Goal: Task Accomplishment & Management: Complete application form

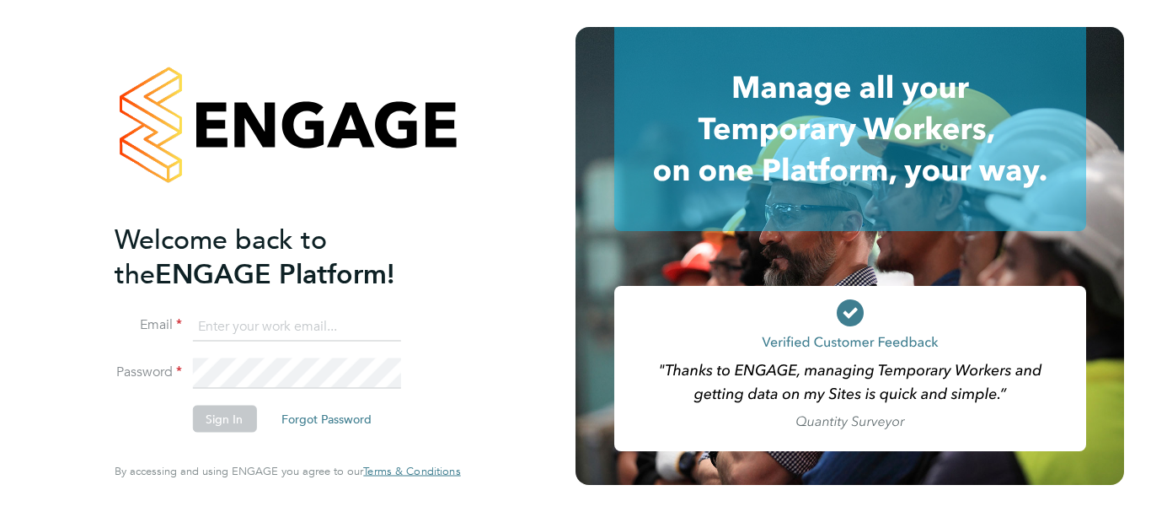
type input "[PERSON_NAME][EMAIL_ADDRESS][PERSON_NAME][DOMAIN_NAME]"
click at [211, 424] on button "Sign In" at bounding box center [224, 418] width 64 height 27
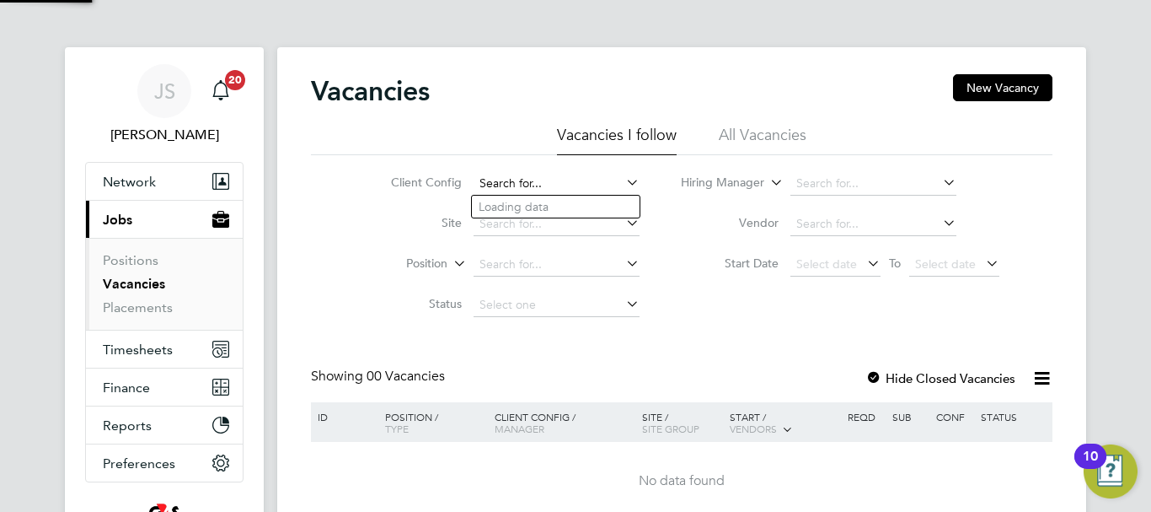
click at [533, 185] on input at bounding box center [557, 184] width 166 height 24
type input "[PERSON_NAME]"
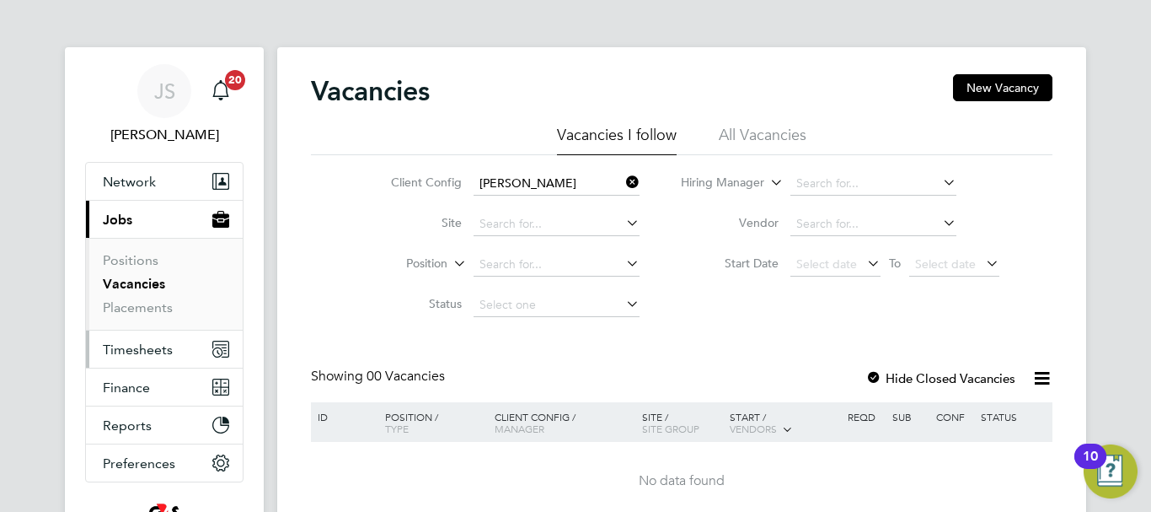
click at [141, 356] on span "Timesheets" at bounding box center [138, 349] width 70 height 16
click at [131, 351] on span "Timesheets" at bounding box center [138, 349] width 70 height 16
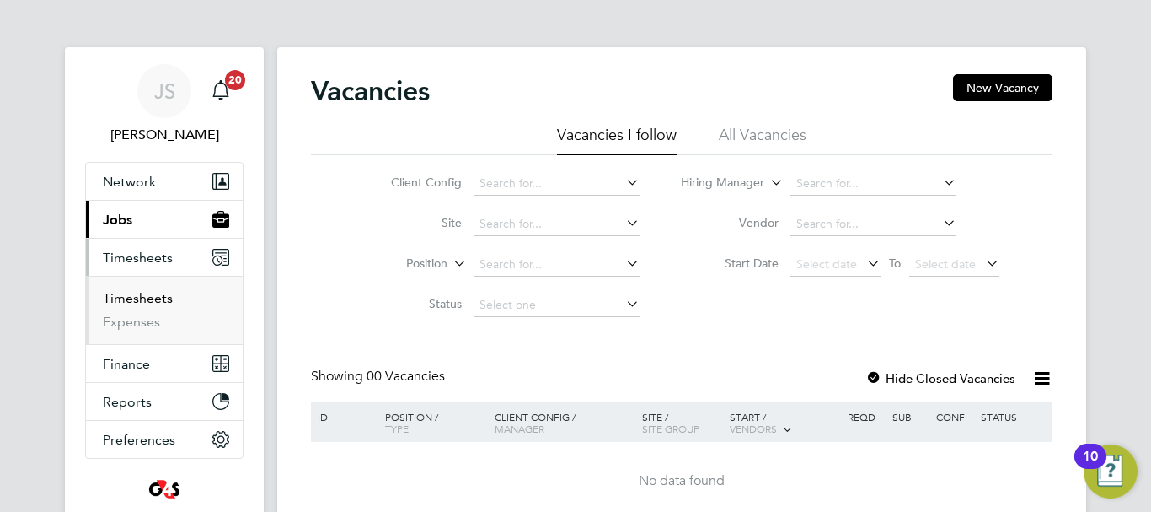
click at [145, 295] on link "Timesheets" at bounding box center [138, 298] width 70 height 16
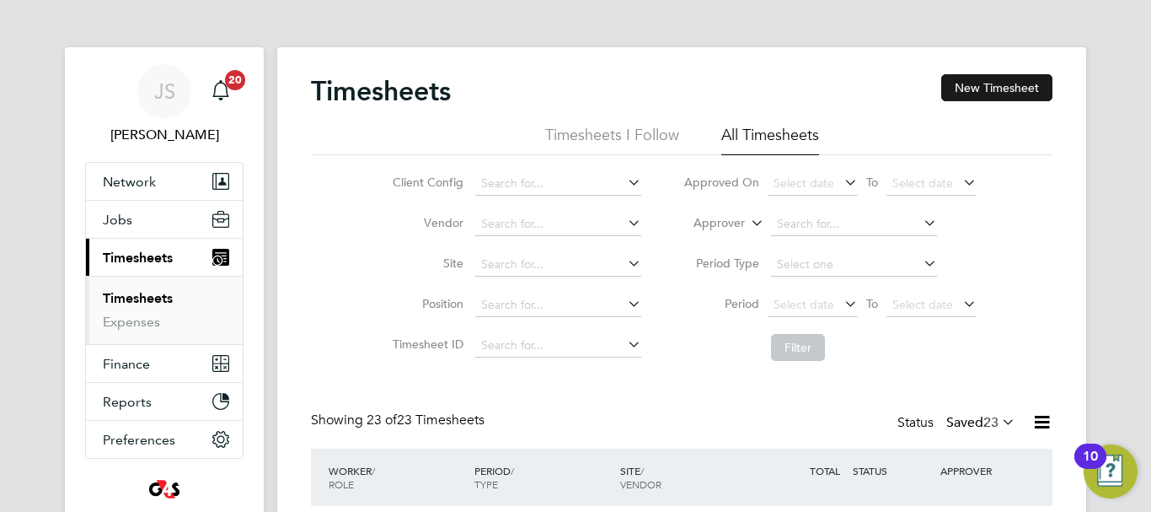
click at [973, 86] on button "New Timesheet" at bounding box center [996, 87] width 111 height 27
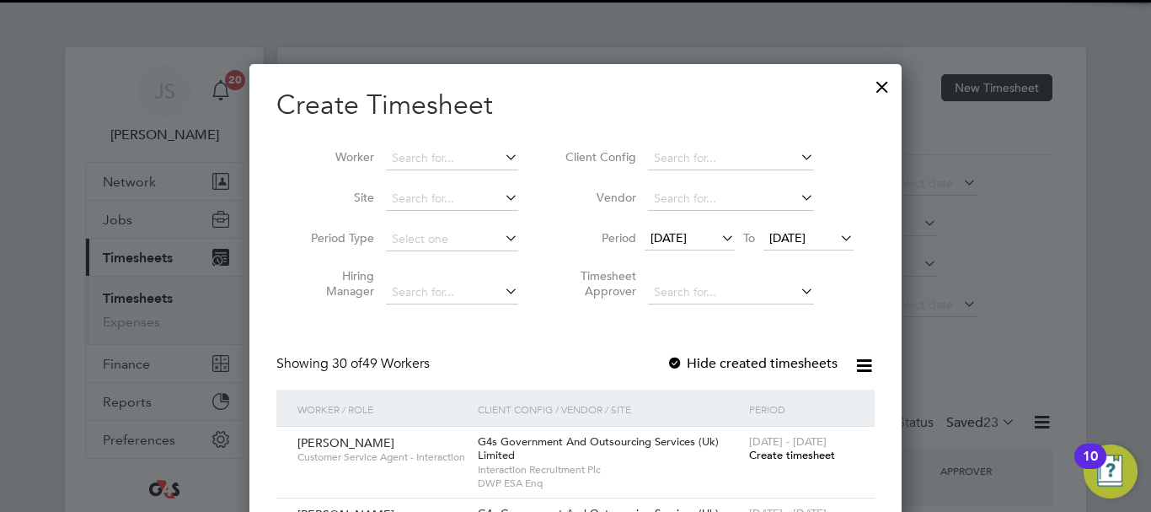
click at [973, 86] on div at bounding box center [575, 256] width 1151 height 512
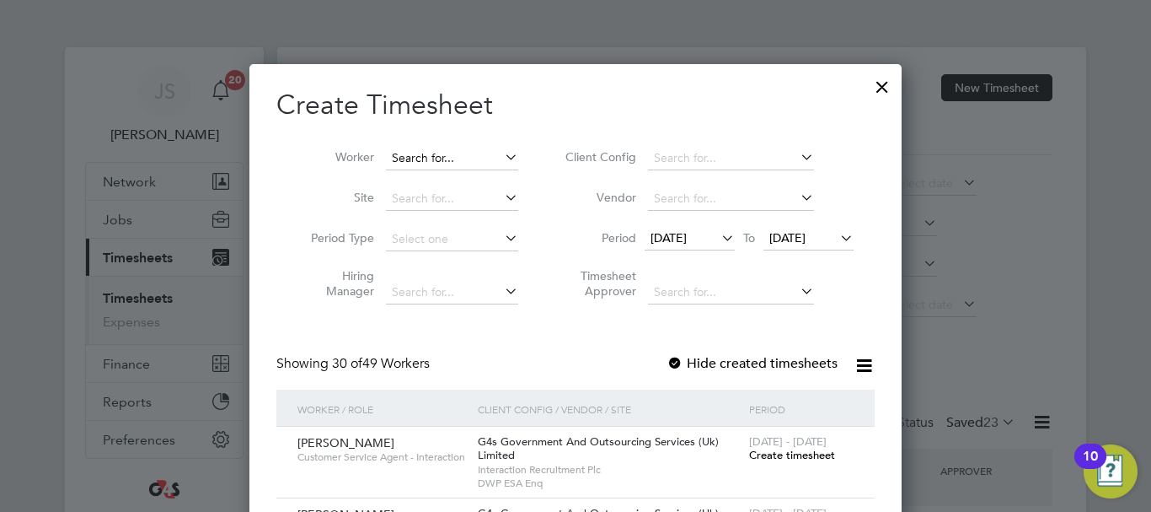
click at [449, 160] on input at bounding box center [452, 159] width 132 height 24
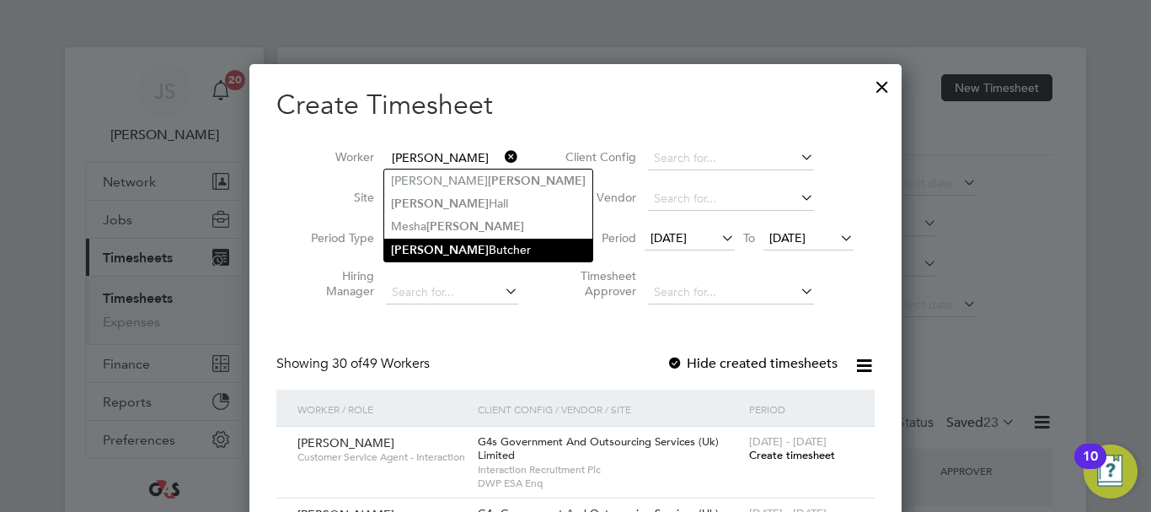
click at [448, 249] on li "Russell Butcher" at bounding box center [488, 250] width 208 height 23
type input "Russell Butcher"
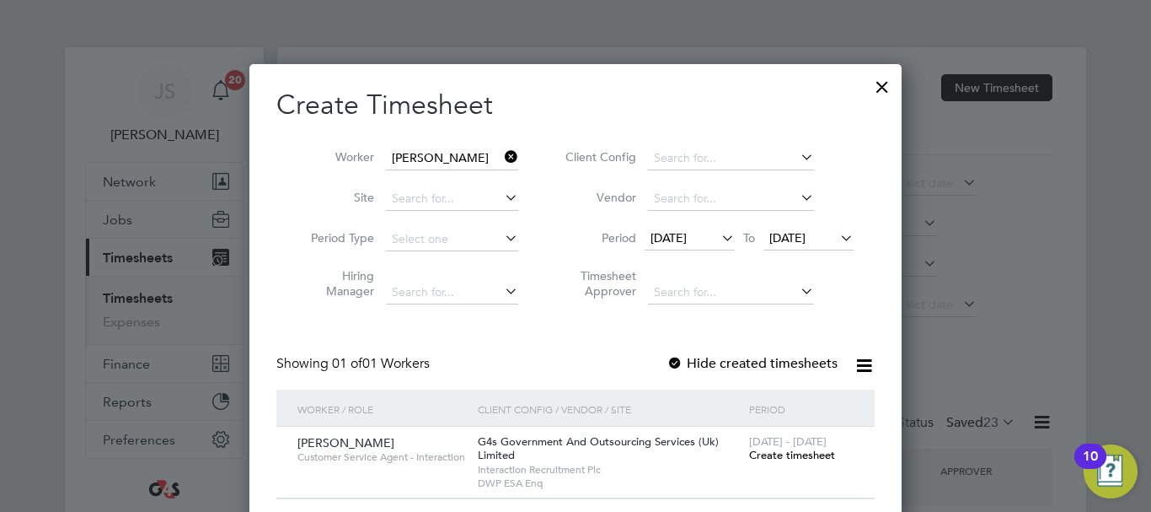
click at [797, 455] on span "Create timesheet" at bounding box center [792, 455] width 86 height 14
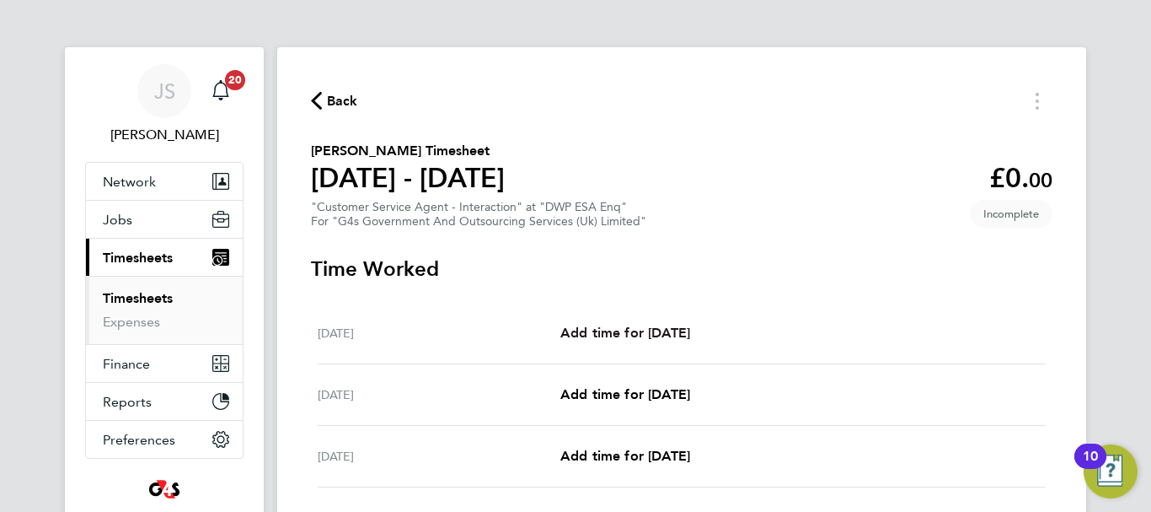
click at [651, 340] on span "Add time for Mon 22 Sep" at bounding box center [625, 332] width 130 height 16
select select "30"
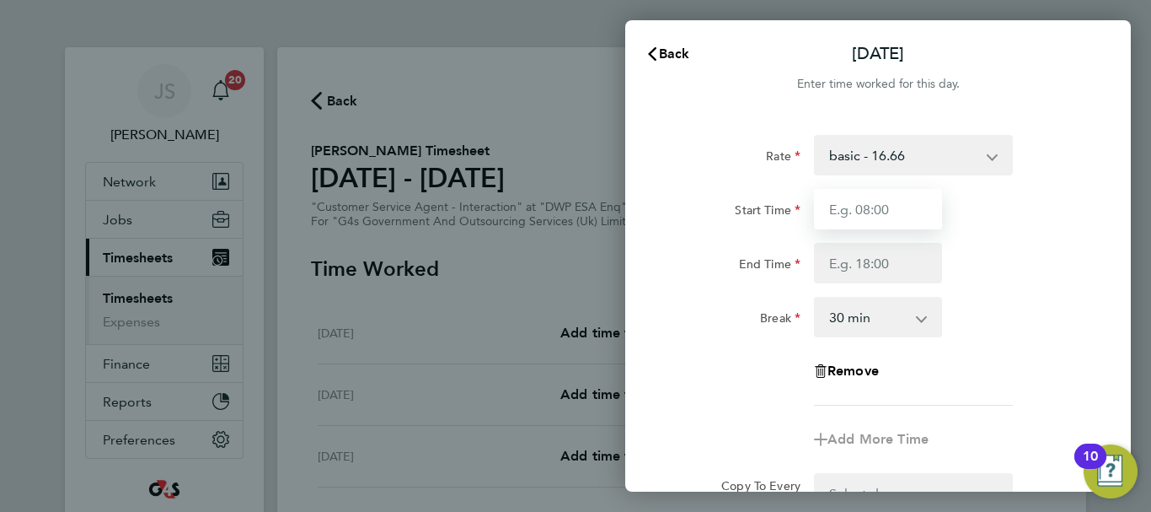
click at [873, 209] on input "Start Time" at bounding box center [878, 209] width 128 height 40
click at [996, 150] on app-icon-cross-button at bounding box center [1001, 155] width 20 height 37
click at [982, 154] on select "basic - 16.66 Annual Leave Sick Bank Holiday System Issue Not Paid x2 - 32.79 x…" at bounding box center [903, 155] width 175 height 37
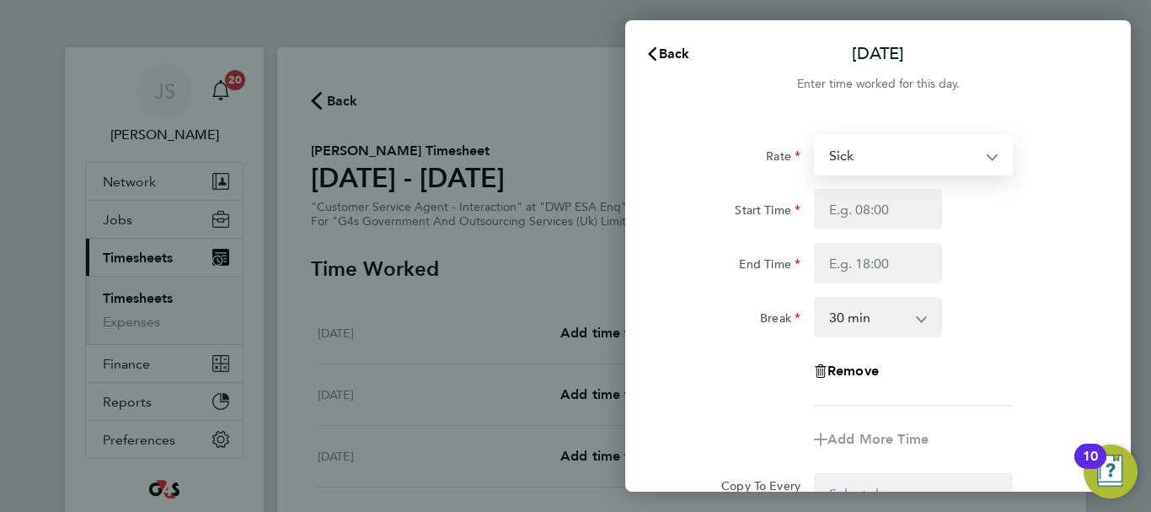
select select "30"
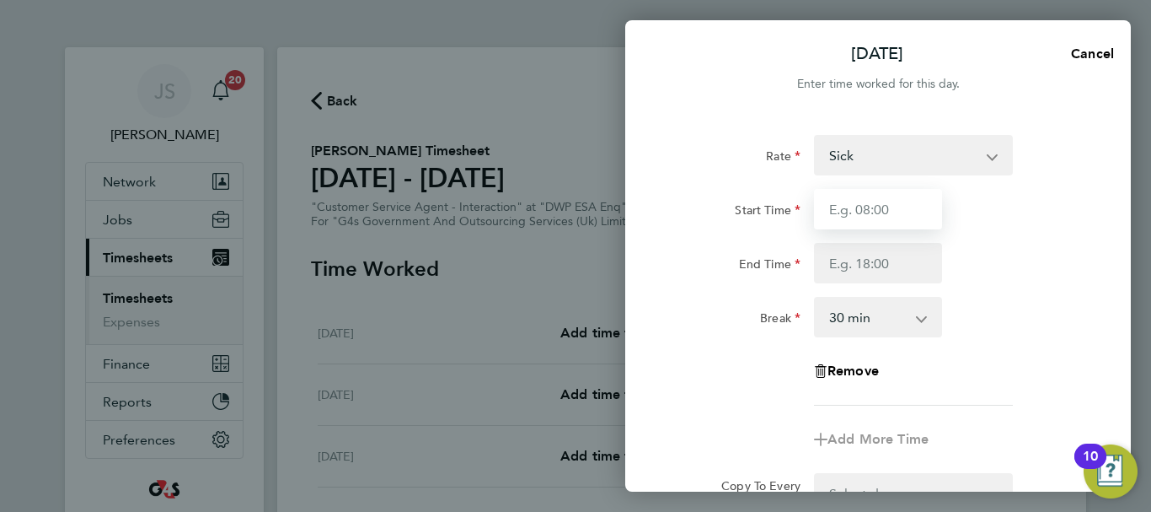
click at [884, 217] on input "Start Time" at bounding box center [878, 209] width 128 height 40
type input "07:45"
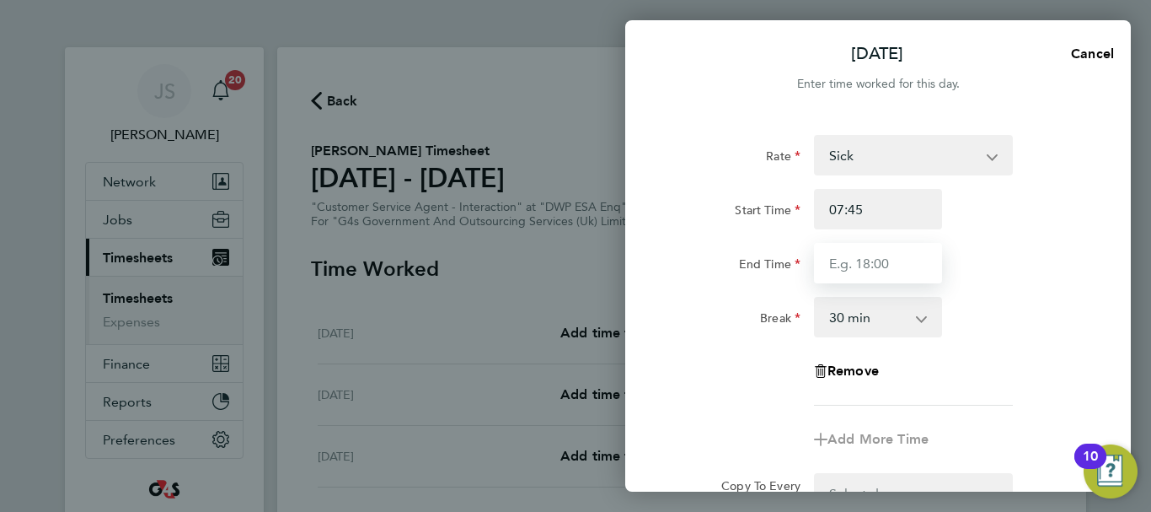
drag, startPoint x: 865, startPoint y: 265, endPoint x: 885, endPoint y: 254, distance: 23.4
click at [885, 254] on input "End Time" at bounding box center [878, 263] width 128 height 40
type input "16:15"
click at [983, 383] on div "Remove" at bounding box center [878, 371] width 425 height 40
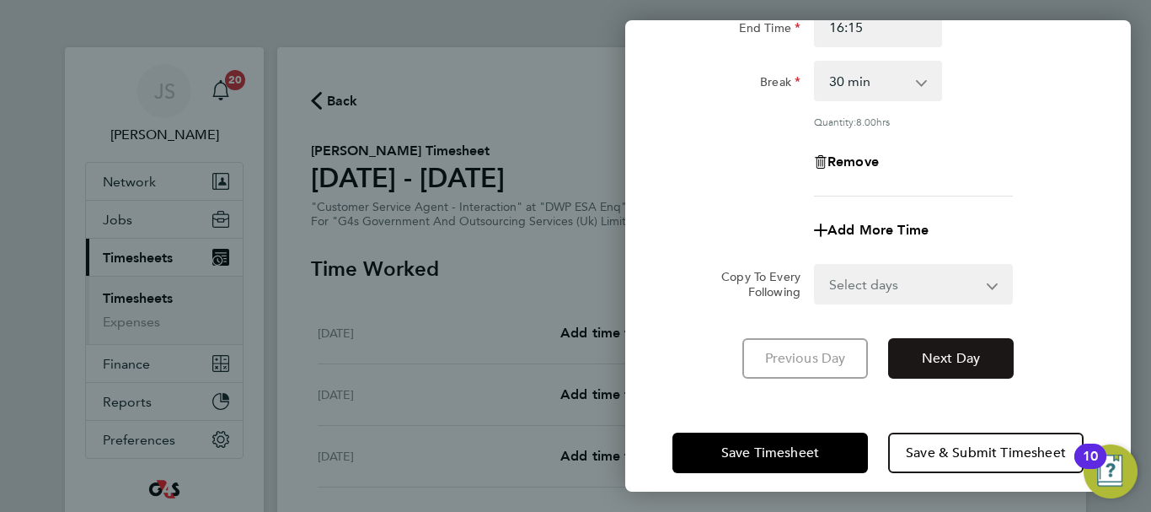
click at [961, 350] on span "Next Day" at bounding box center [951, 358] width 58 height 17
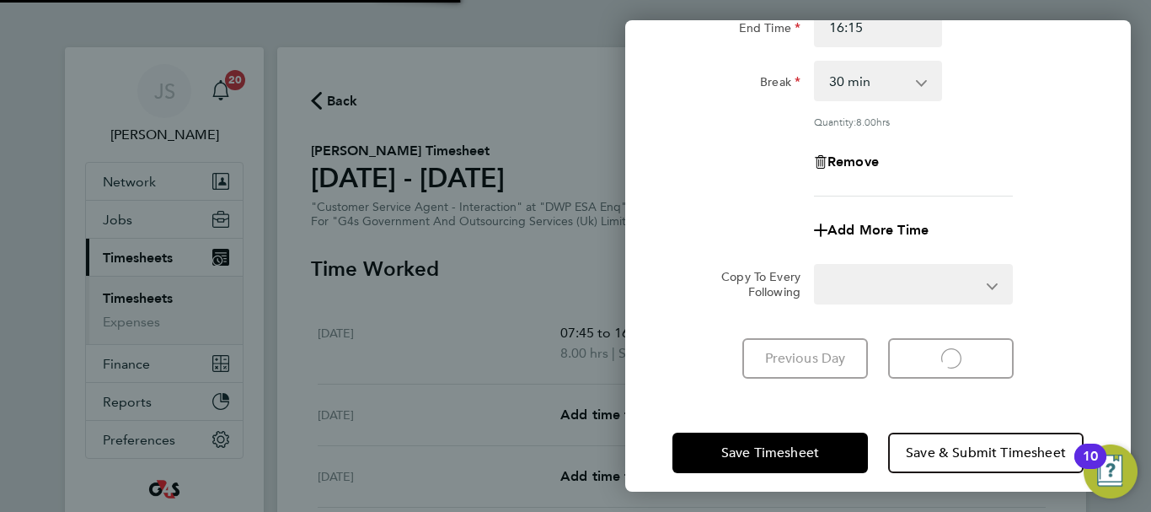
select select "30"
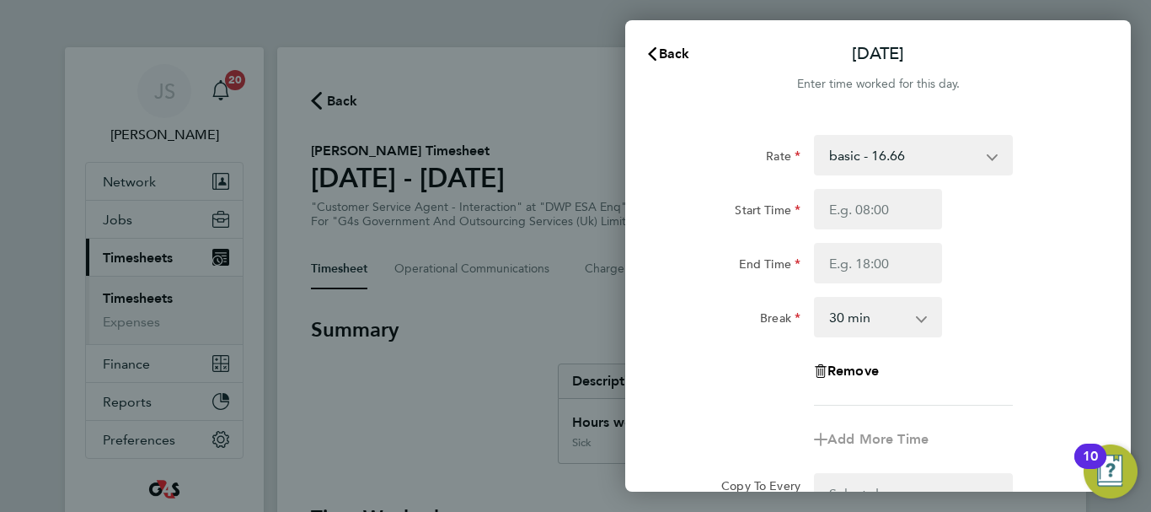
click at [969, 163] on select "basic - 16.66 Annual Leave Sick Bank Holiday System Issue Not Paid x2 - 32.79 x…" at bounding box center [903, 155] width 175 height 37
select select "30"
click at [874, 223] on input "Start Time" at bounding box center [878, 209] width 128 height 40
type input "07:45"
drag, startPoint x: 866, startPoint y: 269, endPoint x: 890, endPoint y: 258, distance: 26.0
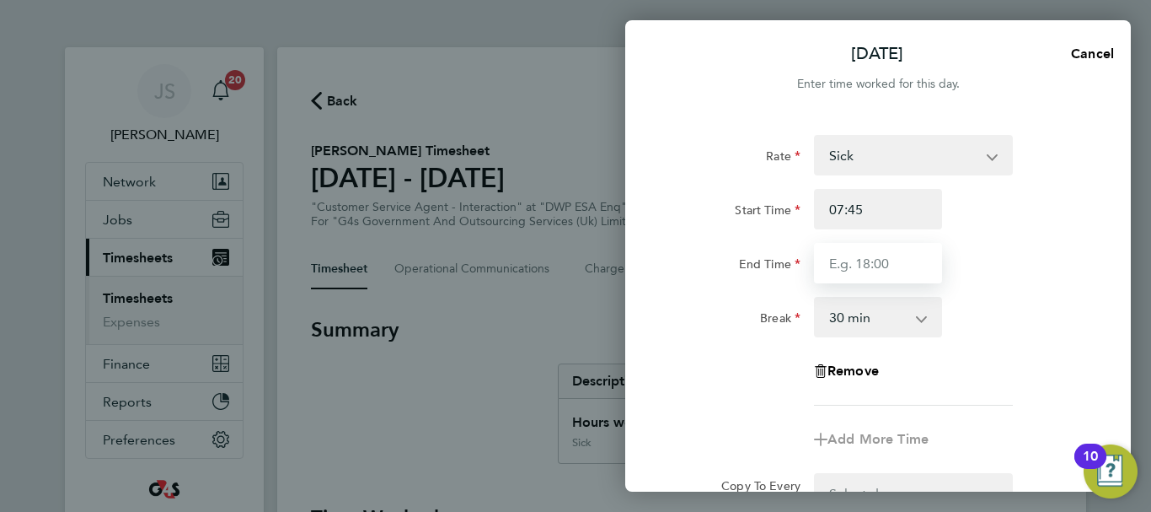
click at [890, 258] on input "End Time" at bounding box center [878, 263] width 128 height 40
type input "15:00"
click at [988, 317] on div "Break 0 min 15 min 30 min 45 min 60 min 75 min 90 min" at bounding box center [878, 317] width 425 height 40
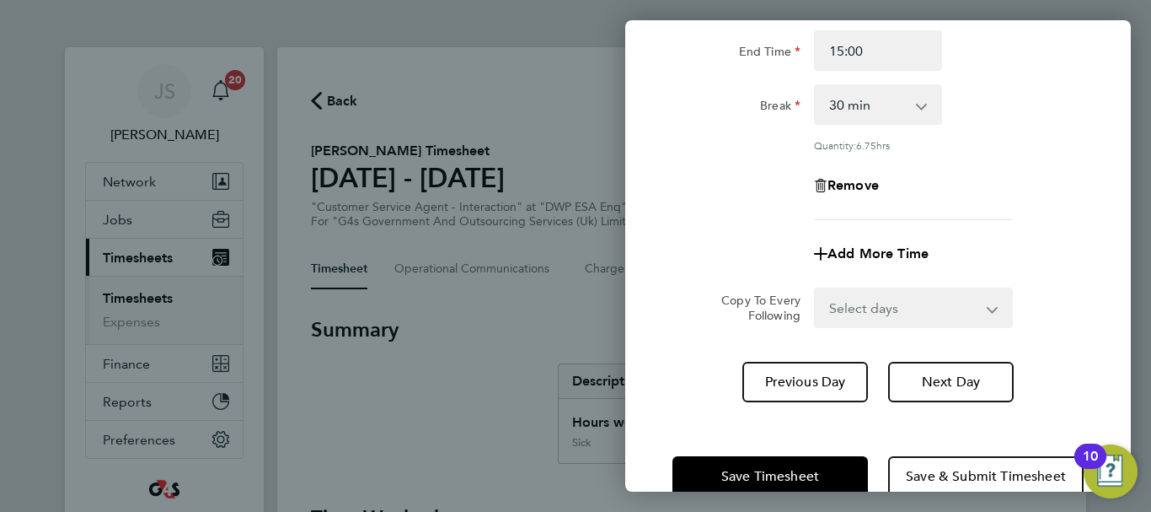
scroll to position [249, 0]
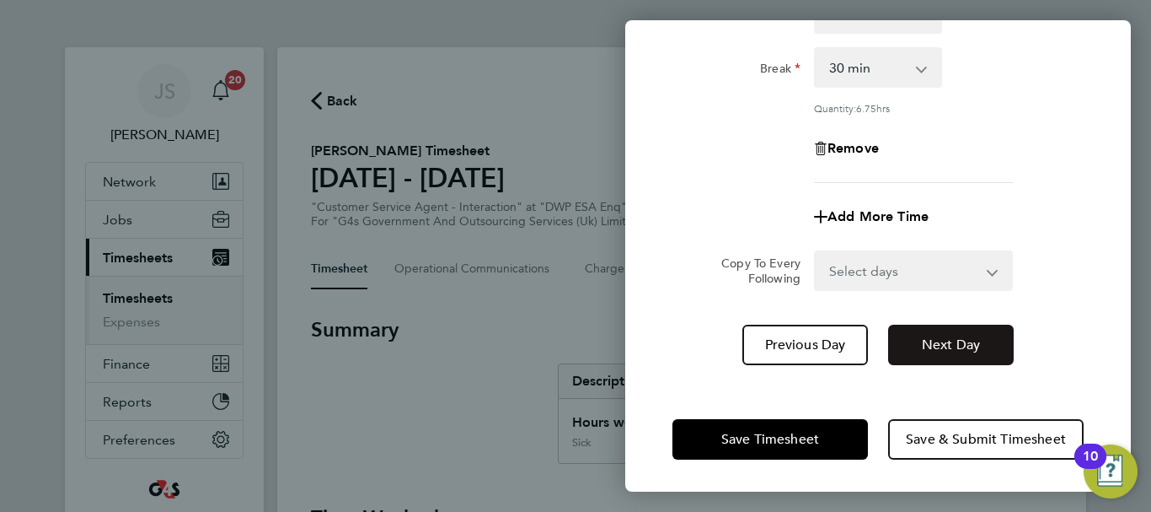
click at [946, 338] on span "Next Day" at bounding box center [951, 344] width 58 height 17
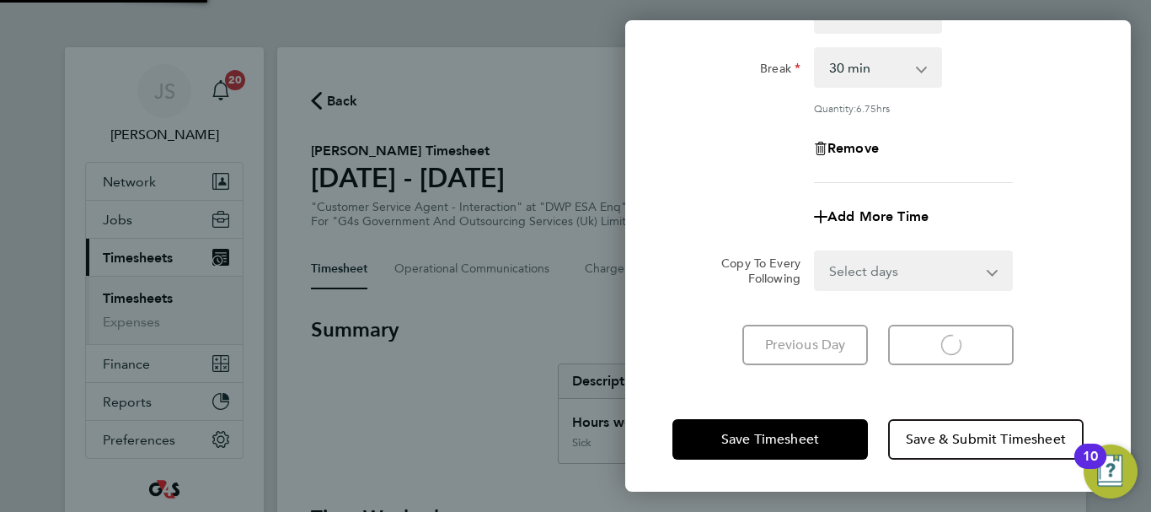
scroll to position [224, 0]
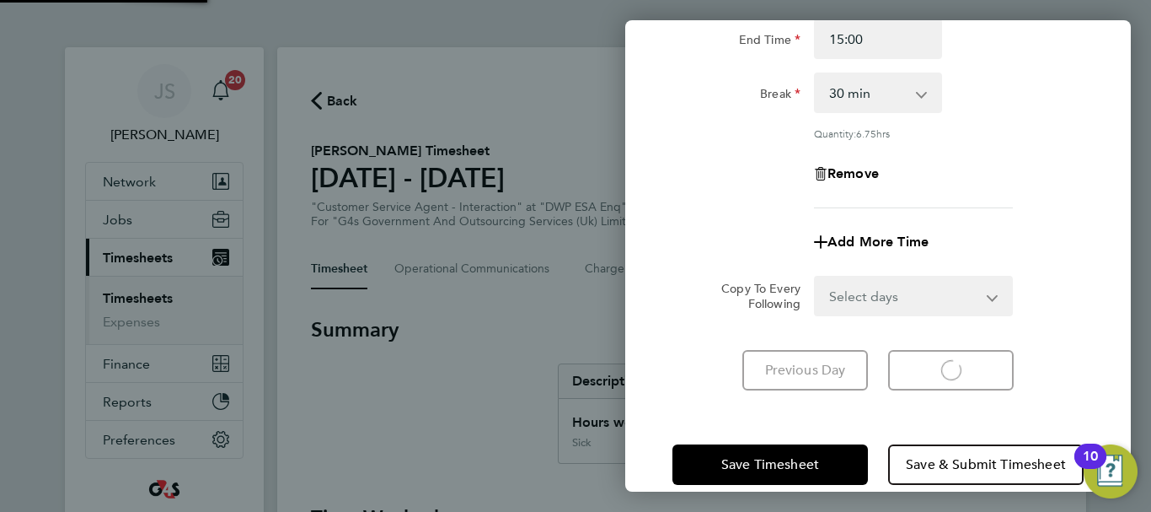
select select "30"
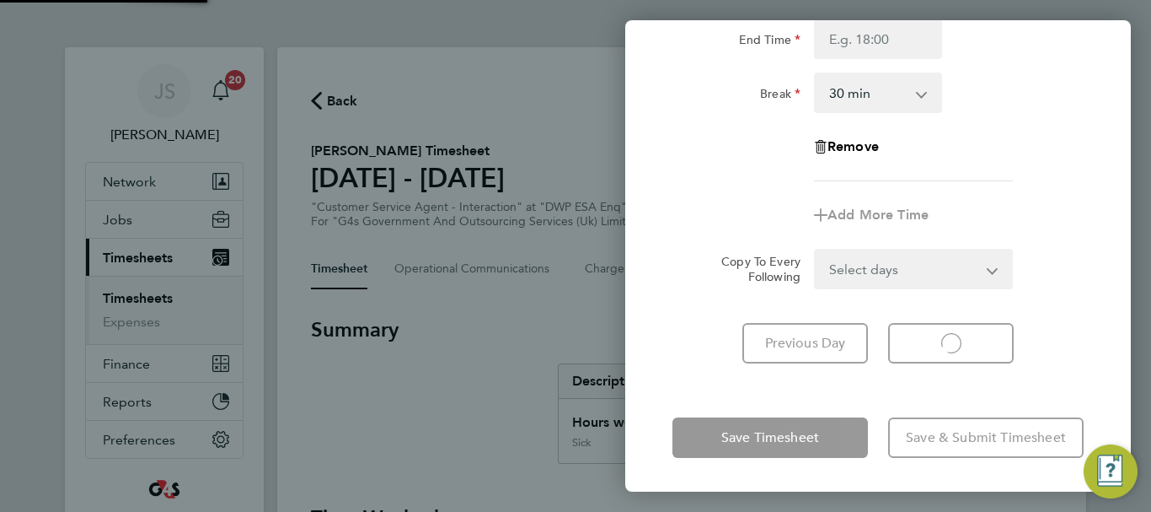
select select "30"
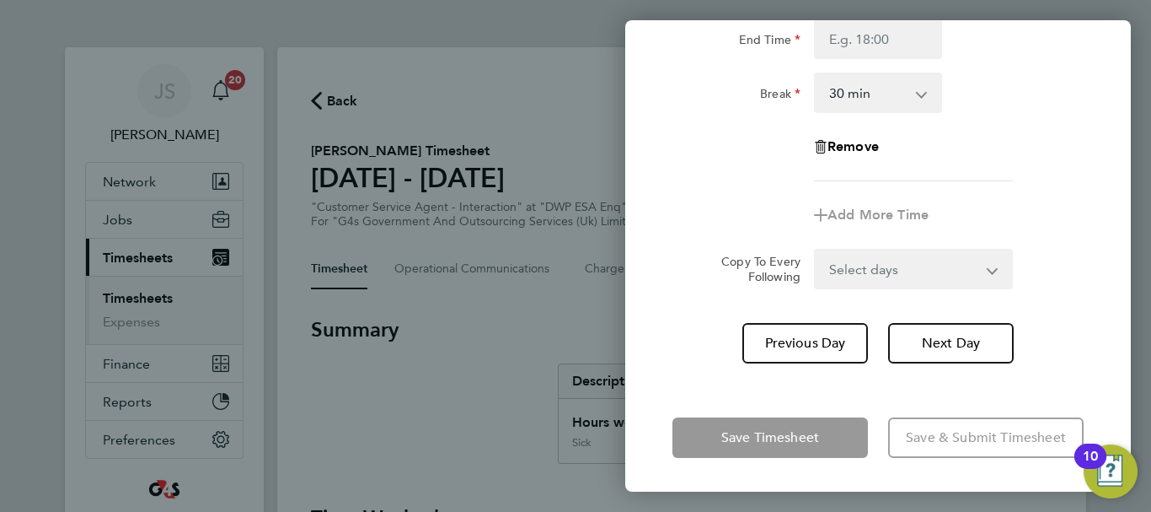
click at [1014, 168] on div "Rate basic - 16.66 Annual Leave Sick Bank Holiday System Issue Not Paid x2 - 32…" at bounding box center [878, 46] width 411 height 271
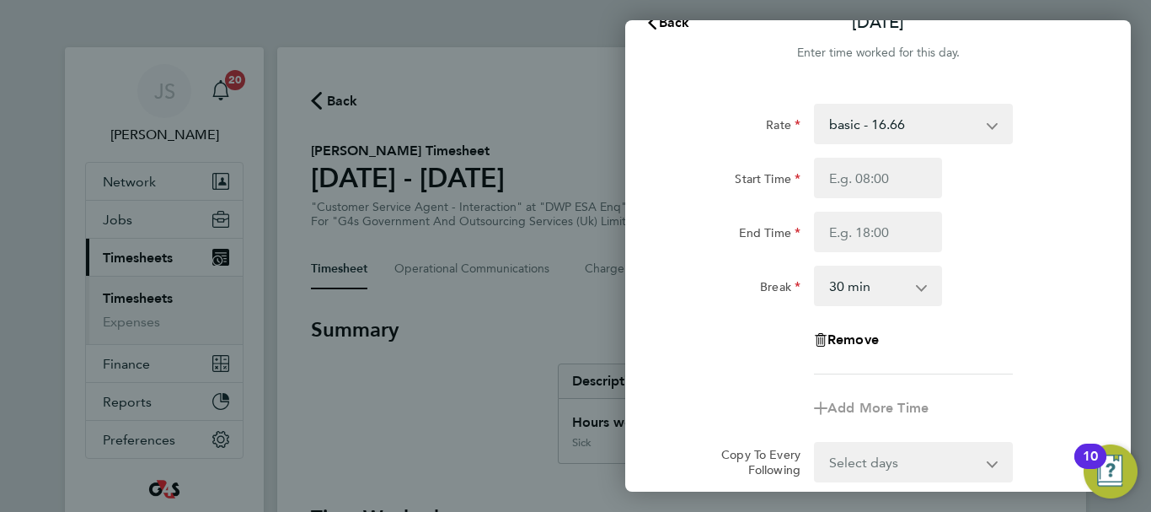
scroll to position [0, 0]
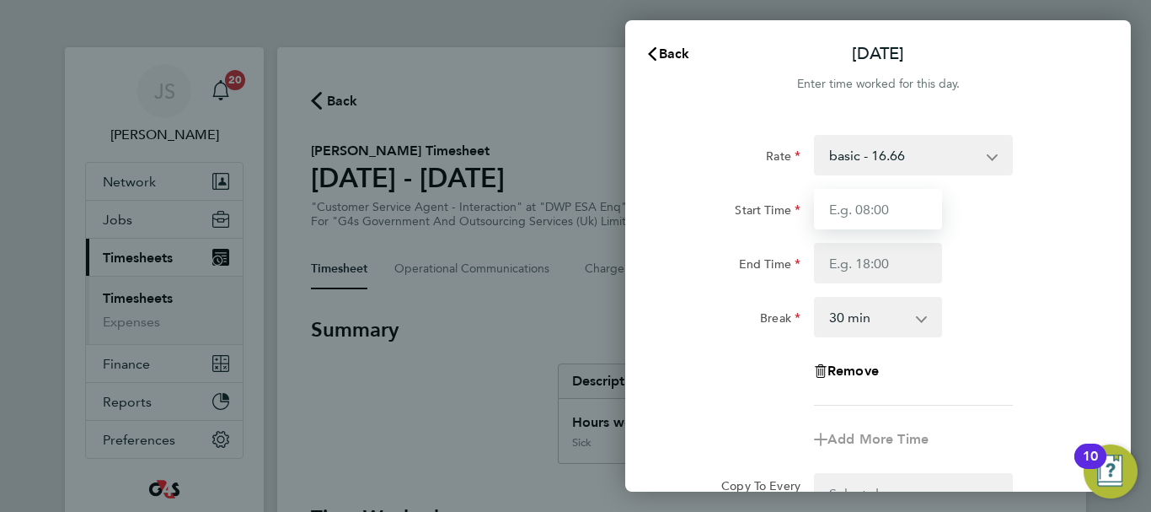
click at [887, 215] on input "Start Time" at bounding box center [878, 209] width 128 height 40
type input "07:45"
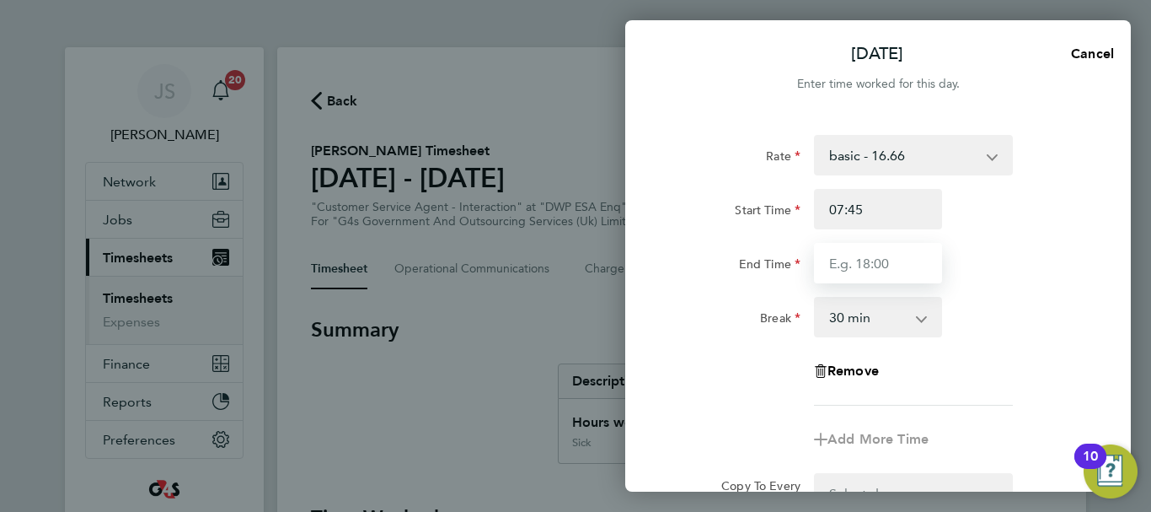
click at [885, 254] on input "End Time" at bounding box center [878, 263] width 128 height 40
type input "16:30"
click at [998, 334] on div "Break 0 min 15 min 30 min 45 min 60 min 75 min 90 min" at bounding box center [878, 317] width 425 height 40
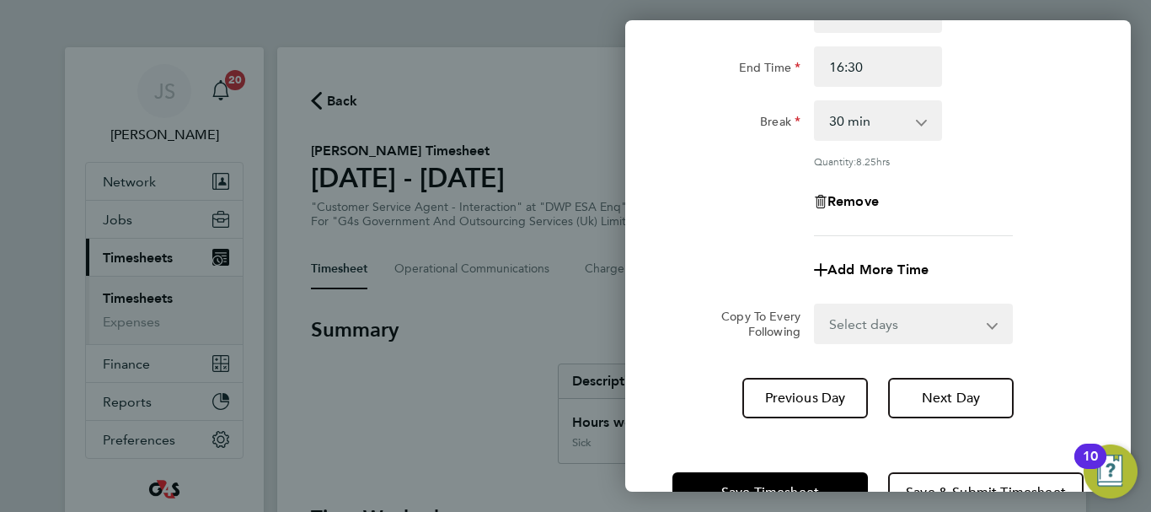
scroll to position [249, 0]
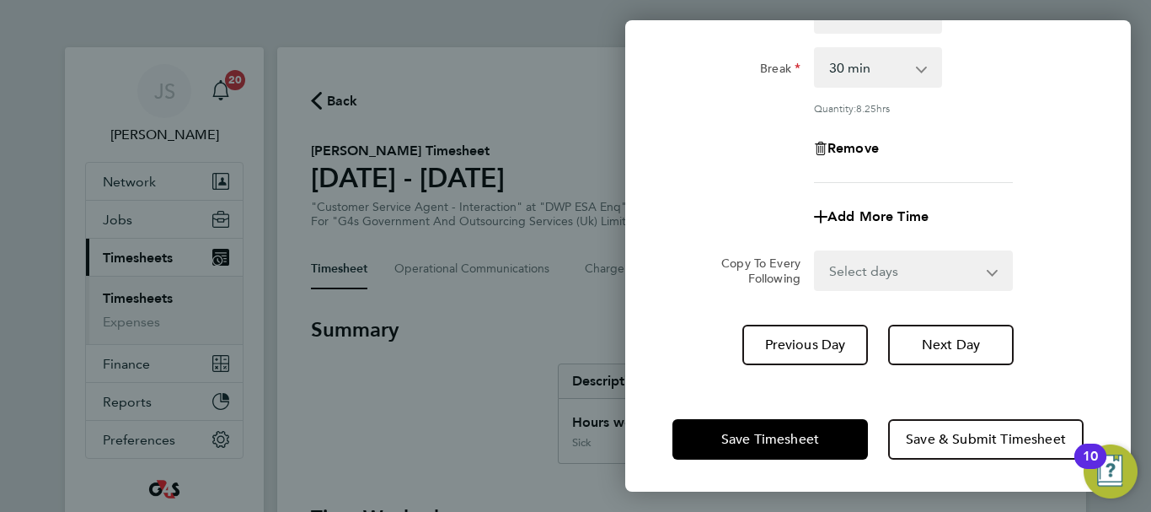
click at [1010, 158] on div "Remove" at bounding box center [878, 148] width 425 height 40
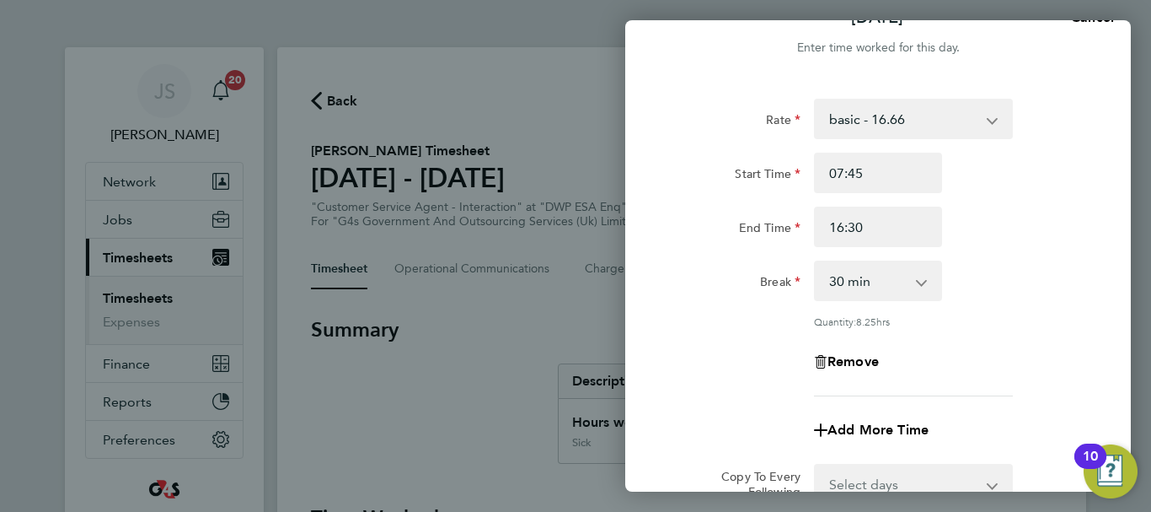
scroll to position [0, 0]
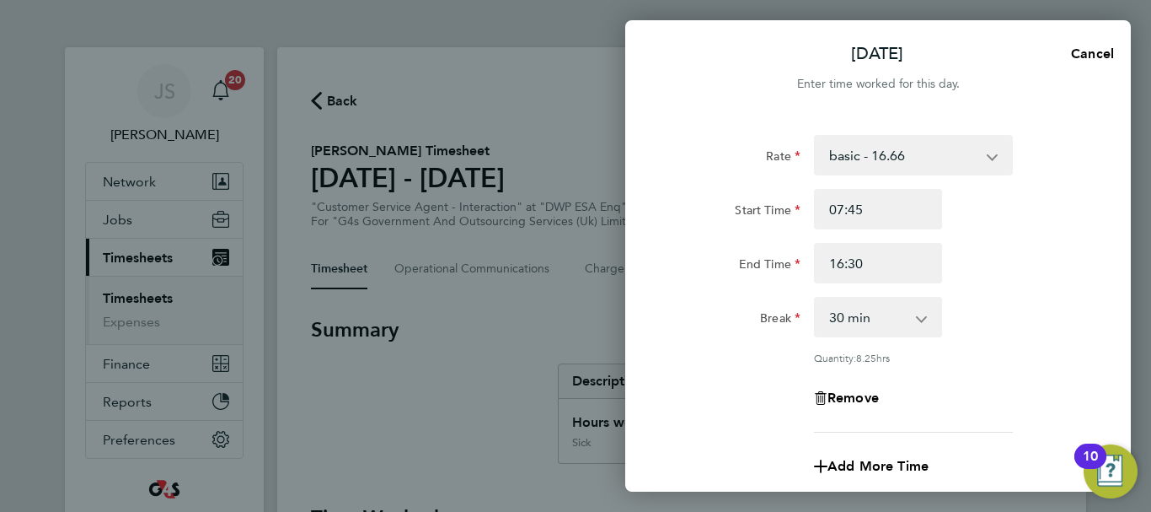
click at [989, 155] on select "basic - 16.66 Annual Leave Sick Bank Holiday System Issue Not Paid x2 - 32.79 x…" at bounding box center [903, 155] width 175 height 37
select select "30"
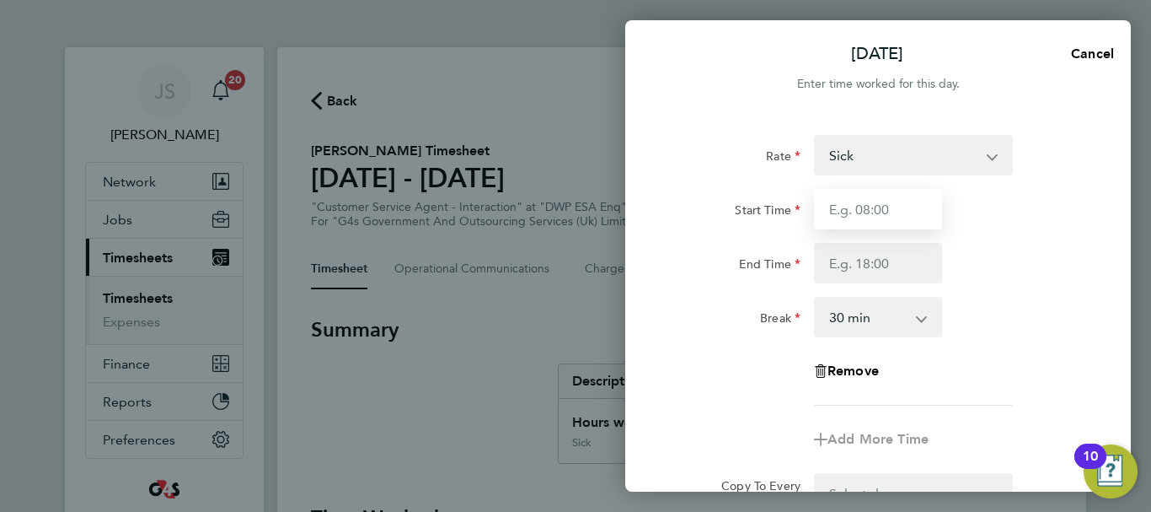
click at [898, 219] on input "Start Time" at bounding box center [878, 209] width 128 height 40
type input "07:45"
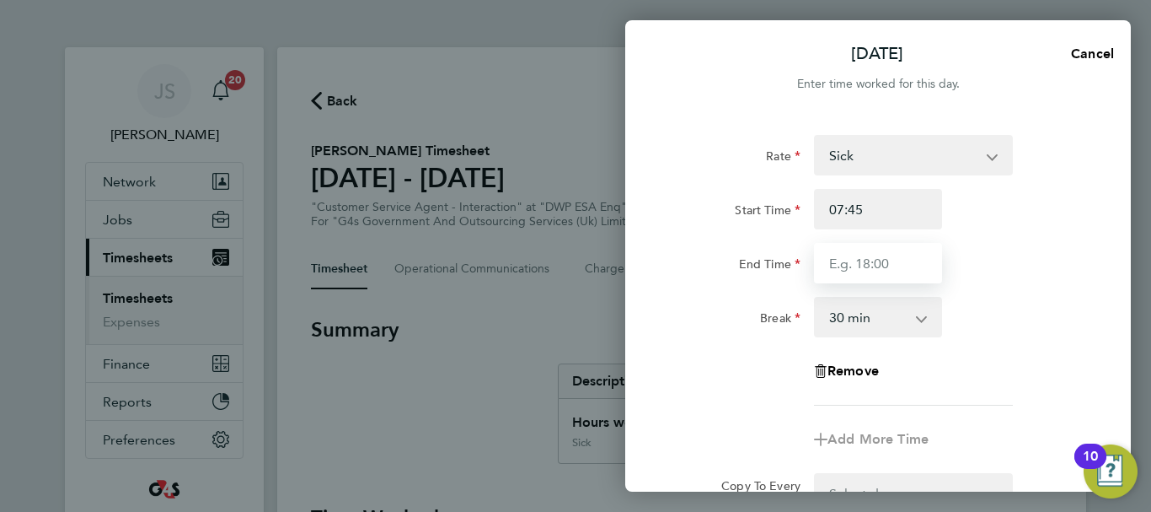
click at [894, 255] on input "End Time" at bounding box center [878, 263] width 128 height 40
type input "16:30"
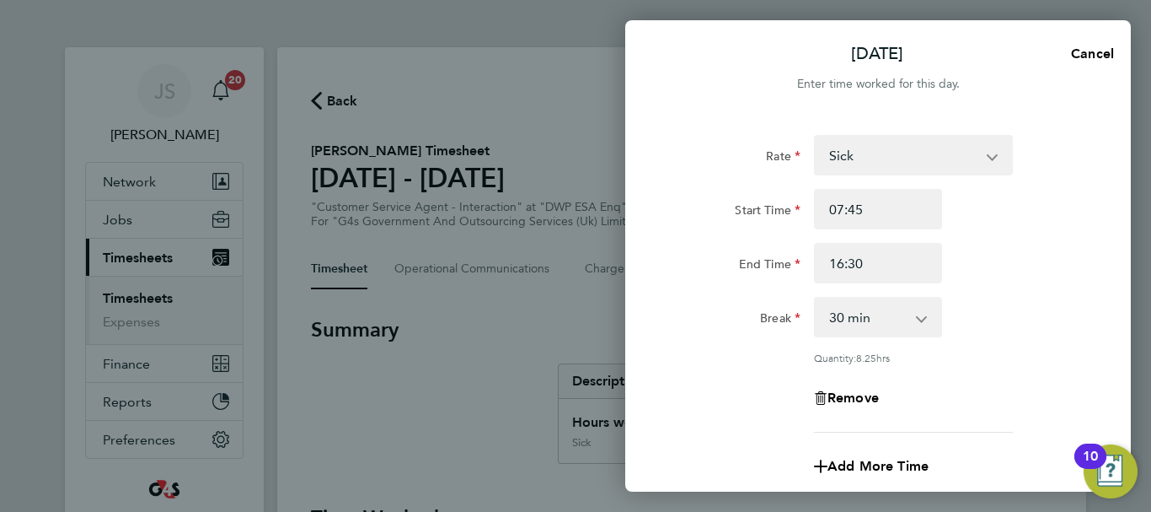
click at [982, 307] on div "Break 0 min 15 min 30 min 45 min 60 min 75 min 90 min" at bounding box center [878, 317] width 425 height 40
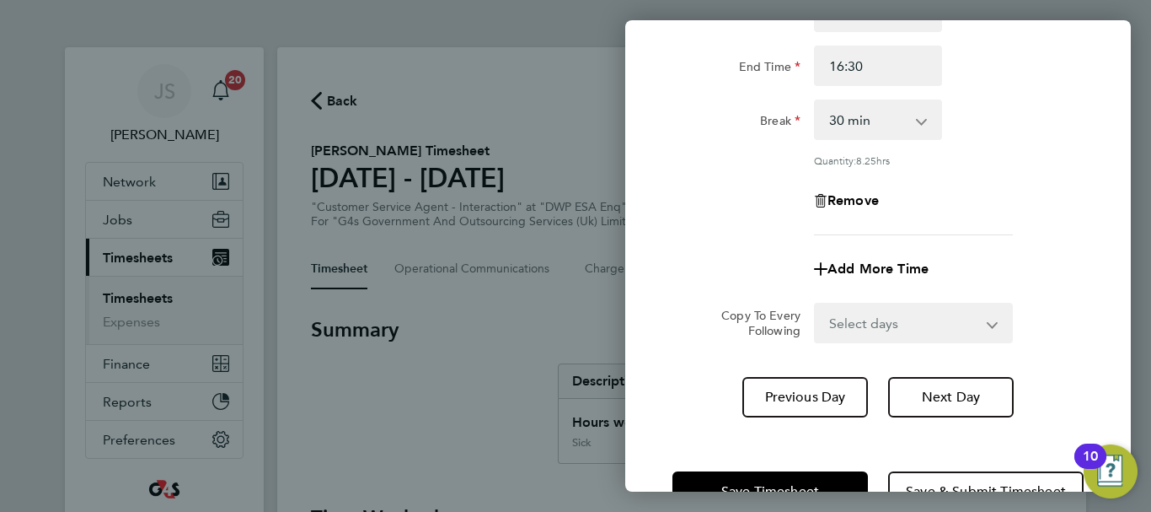
scroll to position [249, 0]
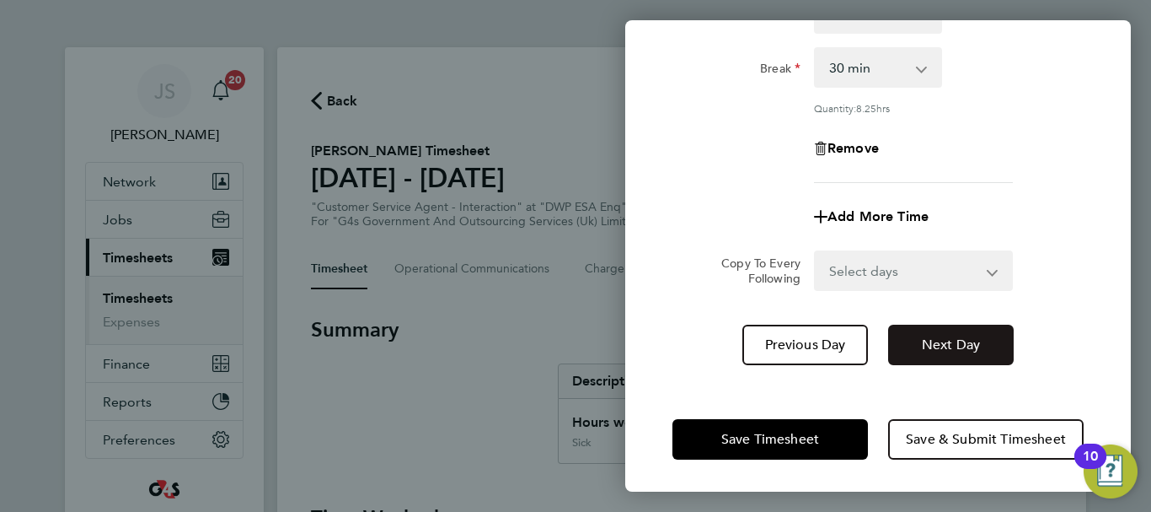
click at [940, 346] on span "Next Day" at bounding box center [951, 344] width 58 height 17
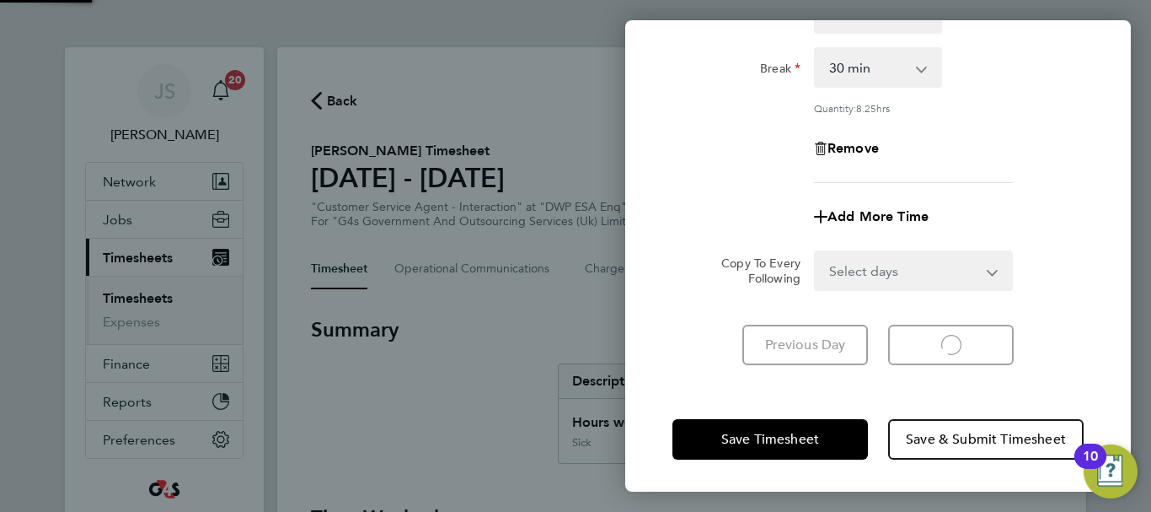
select select "30"
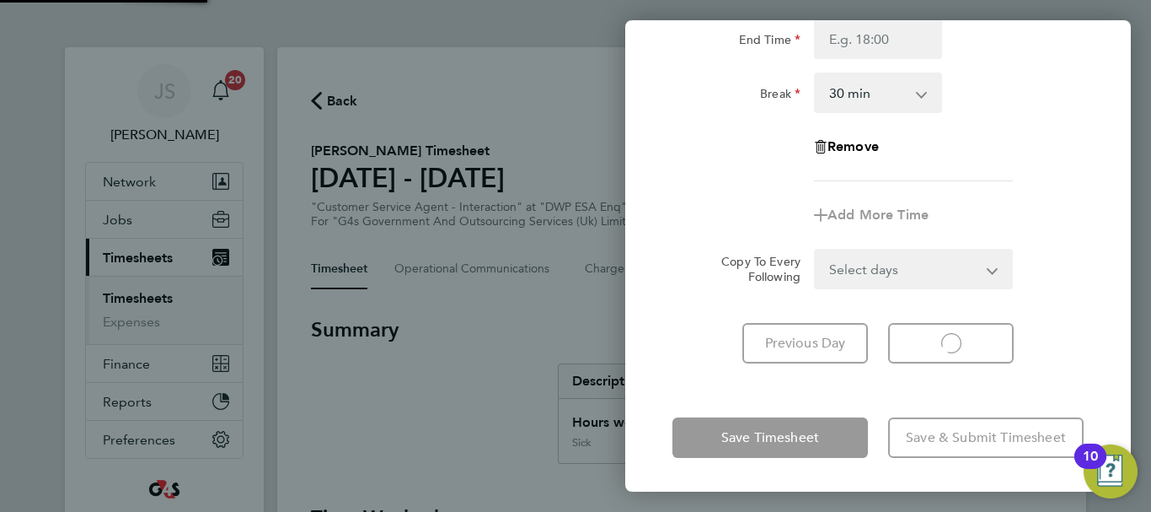
scroll to position [224, 0]
select select "30"
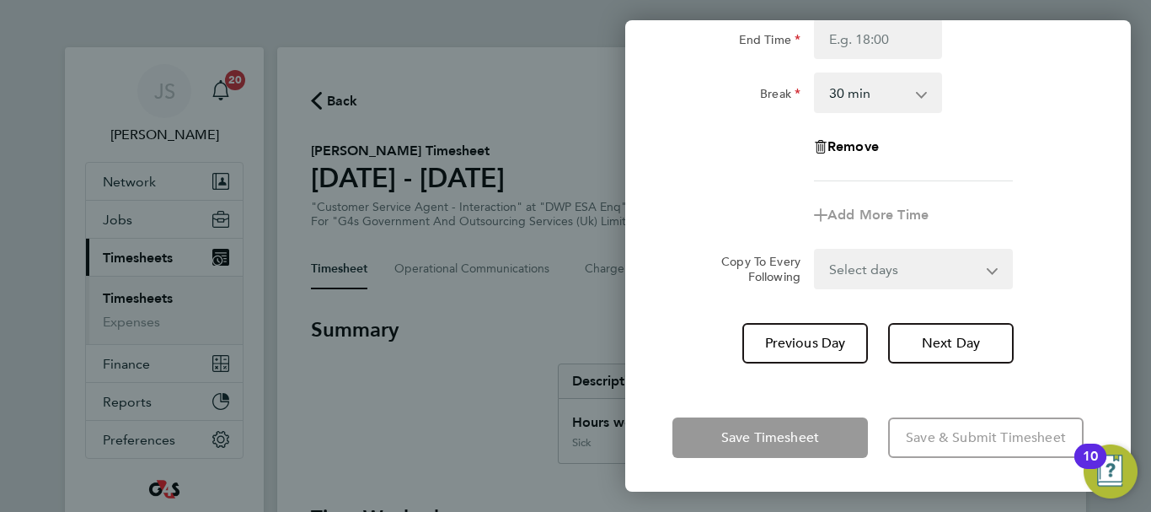
click at [984, 154] on div "Remove" at bounding box center [878, 146] width 425 height 40
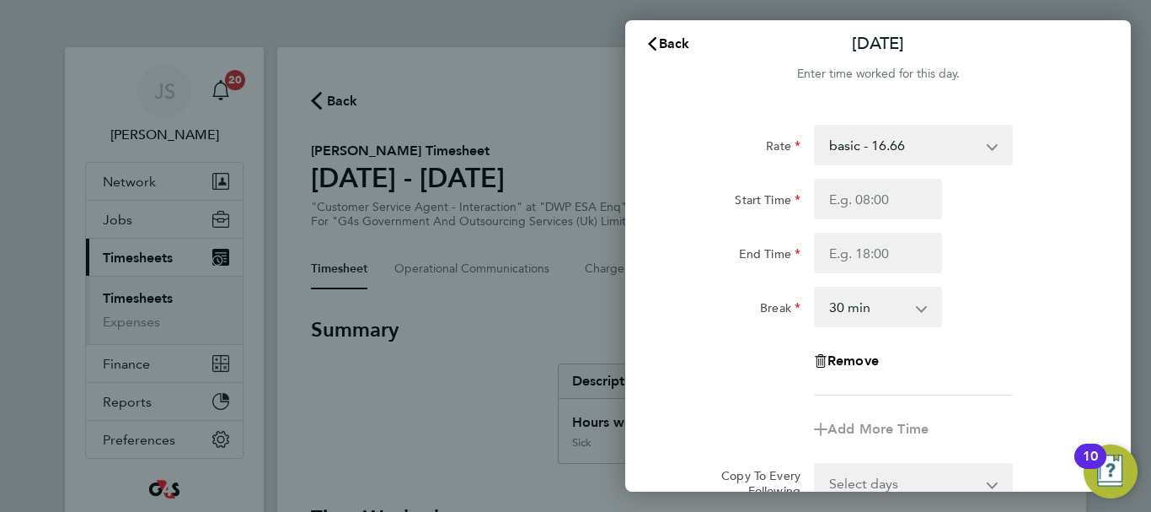
scroll to position [0, 0]
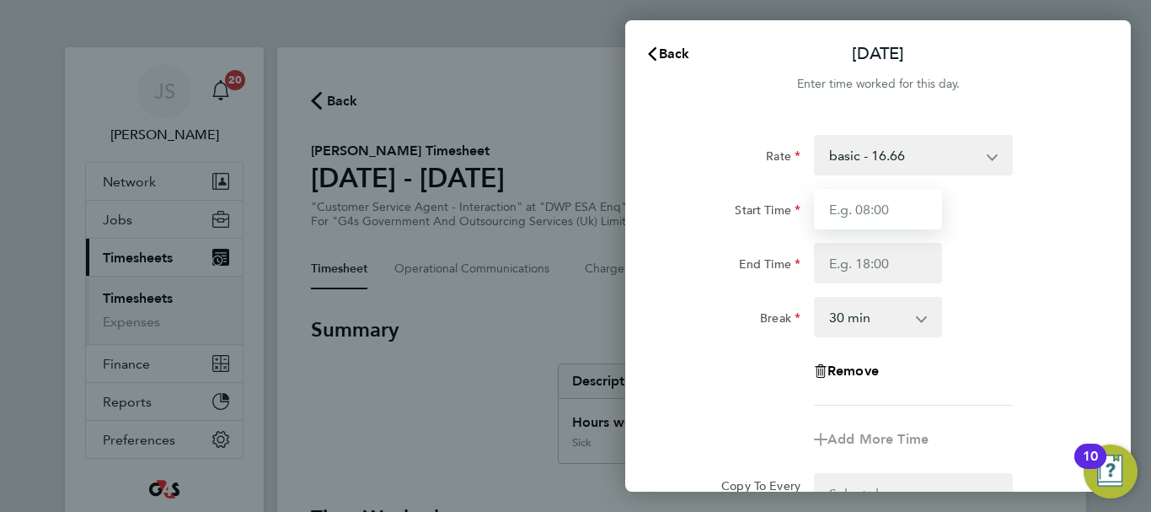
click at [904, 212] on input "Start Time" at bounding box center [878, 209] width 128 height 40
type input "07:45"
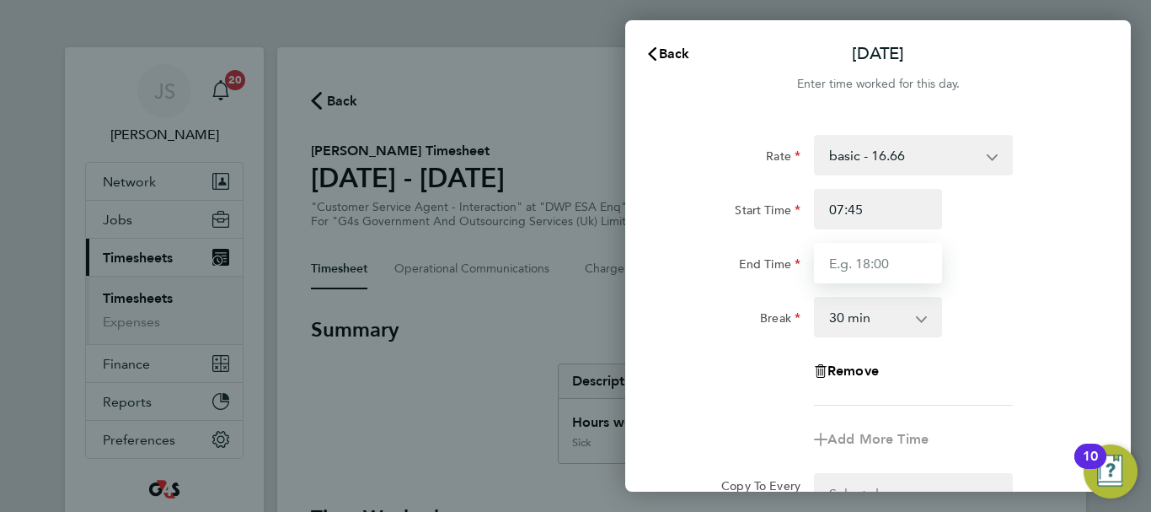
drag, startPoint x: 876, startPoint y: 260, endPoint x: 889, endPoint y: 254, distance: 14.3
click at [889, 254] on input "End Time" at bounding box center [878, 263] width 128 height 40
type input "16:00"
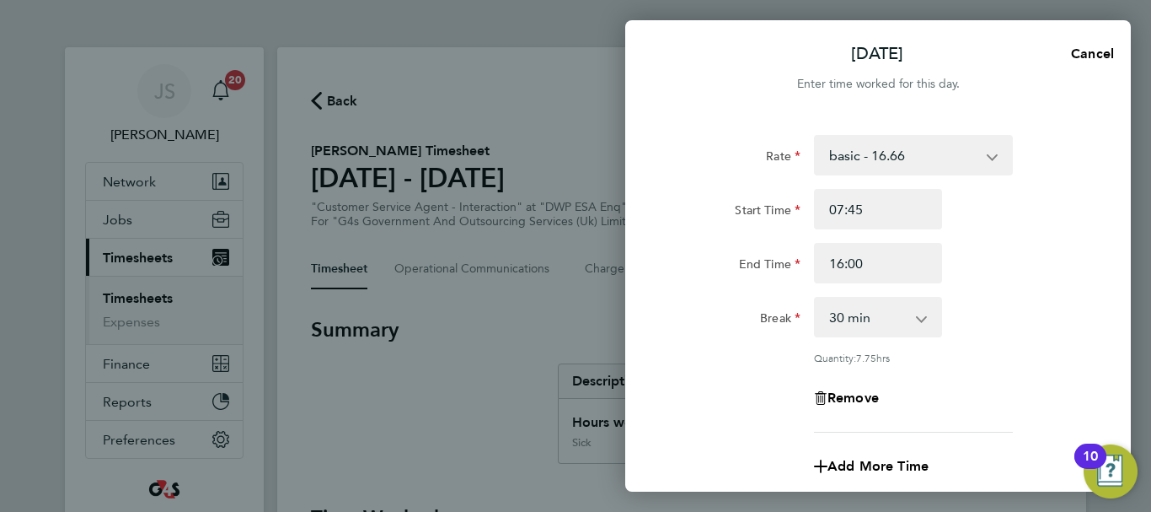
click at [994, 367] on div "Rate basic - 16.66 Annual Leave Sick Bank Holiday System Issue Not Paid x2 - 32…" at bounding box center [878, 283] width 411 height 297
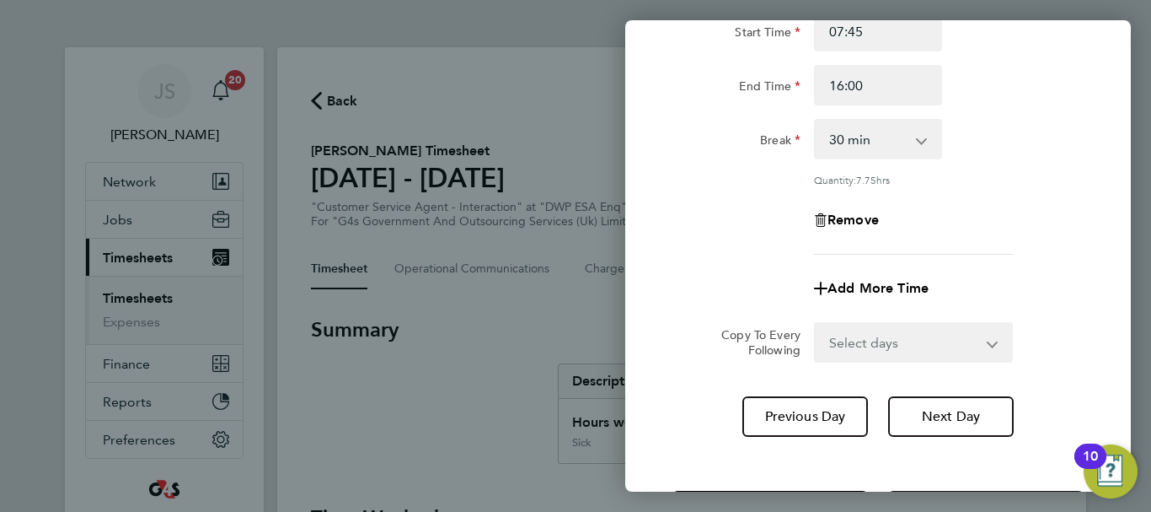
scroll to position [249, 0]
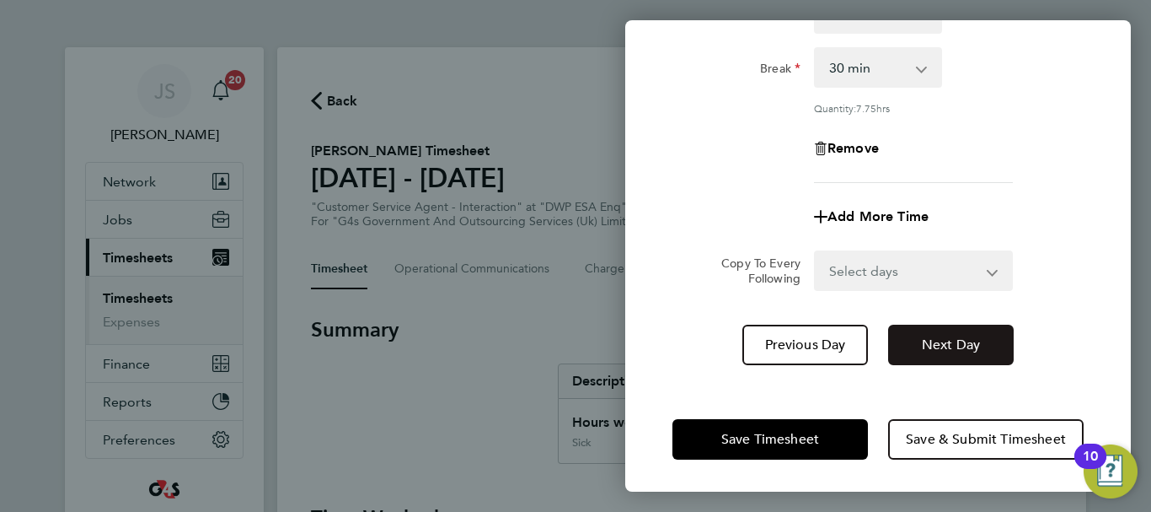
click at [984, 348] on button "Next Day" at bounding box center [951, 344] width 126 height 40
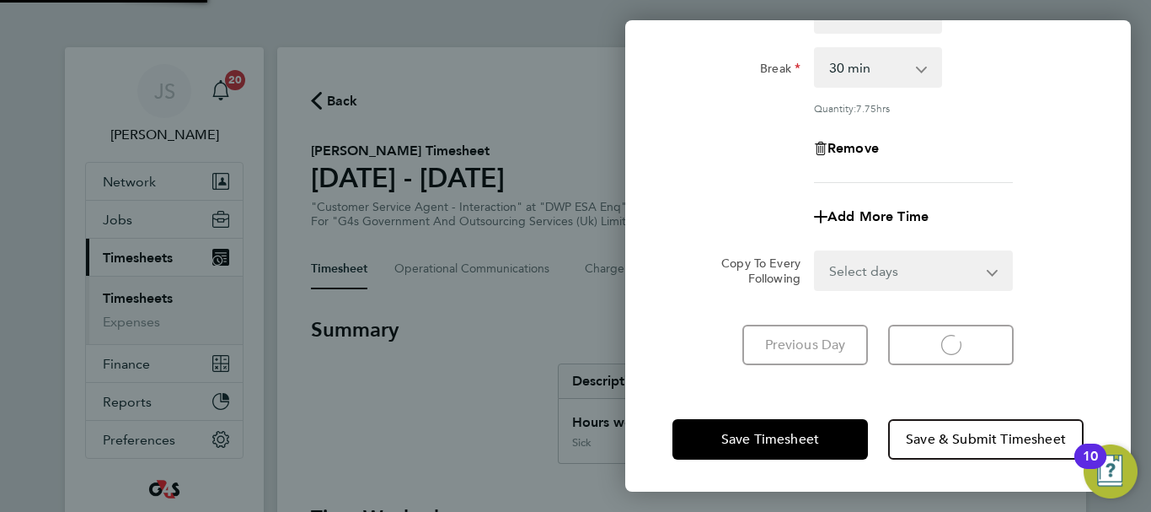
scroll to position [224, 0]
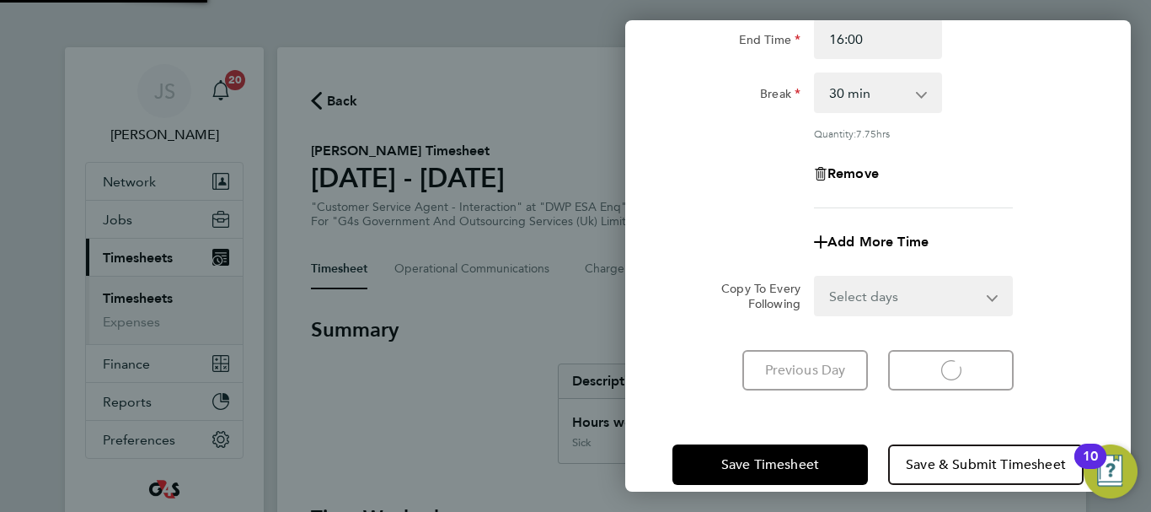
select select "30"
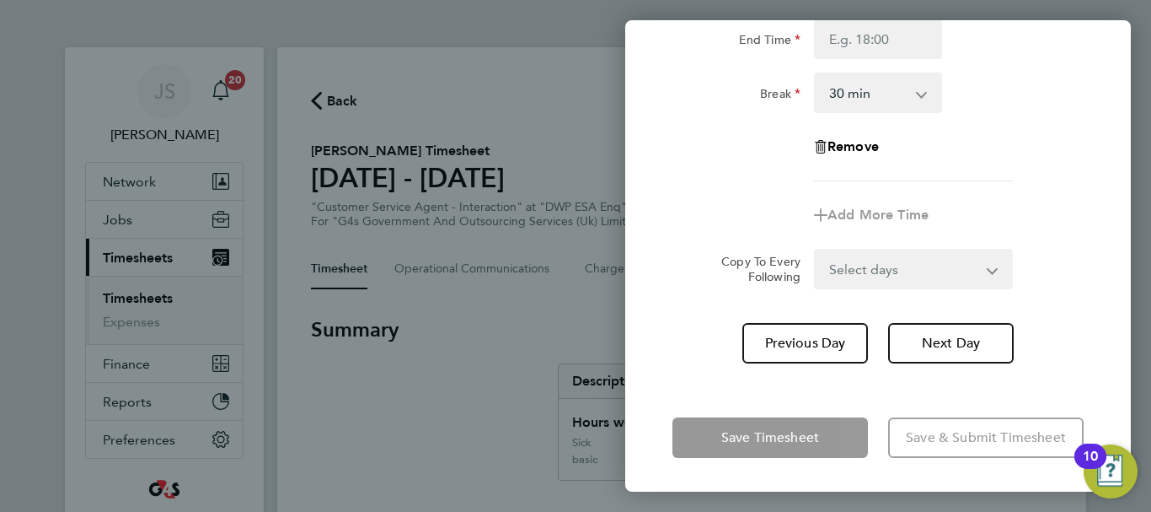
click at [1096, 299] on div "Rate basic - 16.66 Annual Leave Sick Bank Holiday System Issue Not Paid x2 - 32…" at bounding box center [878, 136] width 506 height 493
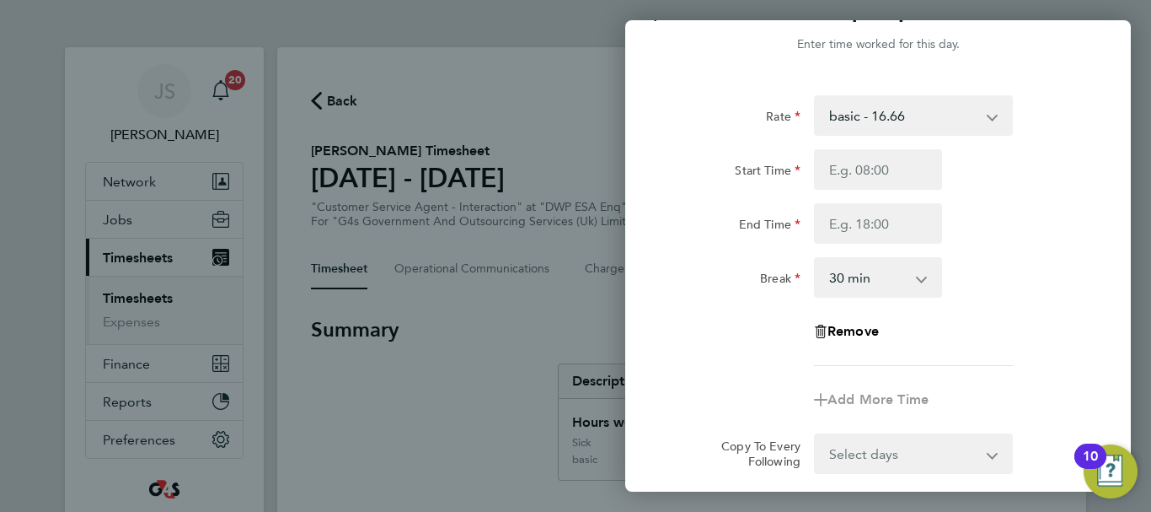
scroll to position [0, 0]
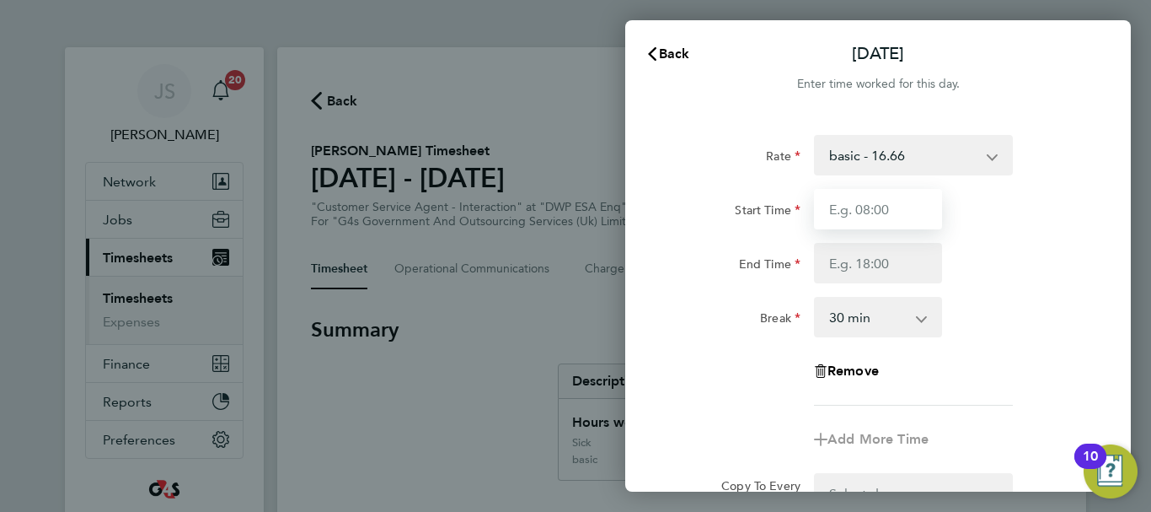
click at [902, 211] on input "Start Time" at bounding box center [878, 209] width 128 height 40
type input "07:45"
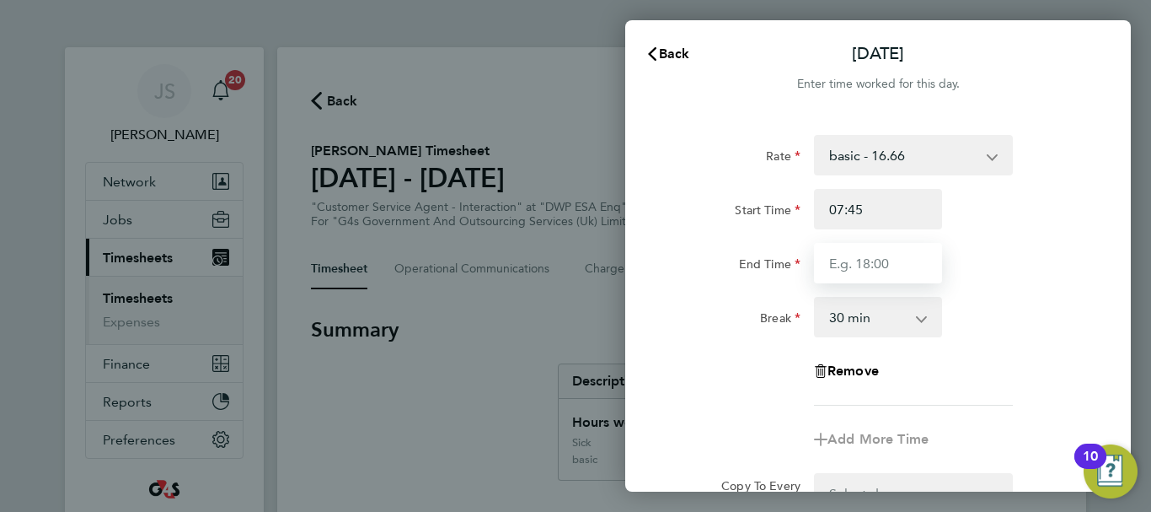
drag, startPoint x: 881, startPoint y: 257, endPoint x: 895, endPoint y: 251, distance: 15.5
click at [895, 251] on input "End Time" at bounding box center [878, 263] width 128 height 40
type input "15:00"
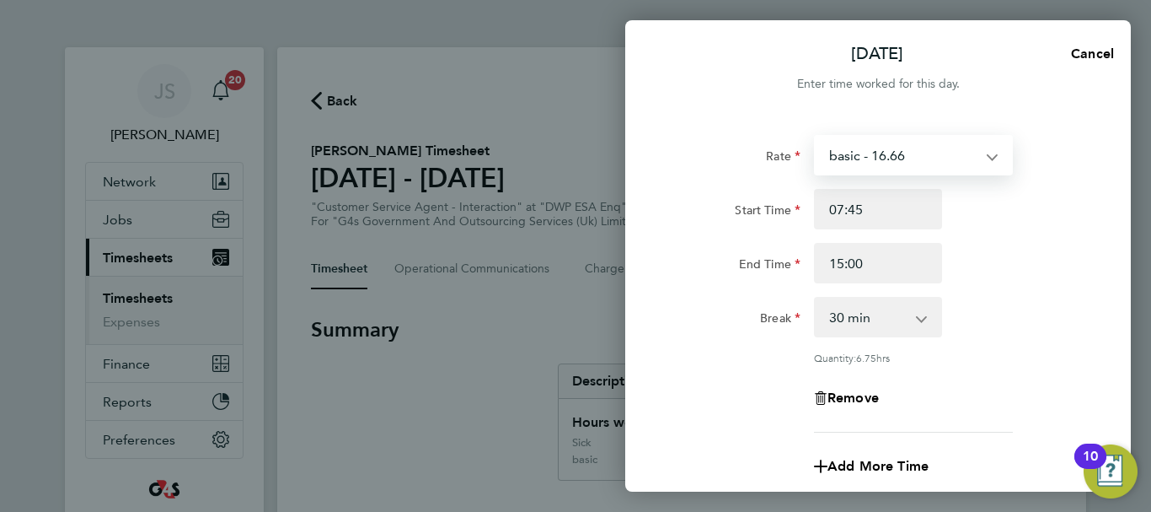
click at [986, 162] on select "basic - 16.66 Annual Leave Sick Bank Holiday System Issue Not Paid x2 - 32.79 x…" at bounding box center [903, 155] width 175 height 37
select select "30"
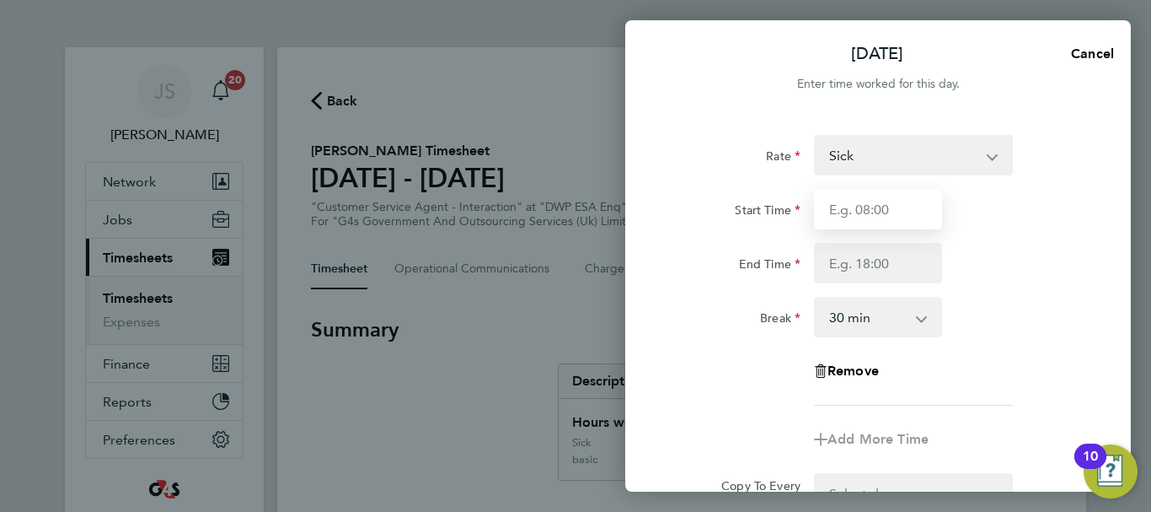
click at [903, 212] on input "Start Time" at bounding box center [878, 209] width 128 height 40
type input "07:45"
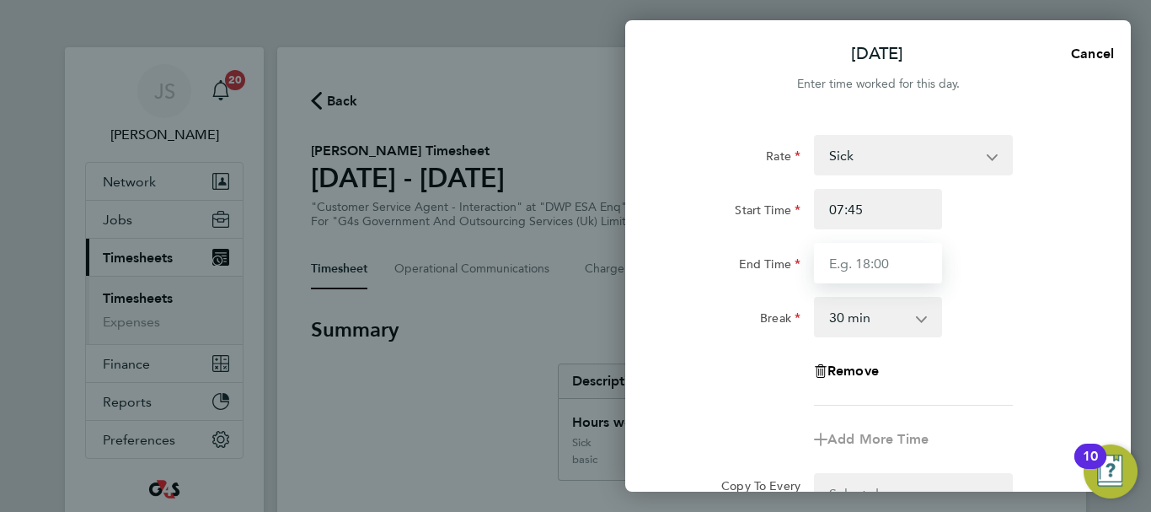
click at [883, 277] on input "End Time" at bounding box center [878, 263] width 128 height 40
type input "15:00"
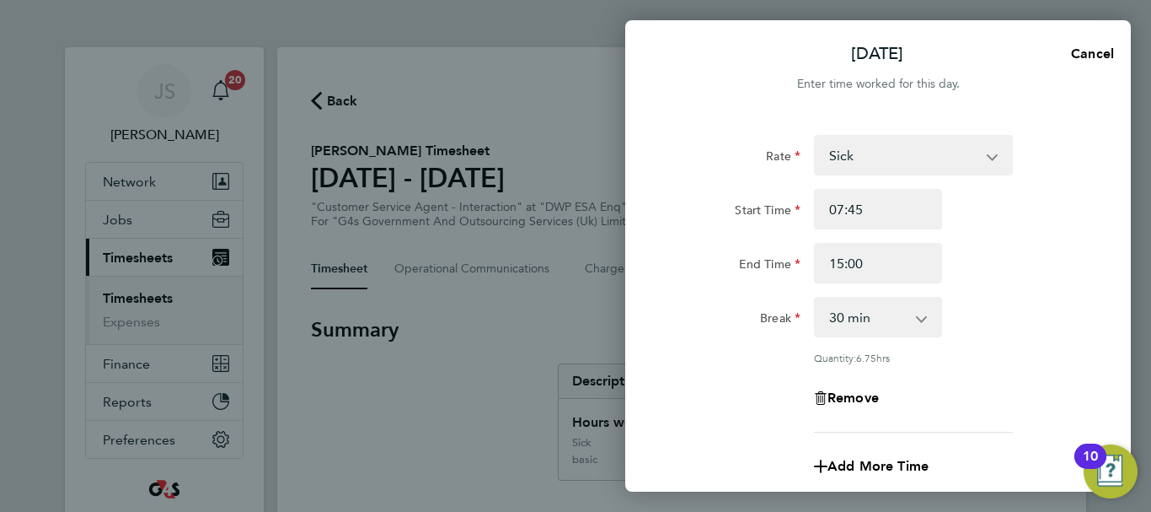
click at [997, 324] on div "Break 0 min 15 min 30 min 45 min 60 min 75 min 90 min" at bounding box center [878, 317] width 425 height 40
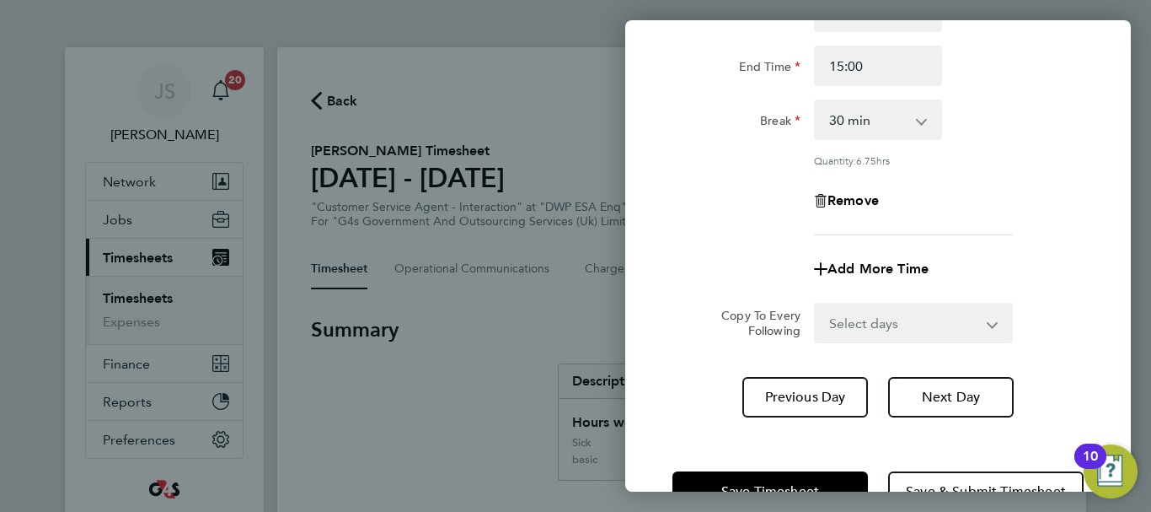
scroll to position [249, 0]
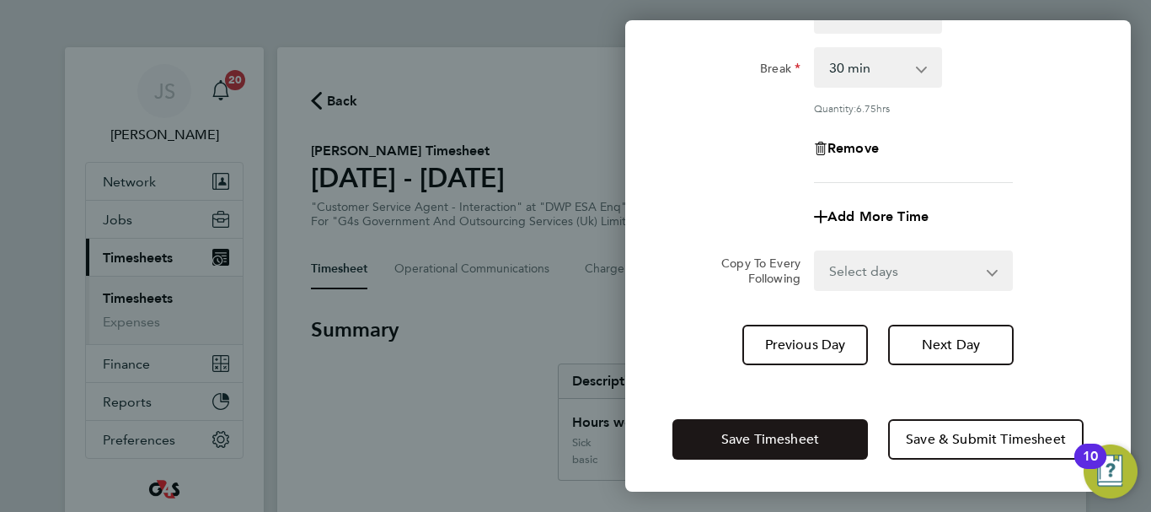
click at [779, 433] on span "Save Timesheet" at bounding box center [770, 439] width 98 height 17
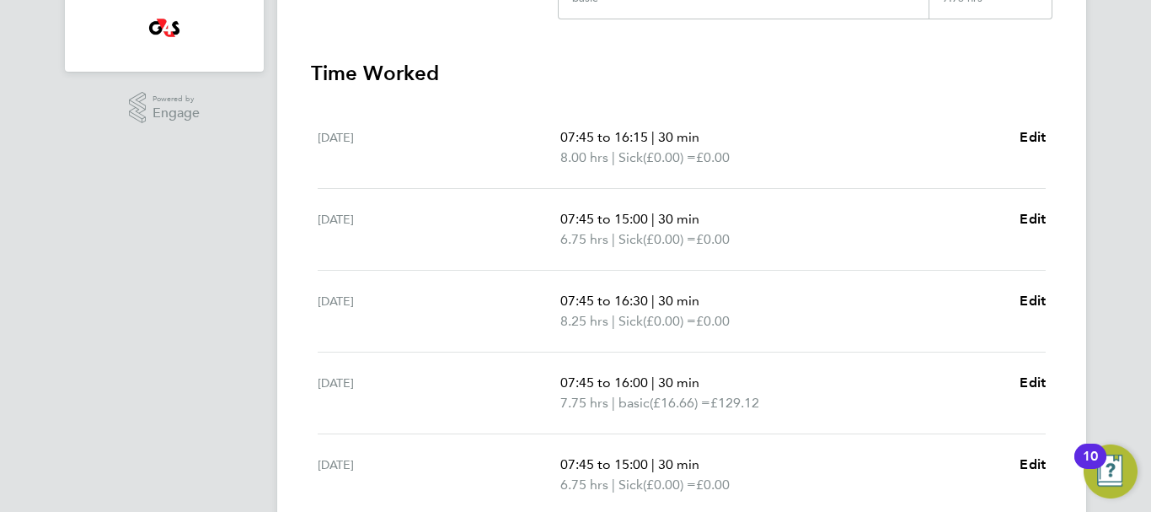
scroll to position [641, 0]
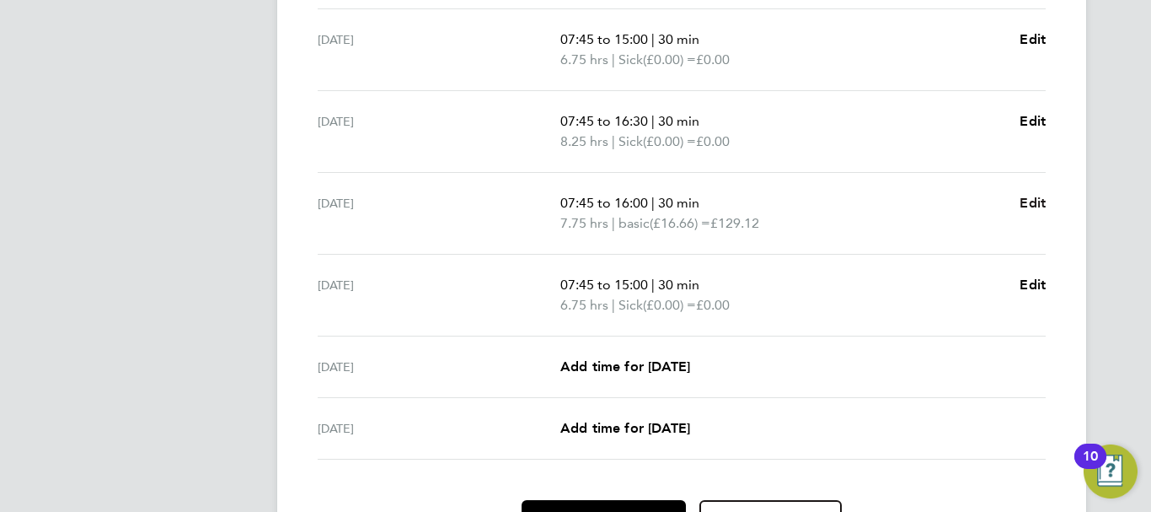
click at [1031, 201] on span "Edit" at bounding box center [1033, 203] width 26 height 16
select select "30"
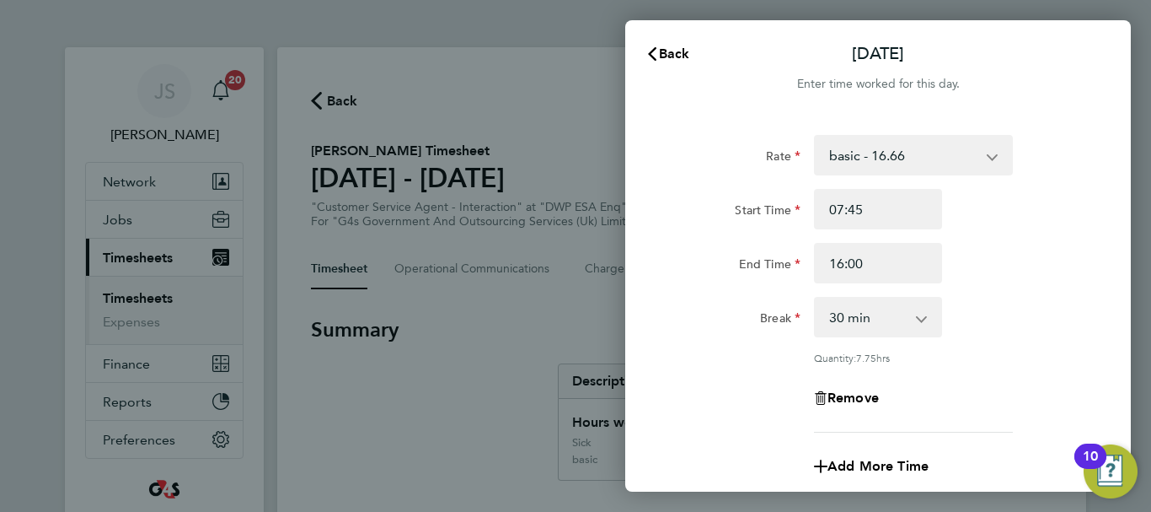
click at [992, 154] on app-icon-cross-button at bounding box center [1001, 155] width 20 height 37
click at [989, 153] on select "basic - 16.66 Annual Leave Sick Bank Holiday System Issue Not Paid x2 - 32.79 x…" at bounding box center [903, 155] width 175 height 37
select select "30"
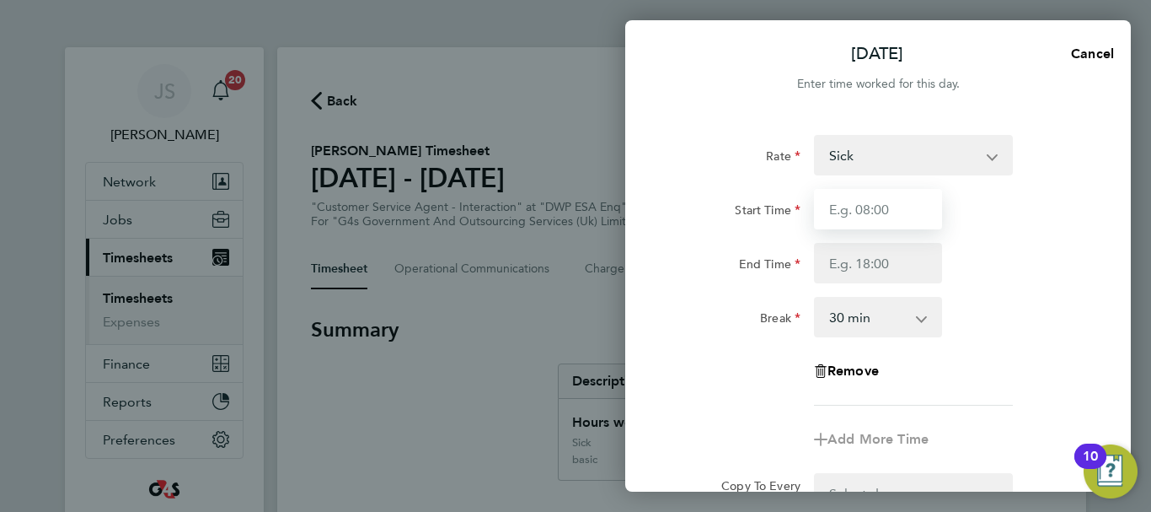
click at [903, 222] on input "Start Time" at bounding box center [878, 209] width 128 height 40
type input "07:45"
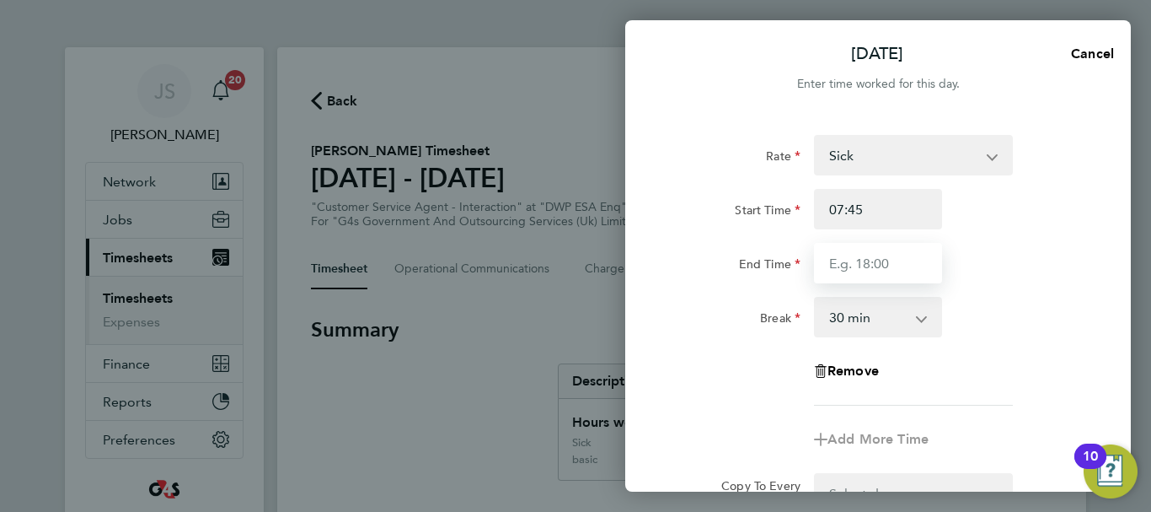
drag, startPoint x: 885, startPoint y: 261, endPoint x: 895, endPoint y: 260, distance: 10.3
click at [895, 260] on input "End Time" at bounding box center [878, 263] width 128 height 40
type input "16:00"
click at [1024, 245] on div "End Time 16:00" at bounding box center [878, 263] width 425 height 40
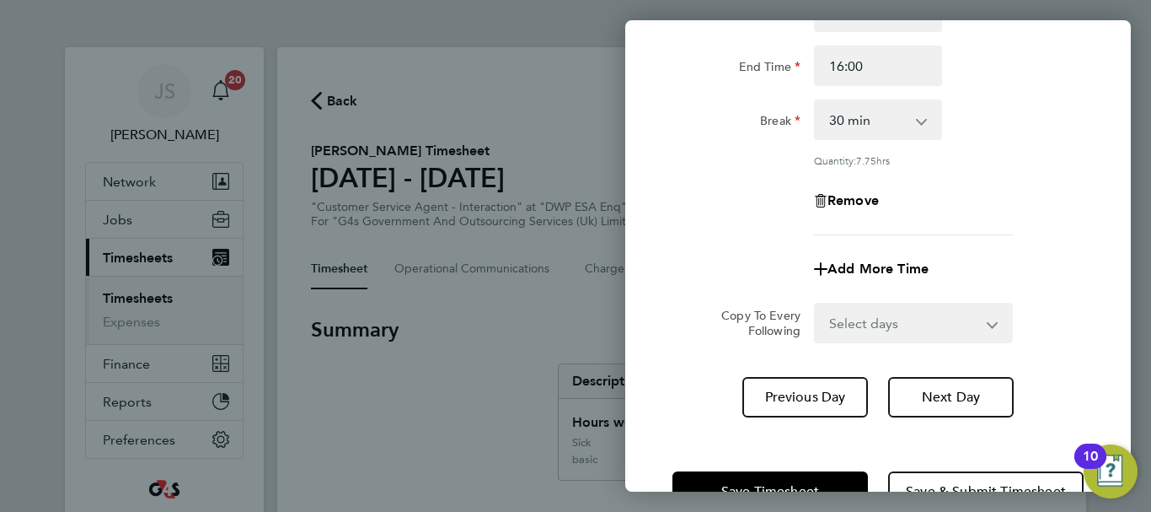
scroll to position [249, 0]
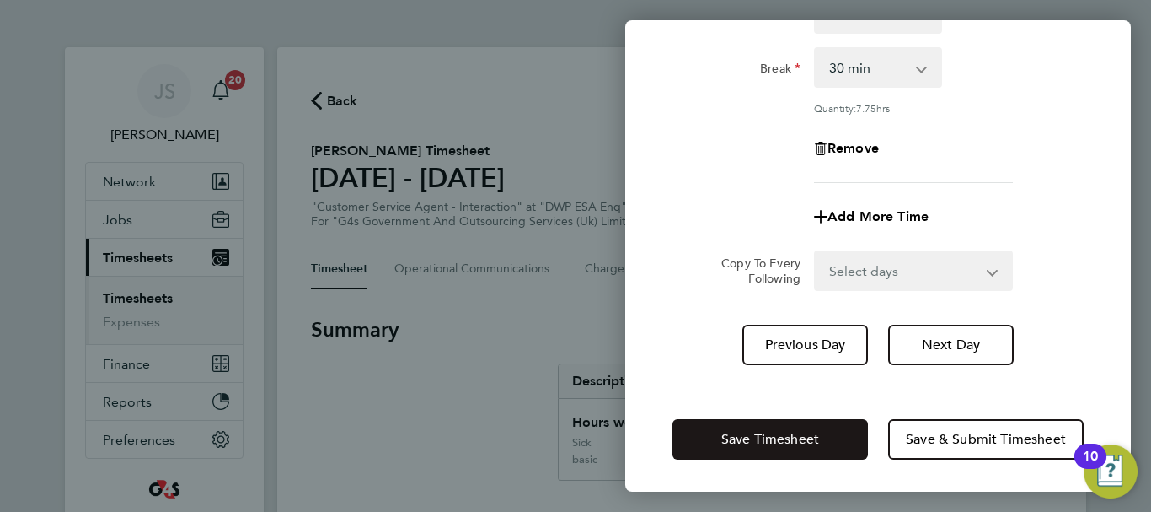
click at [756, 432] on span "Save Timesheet" at bounding box center [770, 439] width 98 height 17
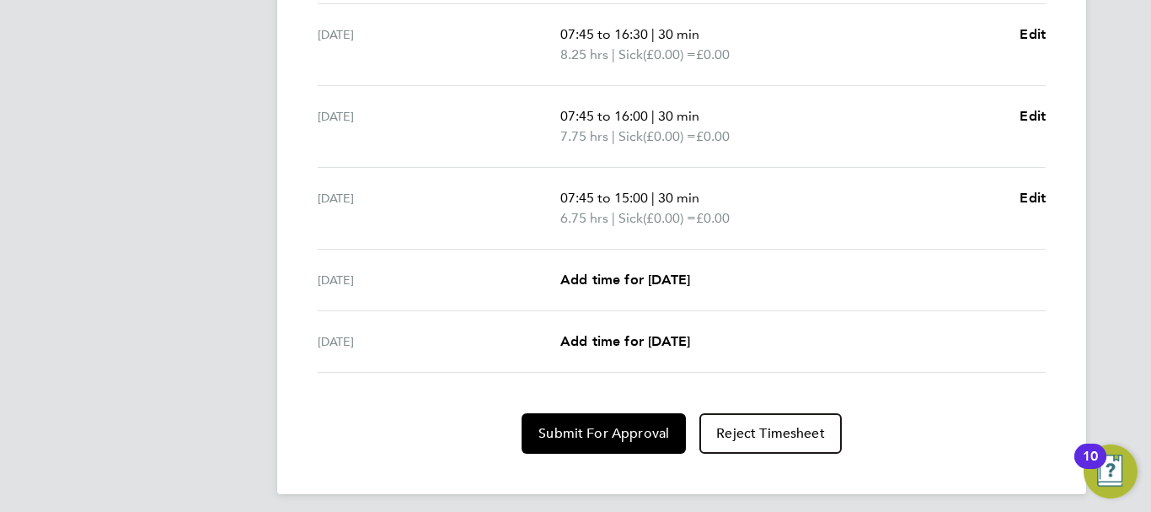
scroll to position [720, 0]
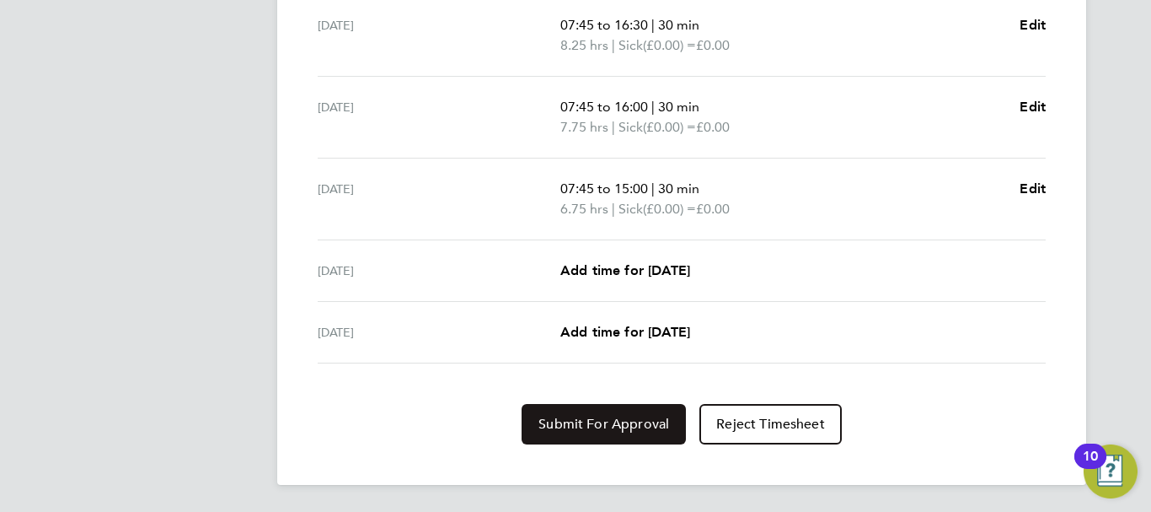
click at [601, 416] on span "Submit For Approval" at bounding box center [604, 423] width 131 height 17
click at [853, 48] on p "8.25 hrs | Sick (£0.00) = £0.00" at bounding box center [783, 45] width 446 height 20
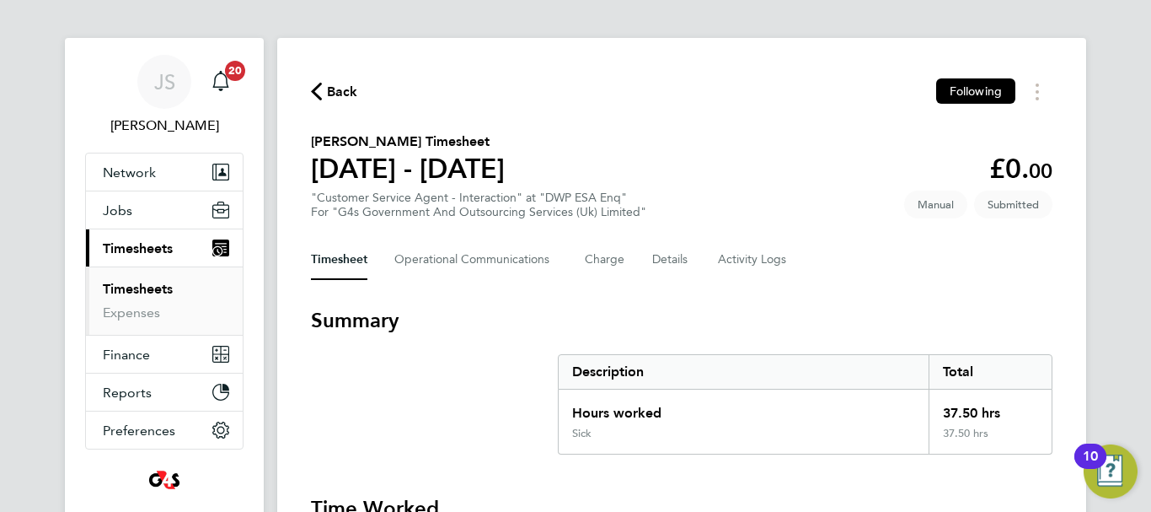
scroll to position [0, 0]
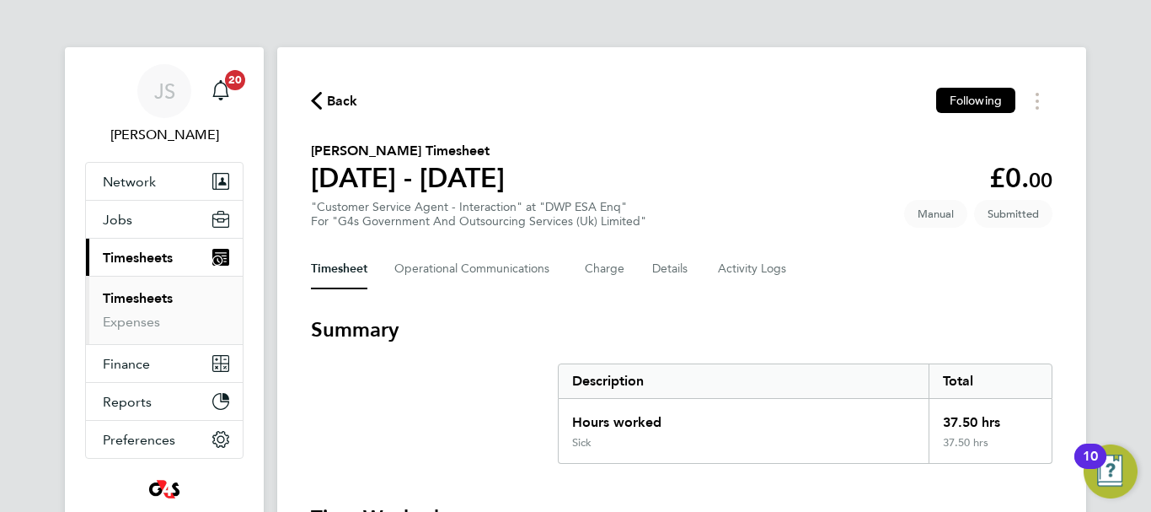
click at [320, 102] on icon "button" at bounding box center [316, 101] width 11 height 18
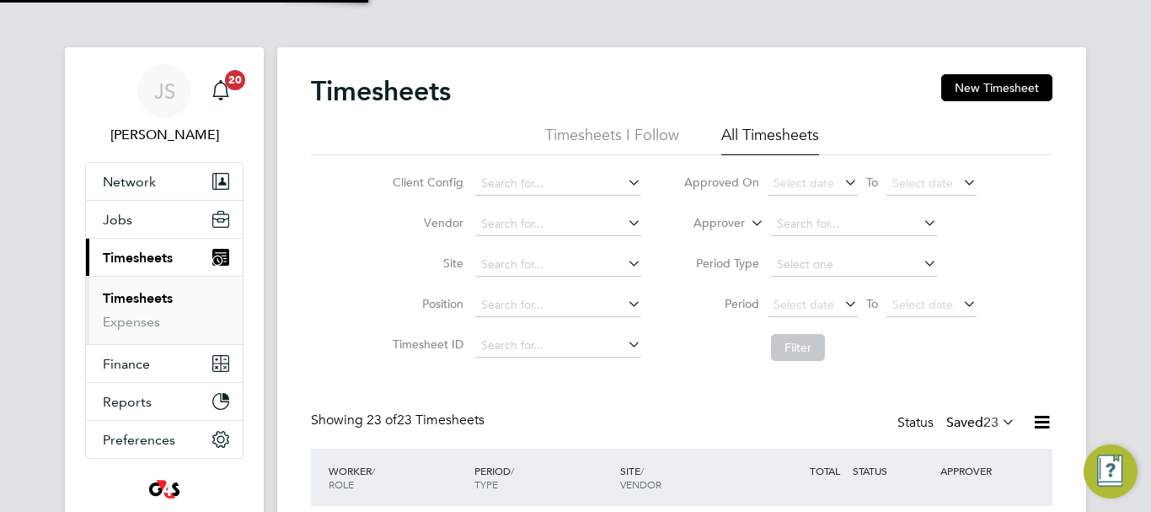
scroll to position [56, 147]
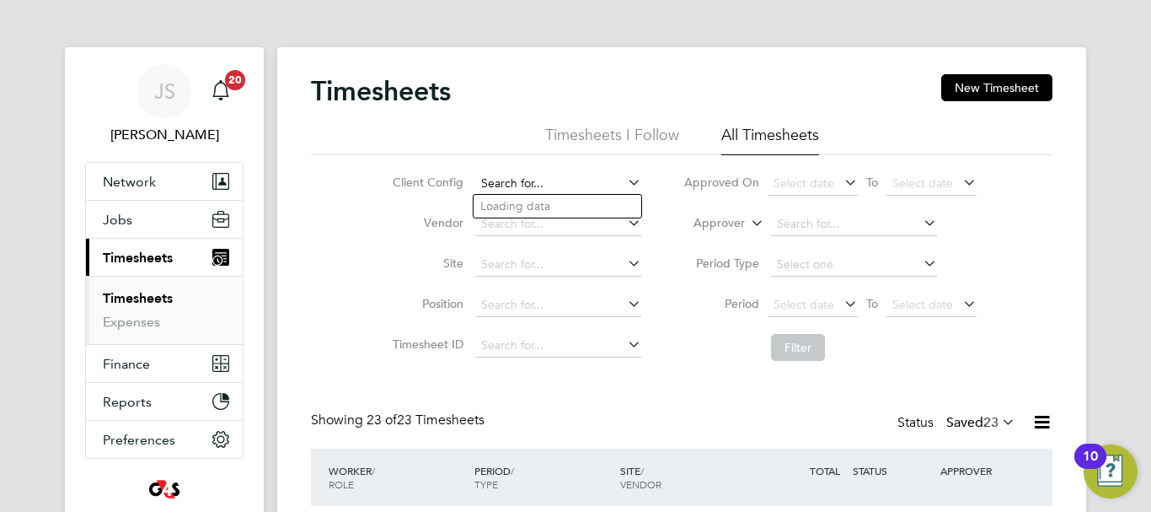
click at [539, 185] on input at bounding box center [558, 184] width 166 height 24
type input "elufi"
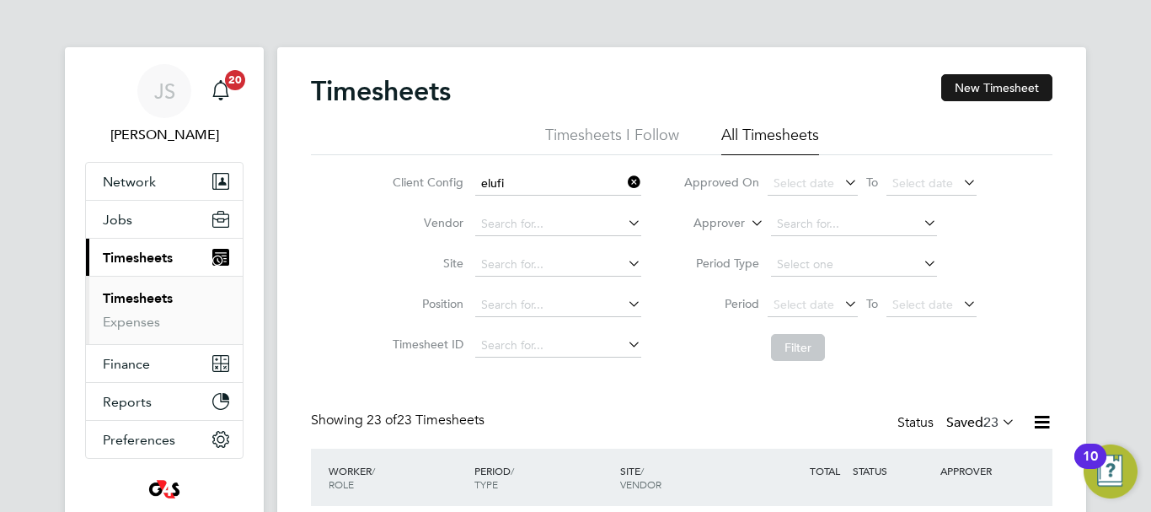
click at [997, 93] on button "New Timesheet" at bounding box center [996, 87] width 111 height 27
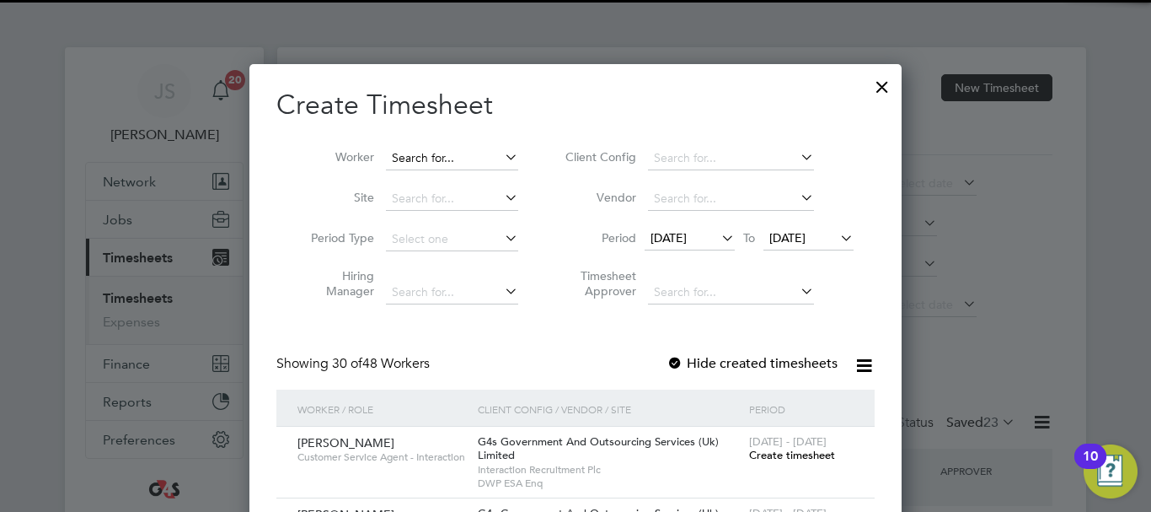
click at [443, 150] on input at bounding box center [452, 159] width 132 height 24
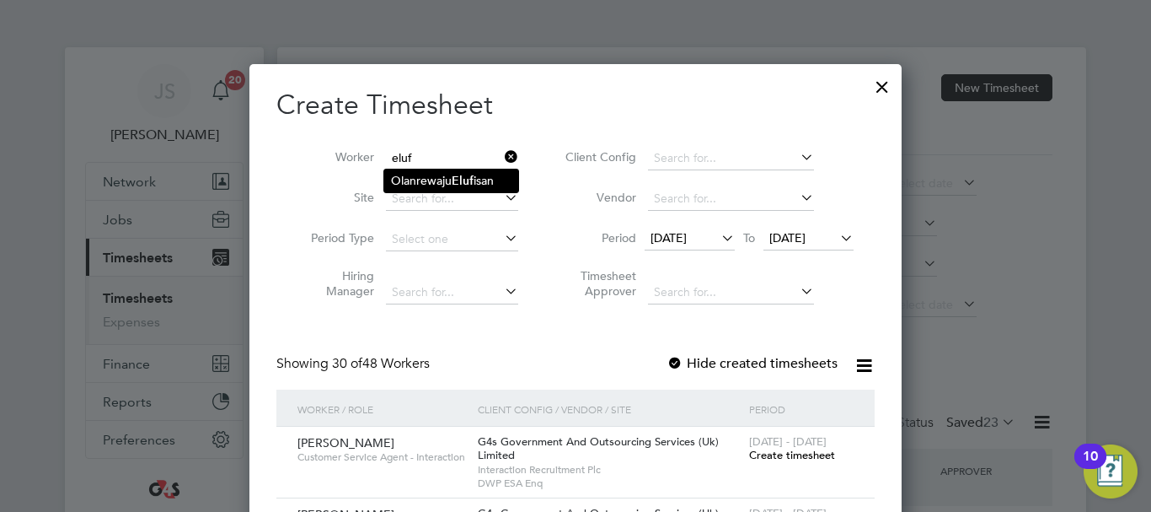
click at [446, 176] on li "Olanrewaju Eluf isan" at bounding box center [451, 180] width 134 height 23
type input "Olanrewaju Elufisan"
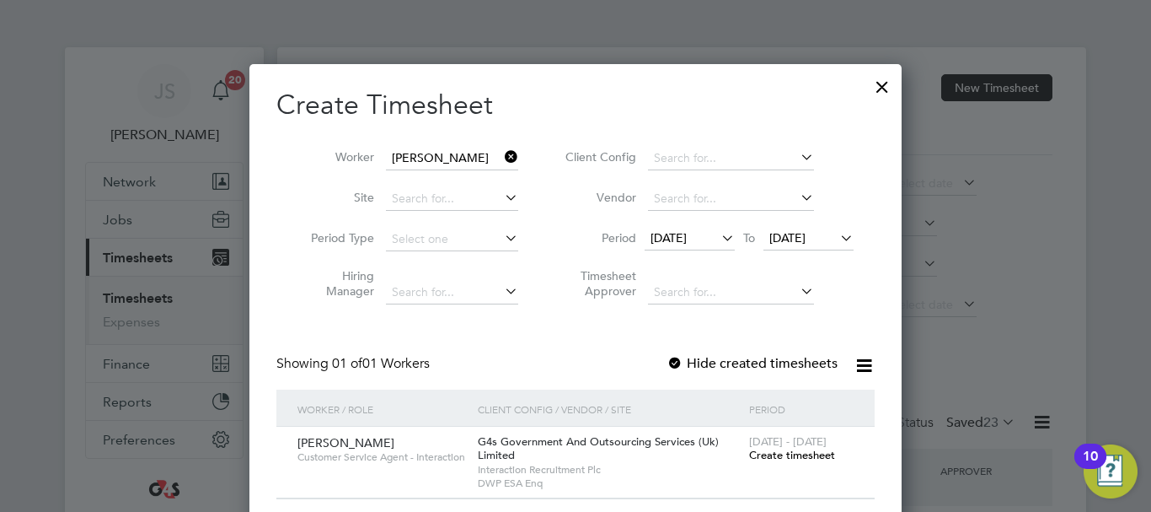
click at [799, 451] on span "Create timesheet" at bounding box center [792, 455] width 86 height 14
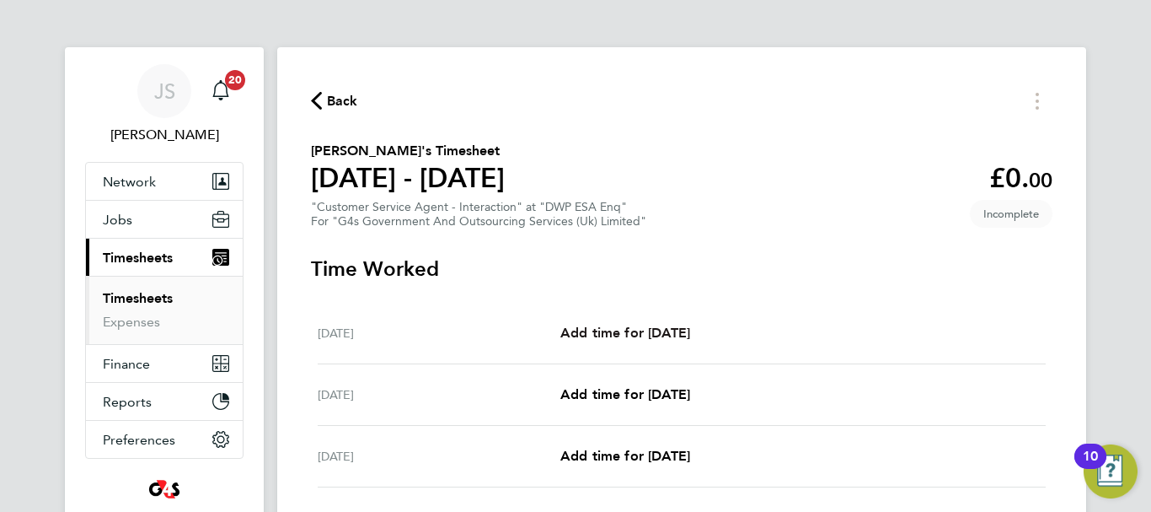
click at [633, 340] on span "Add time for Mon 22 Sep" at bounding box center [625, 332] width 130 height 16
select select "30"
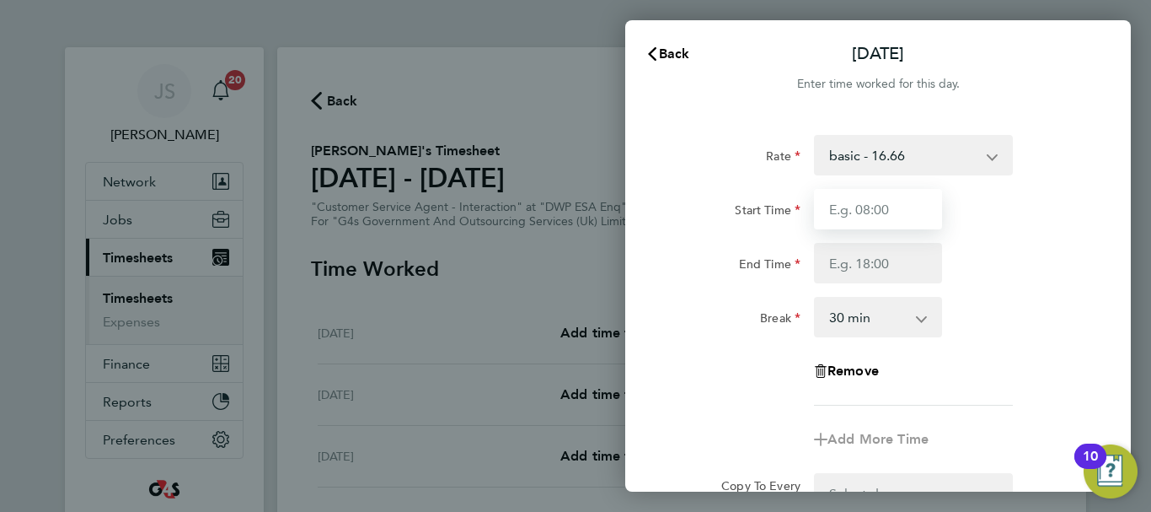
click at [854, 203] on input "Start Time" at bounding box center [878, 209] width 128 height 40
type input "07:45"
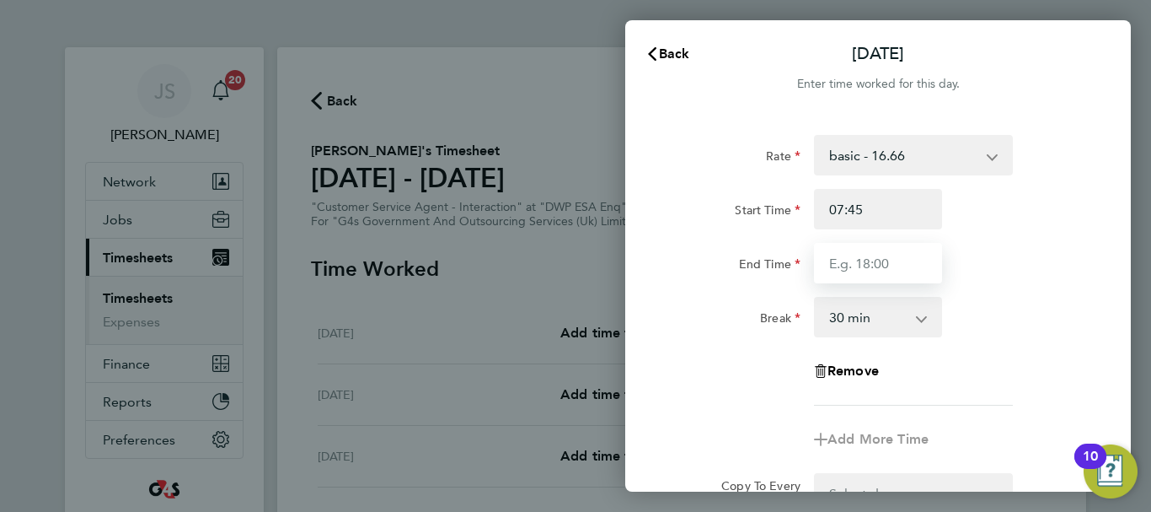
click at [872, 256] on input "End Time" at bounding box center [878, 263] width 128 height 40
type input "17:00"
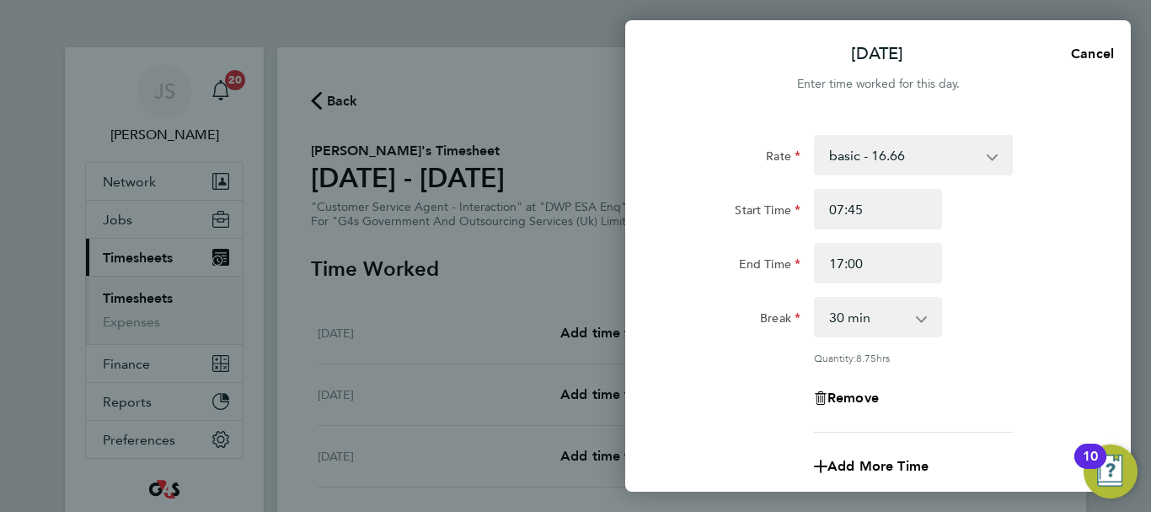
click at [985, 287] on div "Rate basic - 16.66 System Issue Paid - 16.66 Bank Holiday x1.5 - 24.73 System I…" at bounding box center [878, 283] width 411 height 297
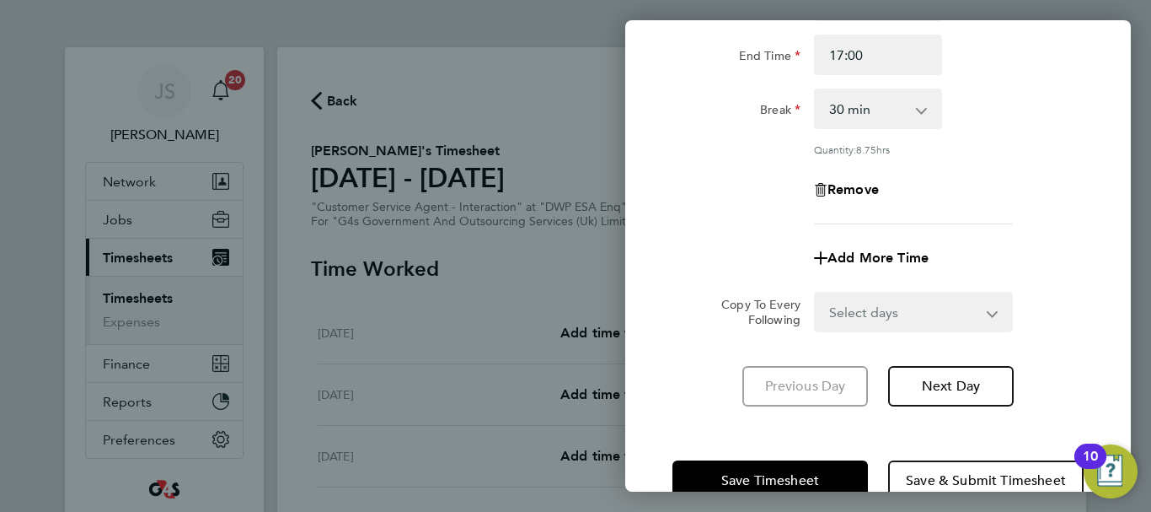
scroll to position [236, 0]
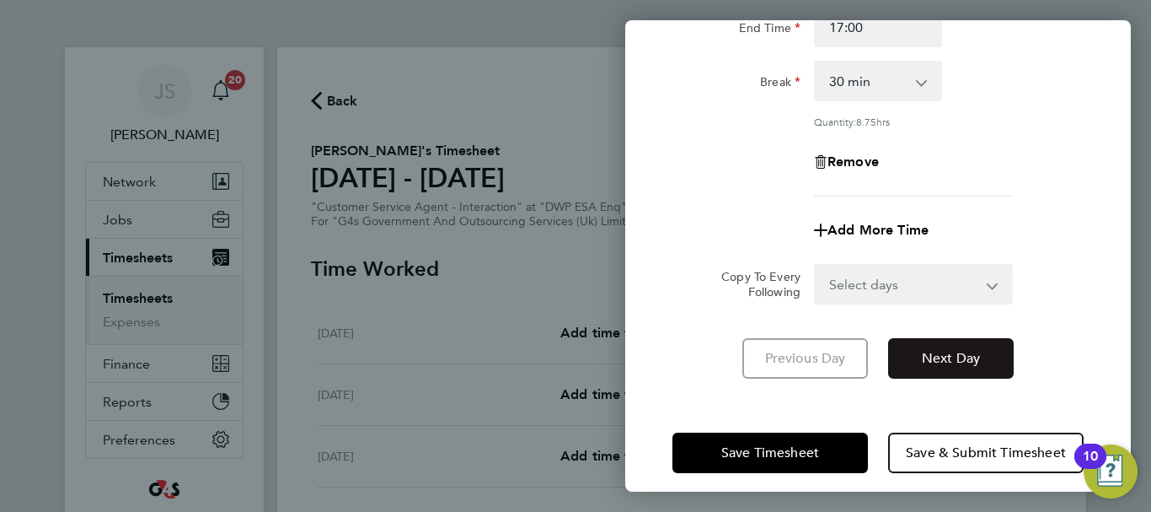
click at [930, 351] on span "Next Day" at bounding box center [951, 358] width 58 height 17
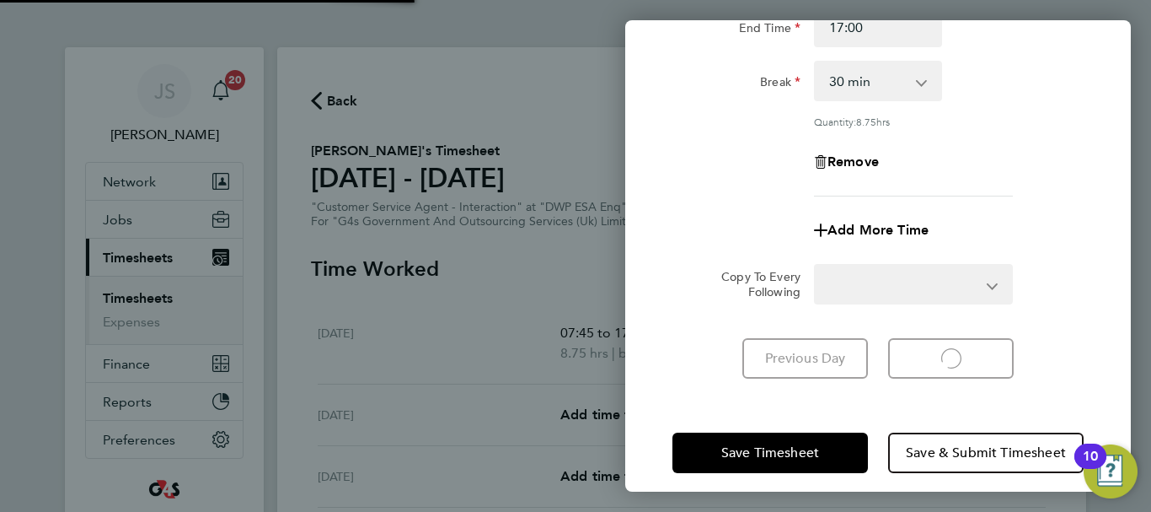
select select "30"
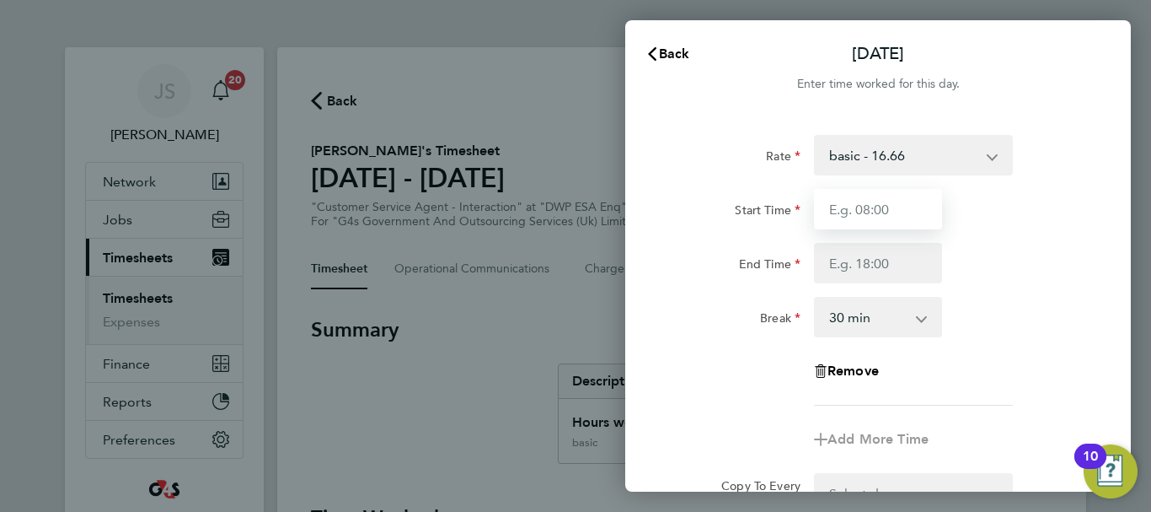
click at [896, 209] on input "Start Time" at bounding box center [878, 209] width 128 height 40
type input "07:45"
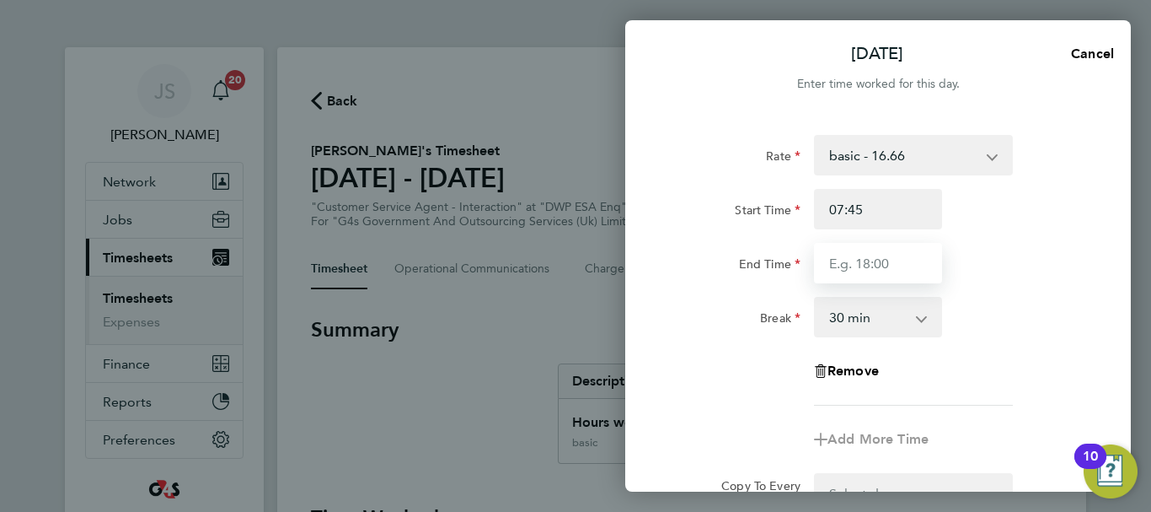
click at [871, 262] on input "End Time" at bounding box center [878, 263] width 128 height 40
type input "17:00"
click at [995, 347] on div "Rate basic - 16.66 System Issue Paid - 16.66 Bank Holiday x1.5 - 24.73 System I…" at bounding box center [878, 270] width 411 height 271
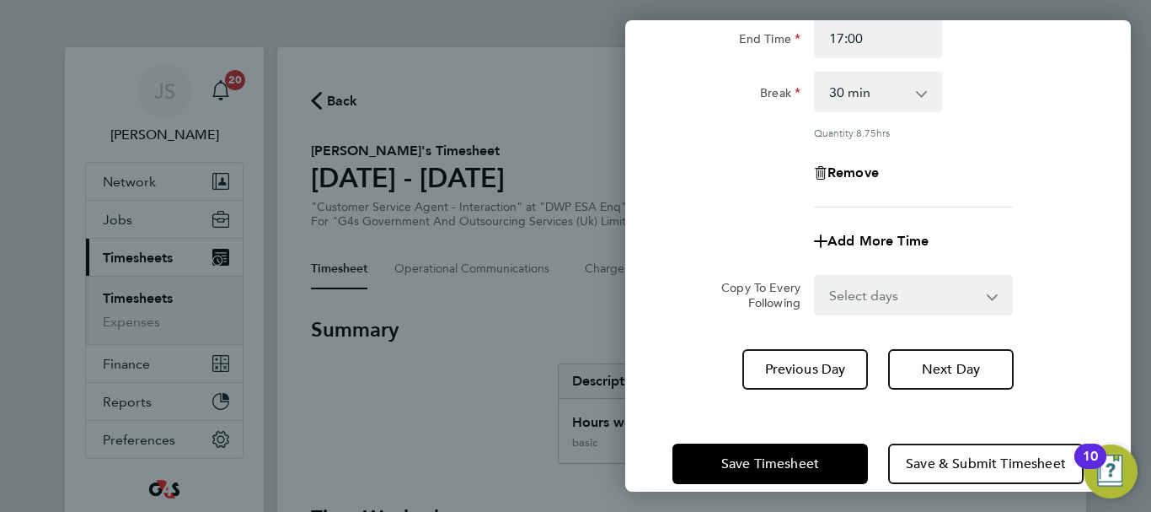
scroll to position [249, 0]
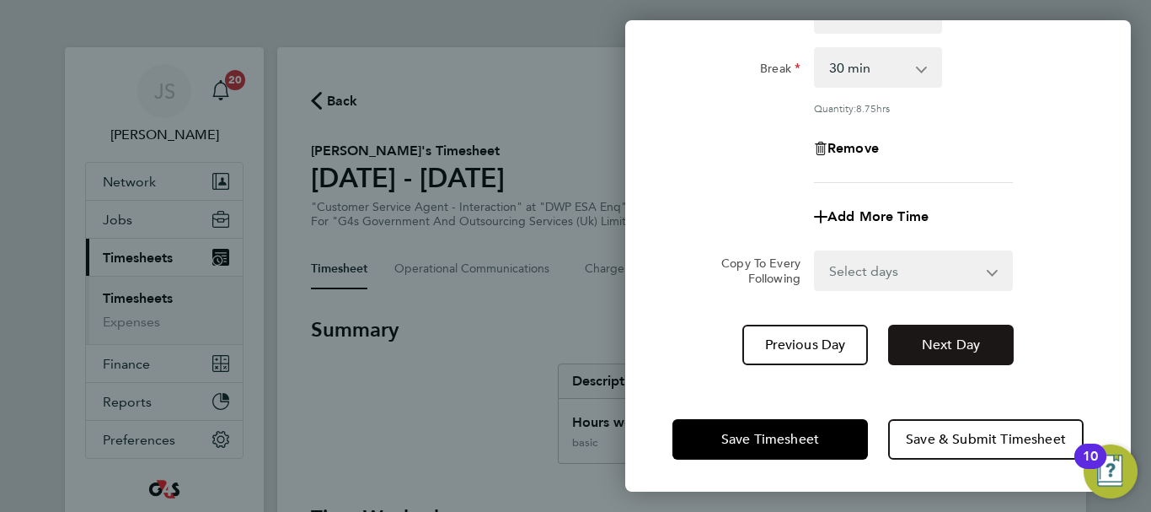
click at [963, 340] on span "Next Day" at bounding box center [951, 344] width 58 height 17
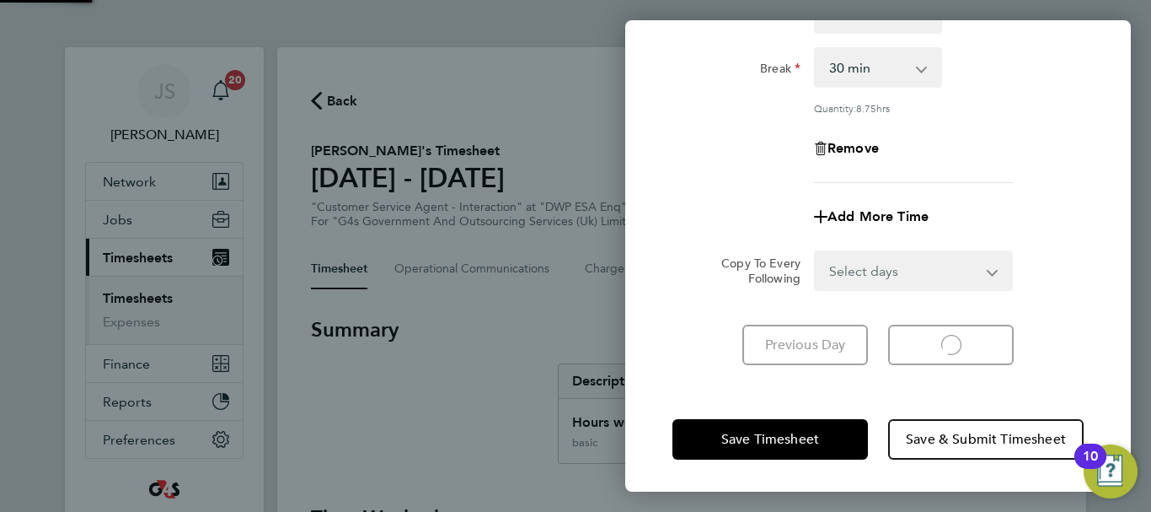
select select "30"
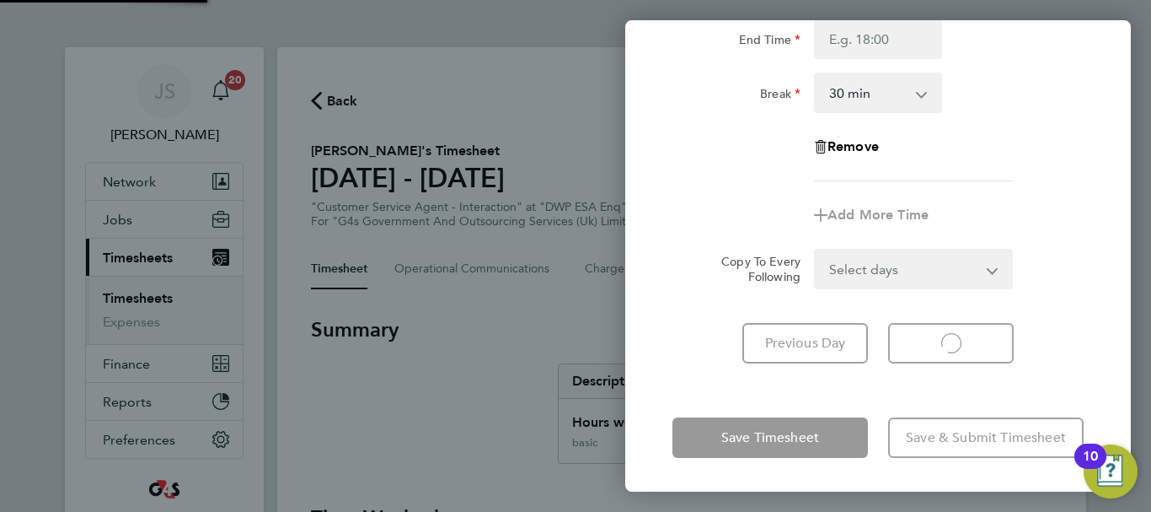
scroll to position [224, 0]
select select "30"
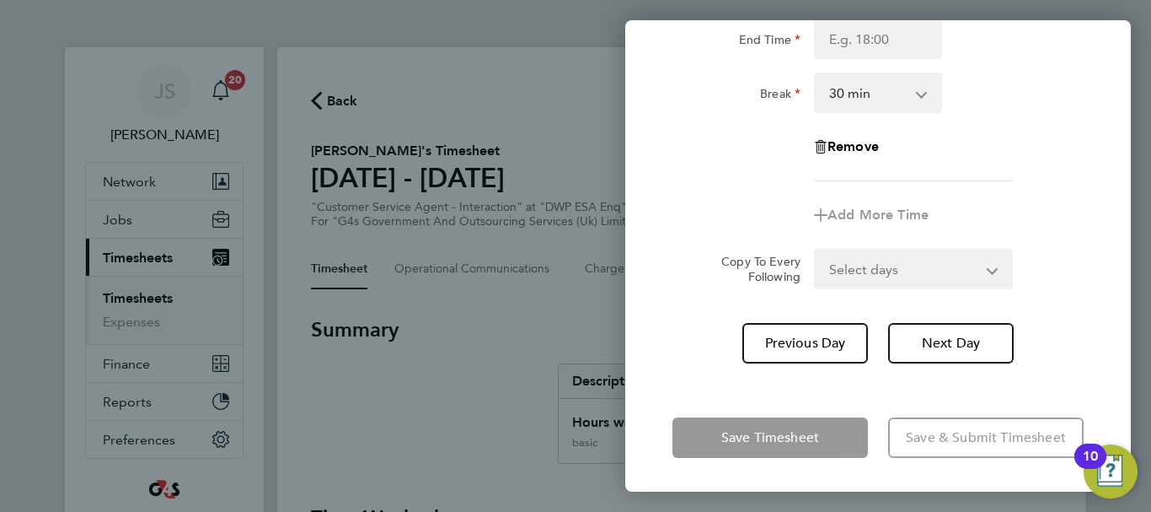
click at [1034, 104] on div "Break 0 min 15 min 30 min 45 min 60 min 75 min 90 min" at bounding box center [878, 92] width 425 height 40
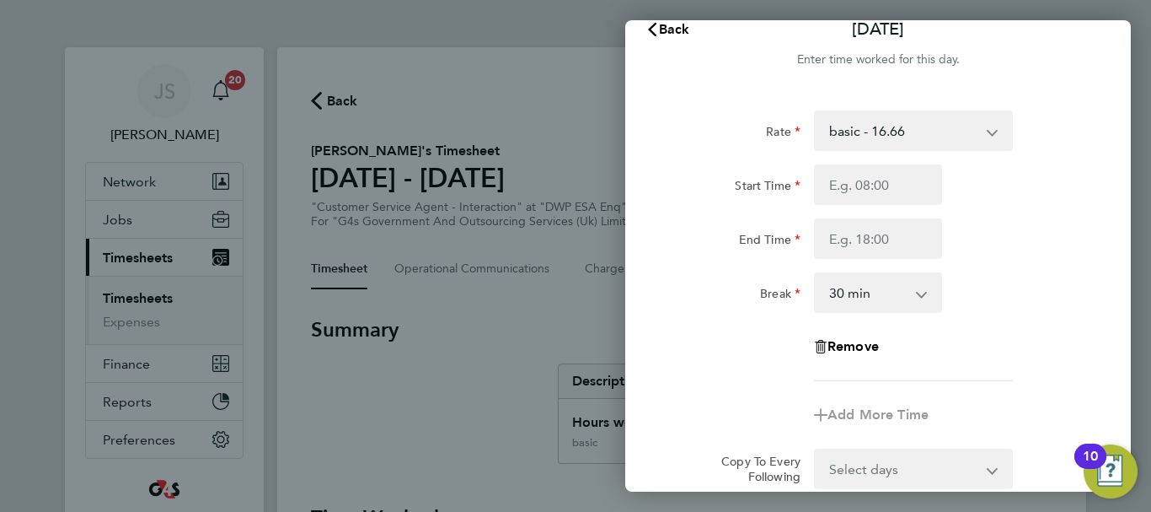
scroll to position [0, 0]
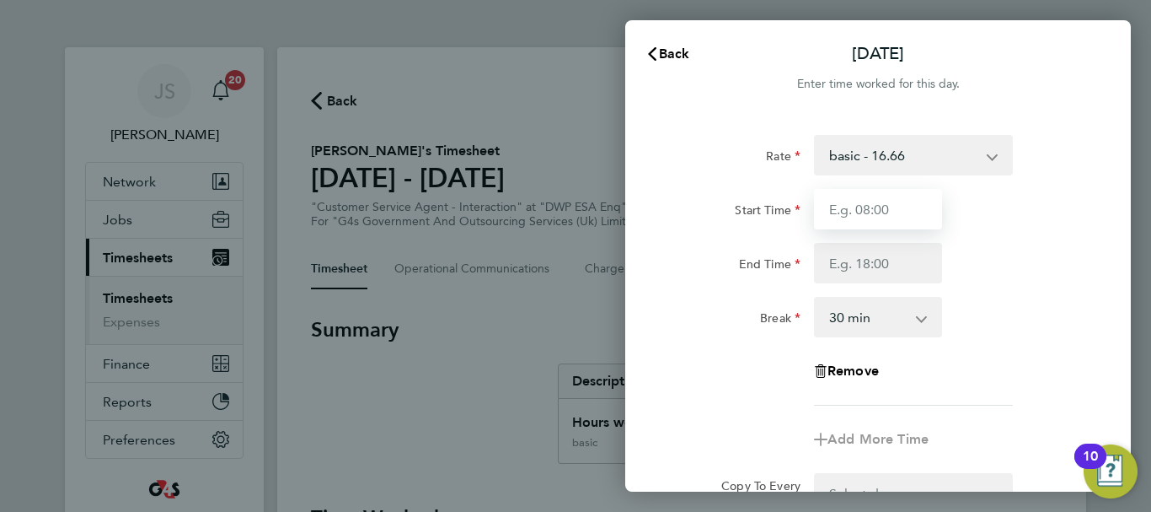
click at [875, 210] on input "Start Time" at bounding box center [878, 209] width 128 height 40
type input "11:00"
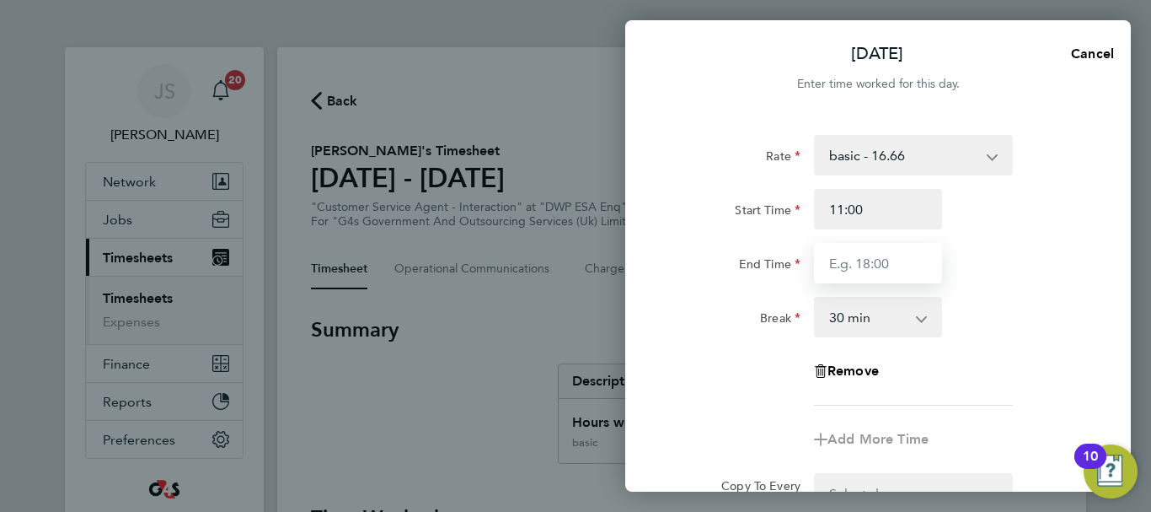
click at [861, 272] on input "End Time" at bounding box center [878, 263] width 128 height 40
type input "17:00"
click at [1025, 285] on div "Rate basic - 16.66 System Issue Paid - 16.66 Bank Holiday x1.5 - 24.73 System I…" at bounding box center [878, 270] width 411 height 271
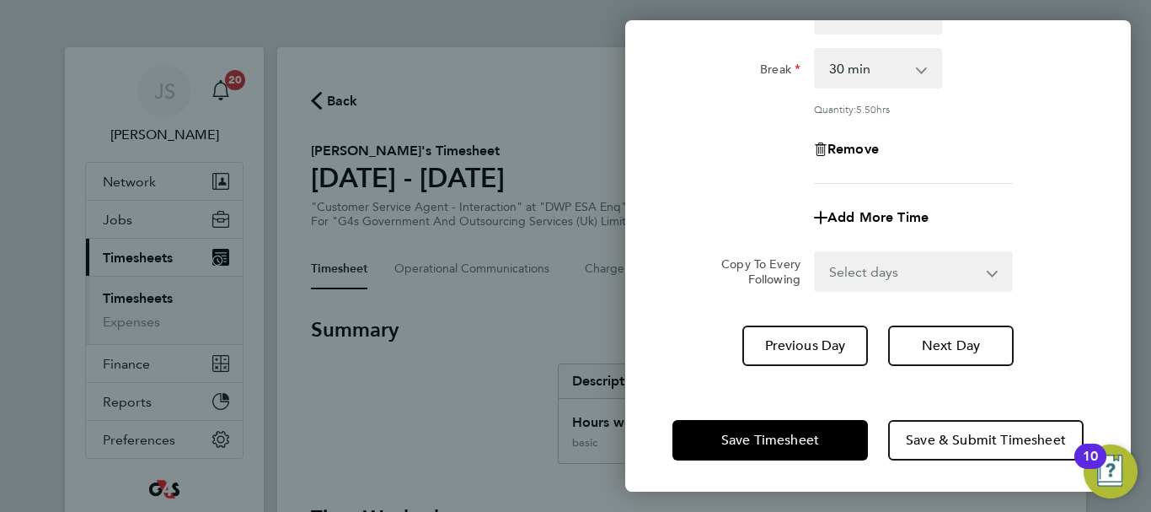
scroll to position [249, 0]
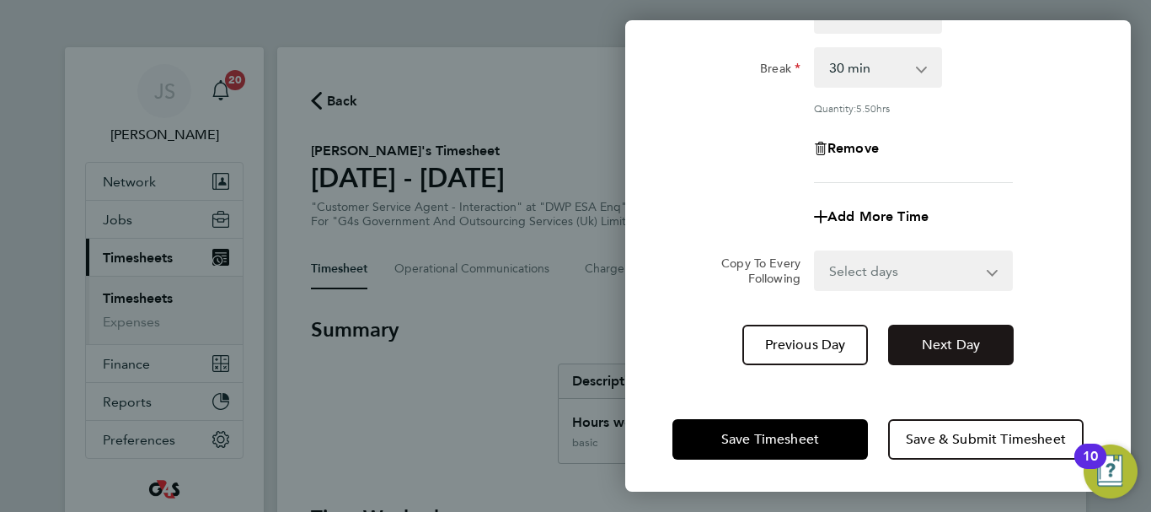
click at [935, 345] on span "Next Day" at bounding box center [951, 344] width 58 height 17
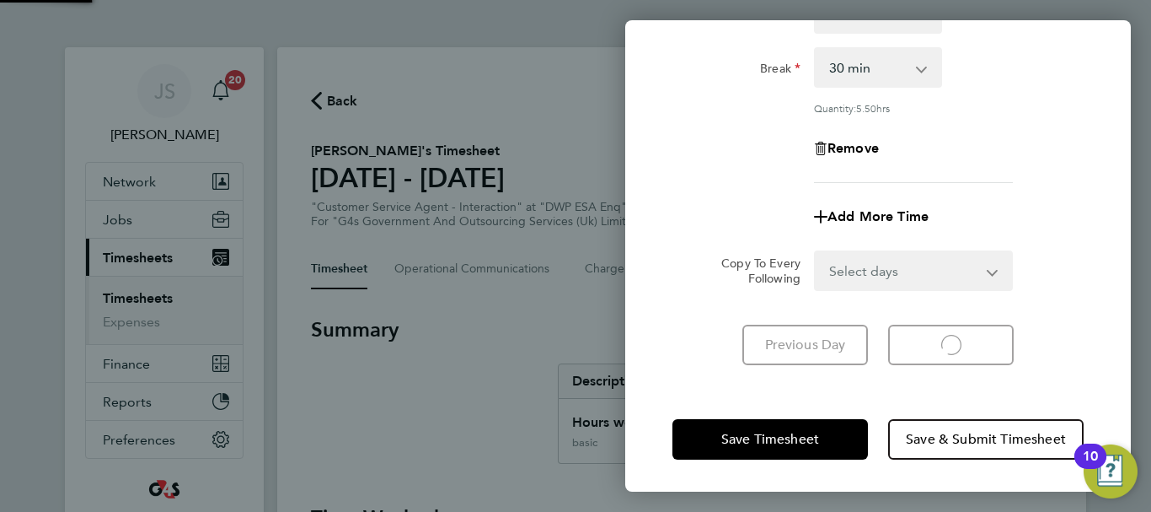
scroll to position [224, 0]
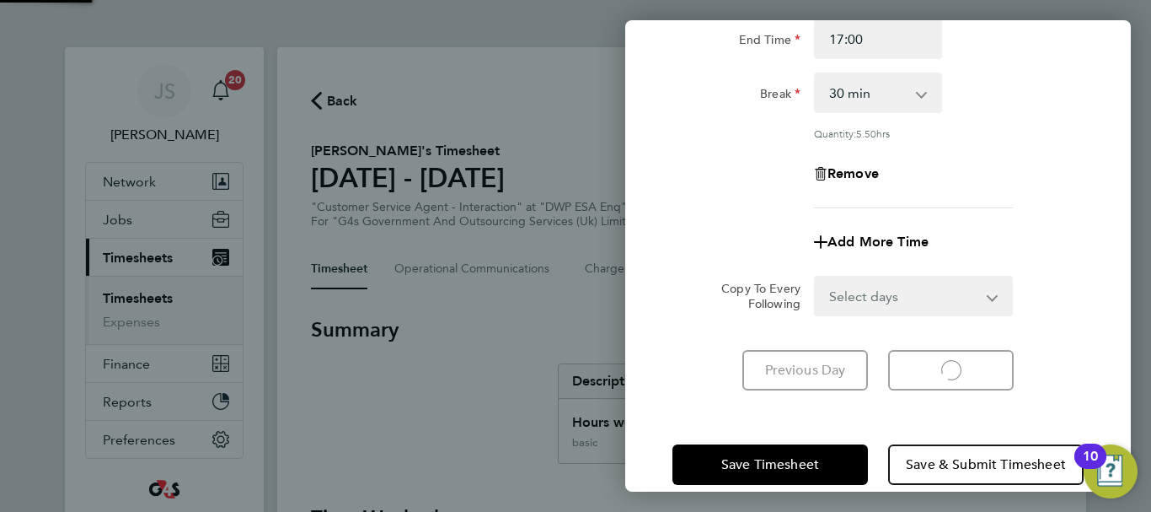
select select "30"
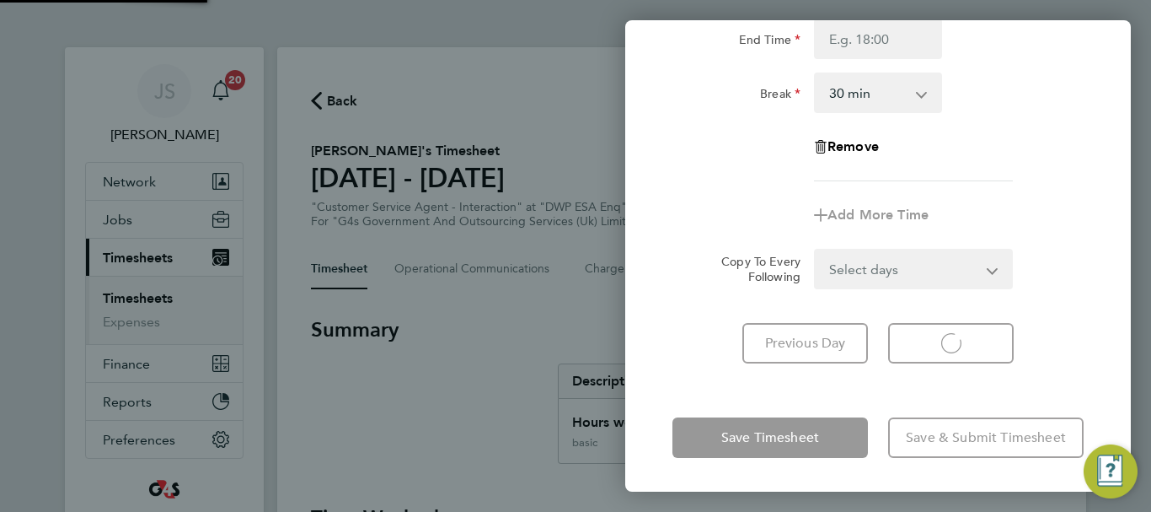
select select "30"
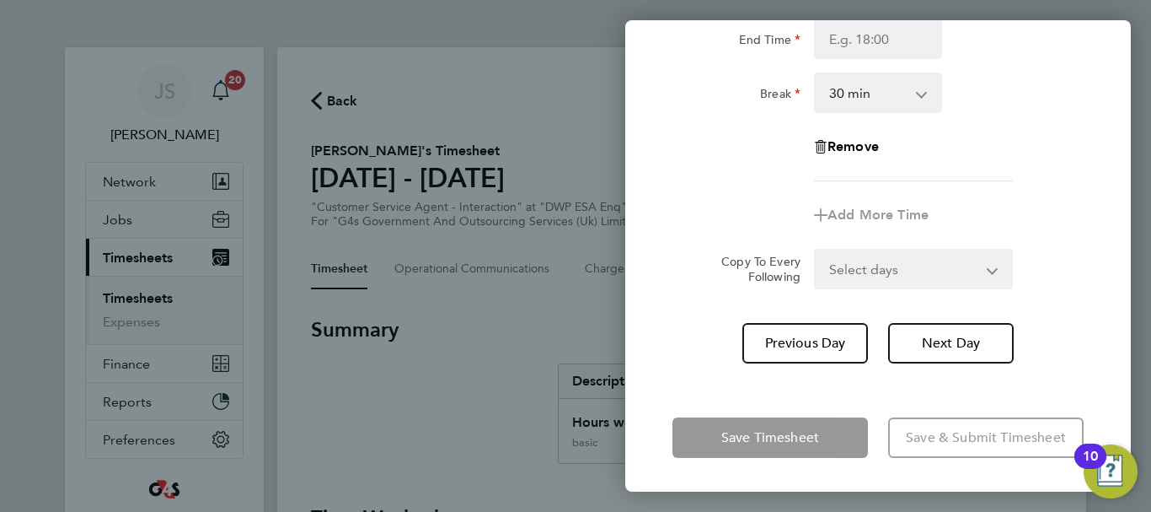
click at [984, 206] on div "Add More Time" at bounding box center [878, 215] width 425 height 40
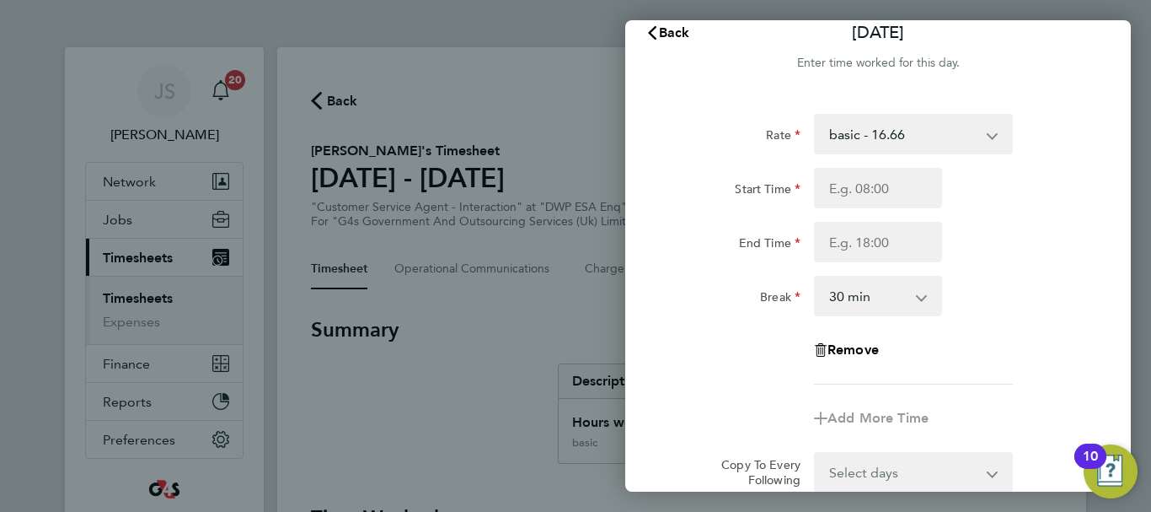
scroll to position [0, 0]
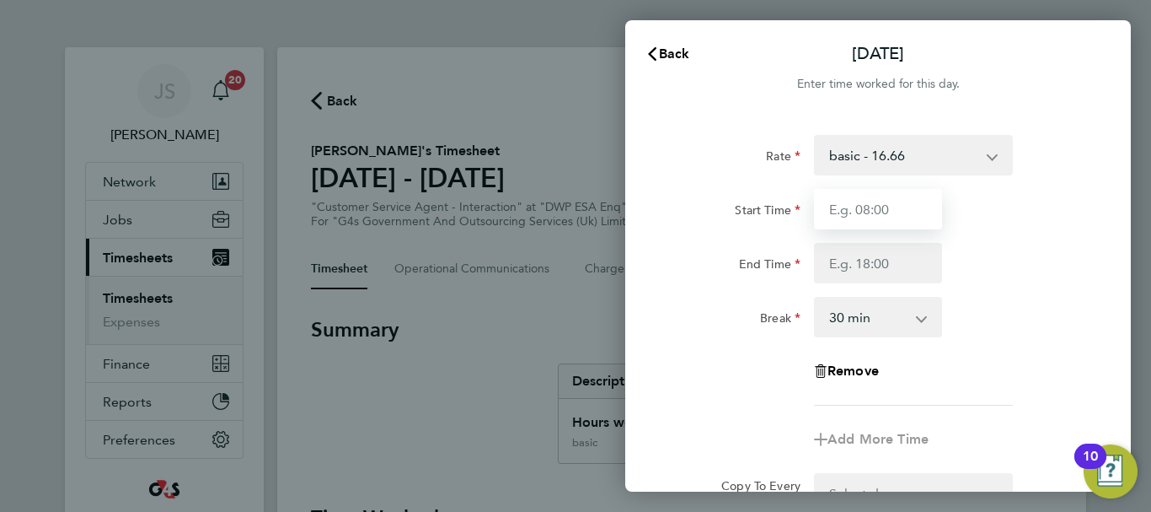
click at [899, 205] on input "Start Time" at bounding box center [878, 209] width 128 height 40
type input "10:00"
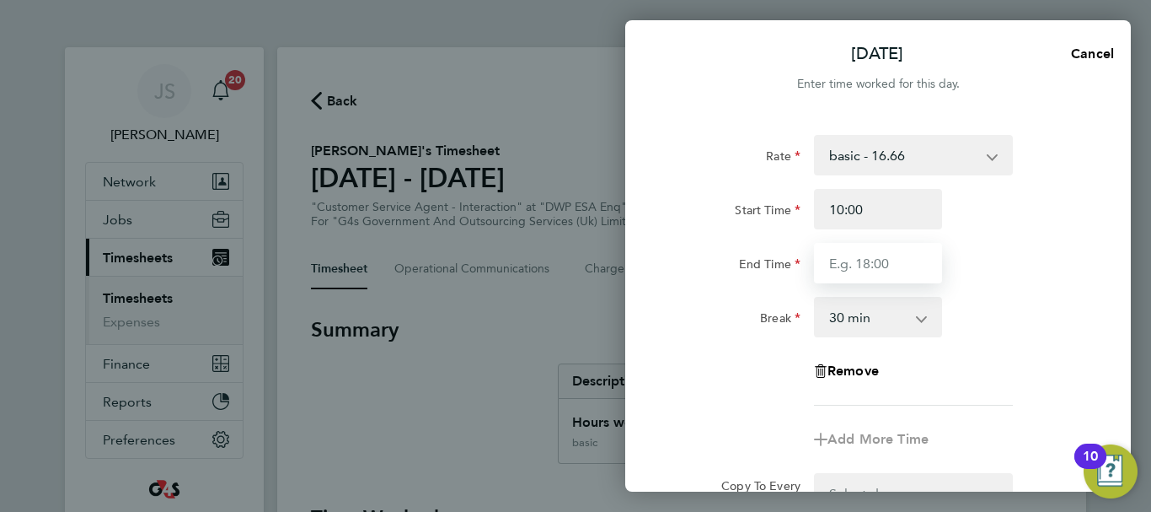
click at [890, 276] on input "End Time" at bounding box center [878, 263] width 128 height 40
type input "17:00"
click at [1008, 308] on div "Break 0 min 15 min 30 min 45 min 60 min 75 min 90 min" at bounding box center [878, 317] width 425 height 40
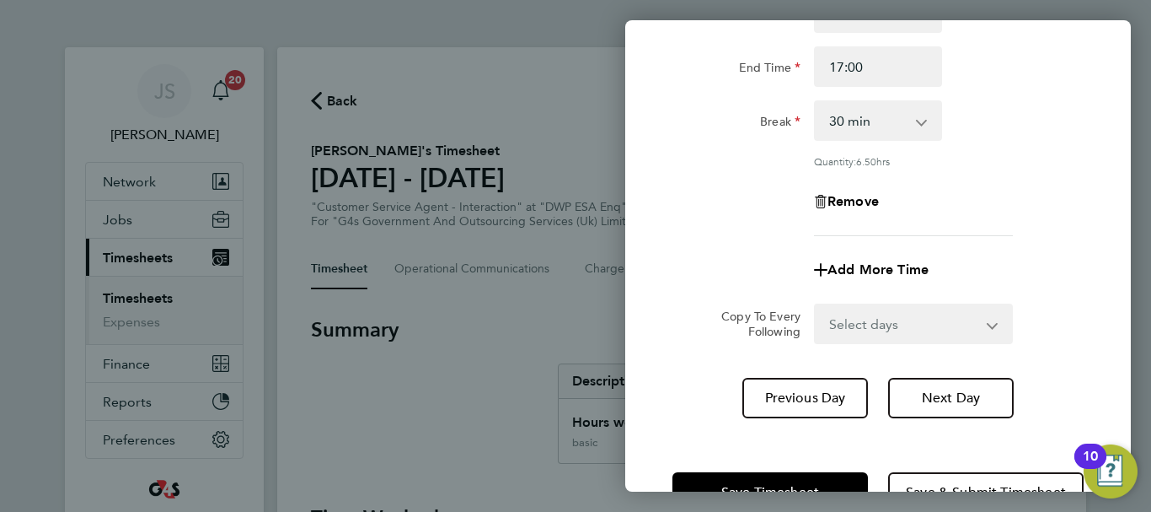
scroll to position [249, 0]
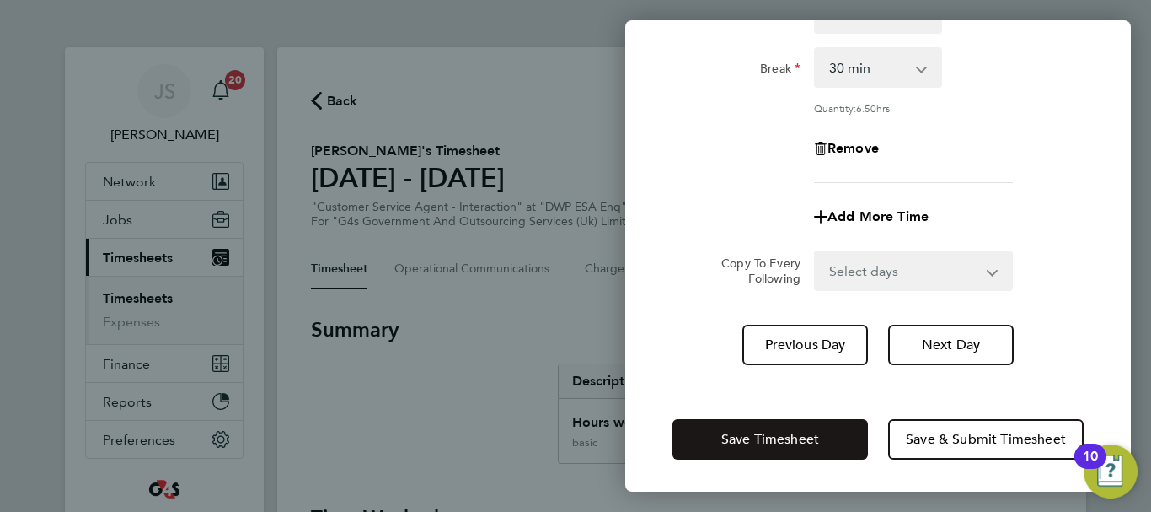
click at [804, 440] on span "Save Timesheet" at bounding box center [770, 439] width 98 height 17
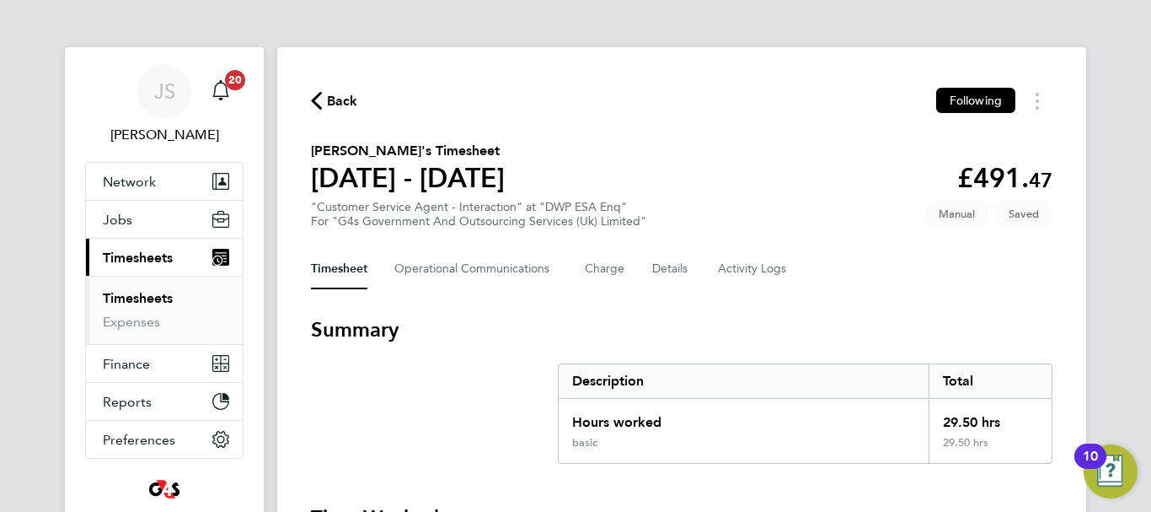
click at [823, 274] on div "Timesheet Operational Communications Charge Details Activity Logs" at bounding box center [682, 269] width 742 height 40
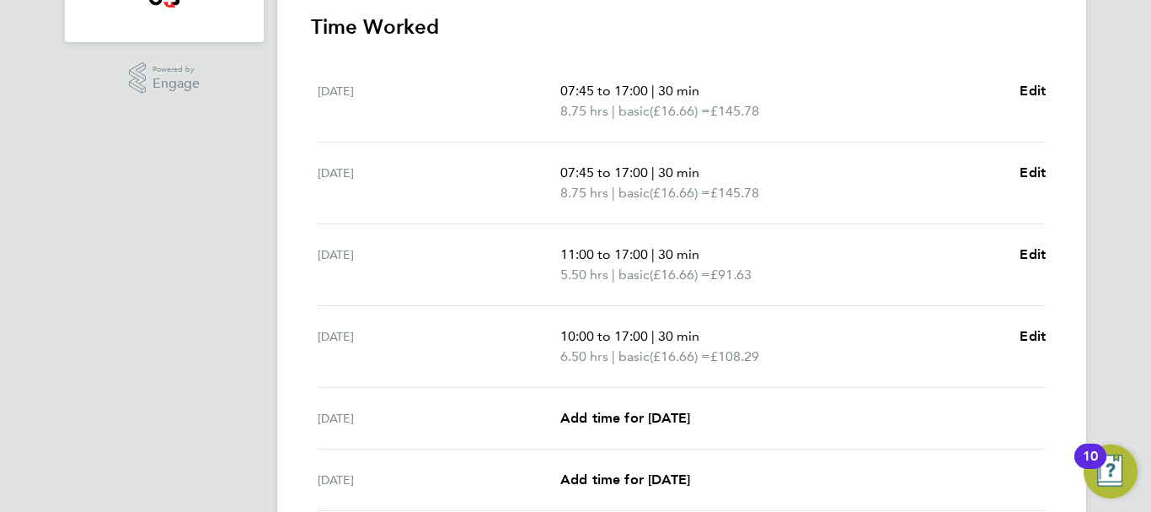
scroll to position [539, 0]
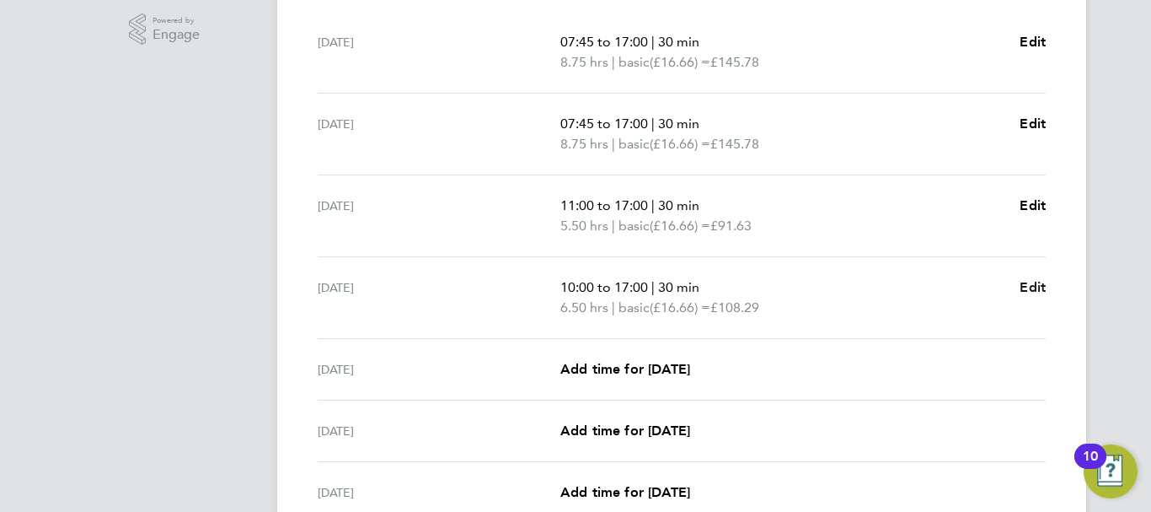
click at [1036, 293] on span "Edit" at bounding box center [1033, 287] width 26 height 16
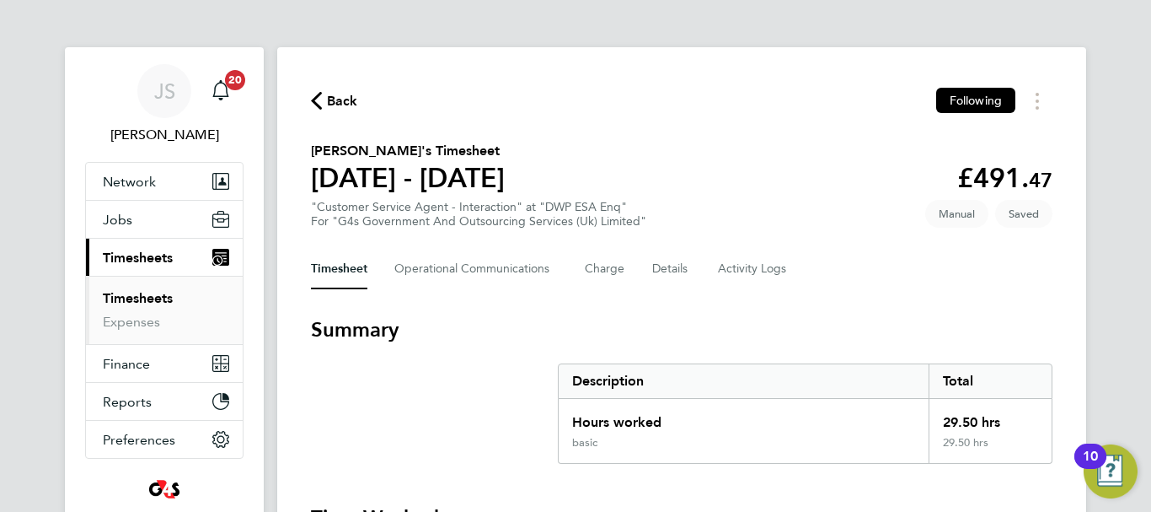
select select "30"
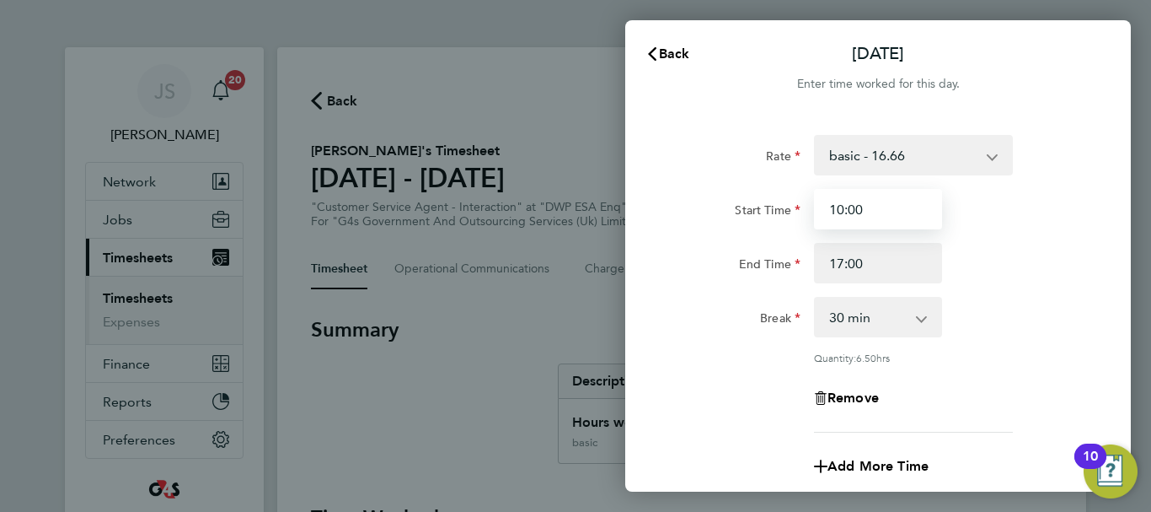
click at [835, 205] on input "10:00" at bounding box center [878, 209] width 128 height 40
type input "09:00"
click at [1061, 282] on div "End Time 17:00" at bounding box center [878, 263] width 425 height 40
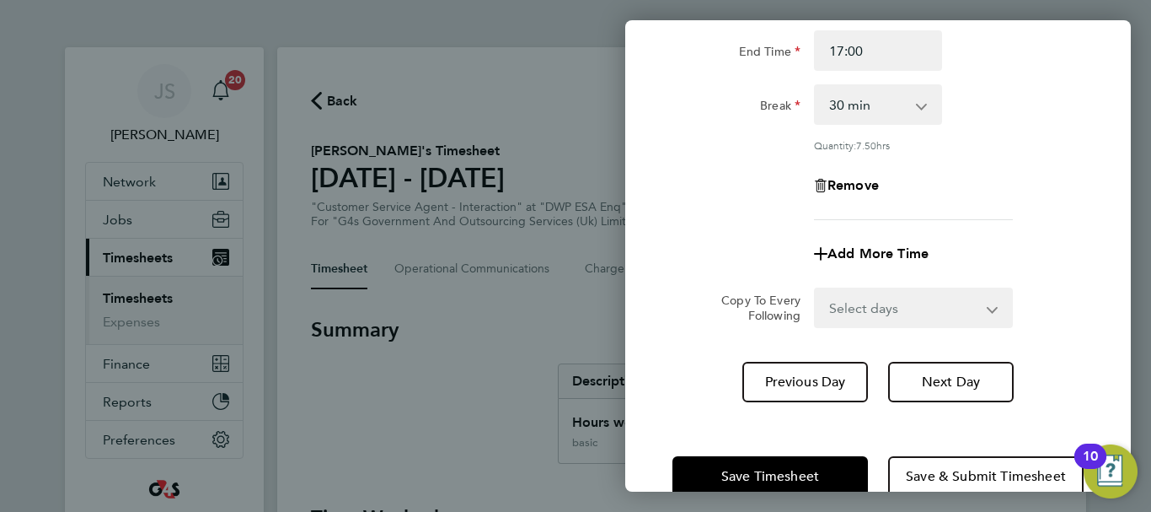
scroll to position [249, 0]
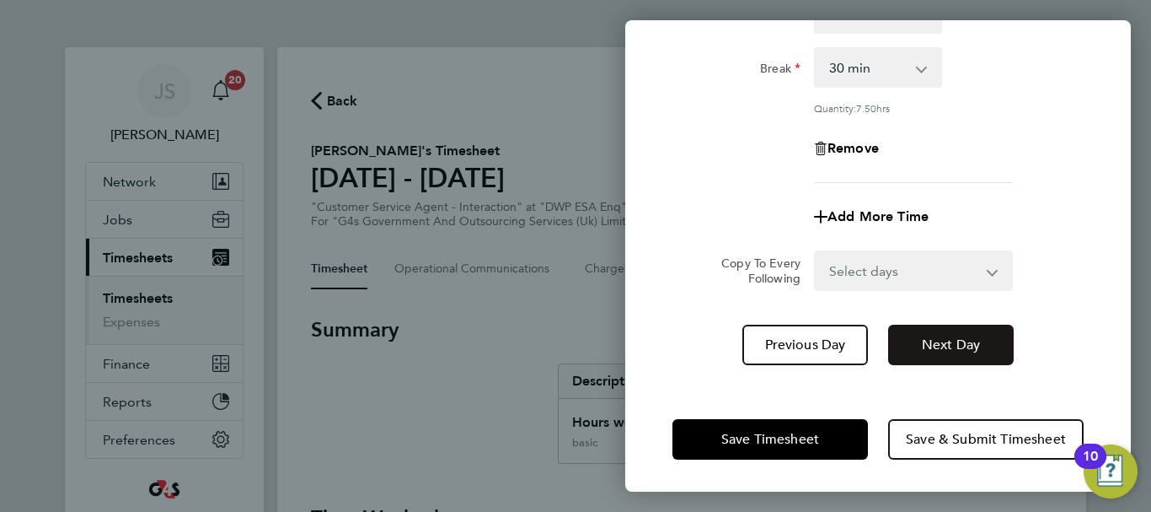
click at [967, 340] on span "Next Day" at bounding box center [951, 344] width 58 height 17
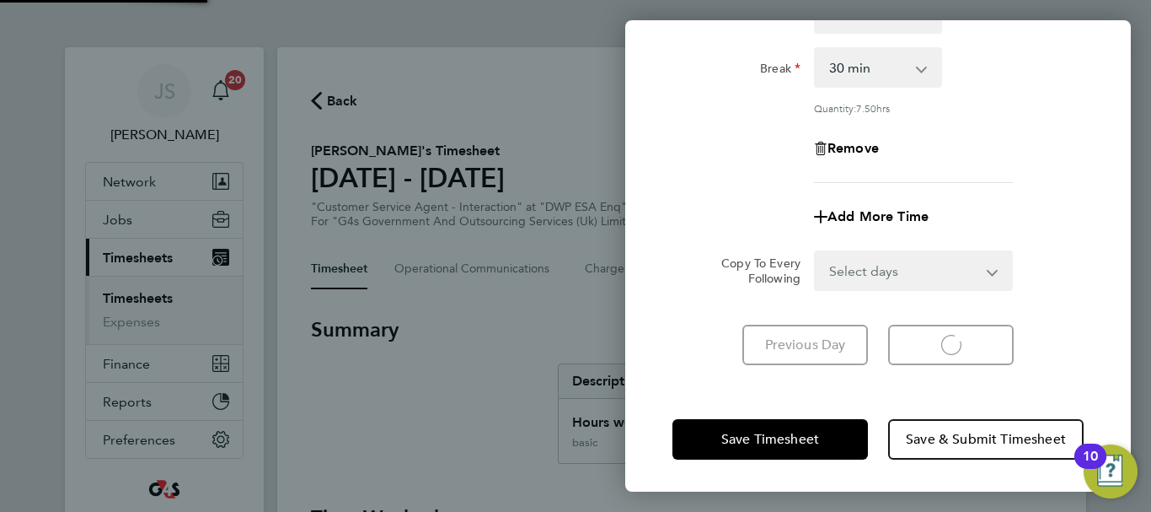
scroll to position [224, 0]
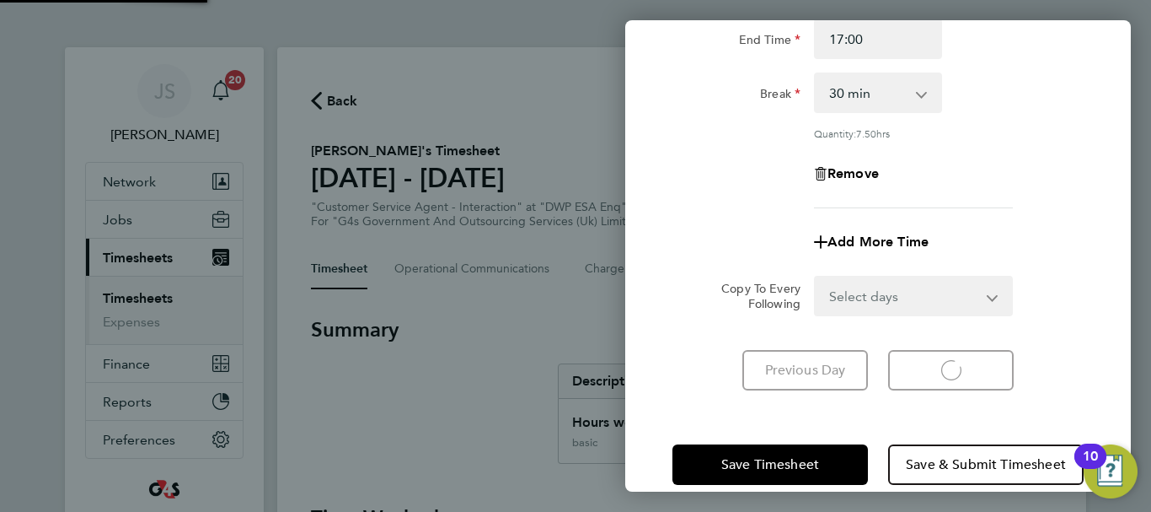
select select "30"
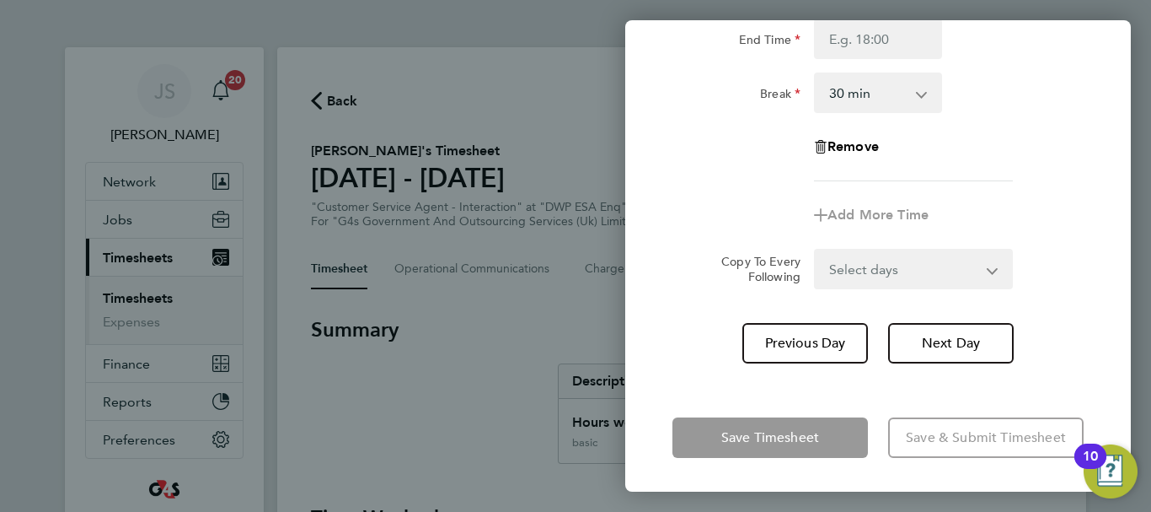
click at [980, 157] on div "Remove" at bounding box center [878, 146] width 425 height 40
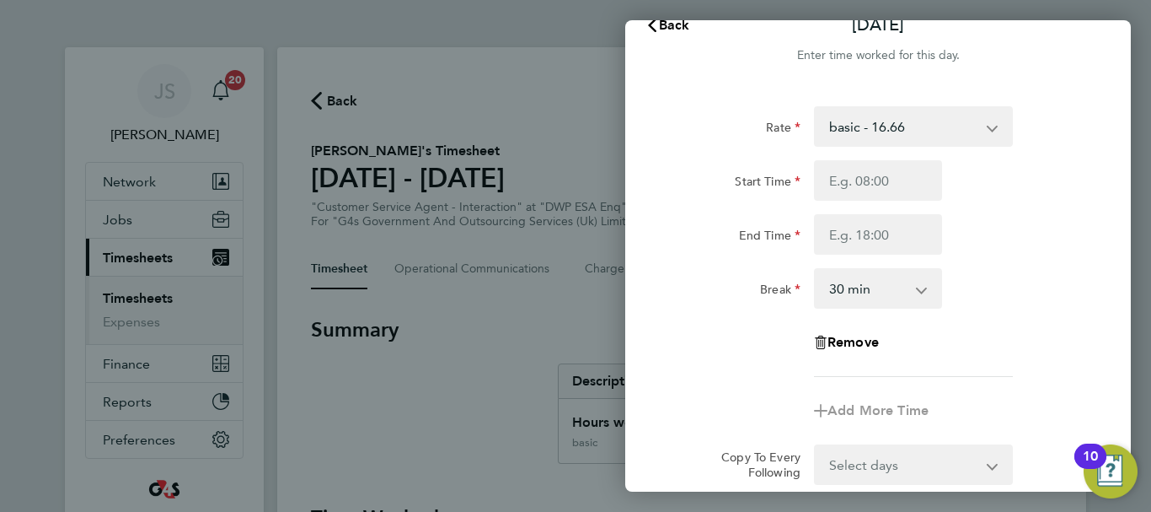
scroll to position [0, 0]
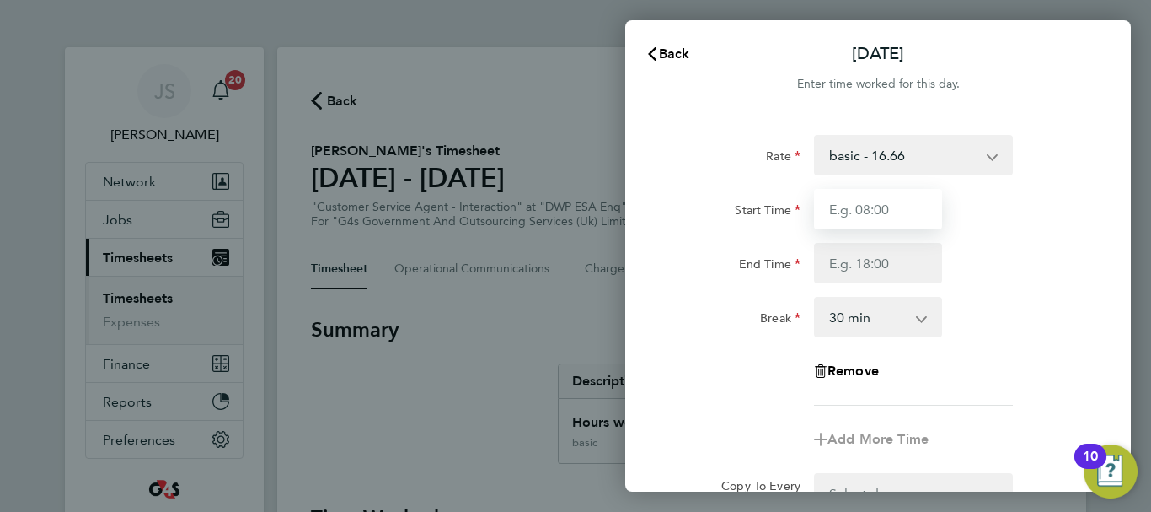
click at [895, 213] on input "Start Time" at bounding box center [878, 209] width 128 height 40
type input "10:00"
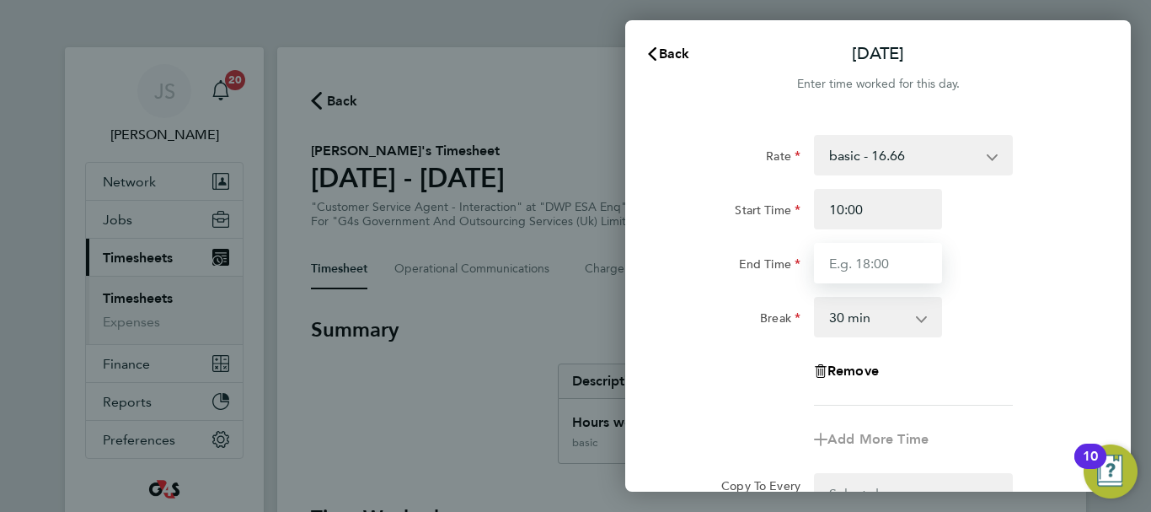
click at [886, 262] on input "End Time" at bounding box center [878, 263] width 128 height 40
type input "17:00"
click at [990, 296] on div "Rate basic - 16.66 System Issue Paid - 16.66 Bank Holiday x1.5 - 24.73 System I…" at bounding box center [878, 270] width 411 height 271
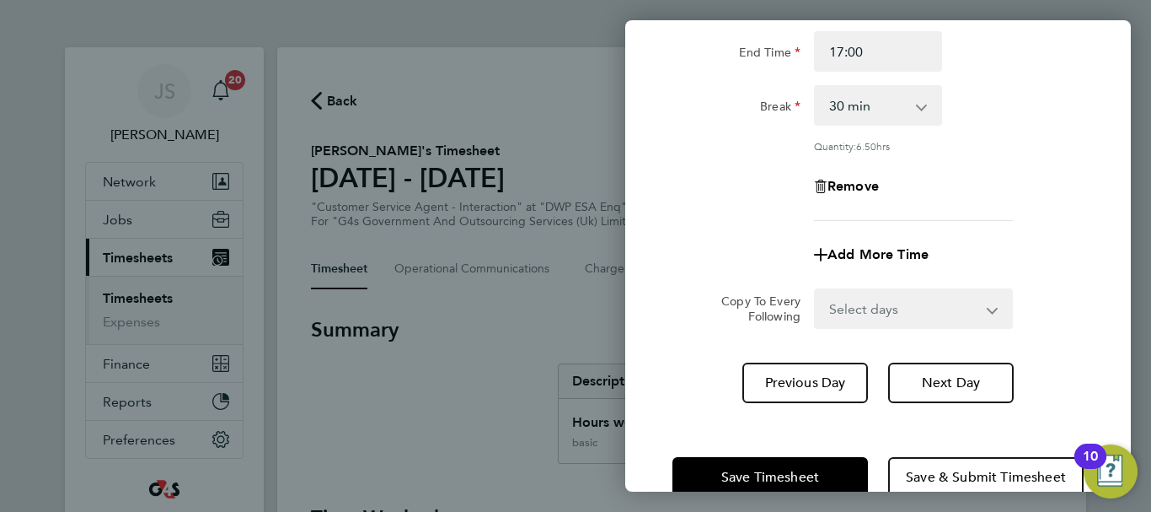
scroll to position [249, 0]
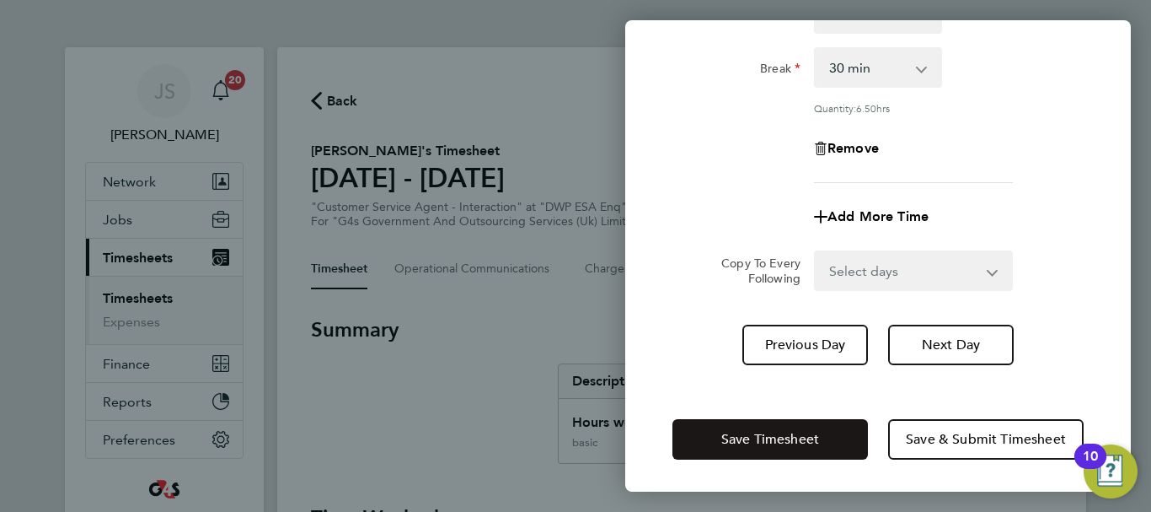
click at [744, 435] on span "Save Timesheet" at bounding box center [770, 439] width 98 height 17
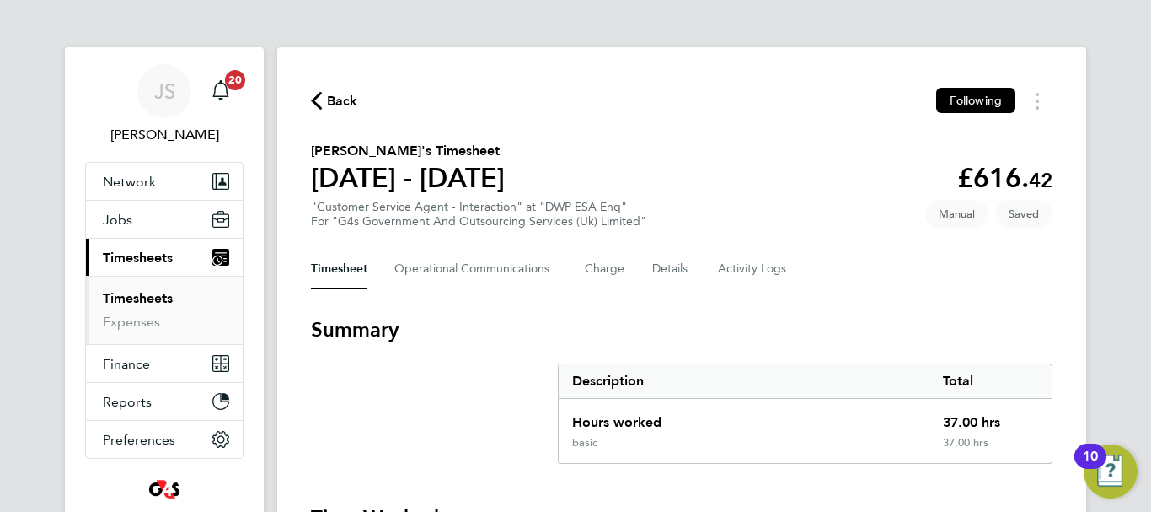
click at [789, 287] on div "Timesheet Operational Communications Charge Details Activity Logs" at bounding box center [682, 269] width 742 height 40
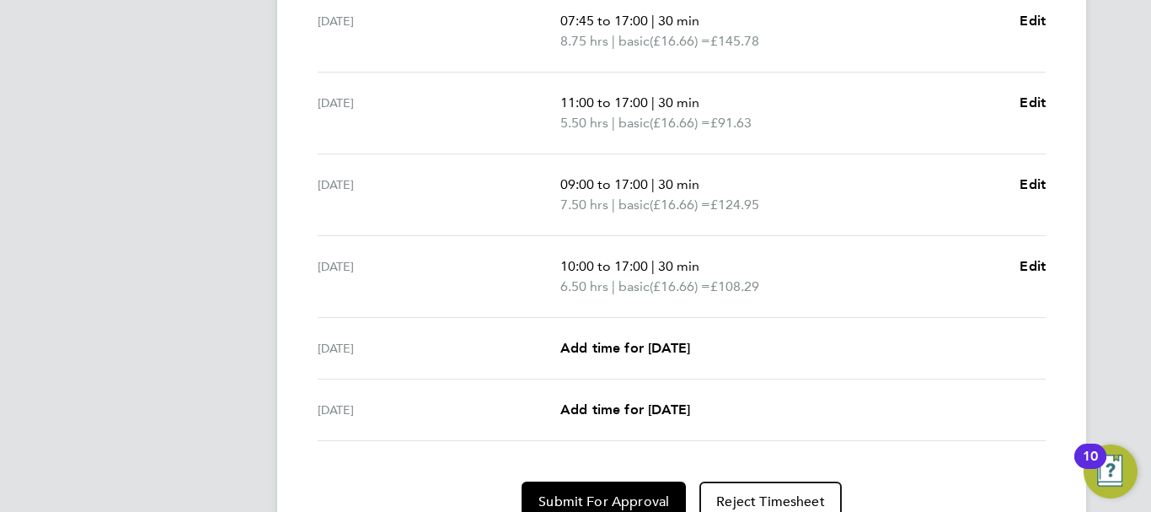
scroll to position [641, 0]
click at [1037, 103] on span "Edit" at bounding box center [1033, 104] width 26 height 16
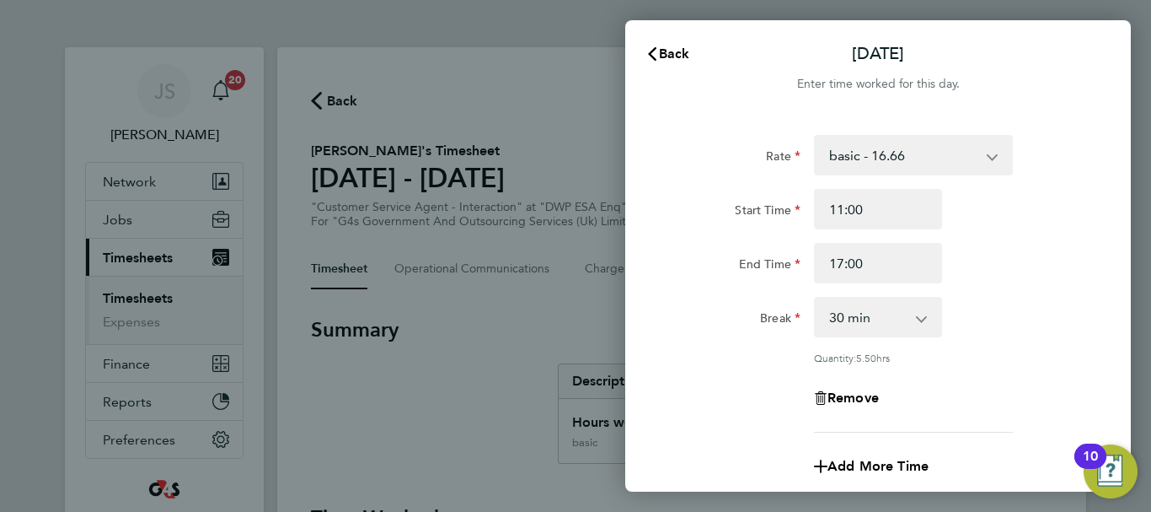
click at [894, 316] on select "0 min 15 min 30 min 45 min 60 min 75 min 90 min" at bounding box center [868, 316] width 105 height 37
select select "0"
click at [816, 298] on select "0 min 15 min 30 min 45 min 60 min 75 min 90 min" at bounding box center [868, 316] width 105 height 37
click at [962, 345] on div "Rate basic - 16.66 System Issue Paid - 16.66 Bank Holiday x1.5 - 24.73 System I…" at bounding box center [878, 283] width 411 height 297
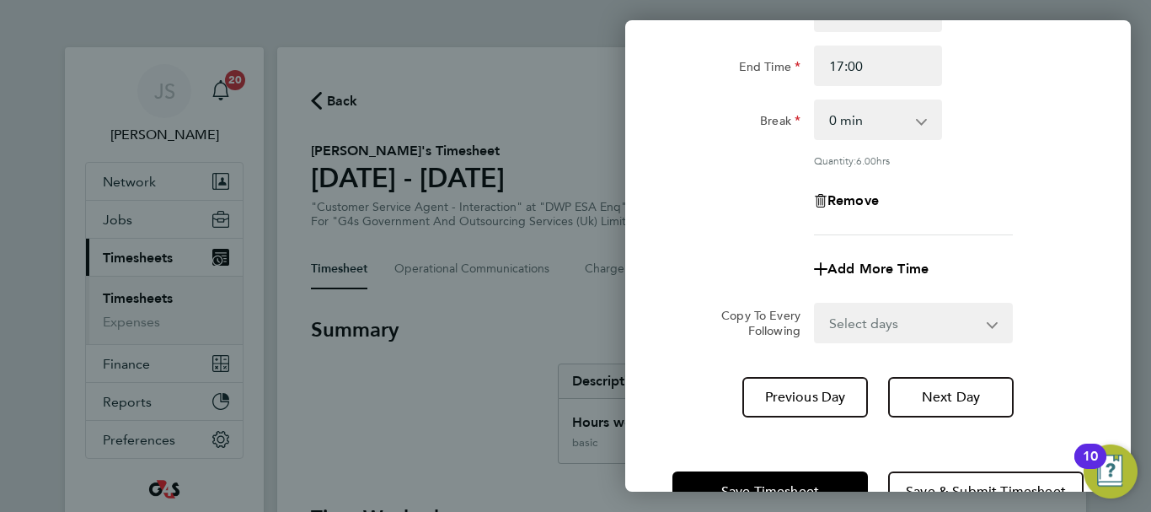
scroll to position [249, 0]
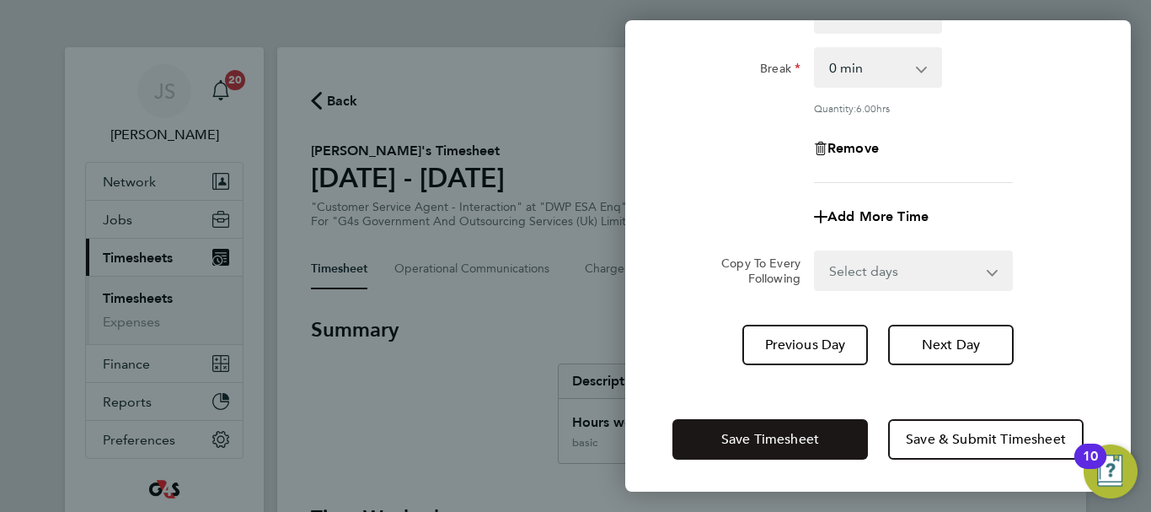
click at [808, 437] on span "Save Timesheet" at bounding box center [770, 439] width 98 height 17
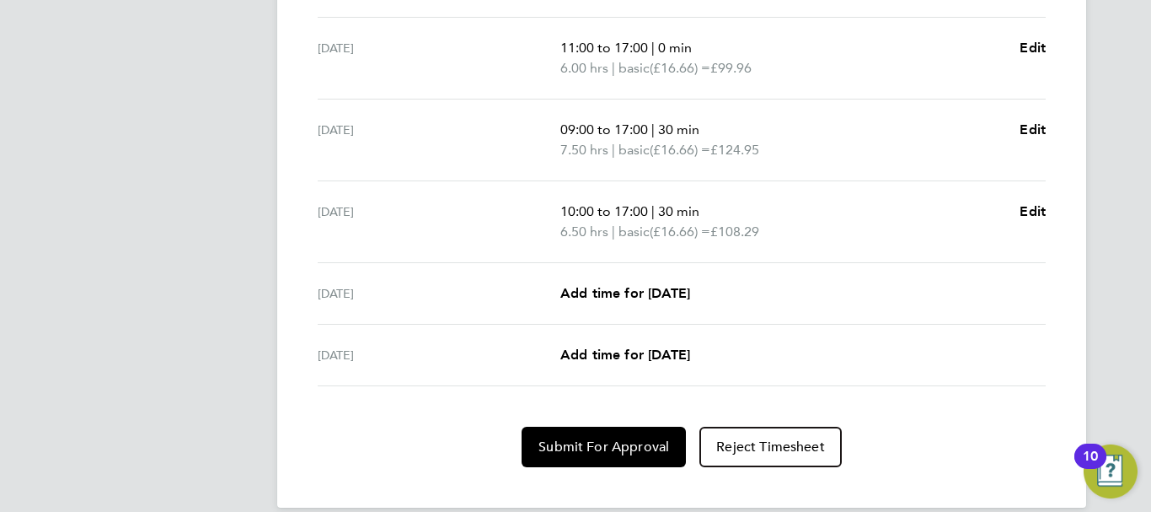
scroll to position [720, 0]
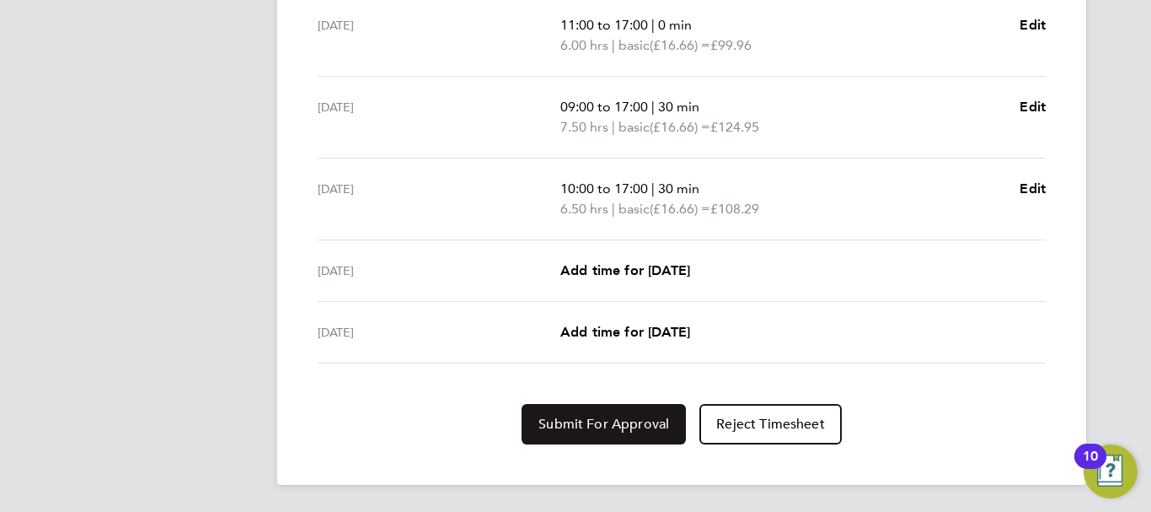
click at [598, 429] on span "Submit For Approval" at bounding box center [604, 423] width 131 height 17
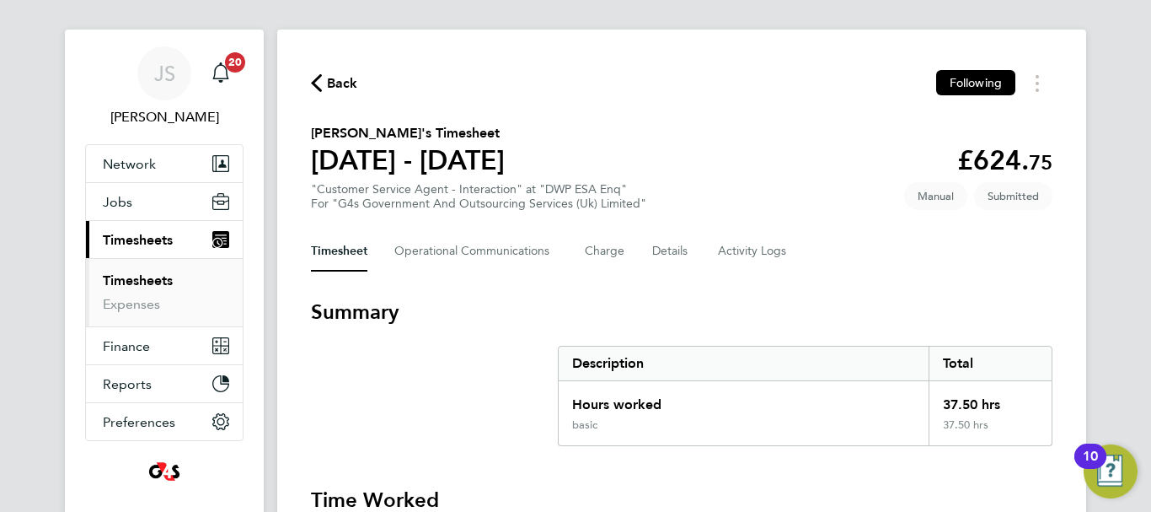
scroll to position [0, 0]
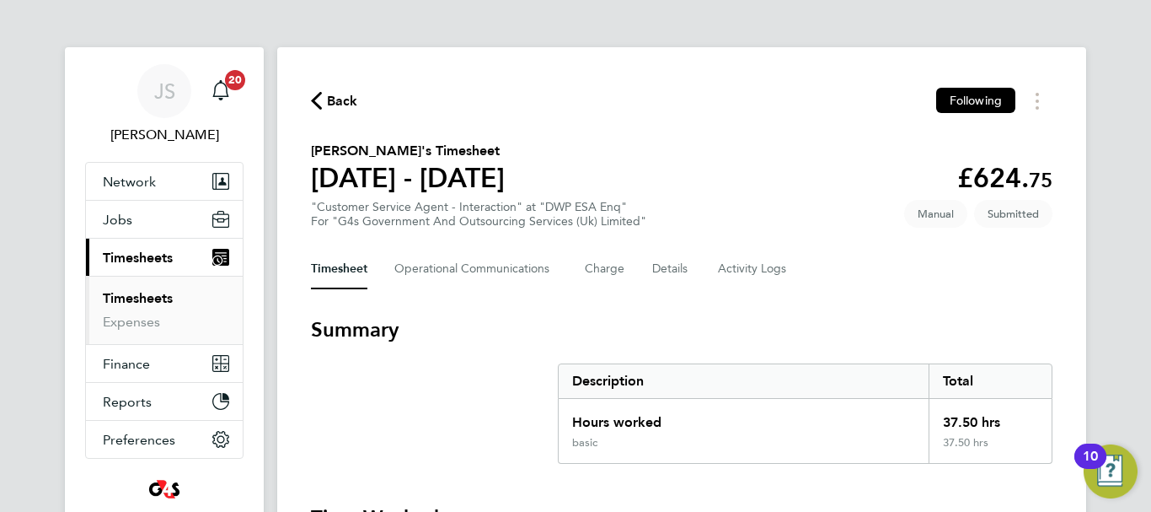
click at [333, 96] on span "Back" at bounding box center [342, 101] width 31 height 20
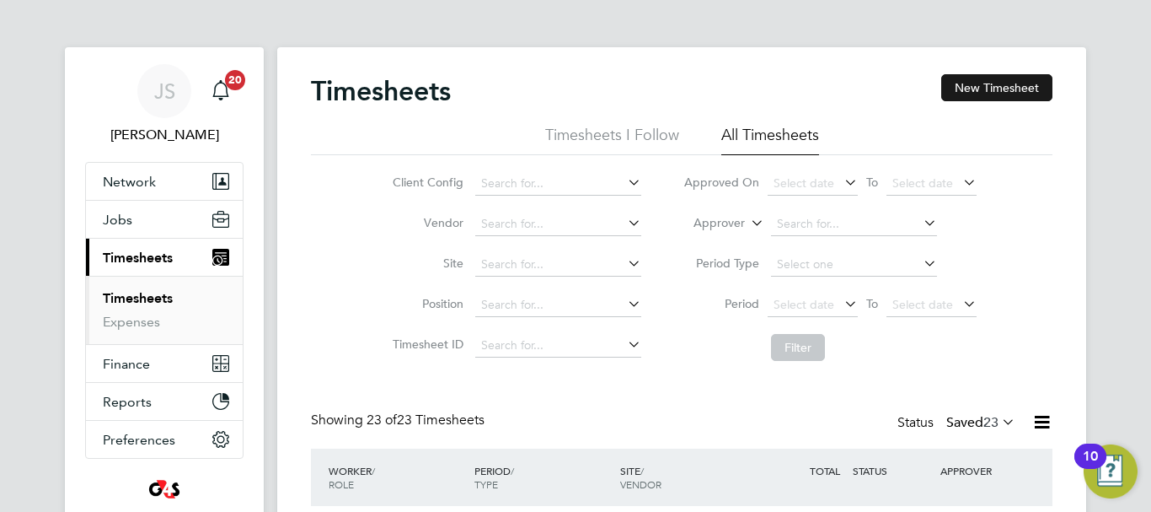
click at [1004, 93] on button "New Timesheet" at bounding box center [996, 87] width 111 height 27
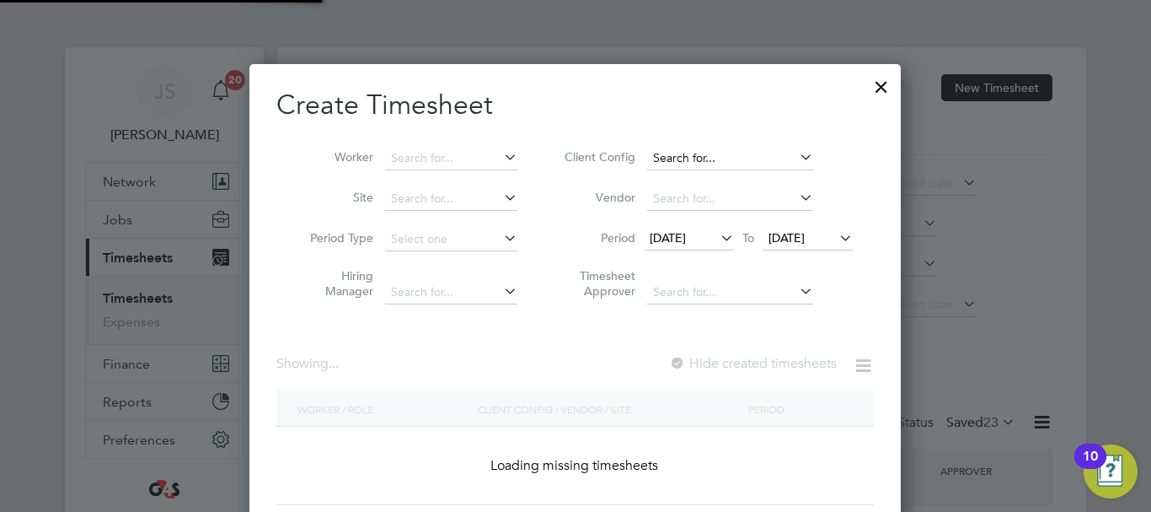
scroll to position [2620, 653]
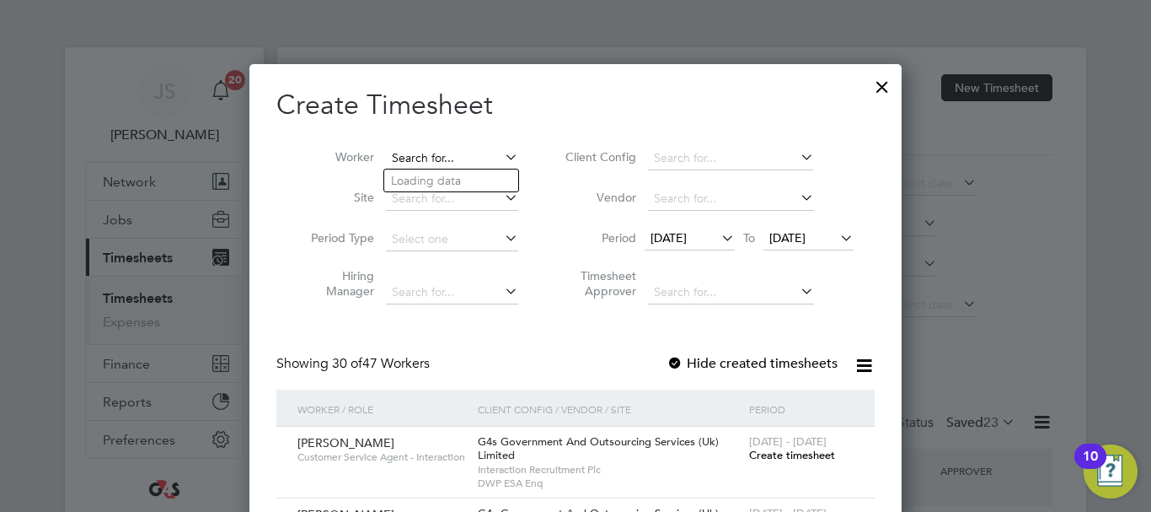
click at [459, 151] on input at bounding box center [452, 159] width 132 height 24
click at [437, 218] on li "Shaun Brown" at bounding box center [492, 226] width 217 height 23
type input "Shaun Brown"
click at [769, 455] on span "Create timesheet" at bounding box center [792, 455] width 86 height 14
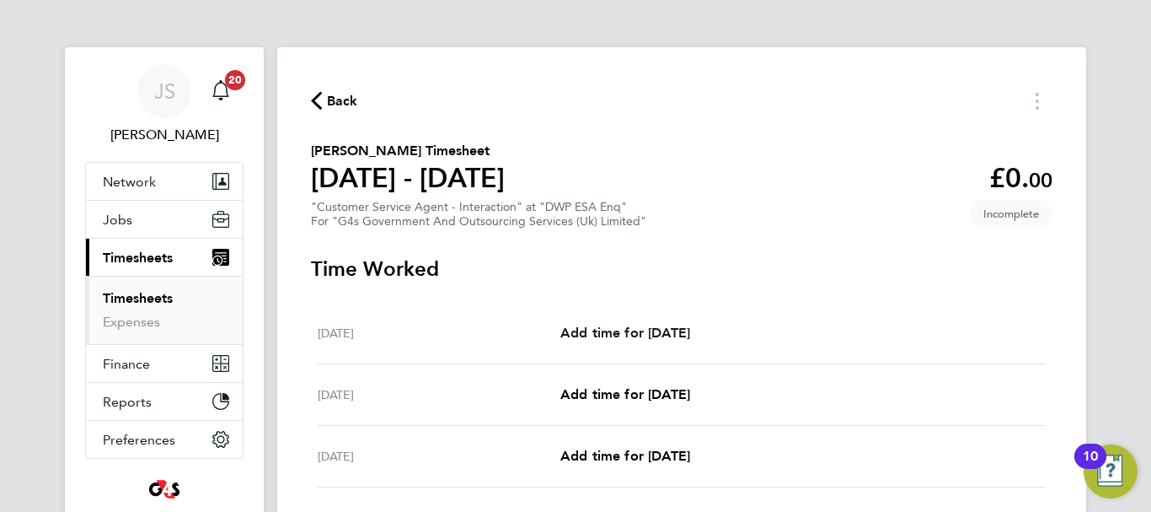
click at [672, 335] on span "Add time for Mon 22 Sep" at bounding box center [625, 332] width 130 height 16
select select "30"
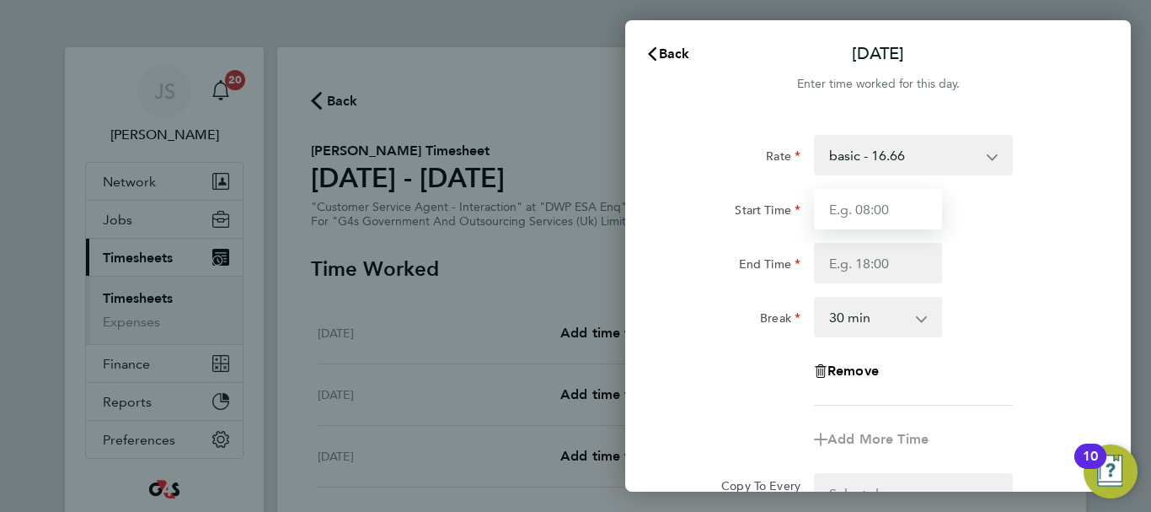
click at [879, 207] on input "Start Time" at bounding box center [878, 209] width 128 height 40
type input "07:45"
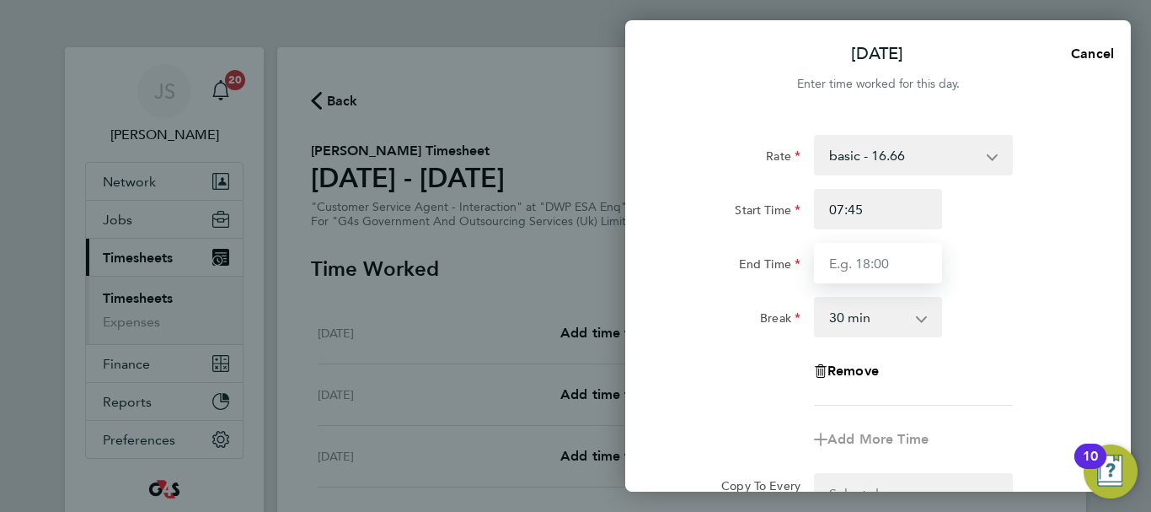
click at [872, 261] on input "End Time" at bounding box center [878, 263] width 128 height 40
type input "16:15"
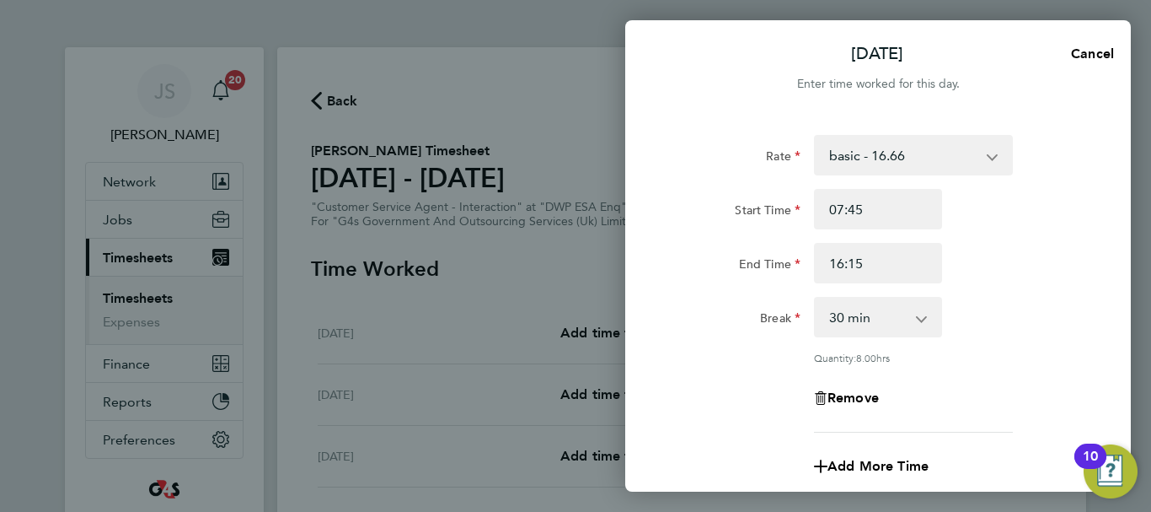
click at [1021, 318] on div "Break 0 min 15 min 30 min 45 min 60 min 75 min 90 min" at bounding box center [878, 317] width 425 height 40
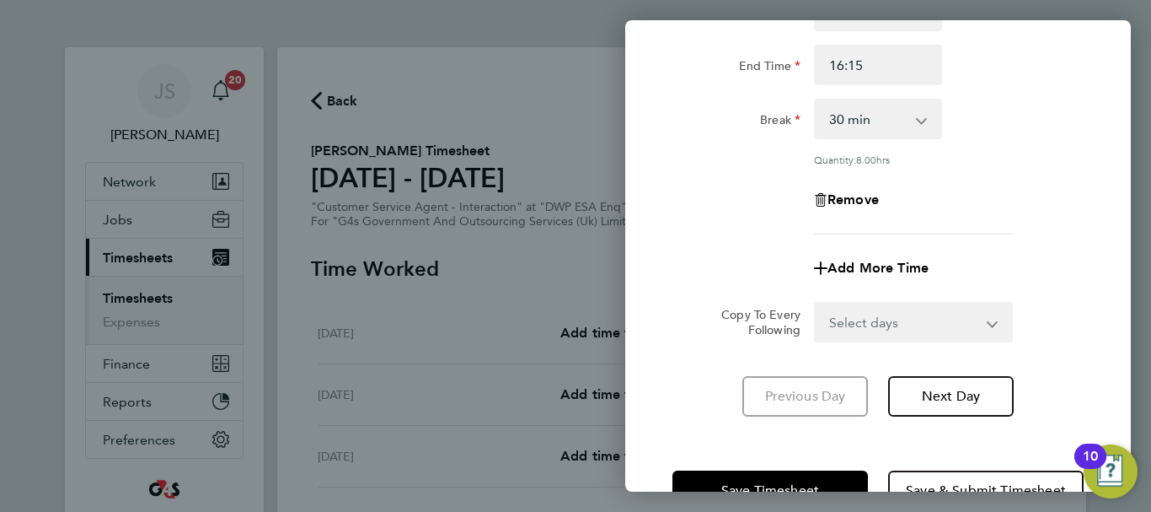
scroll to position [249, 0]
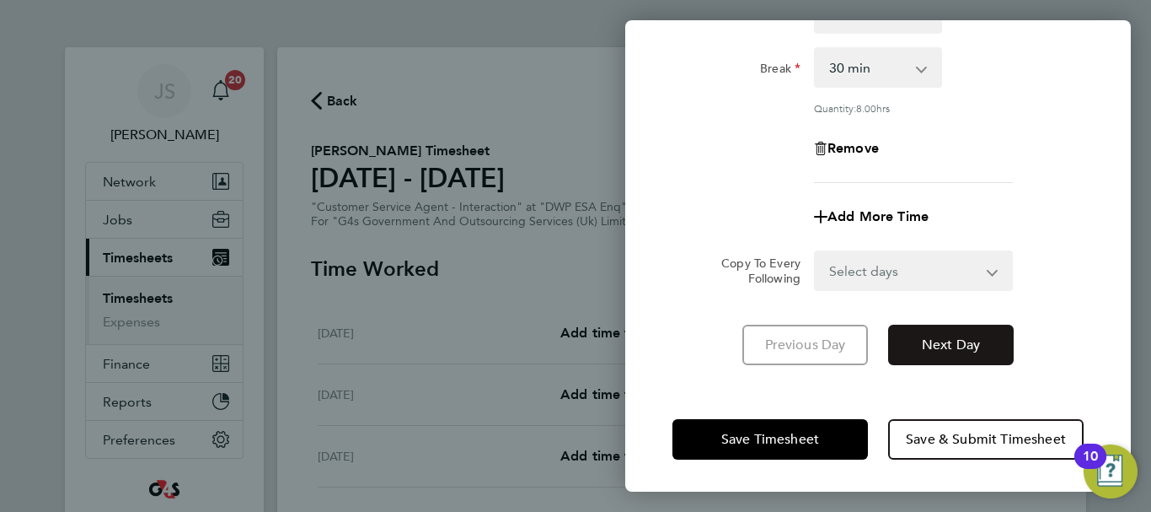
click at [967, 339] on span "Next Day" at bounding box center [951, 344] width 58 height 17
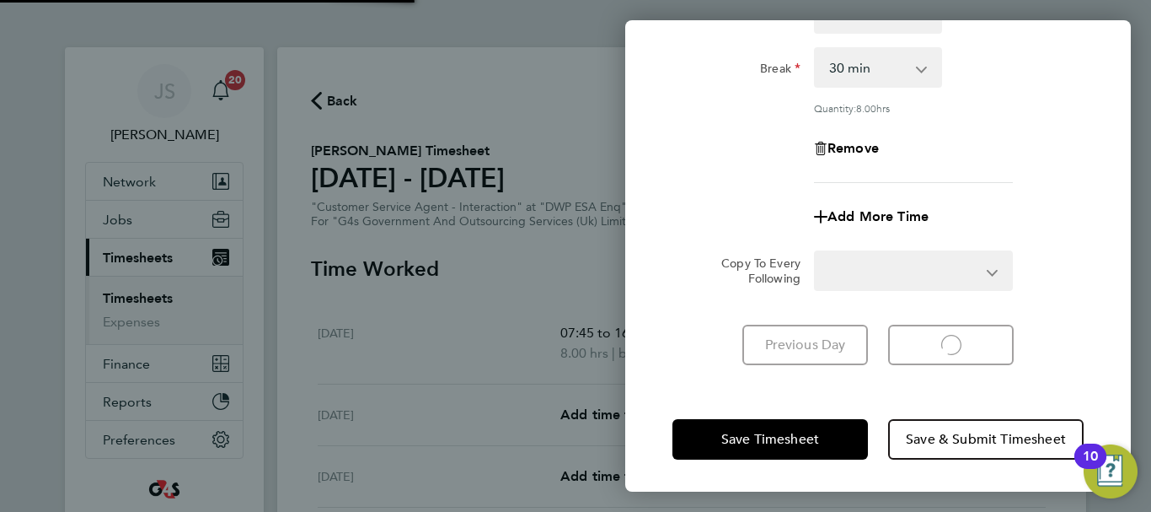
select select "30"
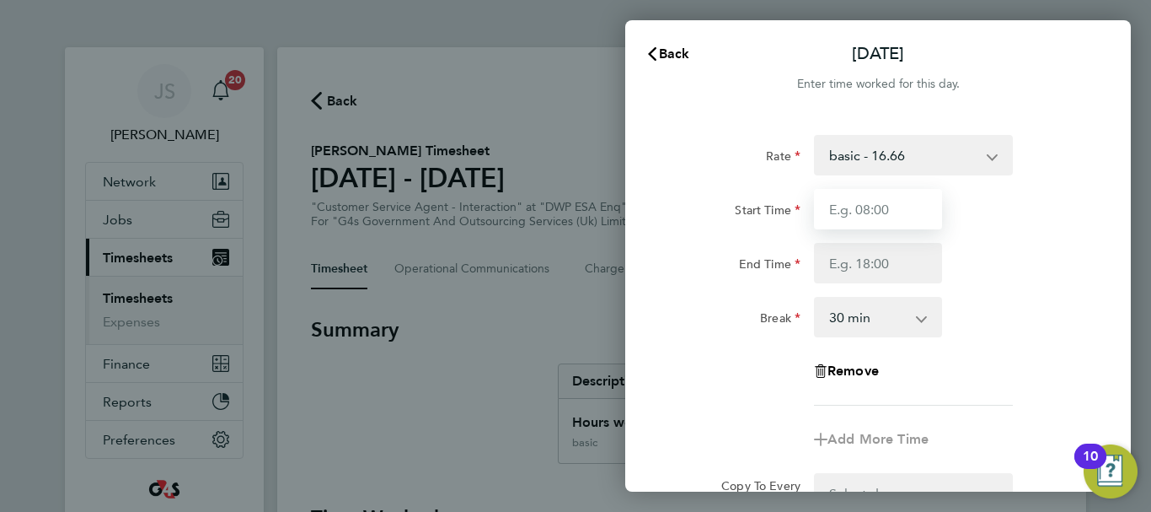
click at [857, 213] on input "Start Time" at bounding box center [878, 209] width 128 height 40
type input "07:45"
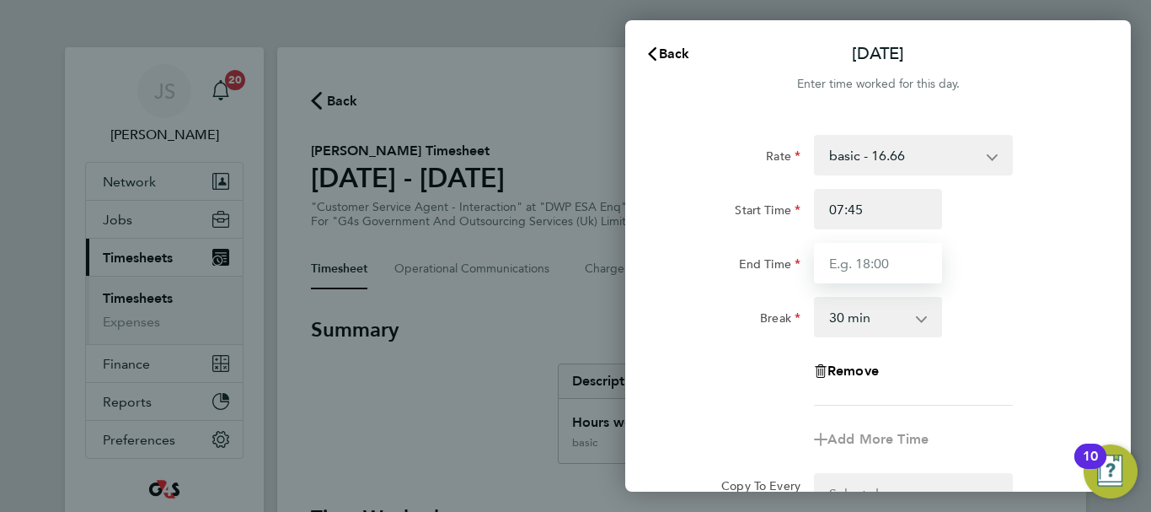
click at [882, 263] on input "End Time" at bounding box center [878, 263] width 128 height 40
type input "15:00"
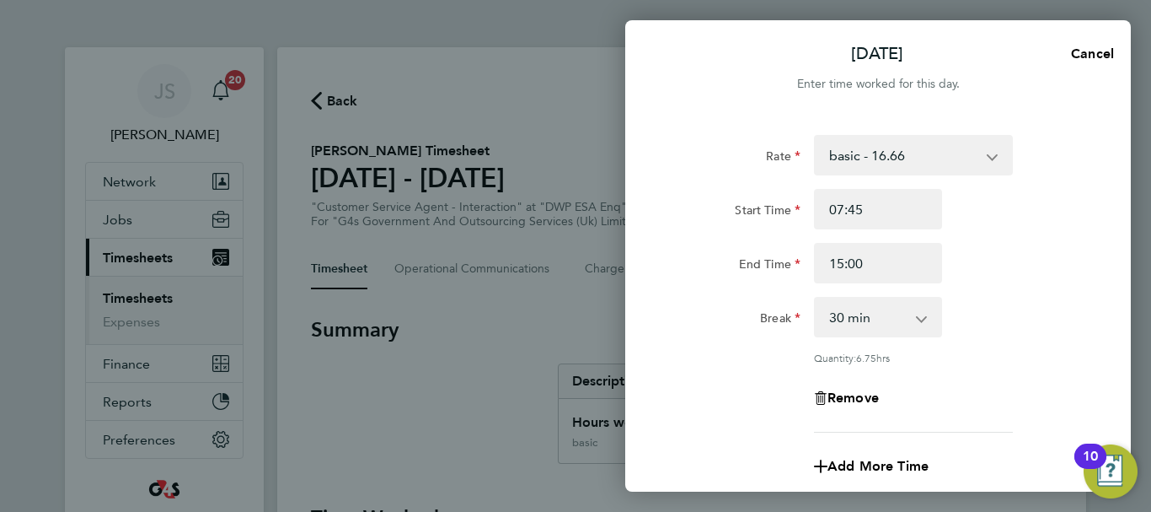
click at [1028, 319] on div "Break 0 min 15 min 30 min 45 min 60 min 75 min 90 min" at bounding box center [878, 317] width 425 height 40
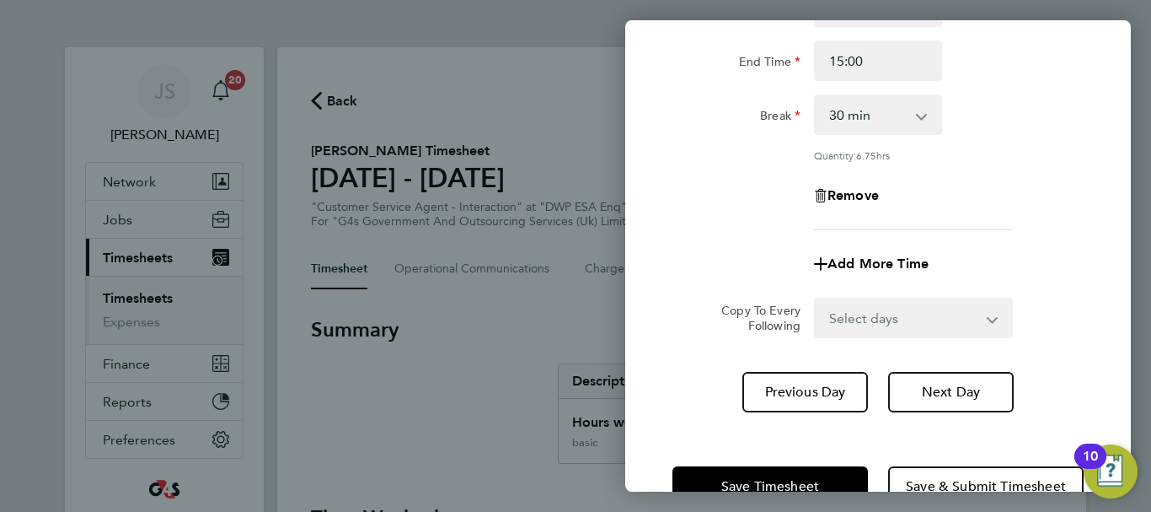
scroll to position [249, 0]
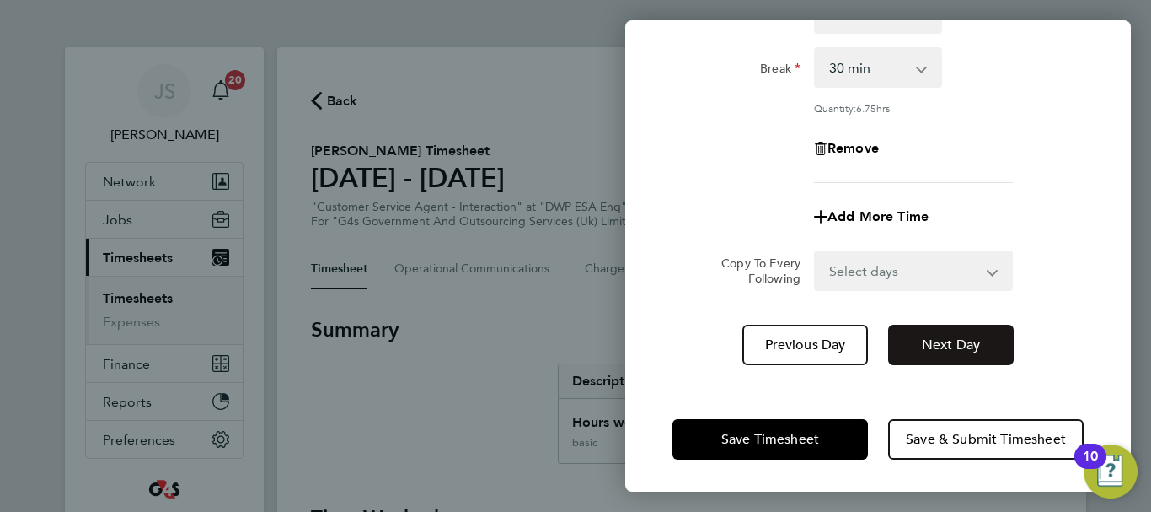
click at [952, 340] on span "Next Day" at bounding box center [951, 344] width 58 height 17
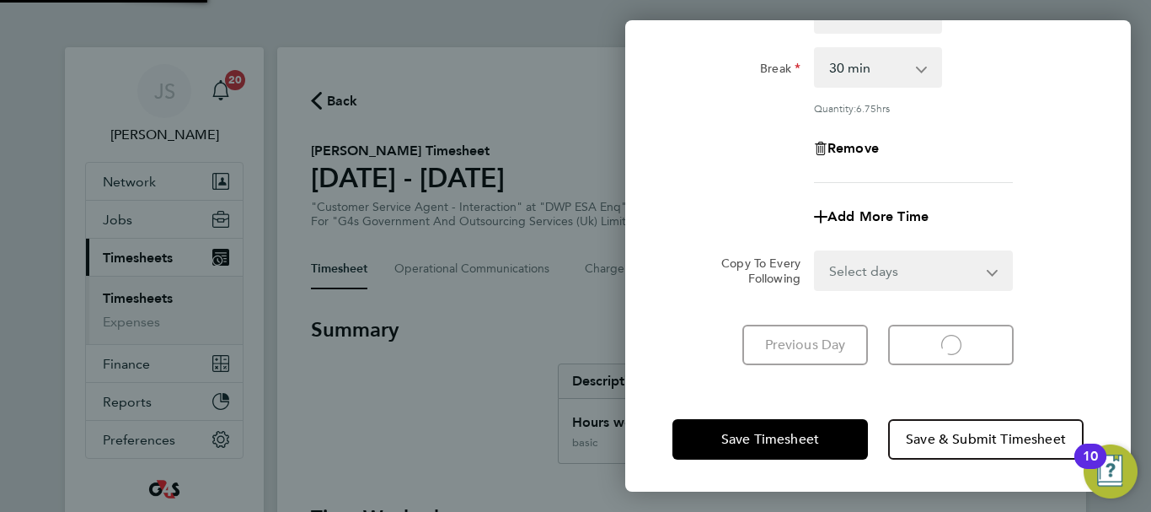
scroll to position [224, 0]
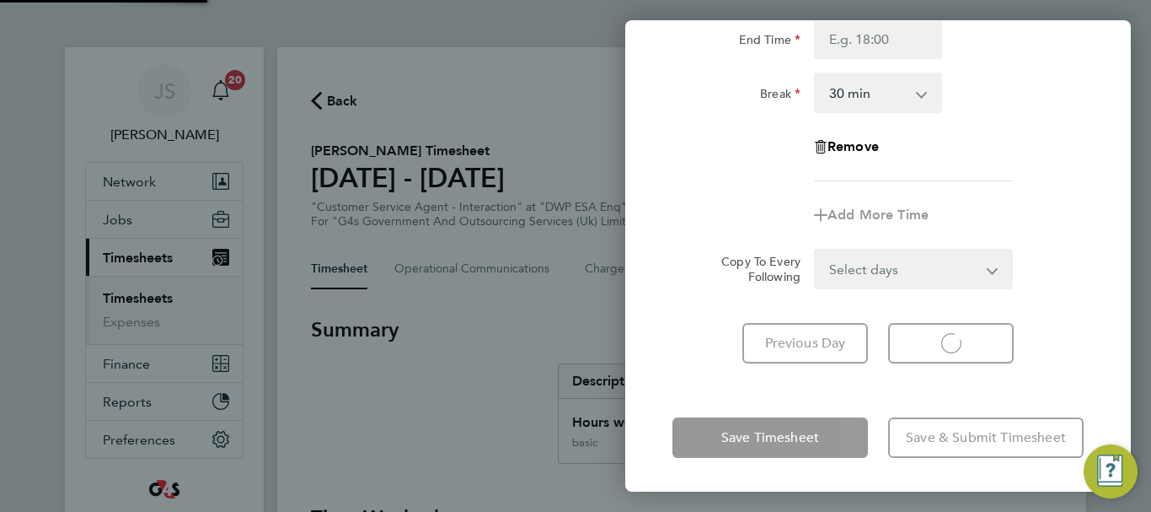
select select "30"
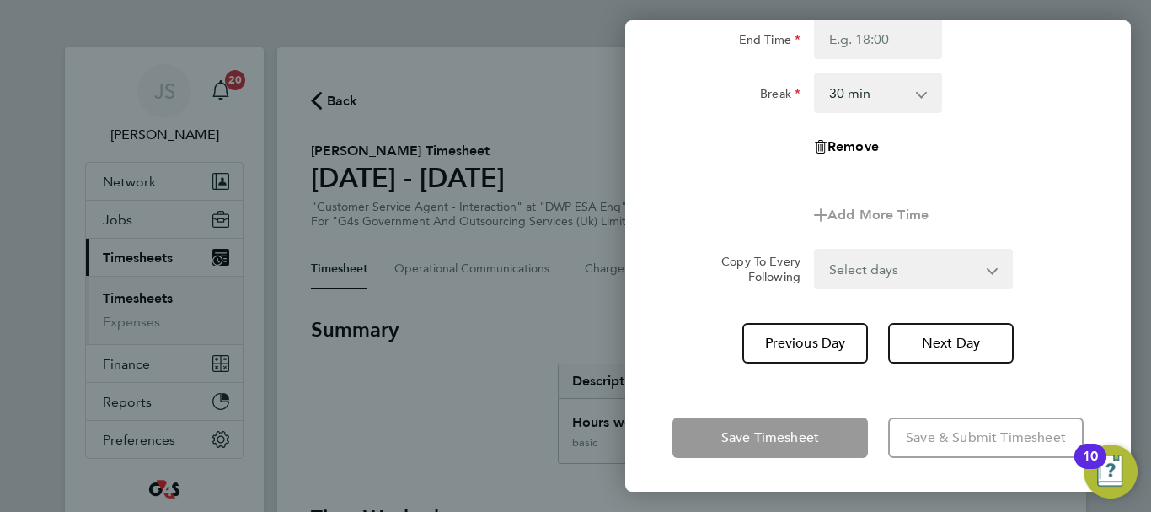
click at [974, 125] on div "Rate basic - 16.66 x1.5 - 24.73 Annual Leave Bank Holiday System Issue Paid - 1…" at bounding box center [878, 46] width 411 height 271
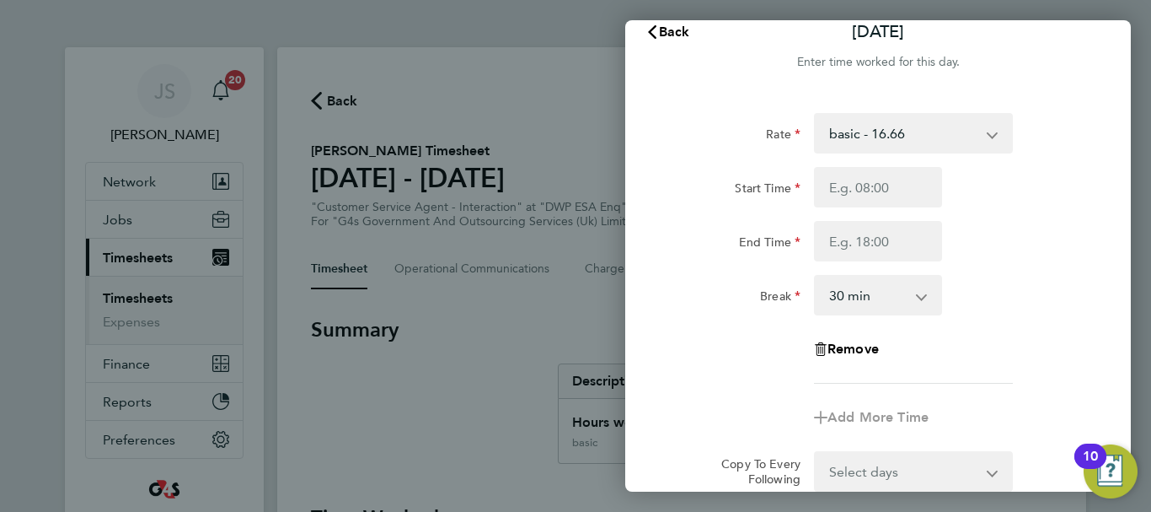
scroll to position [0, 0]
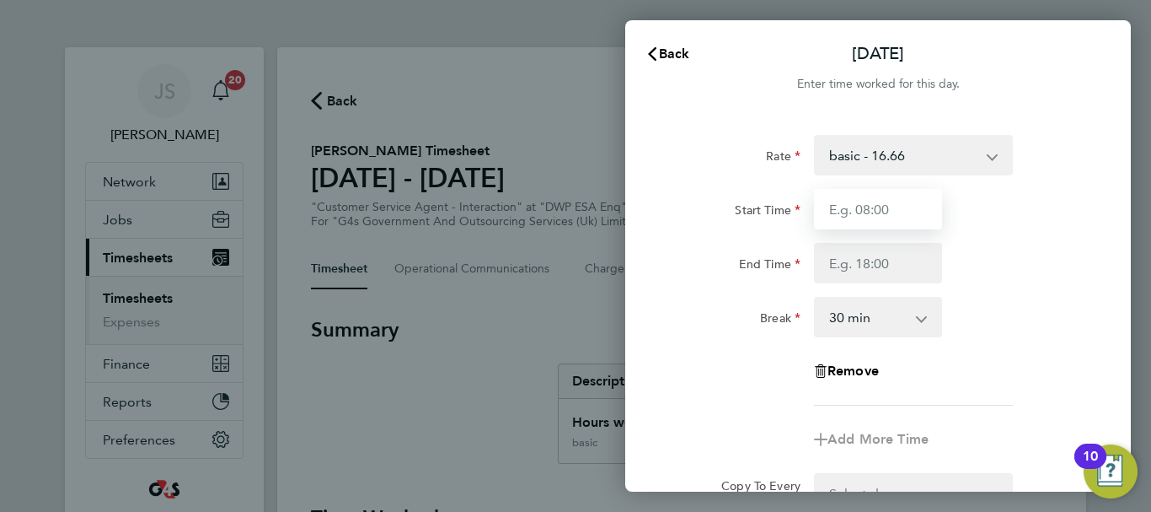
click at [887, 216] on input "Start Time" at bounding box center [878, 209] width 128 height 40
type input "07:45"
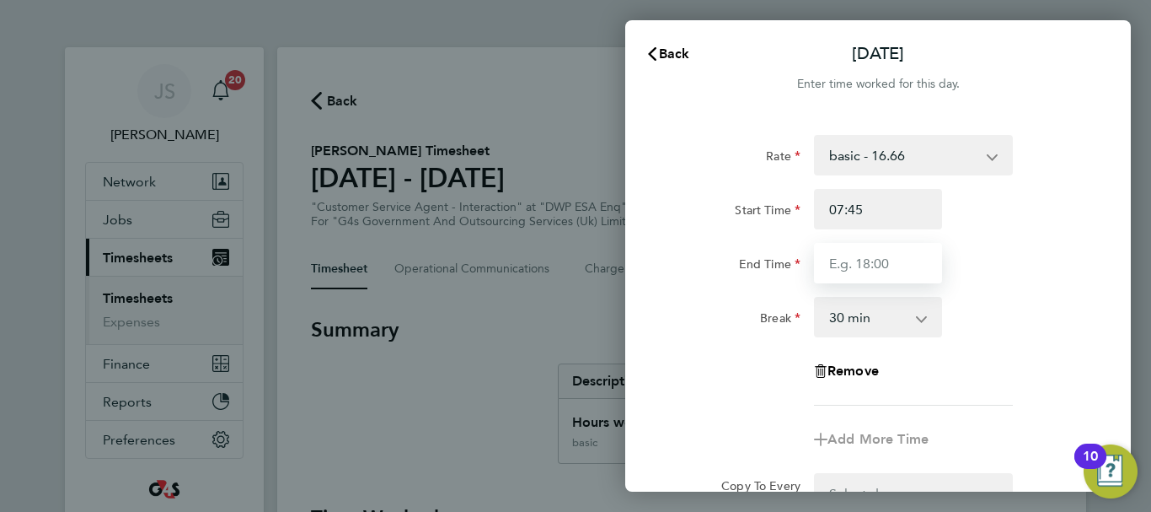
click at [890, 260] on input "End Time" at bounding box center [878, 263] width 128 height 40
type input "16:30"
click at [1035, 298] on div "Break 0 min 15 min 30 min 45 min 60 min 75 min 90 min" at bounding box center [878, 317] width 425 height 40
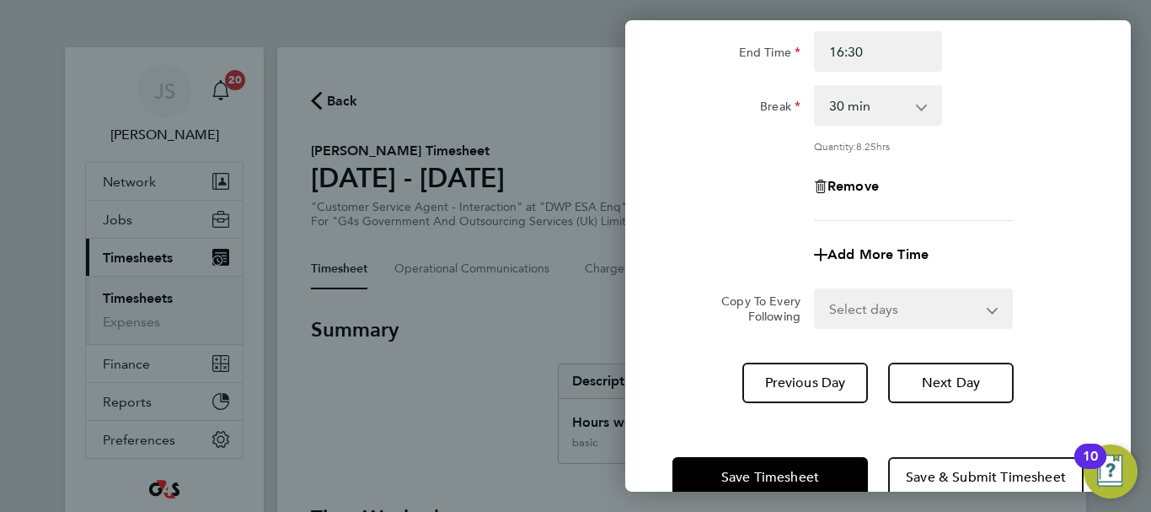
scroll to position [249, 0]
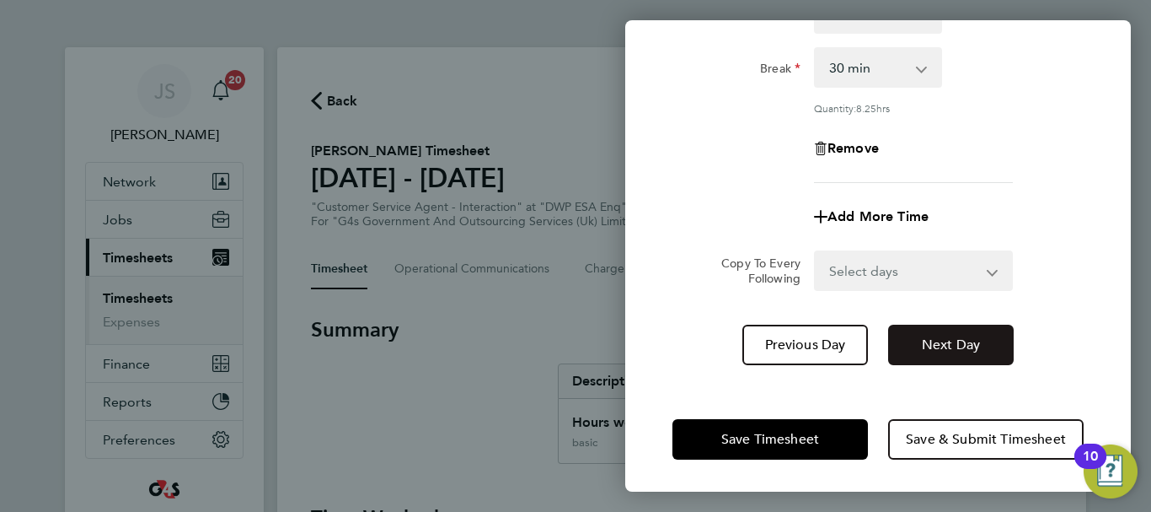
click at [938, 341] on span "Next Day" at bounding box center [951, 344] width 58 height 17
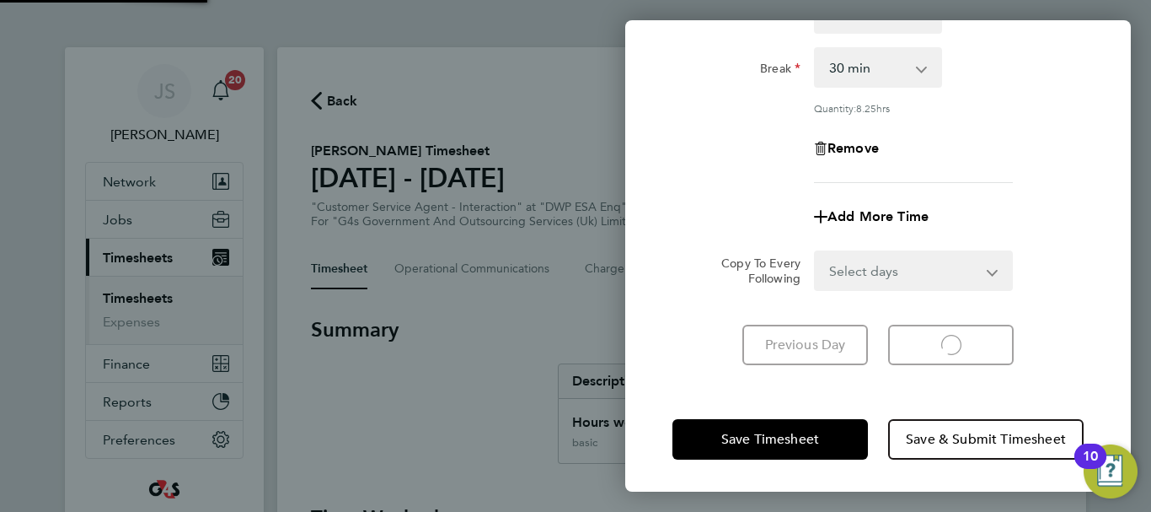
scroll to position [224, 0]
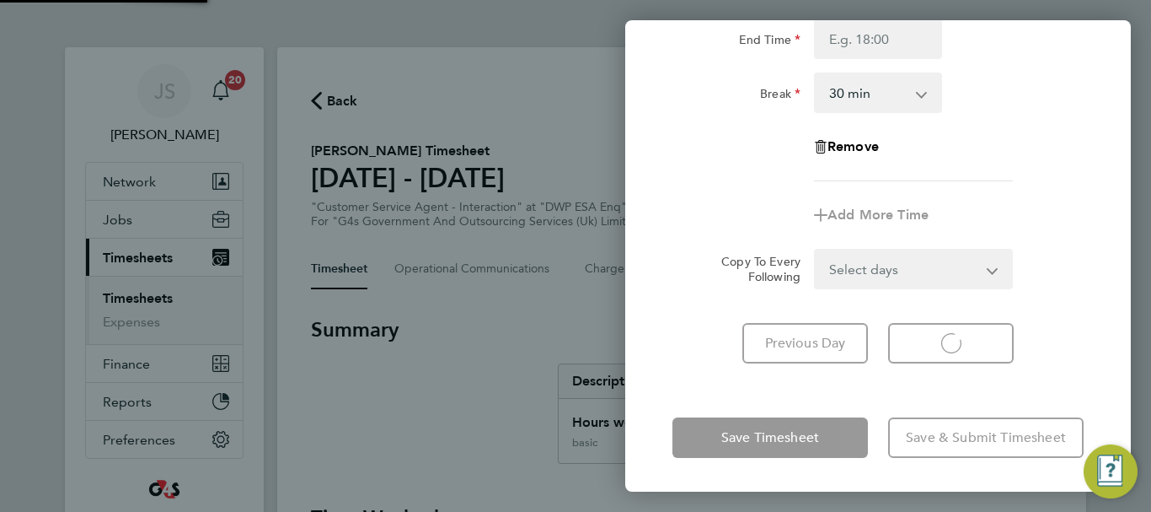
select select "30"
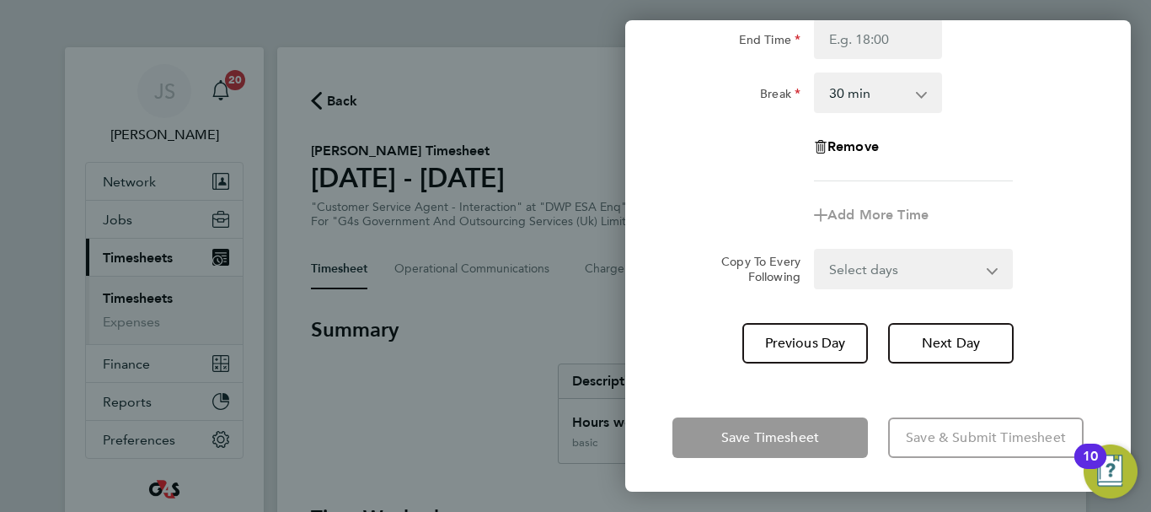
click at [1015, 162] on div "Remove" at bounding box center [878, 146] width 425 height 40
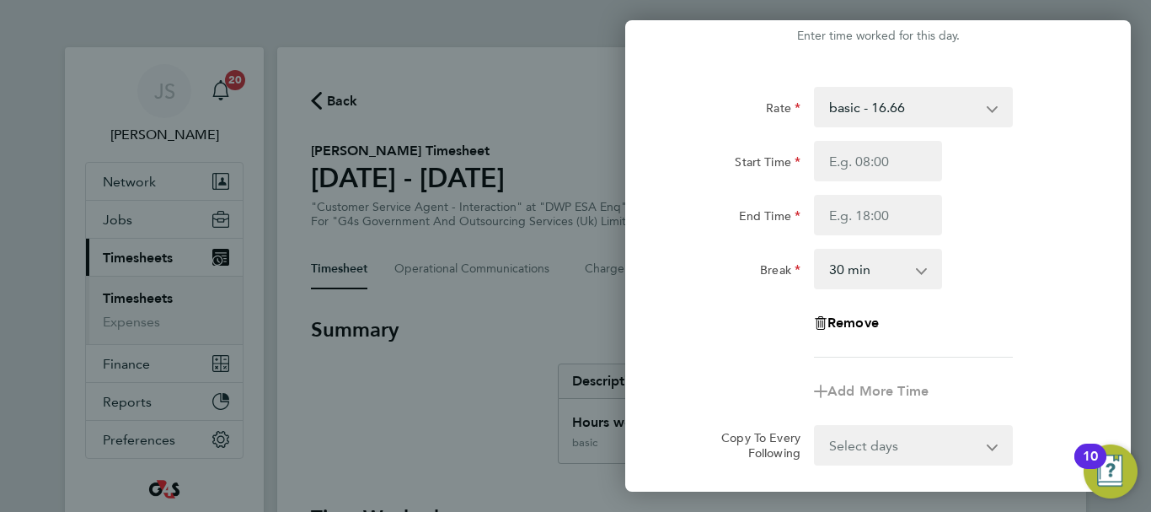
scroll to position [0, 0]
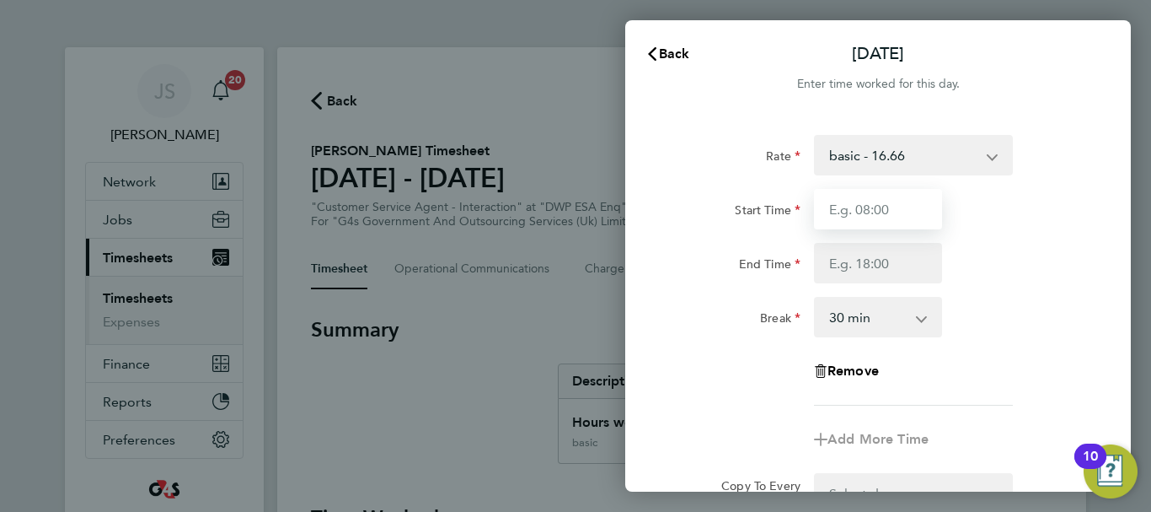
click at [886, 219] on input "Start Time" at bounding box center [878, 209] width 128 height 40
type input "07:45"
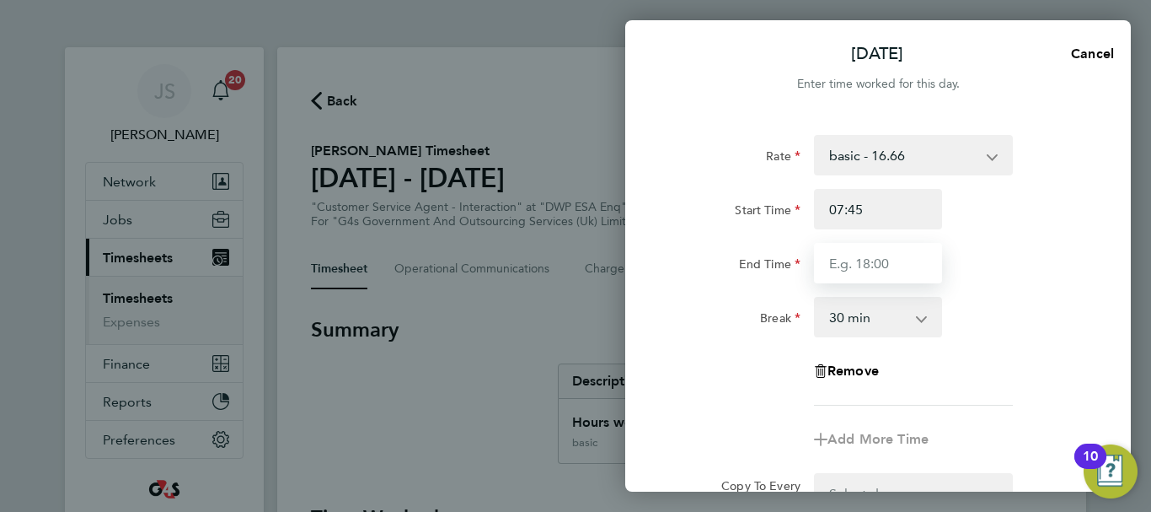
drag, startPoint x: 892, startPoint y: 258, endPoint x: 902, endPoint y: 258, distance: 10.1
click at [902, 258] on input "End Time" at bounding box center [878, 263] width 128 height 40
type input "16:00"
click at [968, 280] on div "End Time 16:00" at bounding box center [878, 263] width 425 height 40
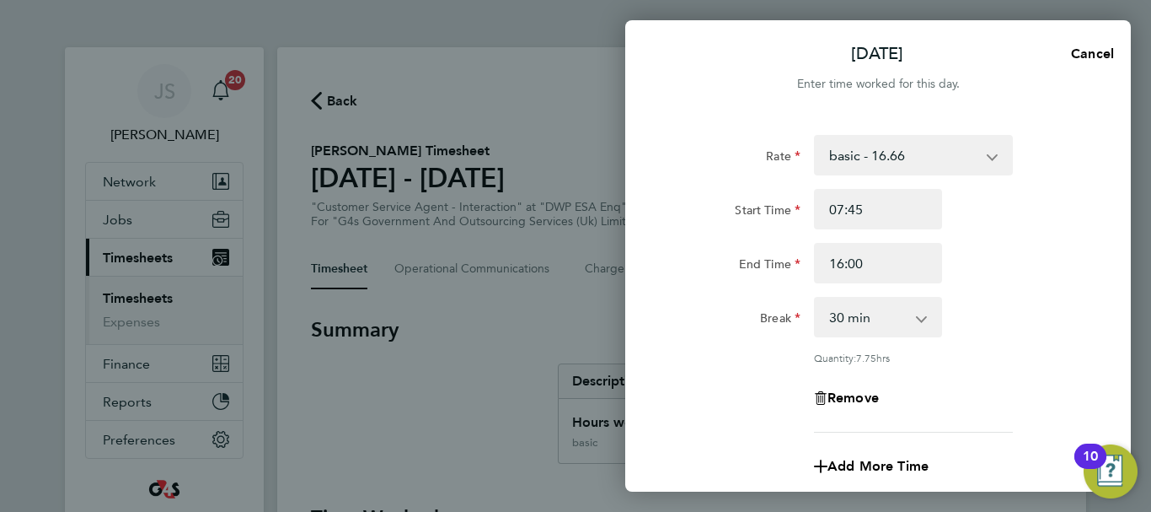
click at [977, 392] on div "Remove" at bounding box center [878, 398] width 425 height 40
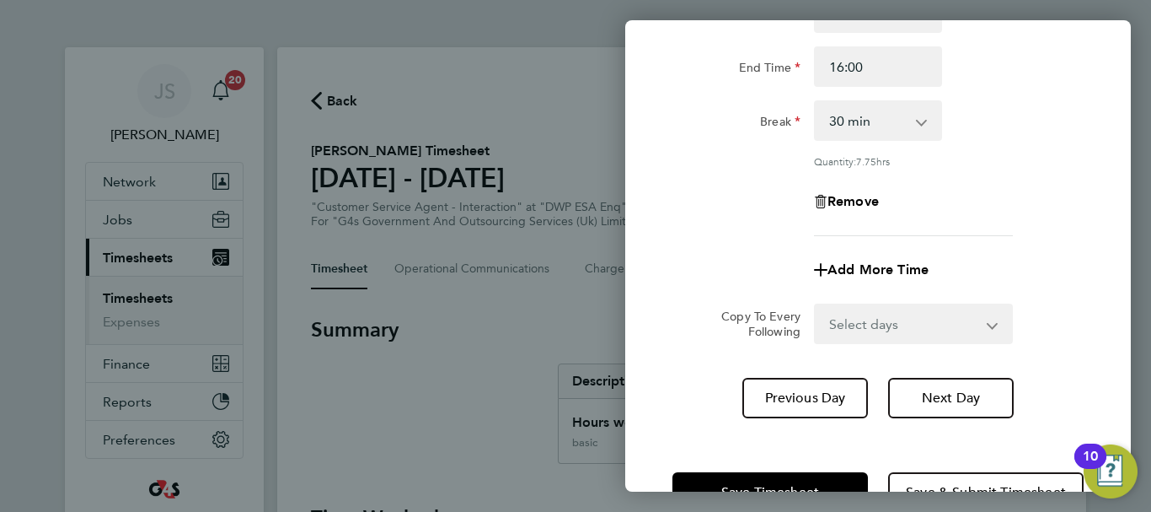
scroll to position [249, 0]
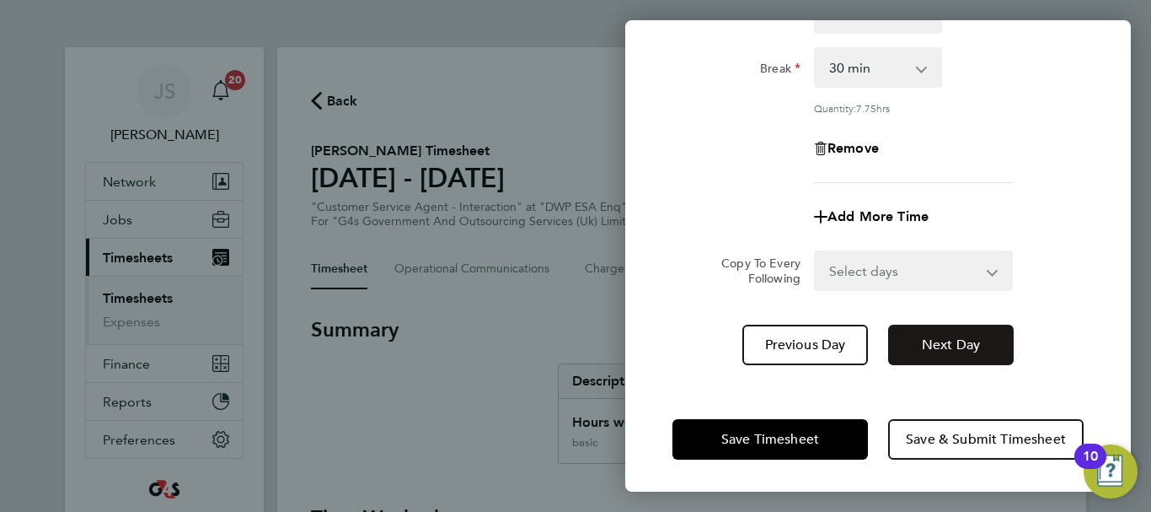
click at [949, 344] on span "Next Day" at bounding box center [951, 344] width 58 height 17
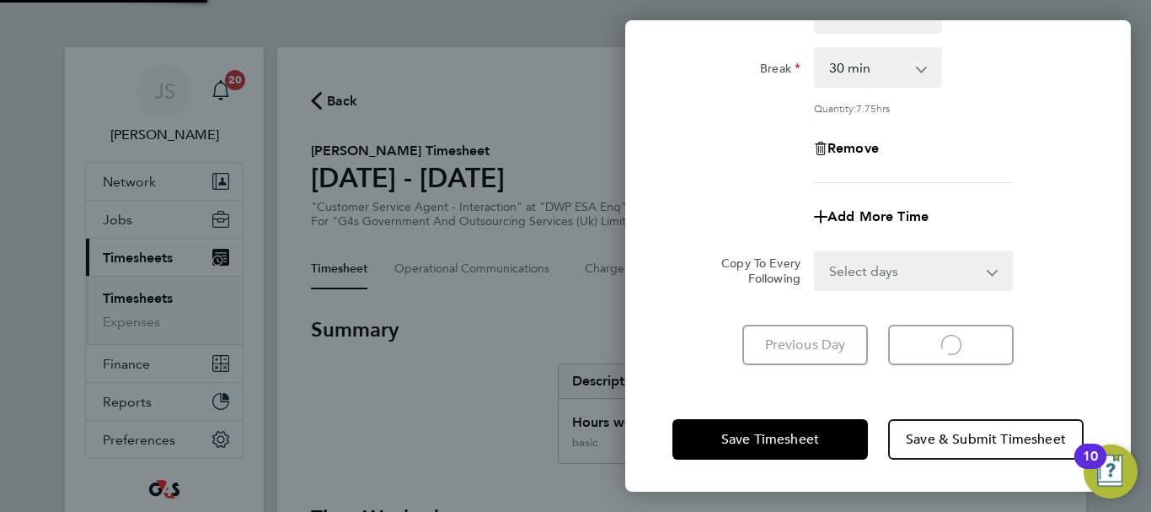
scroll to position [224, 0]
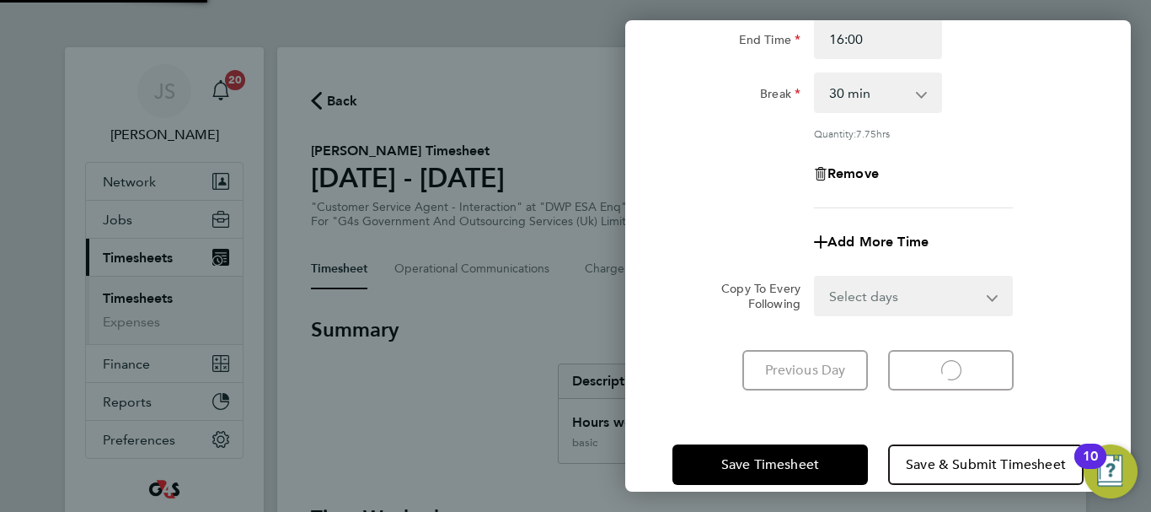
select select "30"
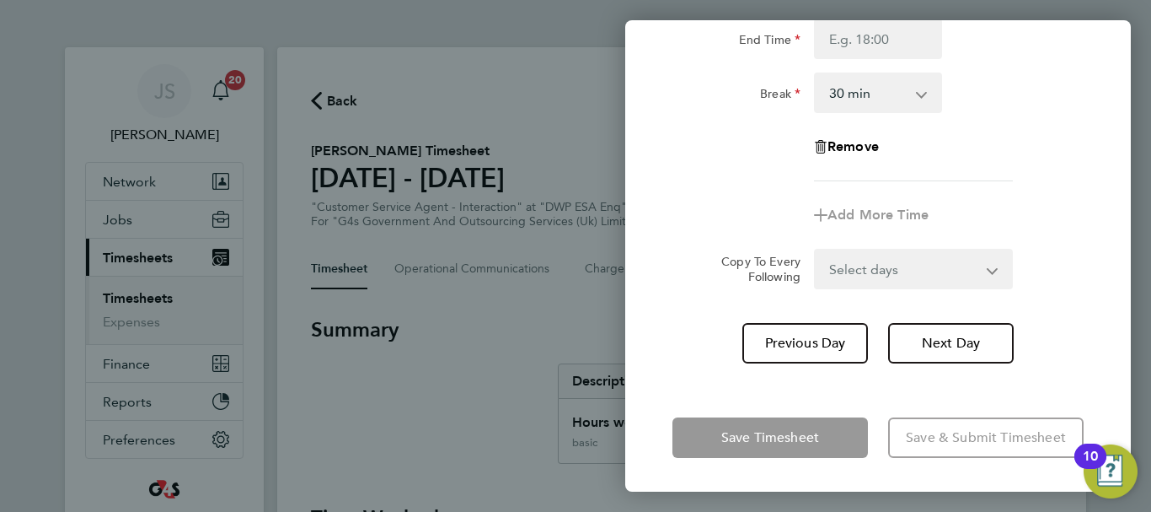
click at [941, 153] on app-form-button "Remove" at bounding box center [878, 146] width 128 height 13
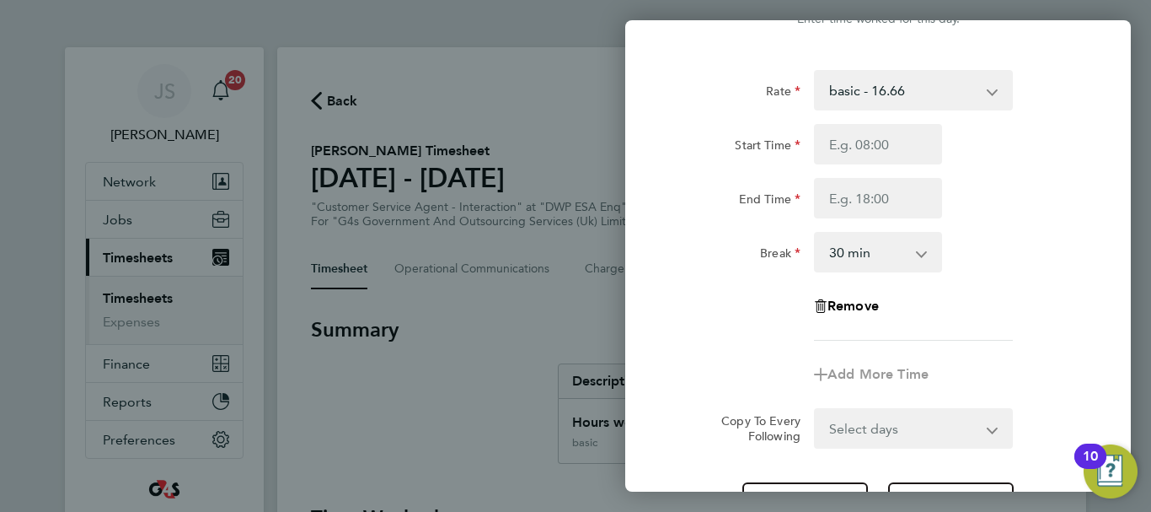
scroll to position [0, 0]
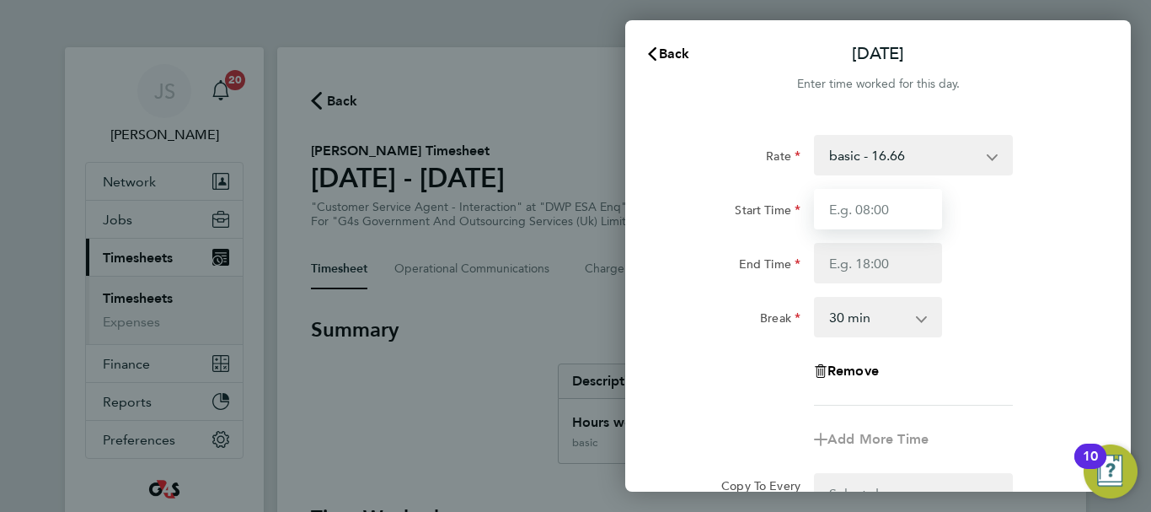
click at [897, 209] on input "Start Time" at bounding box center [878, 209] width 128 height 40
type input "07:45"
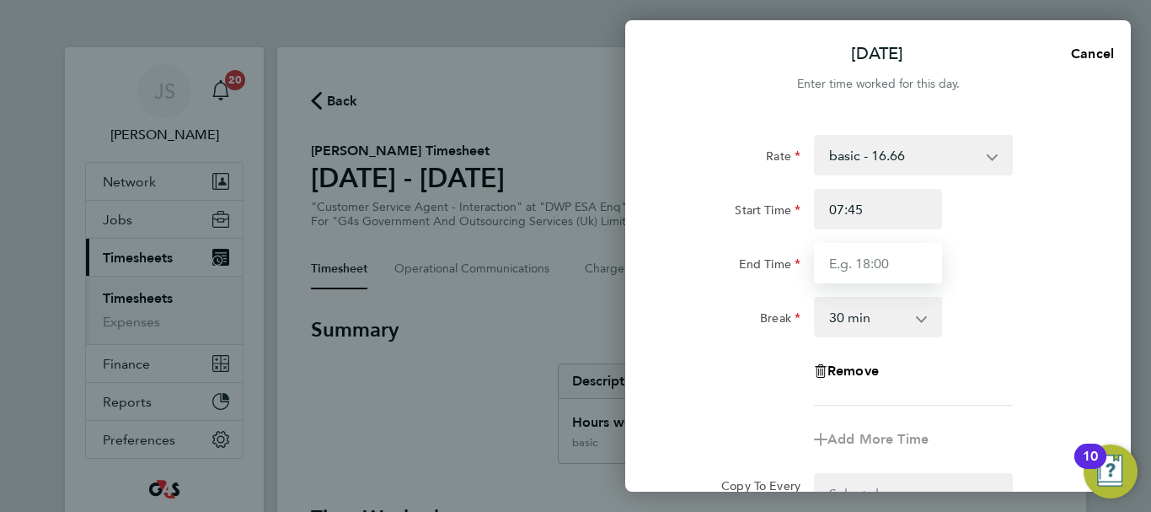
click at [881, 265] on input "End Time" at bounding box center [878, 263] width 128 height 40
type input "15:00"
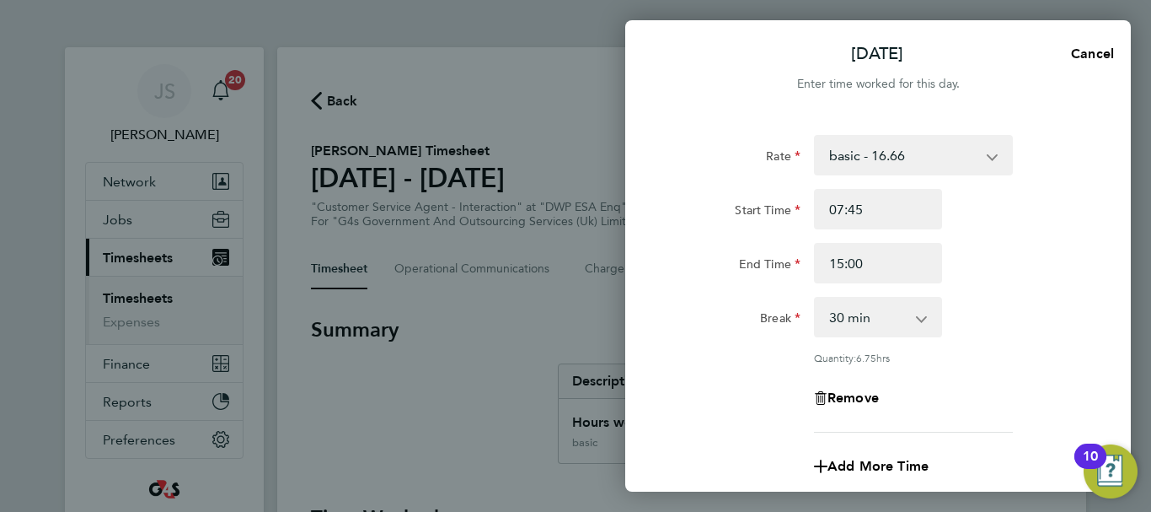
click at [1005, 342] on div "Rate basic - 16.66 x1.5 - 24.73 Annual Leave Bank Holiday System Issue Paid - 1…" at bounding box center [878, 283] width 411 height 297
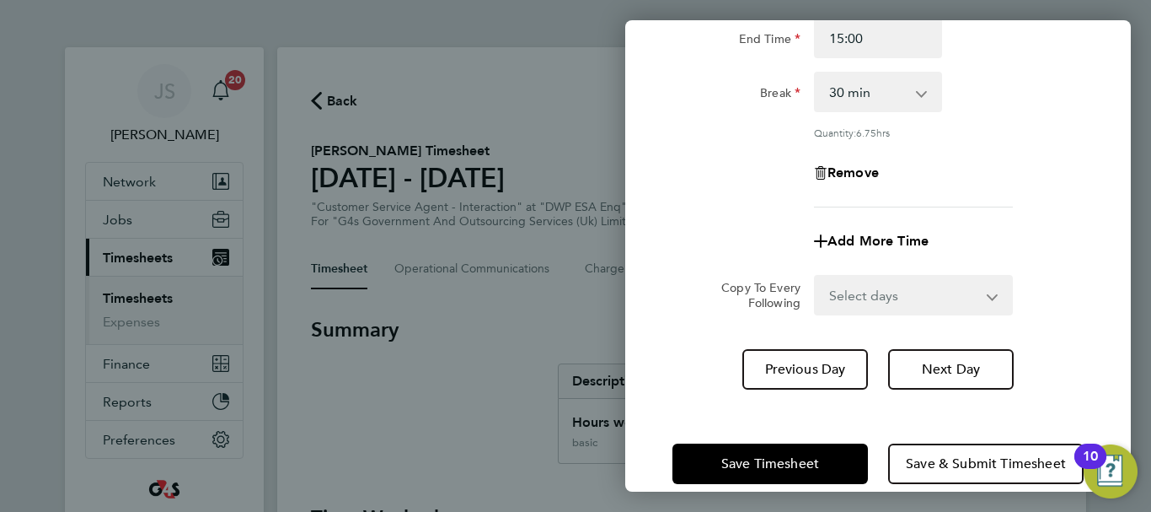
scroll to position [249, 0]
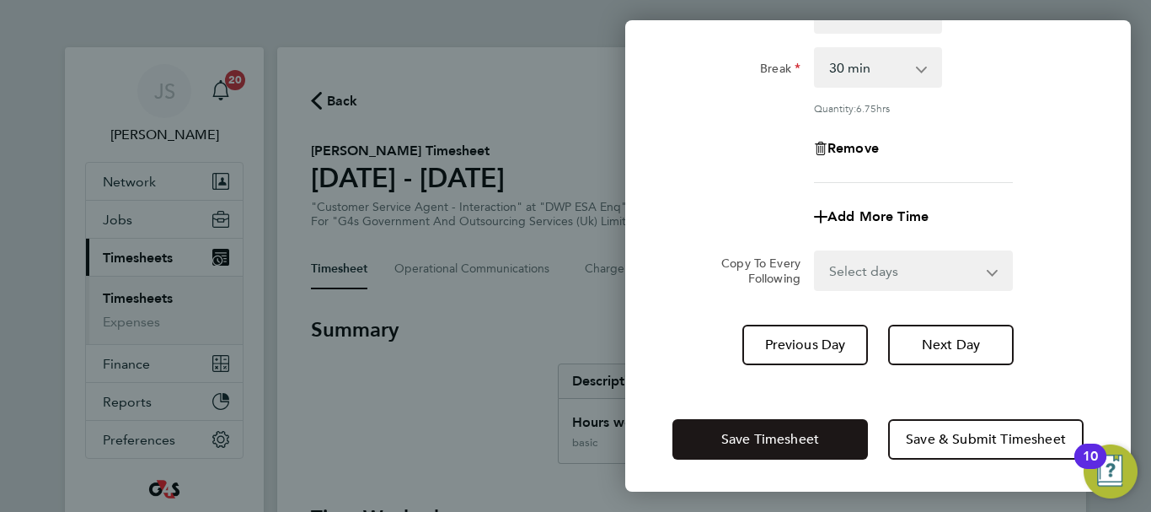
click at [787, 436] on span "Save Timesheet" at bounding box center [770, 439] width 98 height 17
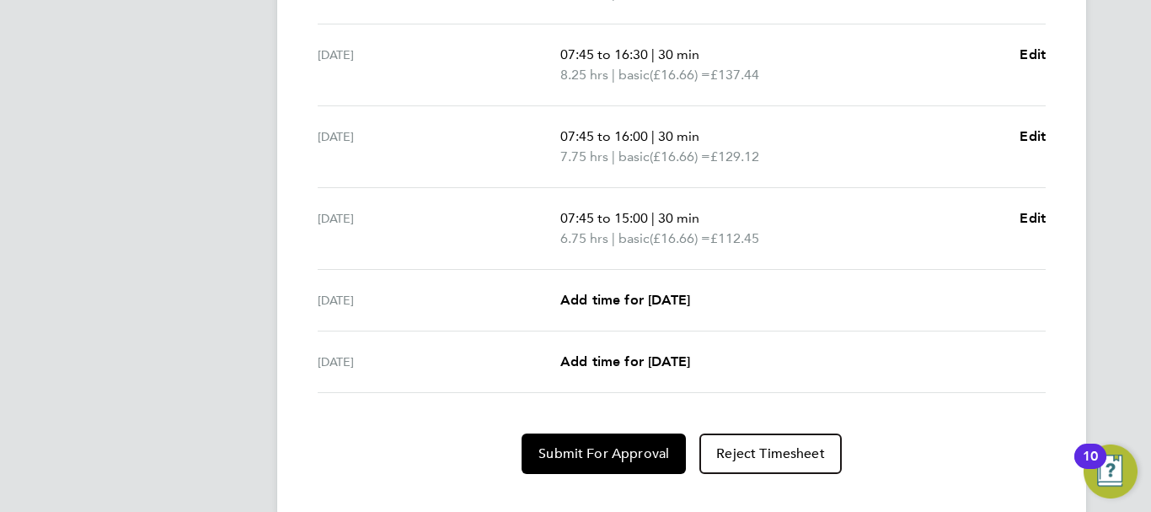
scroll to position [720, 0]
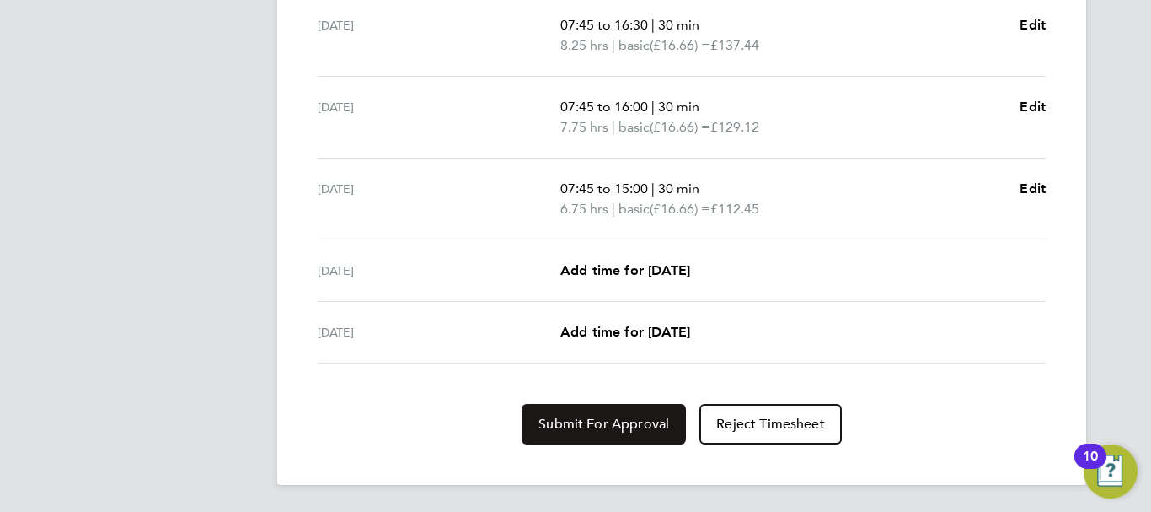
click at [577, 423] on span "Submit For Approval" at bounding box center [604, 423] width 131 height 17
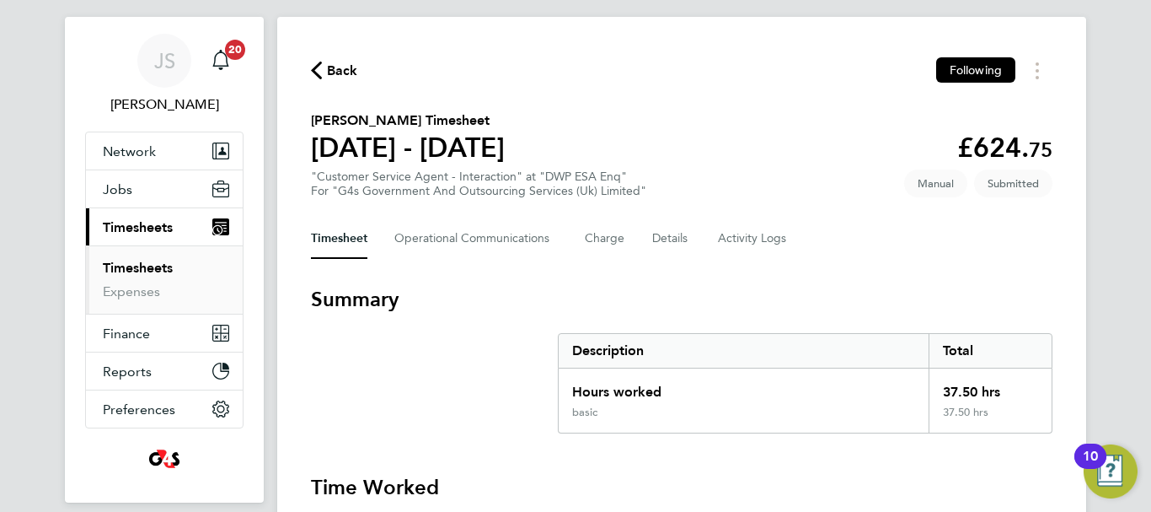
scroll to position [0, 0]
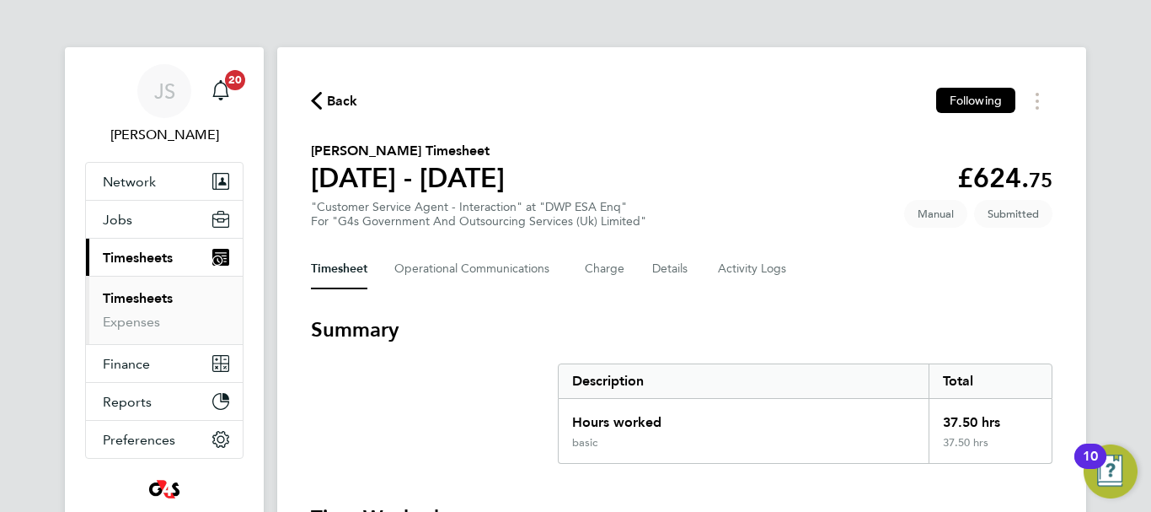
click at [337, 94] on span "Back" at bounding box center [342, 101] width 31 height 20
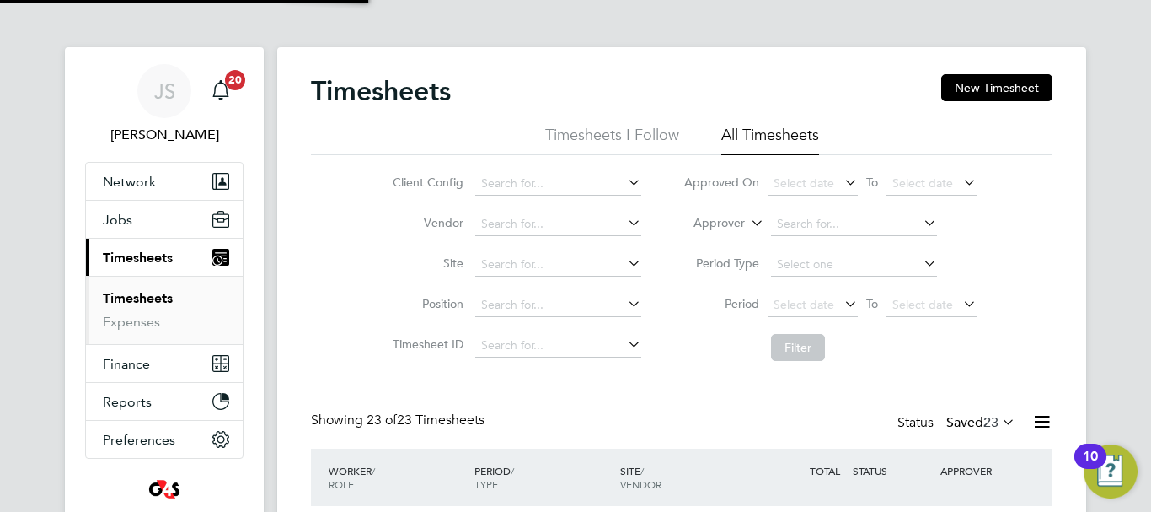
scroll to position [56, 147]
click at [979, 91] on button "New Timesheet" at bounding box center [996, 87] width 111 height 27
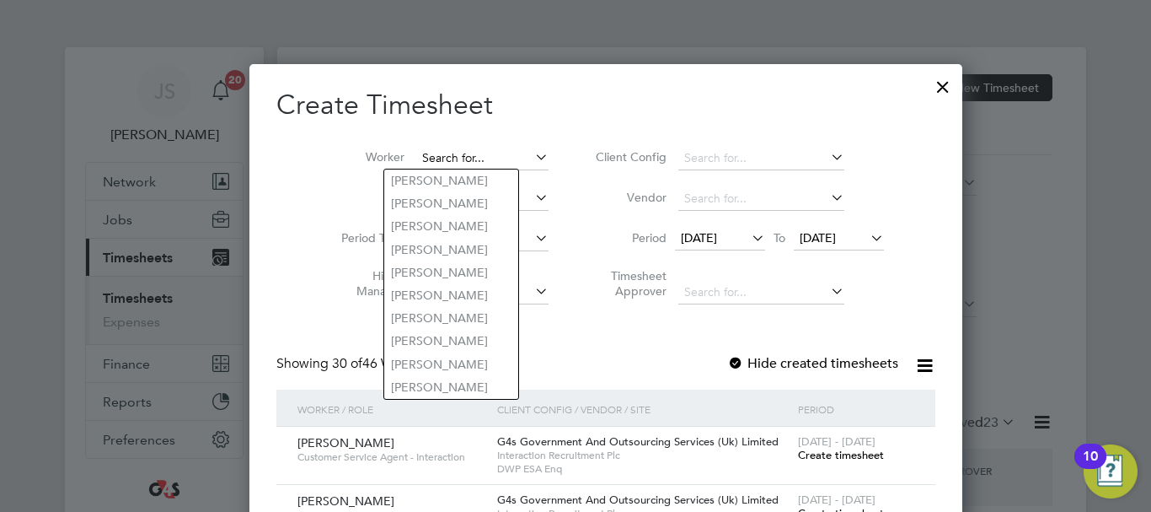
click at [479, 160] on input at bounding box center [482, 159] width 132 height 24
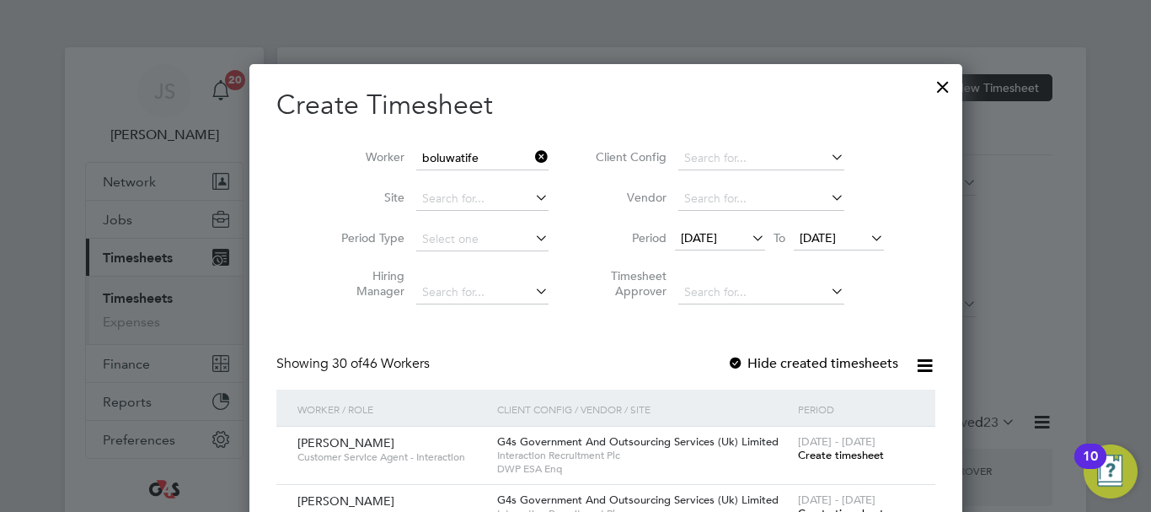
click at [454, 175] on li "Boluwatife Osungade" at bounding box center [451, 180] width 134 height 23
type input "Boluwatife Osungade"
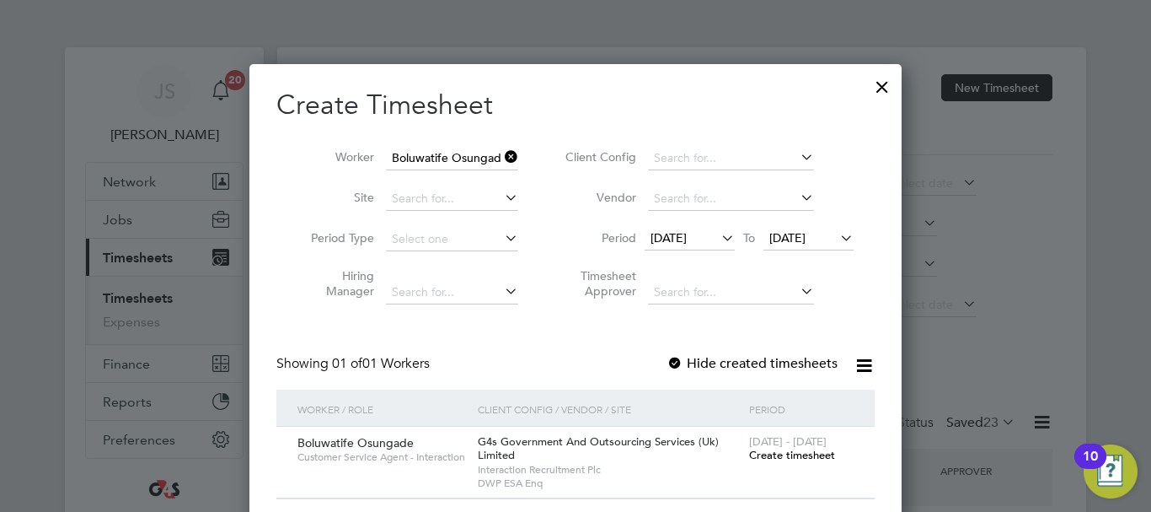
click at [785, 453] on span "Create timesheet" at bounding box center [792, 455] width 86 height 14
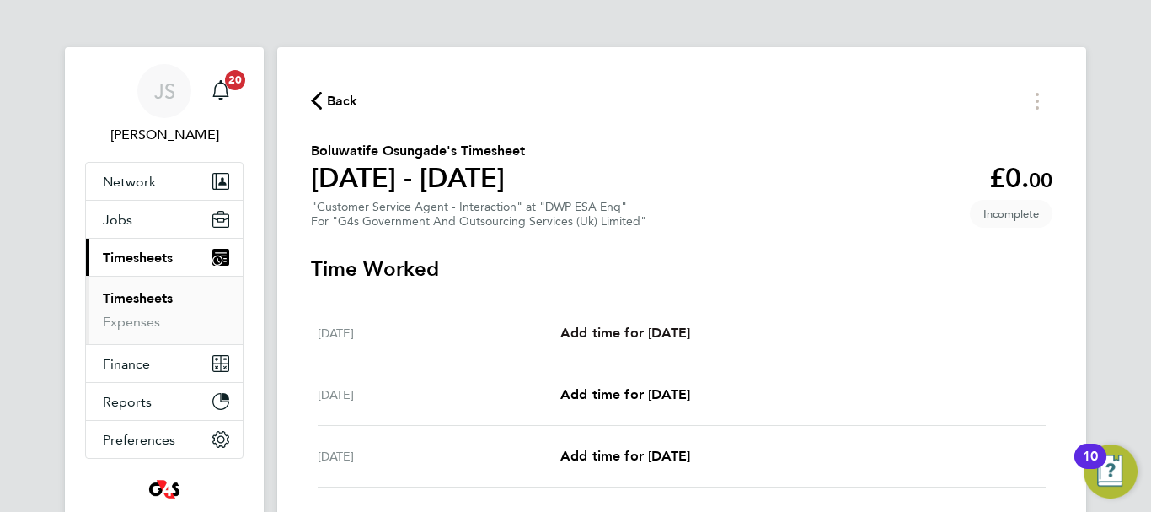
click at [661, 334] on span "Add time for Mon 22 Sep" at bounding box center [625, 332] width 130 height 16
select select "30"
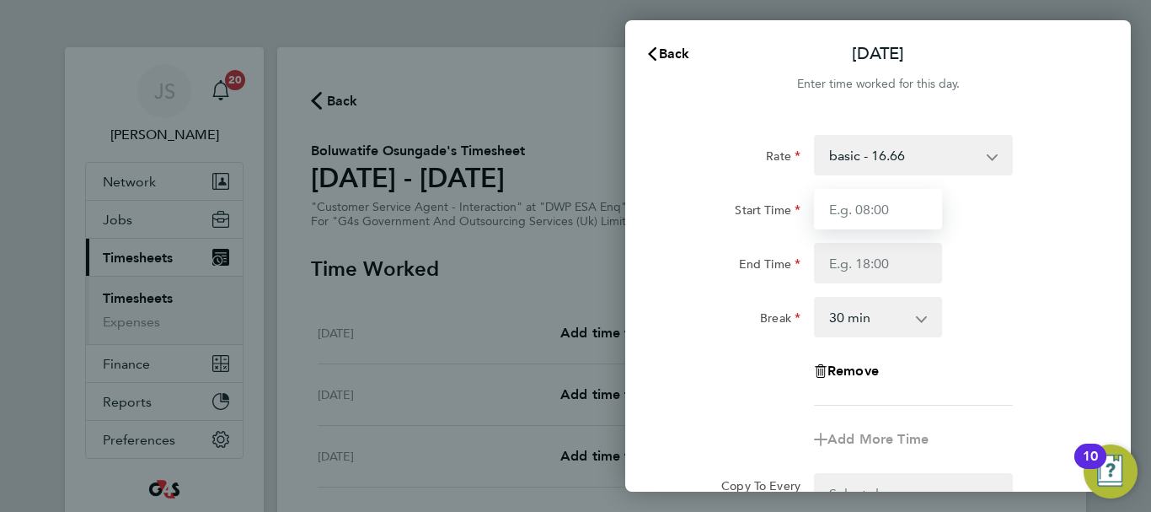
click at [867, 213] on input "Start Time" at bounding box center [878, 209] width 128 height 40
type input "07:45"
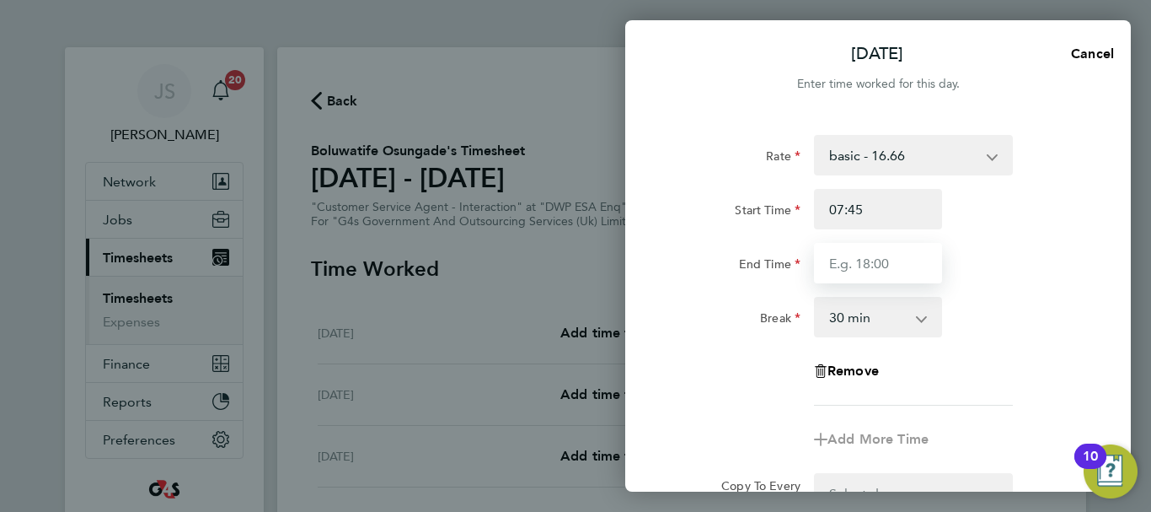
click at [892, 252] on input "End Time" at bounding box center [878, 263] width 128 height 40
type input "16:30"
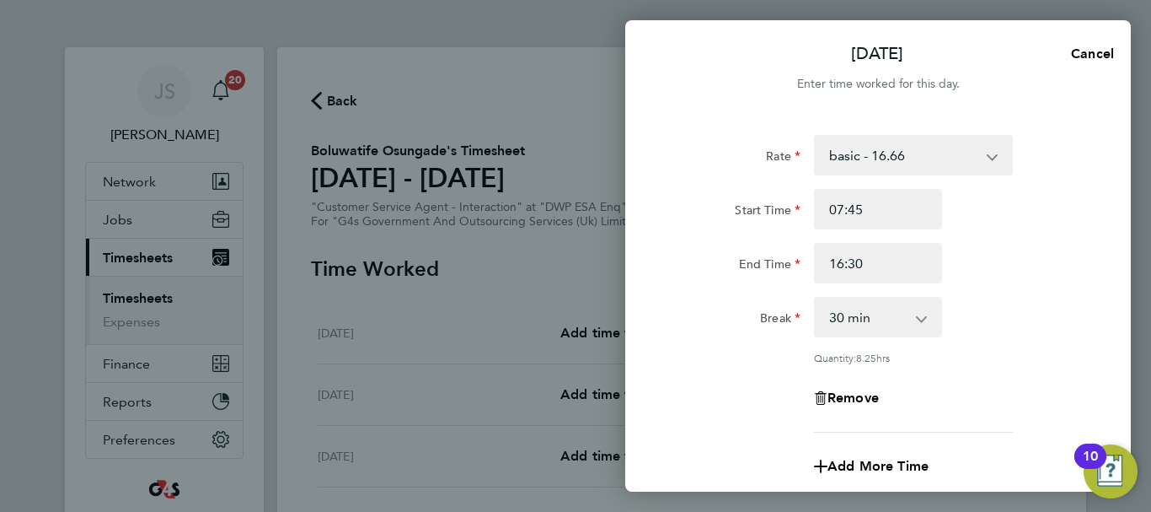
click at [994, 395] on div "Remove" at bounding box center [878, 398] width 425 height 40
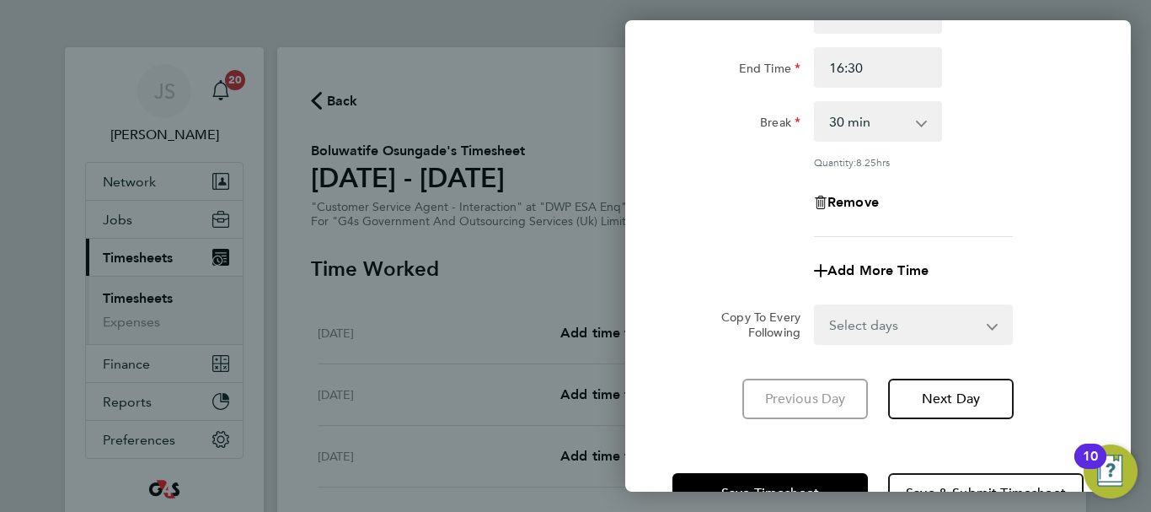
scroll to position [202, 0]
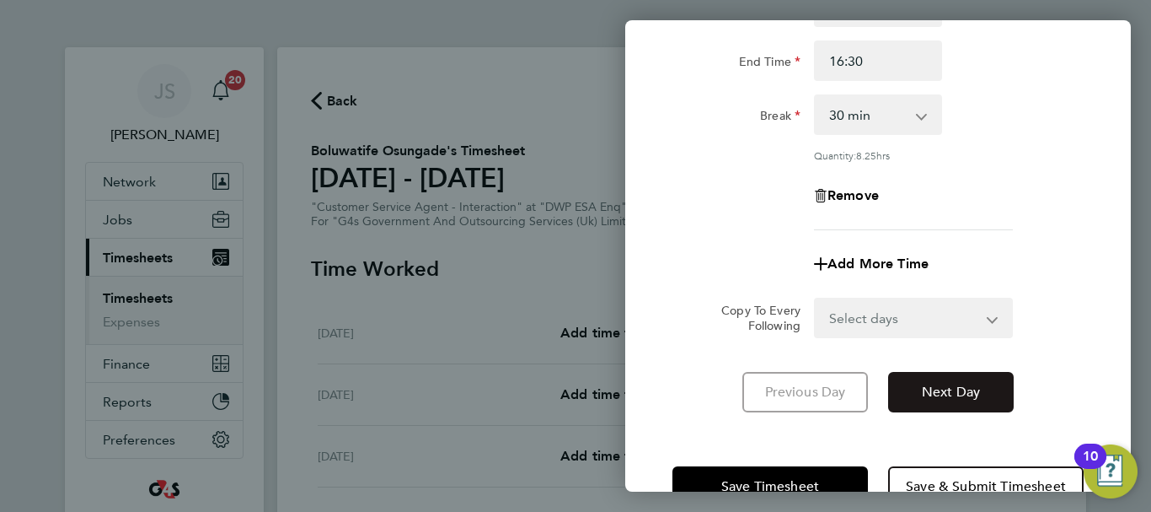
click at [975, 391] on span "Next Day" at bounding box center [951, 391] width 58 height 17
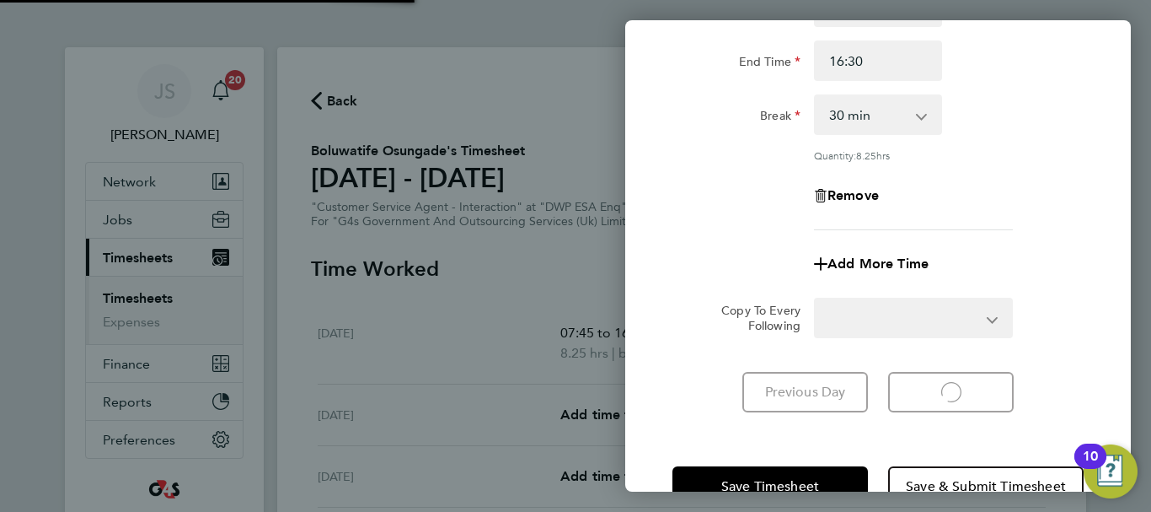
select select "30"
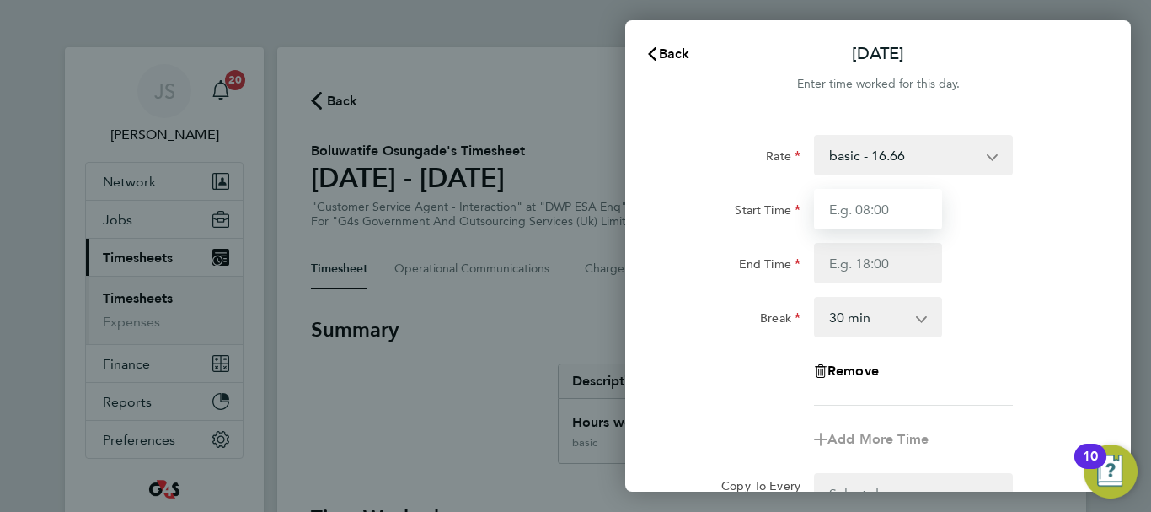
click at [882, 206] on input "Start Time" at bounding box center [878, 209] width 128 height 40
type input "08:45"
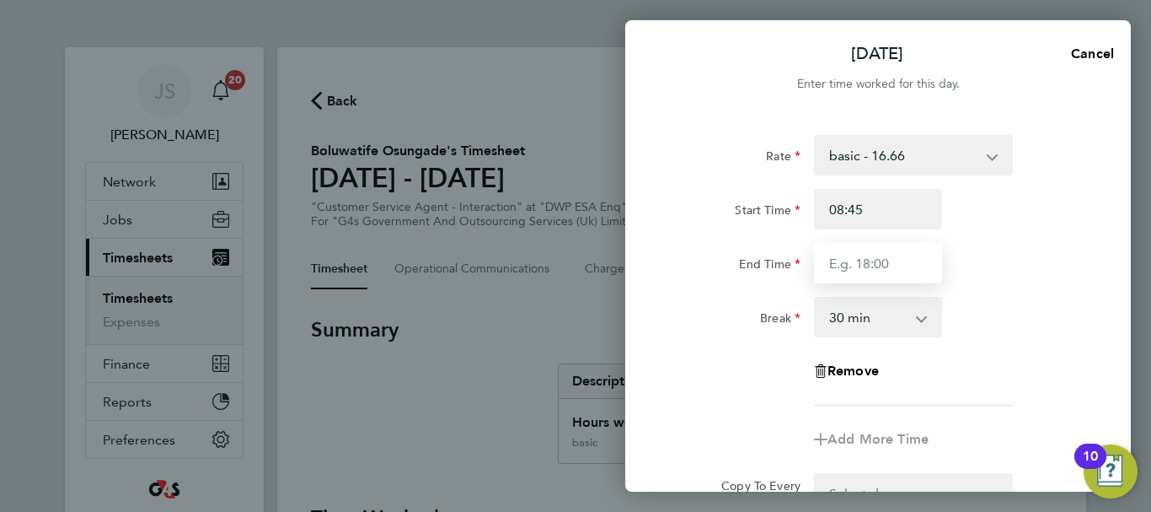
click at [885, 271] on input "End Time" at bounding box center [878, 263] width 128 height 40
type input "16:00"
click at [1002, 271] on div "End Time 16:00" at bounding box center [878, 263] width 425 height 40
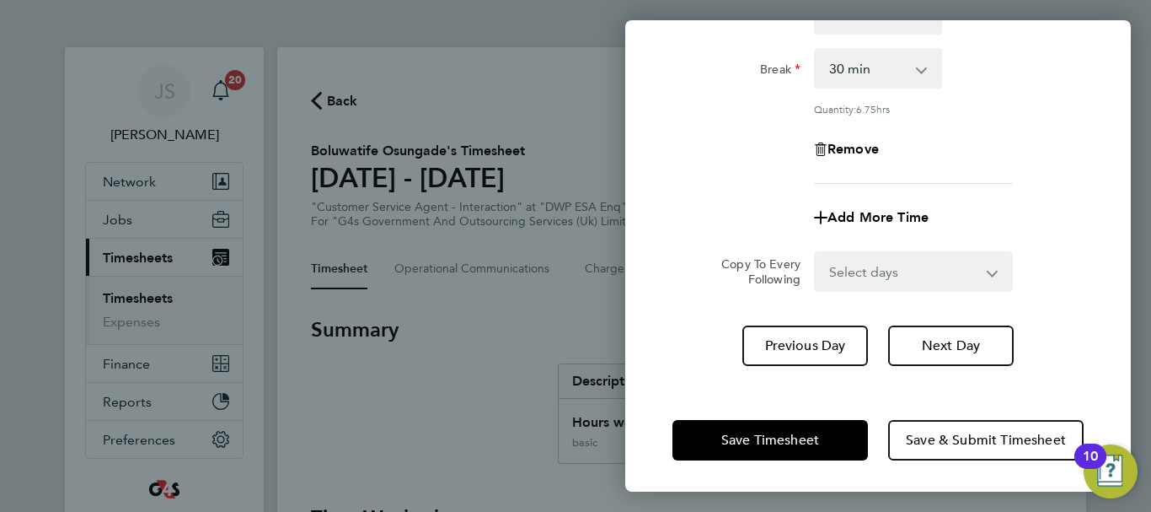
scroll to position [249, 0]
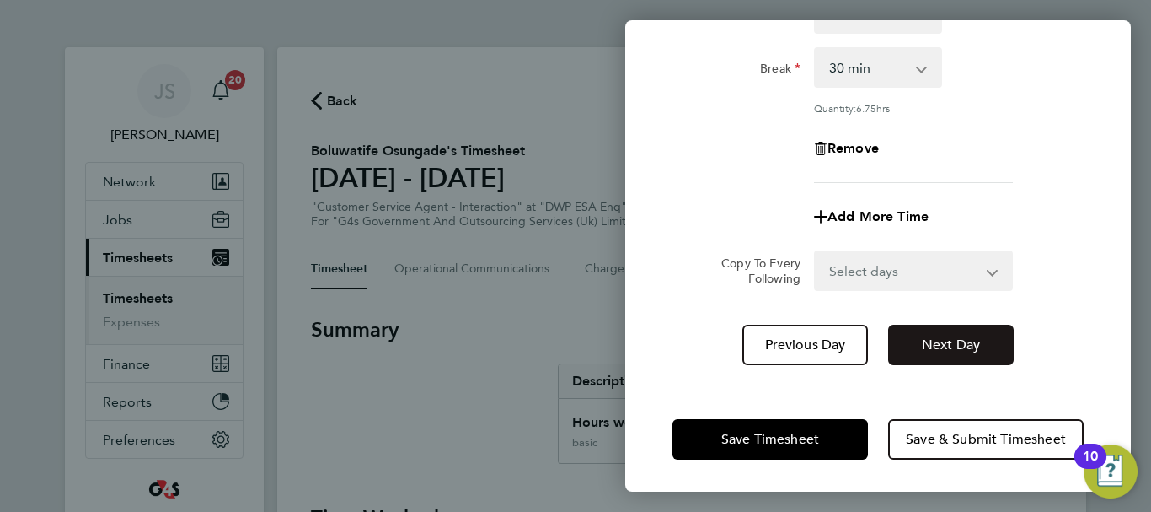
click at [967, 338] on span "Next Day" at bounding box center [951, 344] width 58 height 17
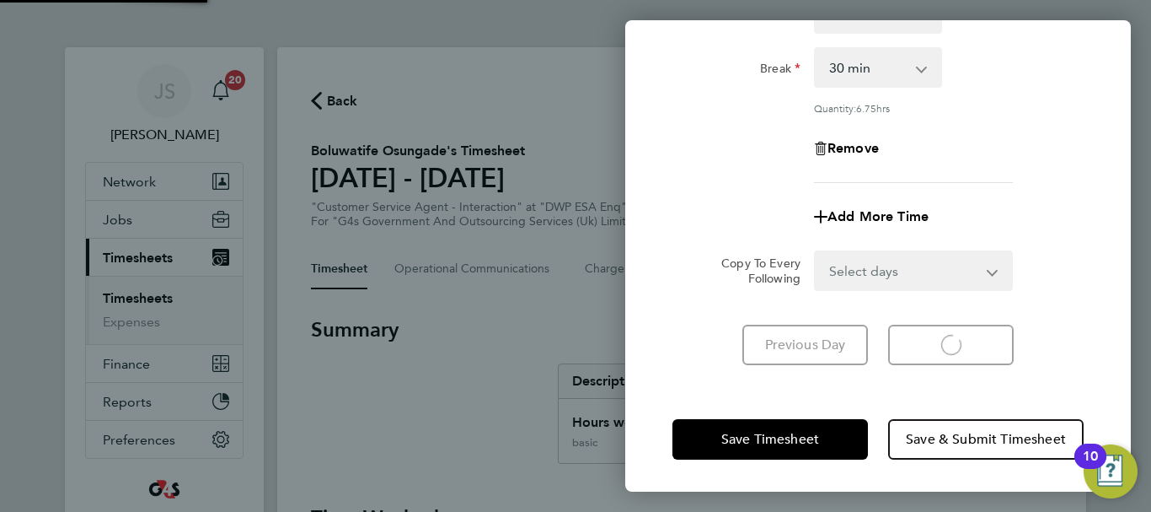
scroll to position [224, 0]
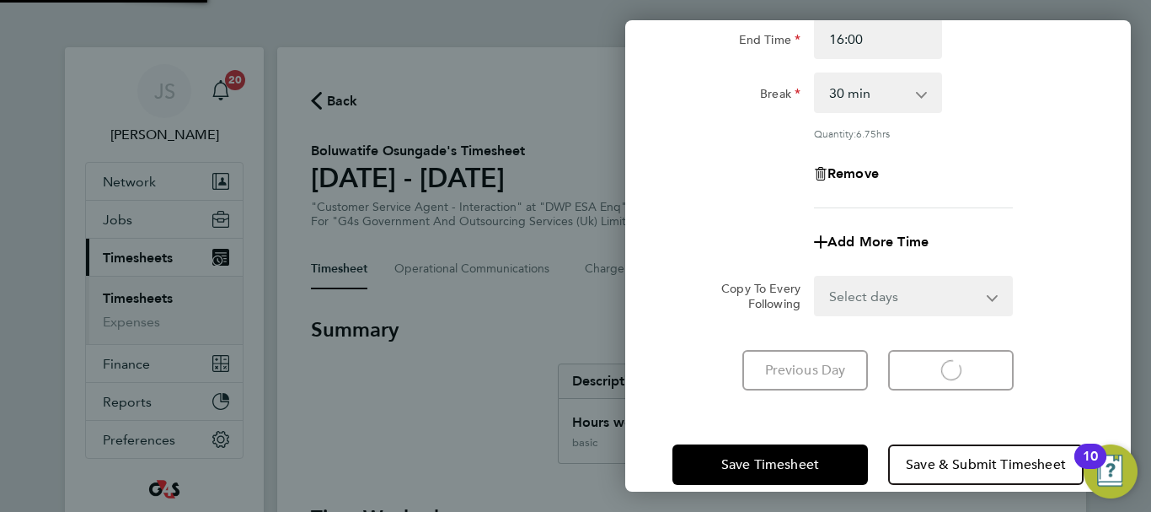
select select "30"
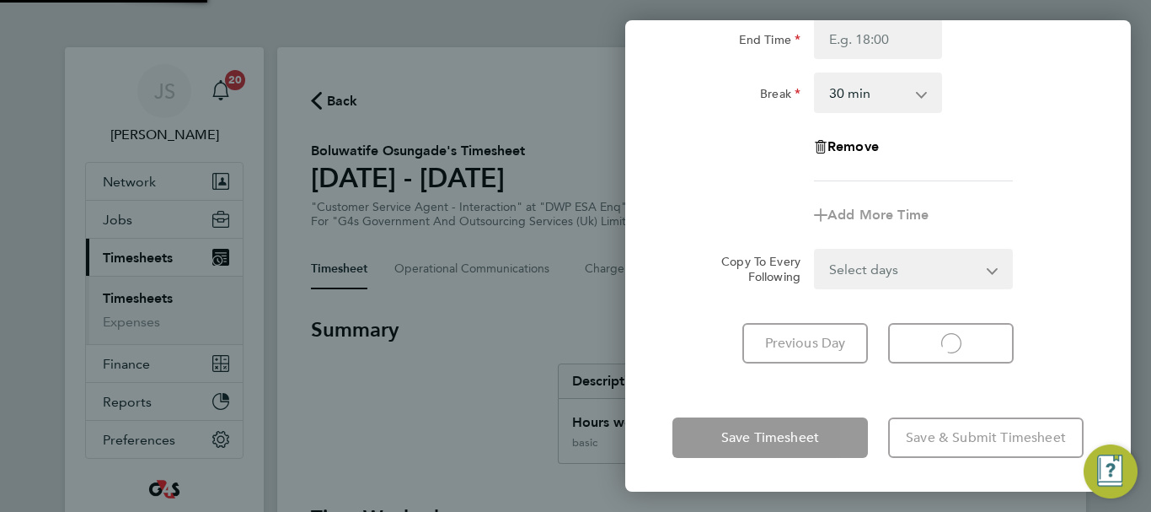
select select "30"
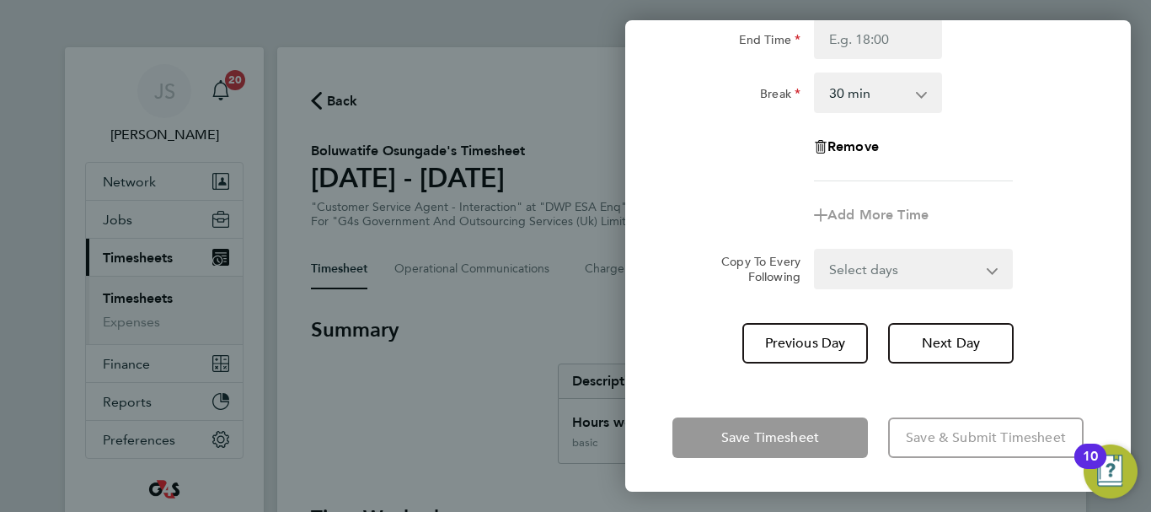
click at [988, 185] on app-timesheet-line-form-group "Rate basic - 16.66 x2 - 32.79 System Issue Not Paid x1.5 - 24.73 Annual Leave B…" at bounding box center [878, 73] width 411 height 324
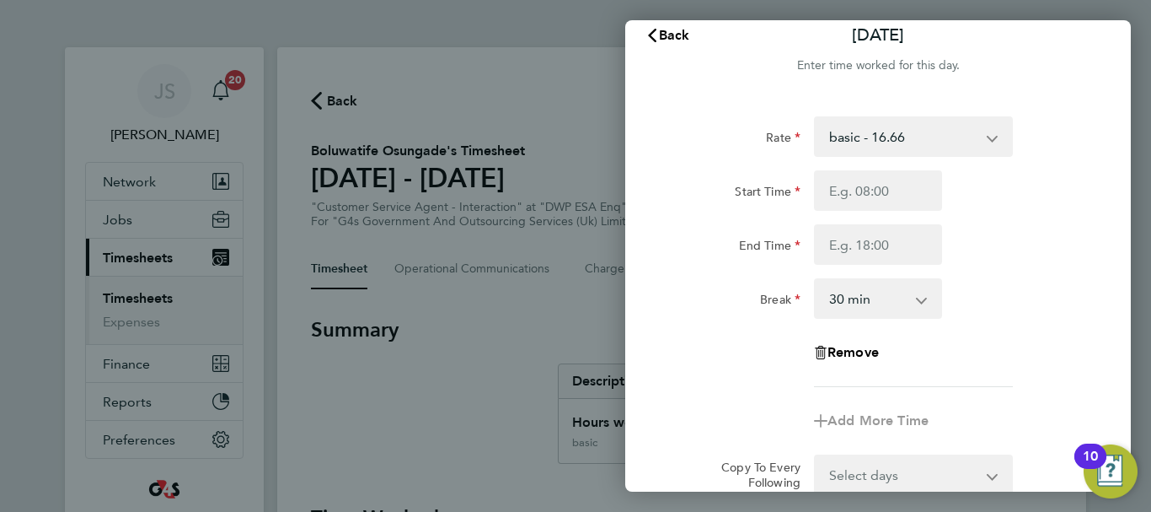
scroll to position [0, 0]
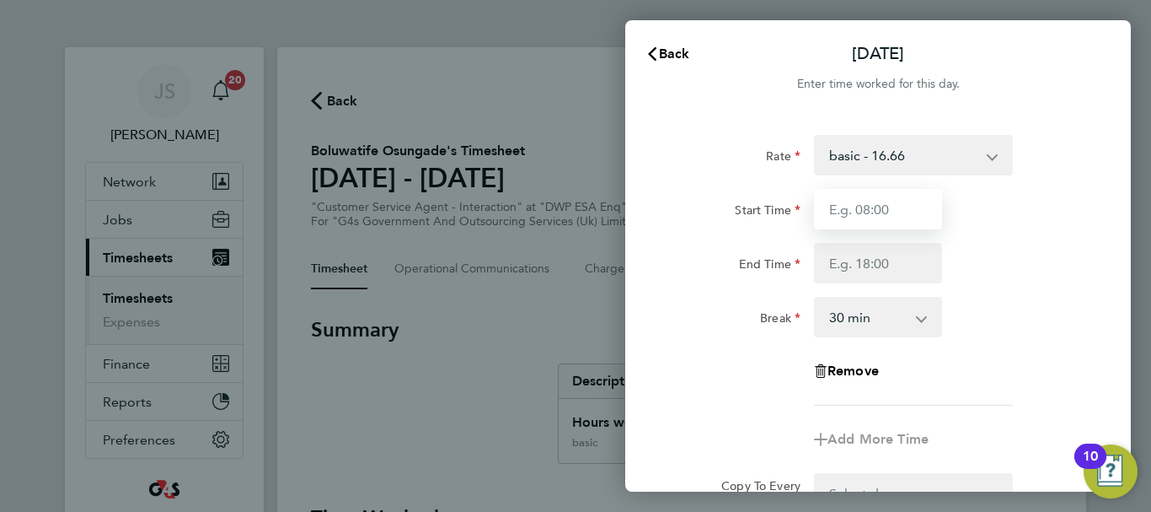
click at [916, 214] on input "Start Time" at bounding box center [878, 209] width 128 height 40
type input "07:45"
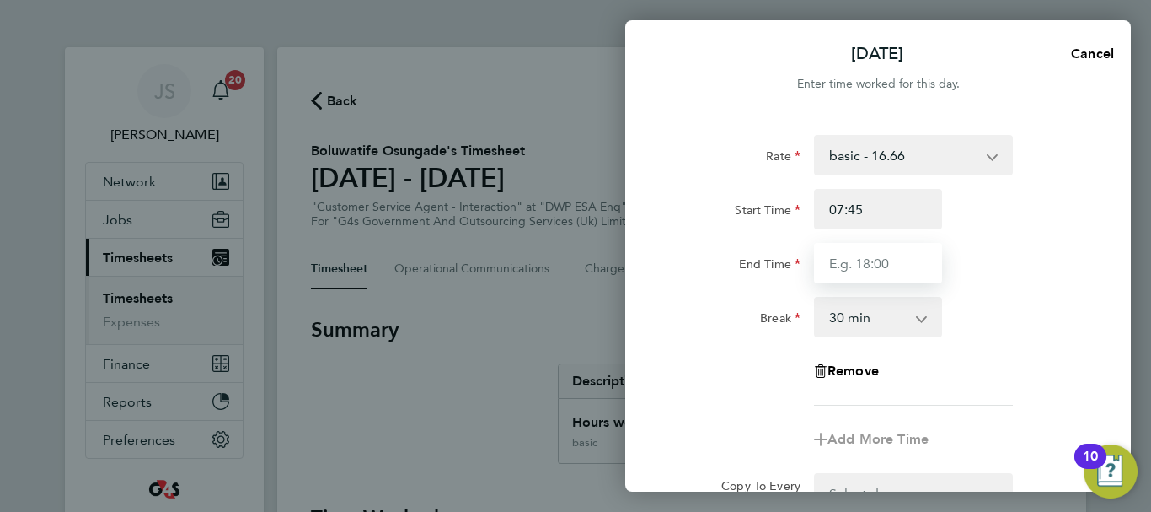
click at [890, 262] on input "End Time" at bounding box center [878, 263] width 128 height 40
click at [908, 255] on input "End Time" at bounding box center [878, 263] width 128 height 40
click at [860, 254] on input "End Time" at bounding box center [878, 263] width 128 height 40
type input "17:00"
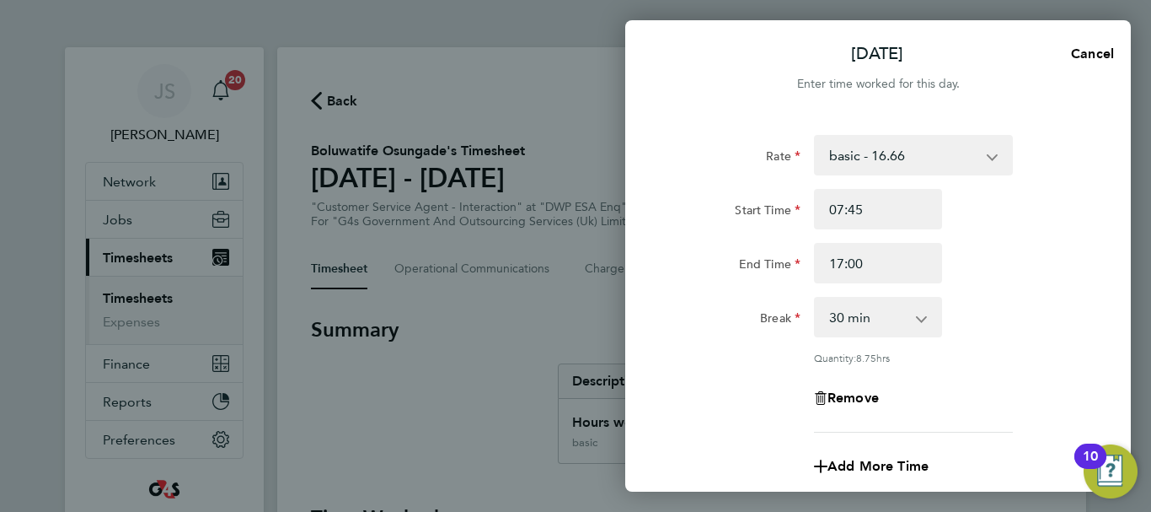
click at [992, 293] on div "Rate basic - 16.66 x2 - 32.79 System Issue Not Paid x1.5 - 24.73 Annual Leave B…" at bounding box center [878, 283] width 411 height 297
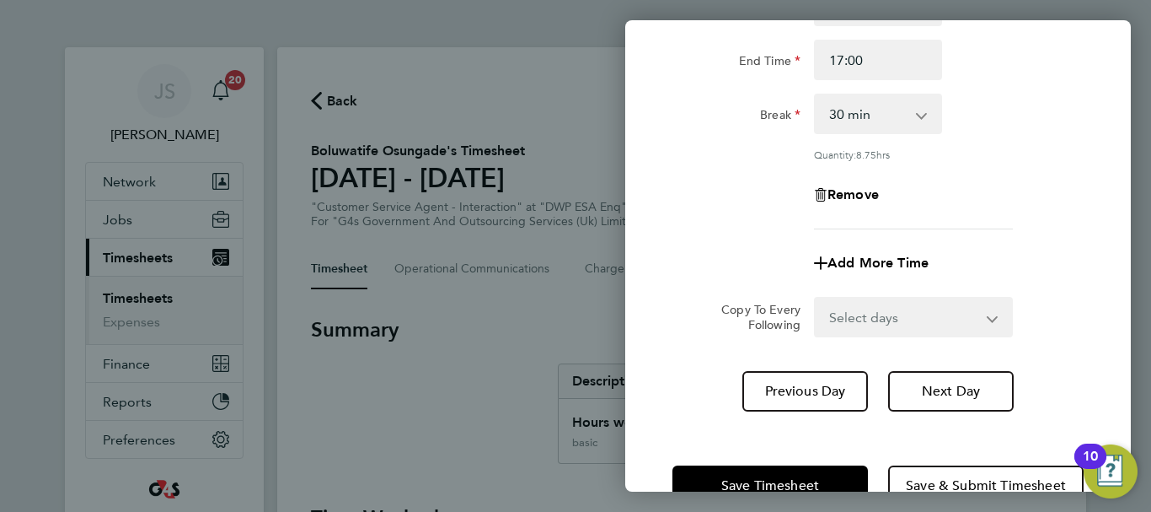
scroll to position [249, 0]
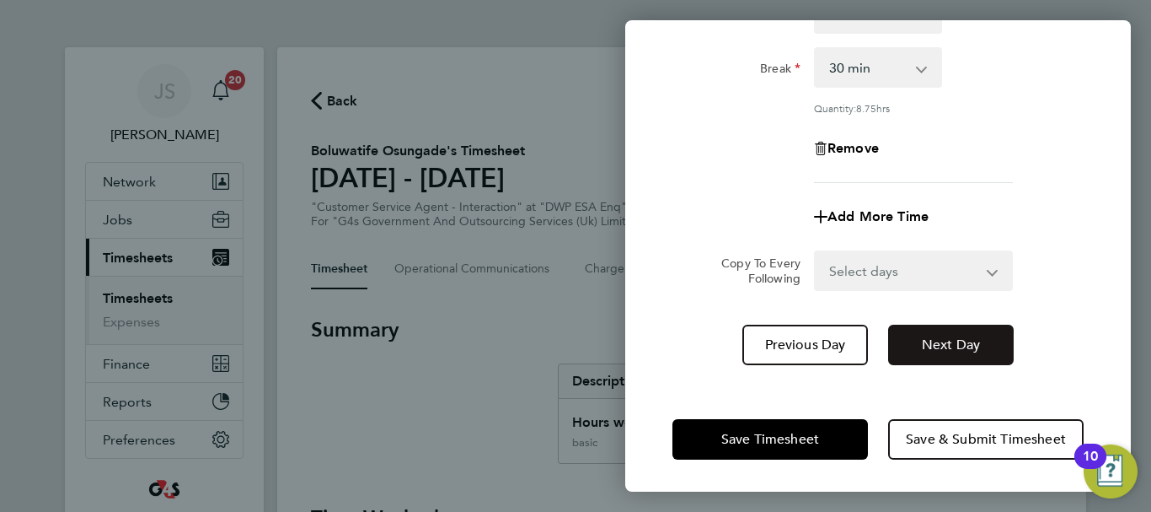
click at [960, 336] on span "Next Day" at bounding box center [951, 344] width 58 height 17
select select "30"
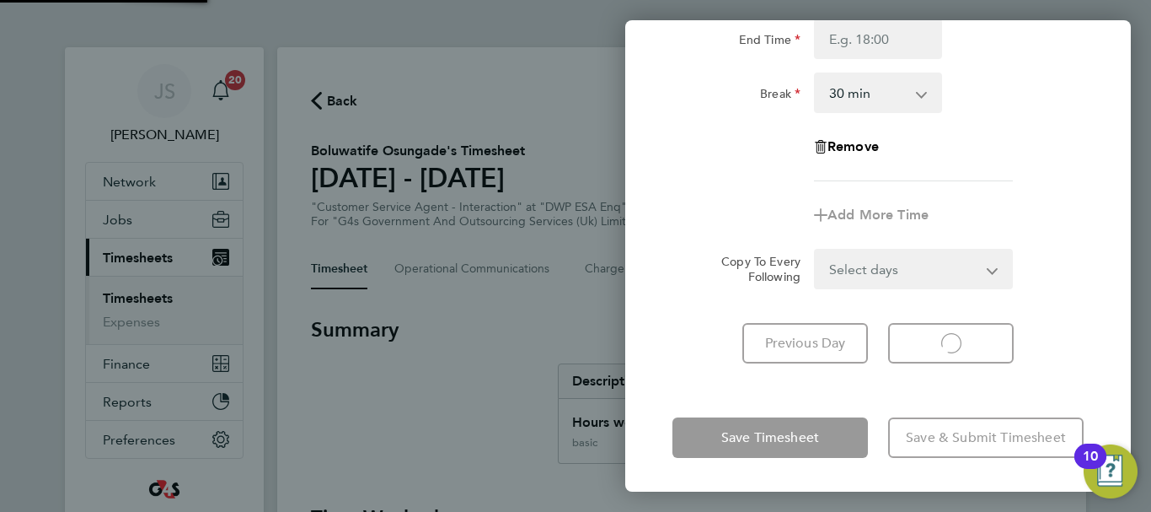
scroll to position [224, 0]
select select "30"
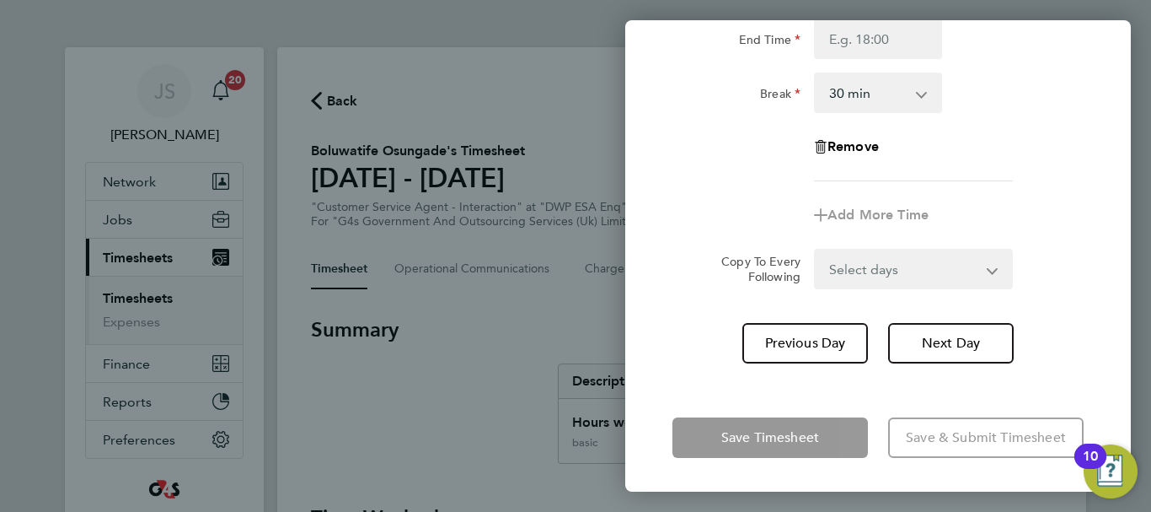
click at [961, 159] on div "Remove" at bounding box center [878, 146] width 425 height 40
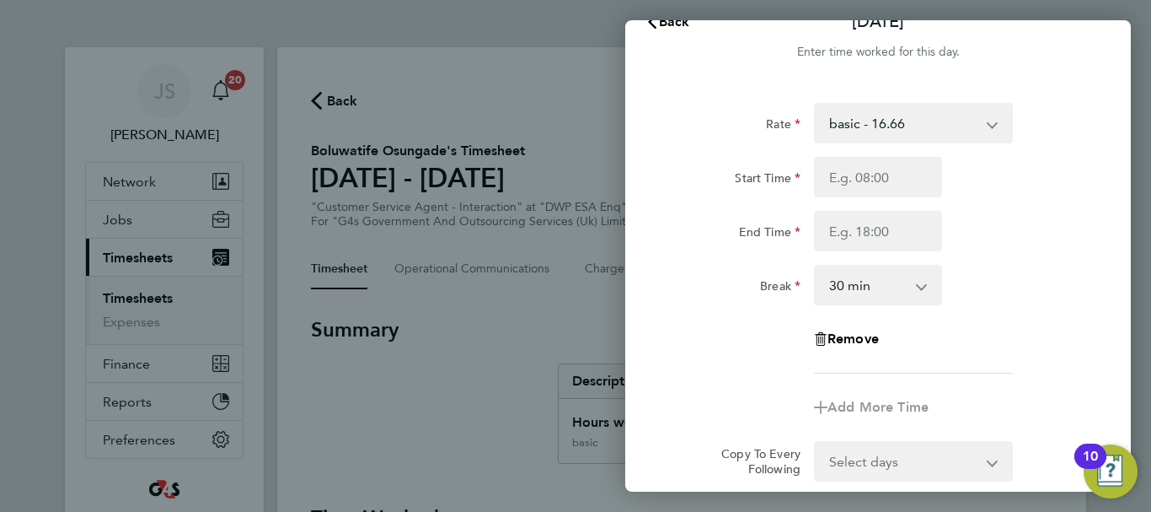
scroll to position [0, 0]
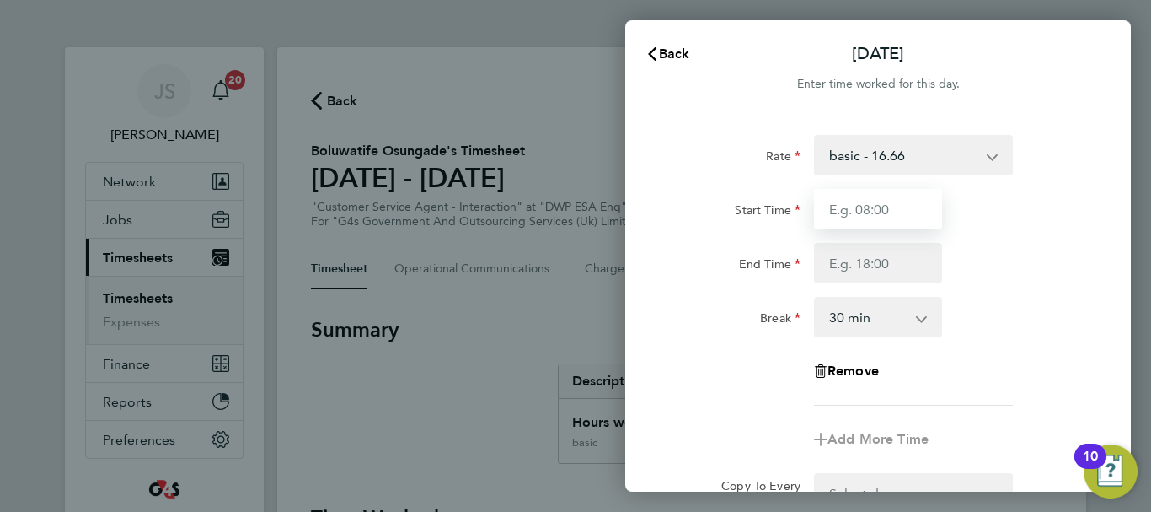
click at [888, 217] on input "Start Time" at bounding box center [878, 209] width 128 height 40
type input "10:00"
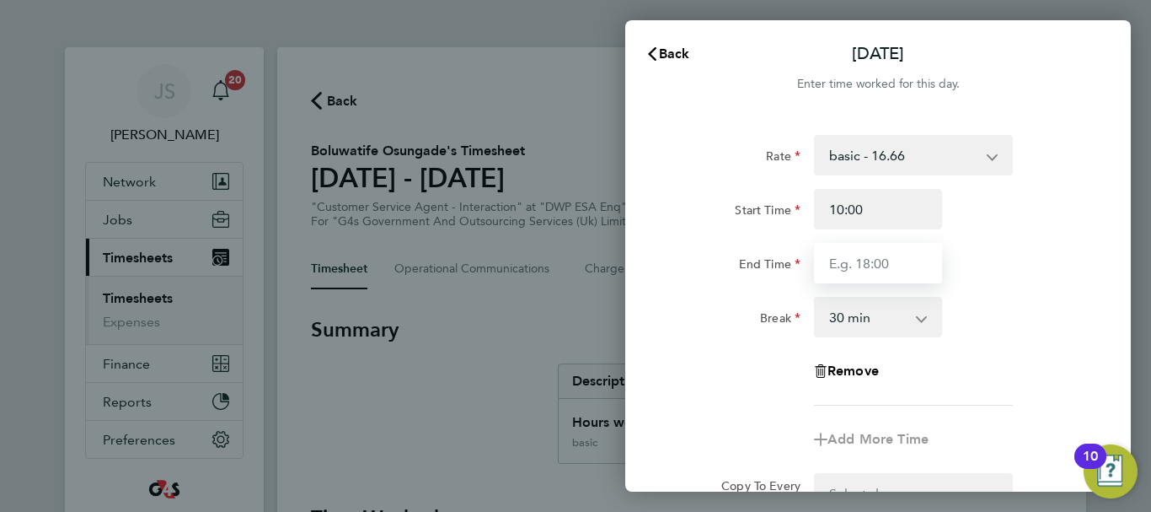
click at [870, 264] on input "End Time" at bounding box center [878, 263] width 128 height 40
type input "17:00"
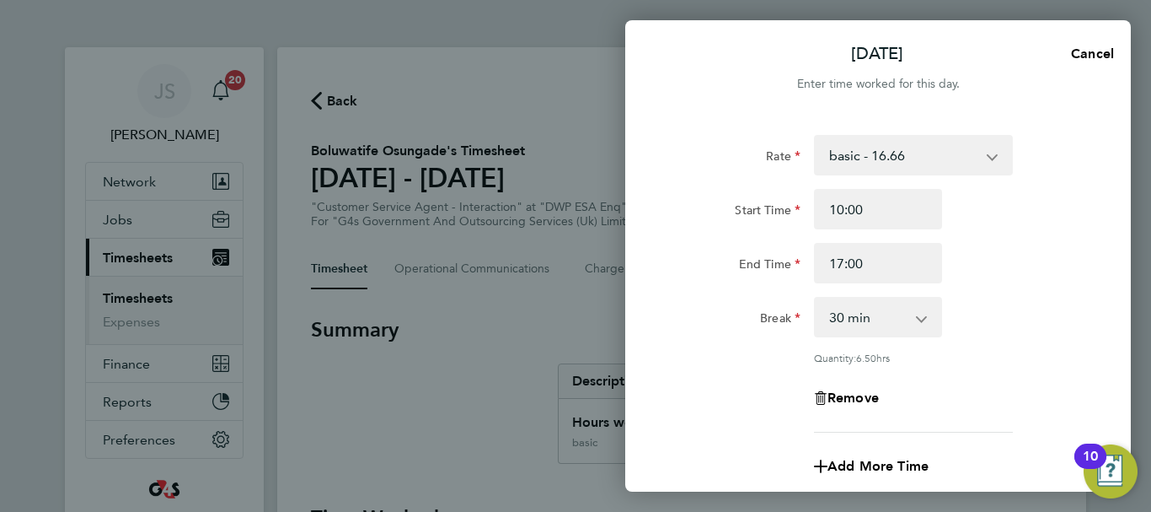
click at [1005, 275] on div "End Time 17:00" at bounding box center [878, 263] width 425 height 40
click at [996, 386] on div "Remove" at bounding box center [878, 398] width 425 height 40
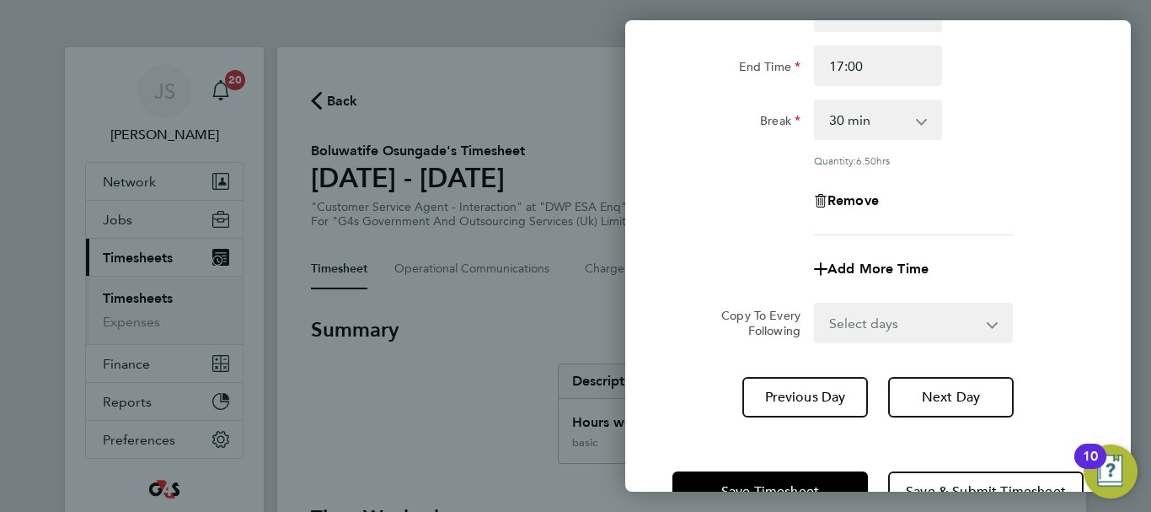
scroll to position [249, 0]
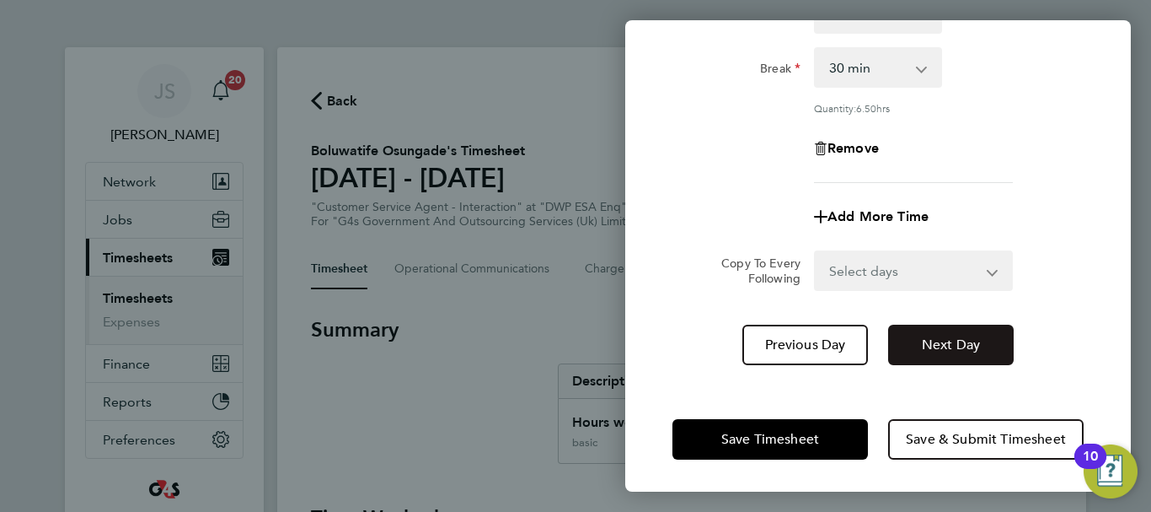
click at [961, 339] on span "Next Day" at bounding box center [951, 344] width 58 height 17
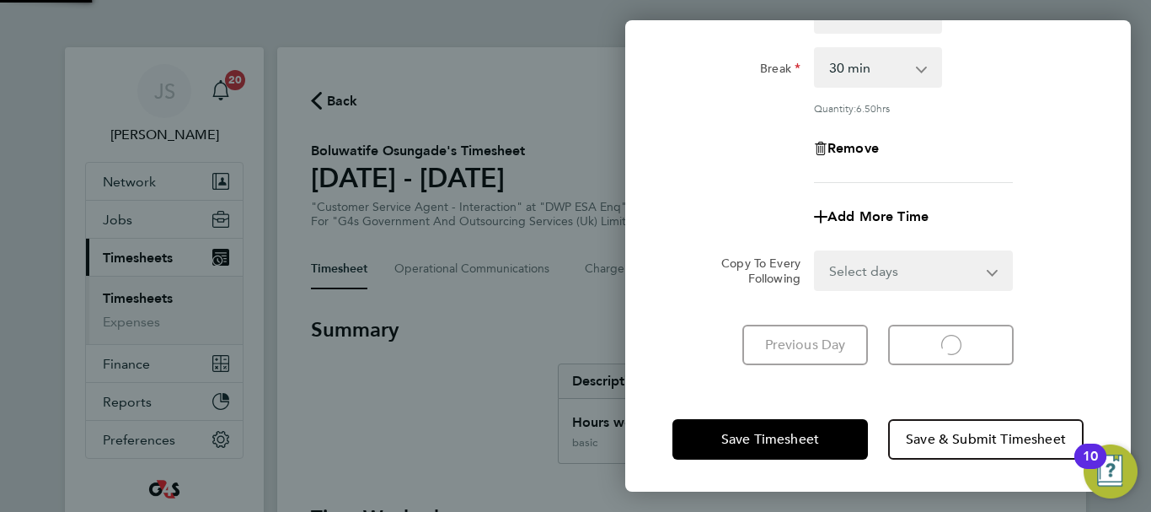
scroll to position [224, 0]
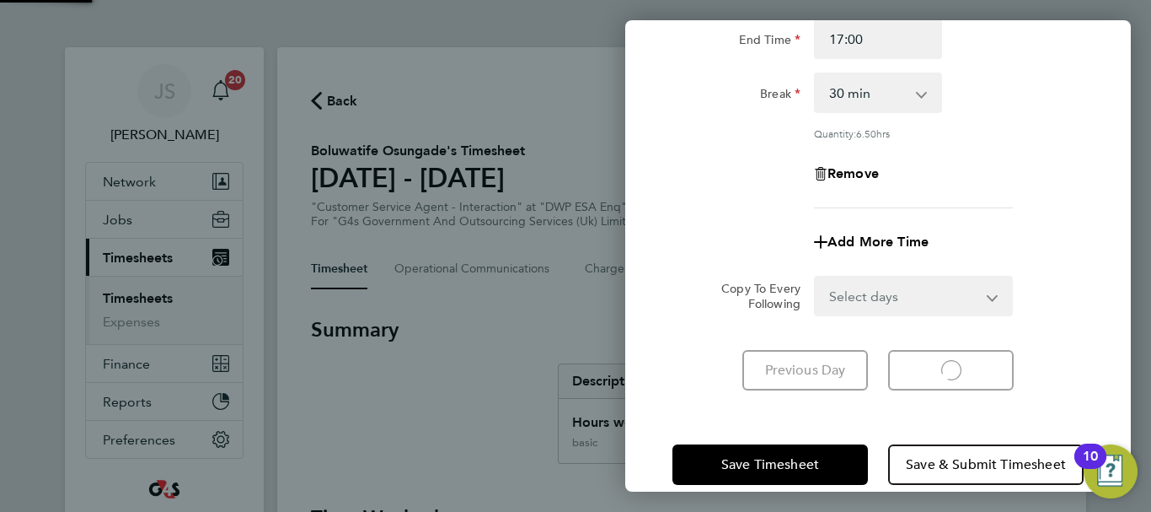
select select "30"
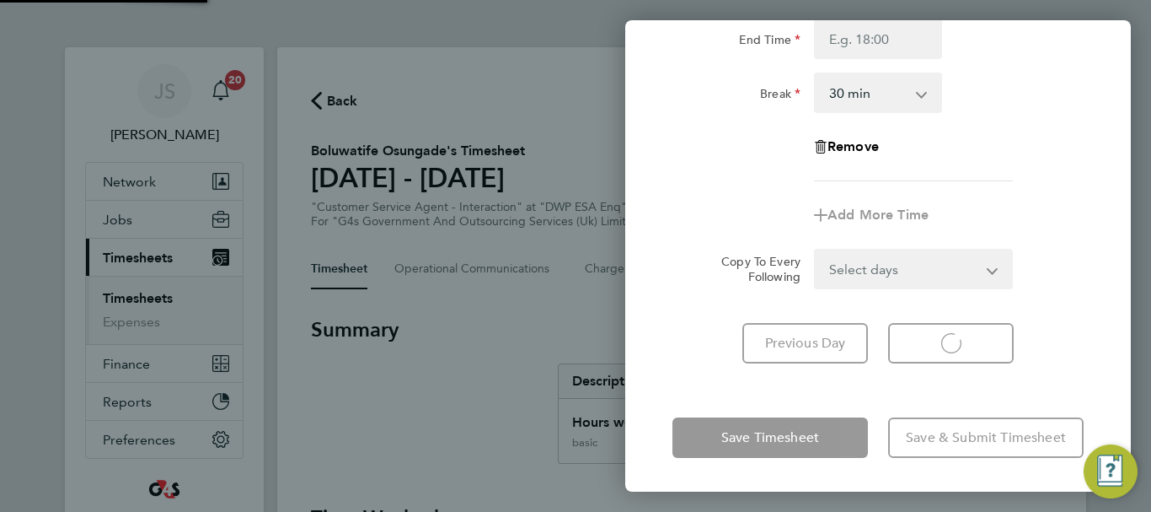
select select "30"
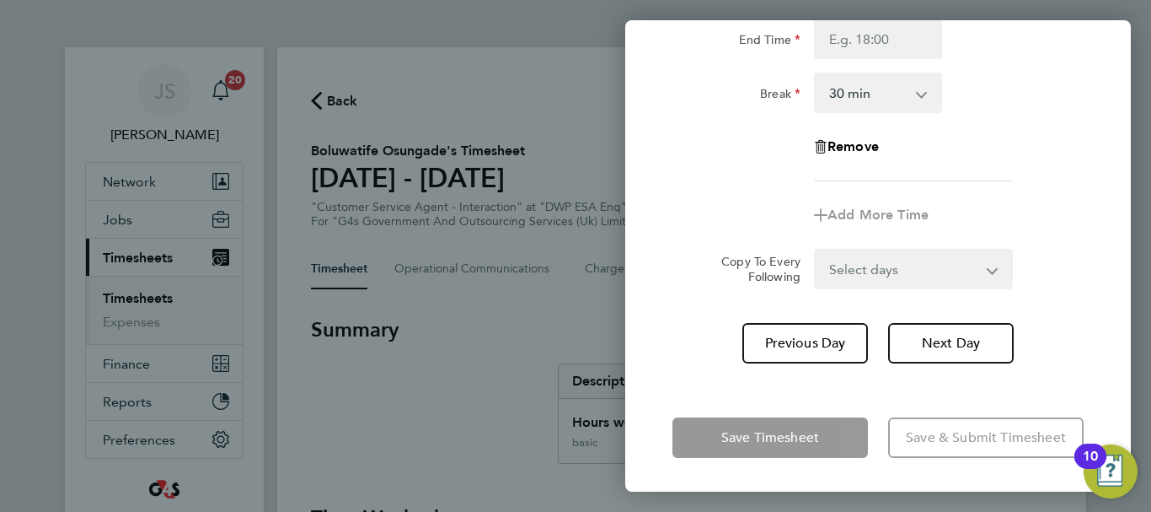
click at [978, 178] on div "Rate basic - 16.66 x2 - 32.79 System Issue Not Paid x1.5 - 24.73 Annual Leave B…" at bounding box center [878, 46] width 411 height 271
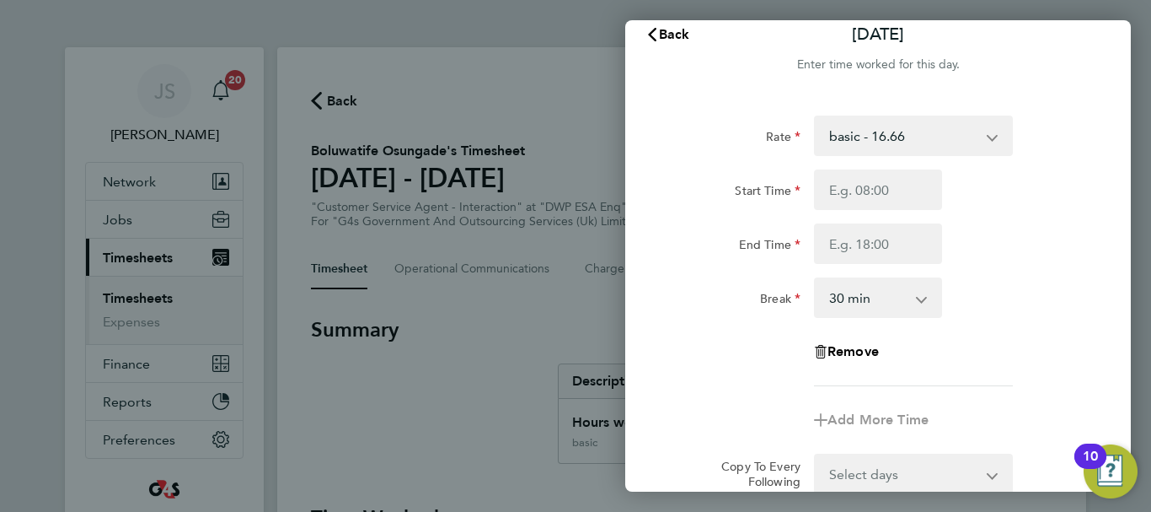
scroll to position [0, 0]
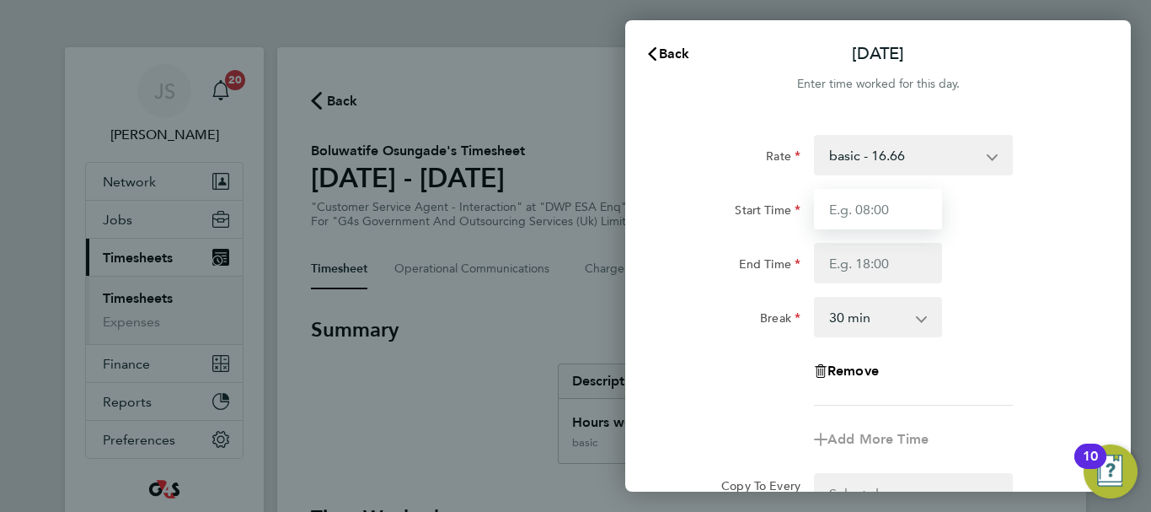
click at [903, 212] on input "Start Time" at bounding box center [878, 209] width 128 height 40
type input "08:45"
click at [889, 291] on div "Rate basic - 16.66 x2 - 32.79 System Issue Not Paid x1.5 - 24.73 Annual Leave B…" at bounding box center [878, 270] width 411 height 271
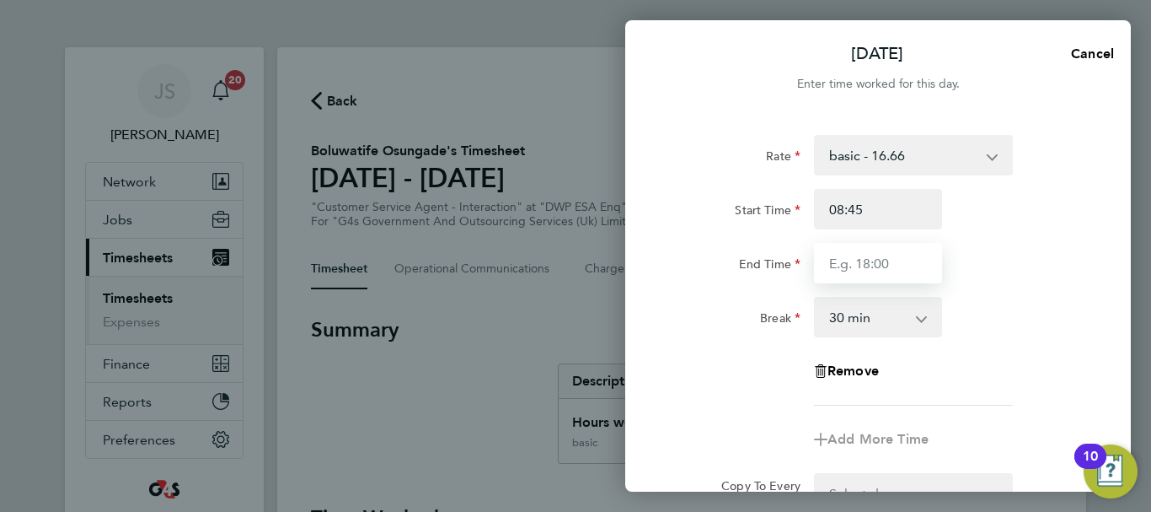
click at [888, 255] on input "End Time" at bounding box center [878, 263] width 128 height 40
type input "16:30"
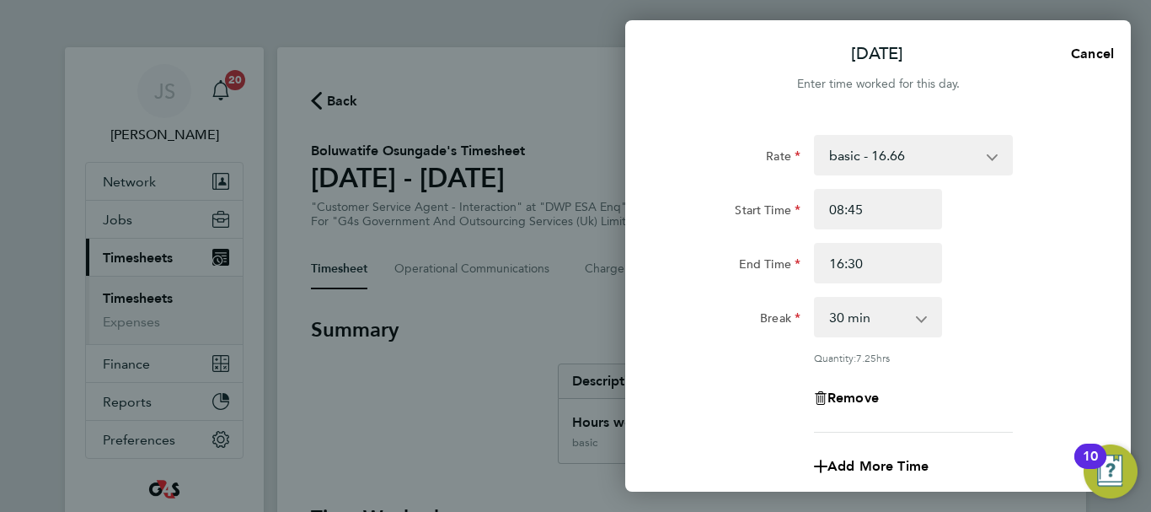
click at [973, 298] on div "Break 0 min 15 min 30 min 45 min 60 min 75 min 90 min" at bounding box center [878, 317] width 425 height 40
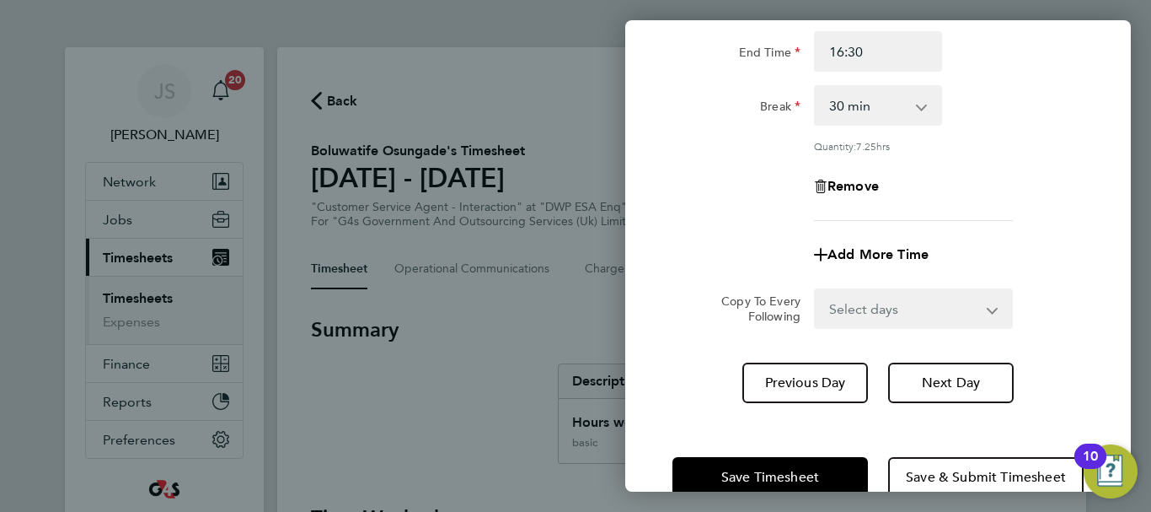
scroll to position [249, 0]
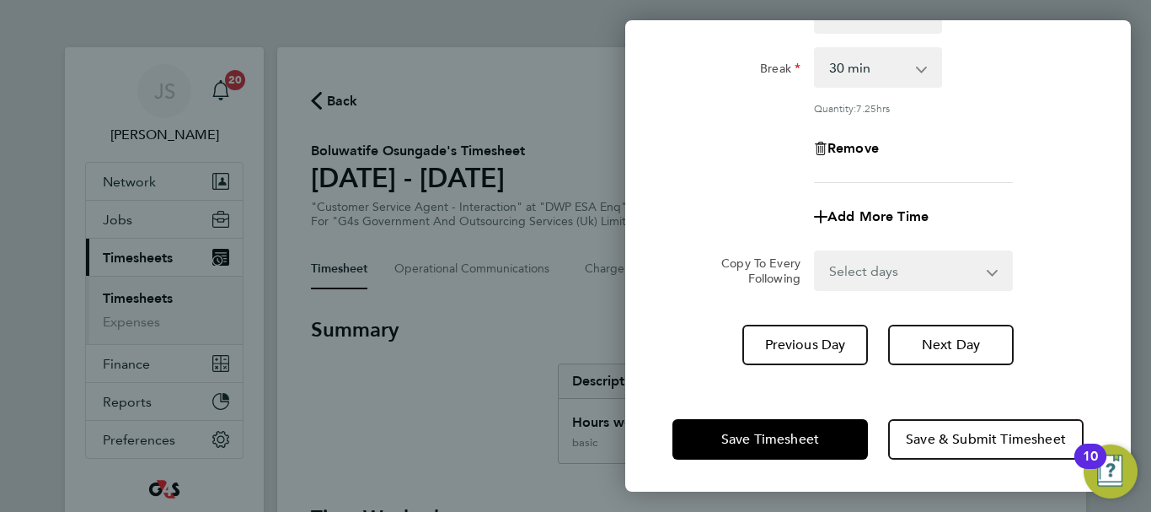
click at [1069, 262] on div "Copy To Every Following Select days Day Weekend (Sat-Sun) Saturday Sunday" at bounding box center [878, 270] width 425 height 40
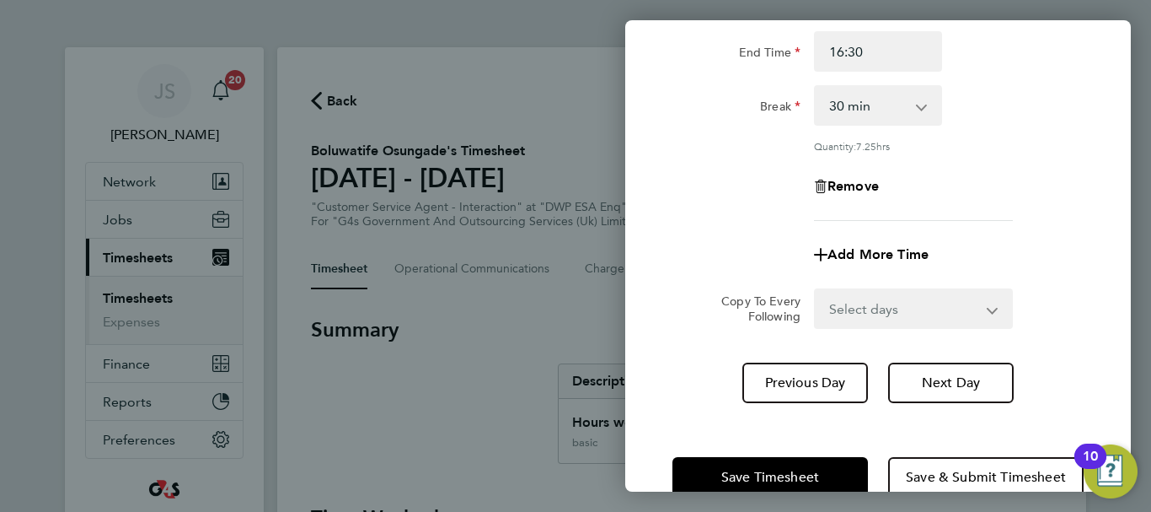
scroll to position [236, 0]
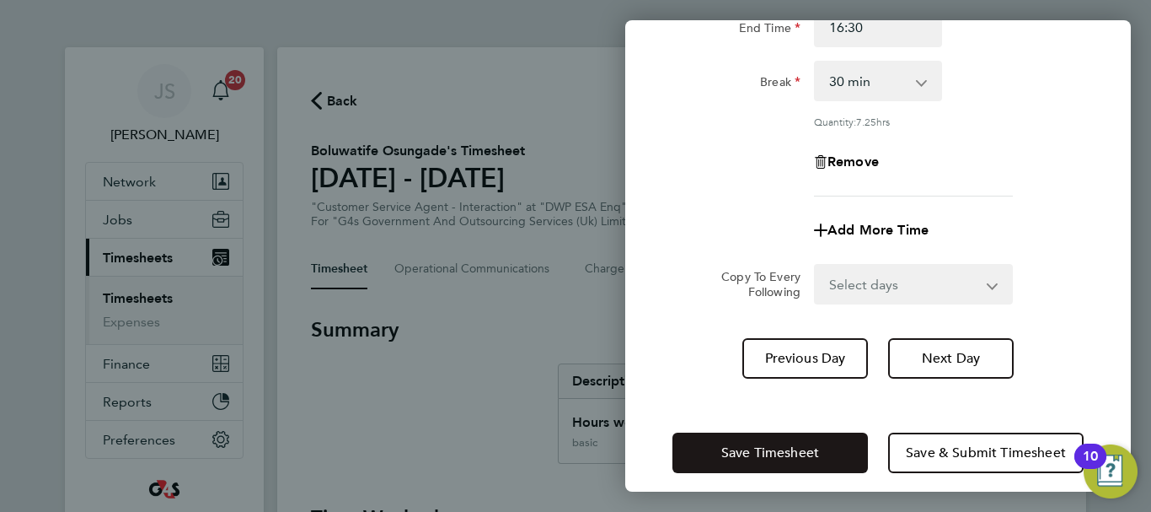
click at [758, 441] on button "Save Timesheet" at bounding box center [771, 452] width 196 height 40
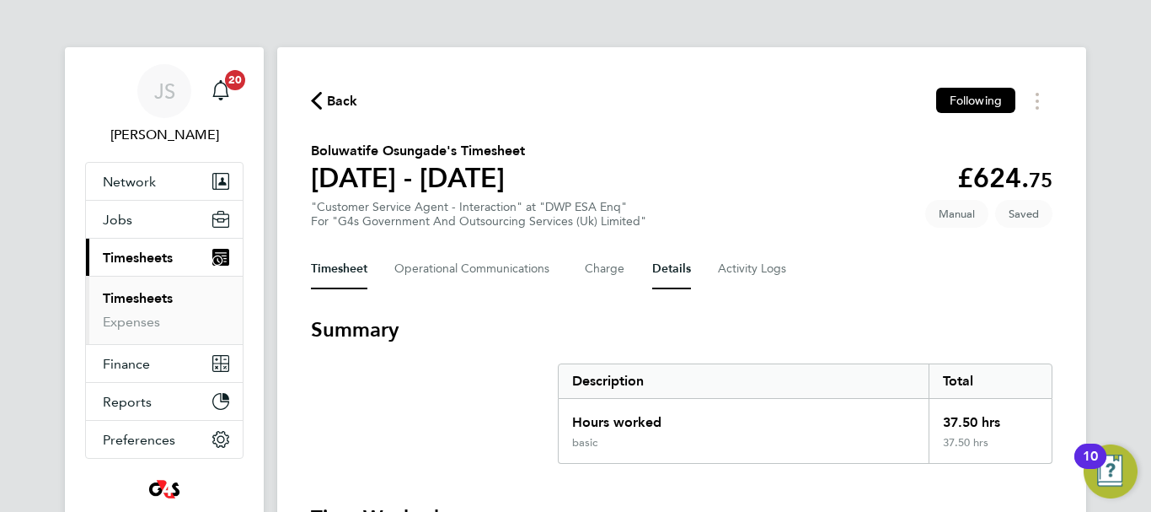
click at [679, 288] on button "Details" at bounding box center [671, 269] width 39 height 40
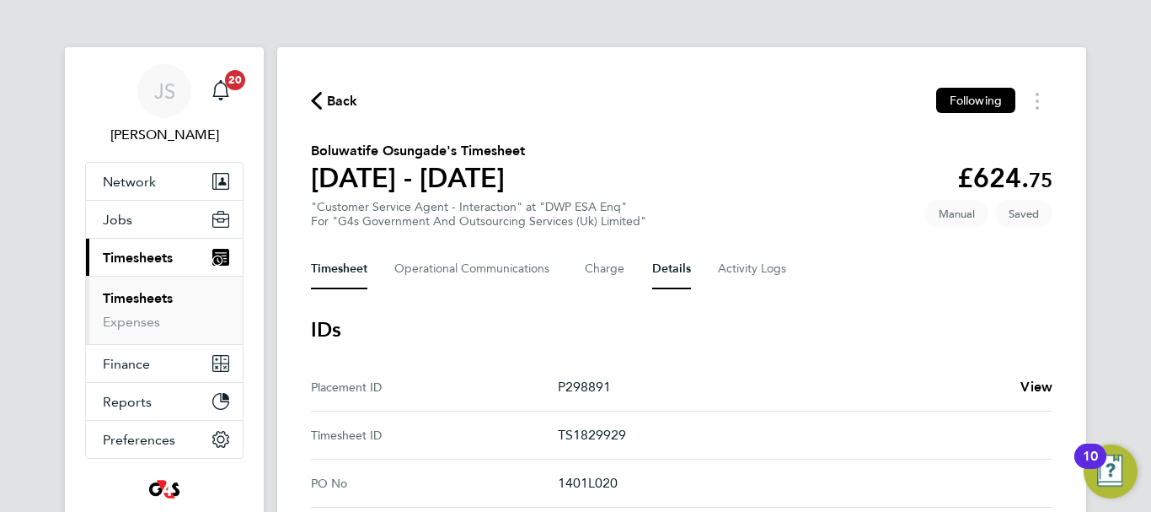
click at [351, 271] on button "Timesheet" at bounding box center [339, 269] width 56 height 40
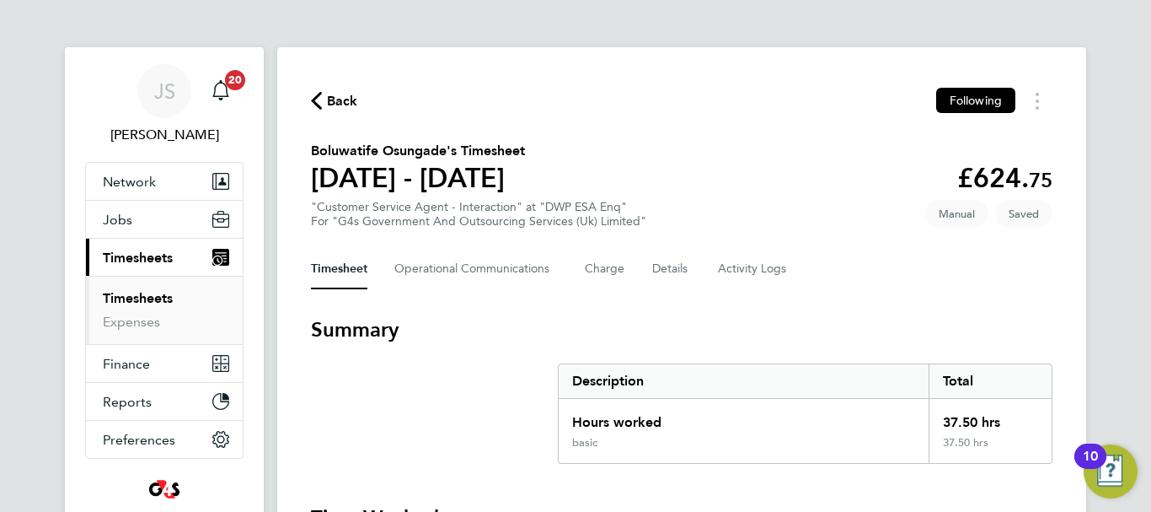
click at [582, 281] on div "Timesheet Operational Communications Charge Details Activity Logs" at bounding box center [682, 269] width 742 height 40
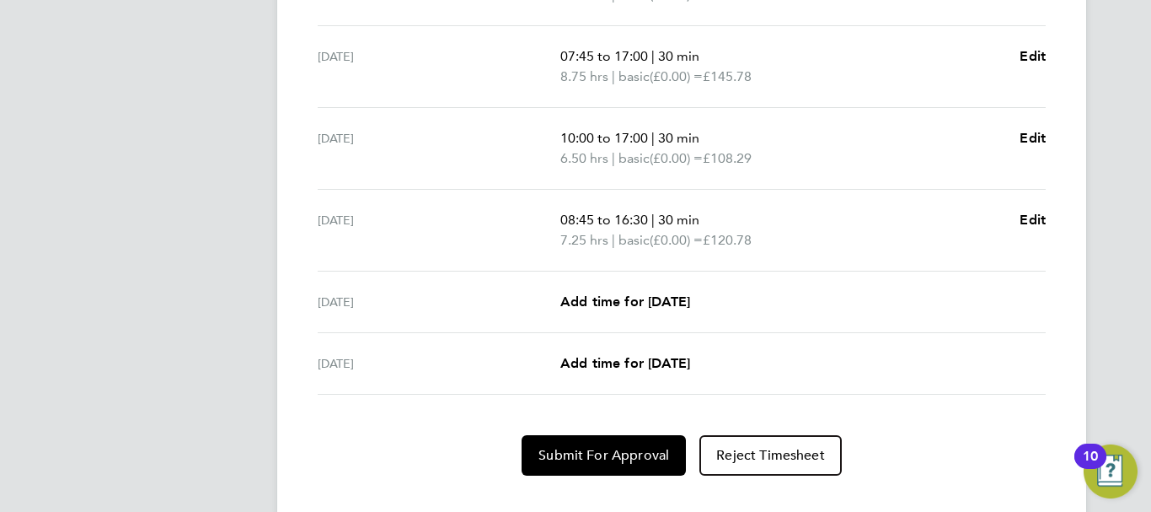
scroll to position [720, 0]
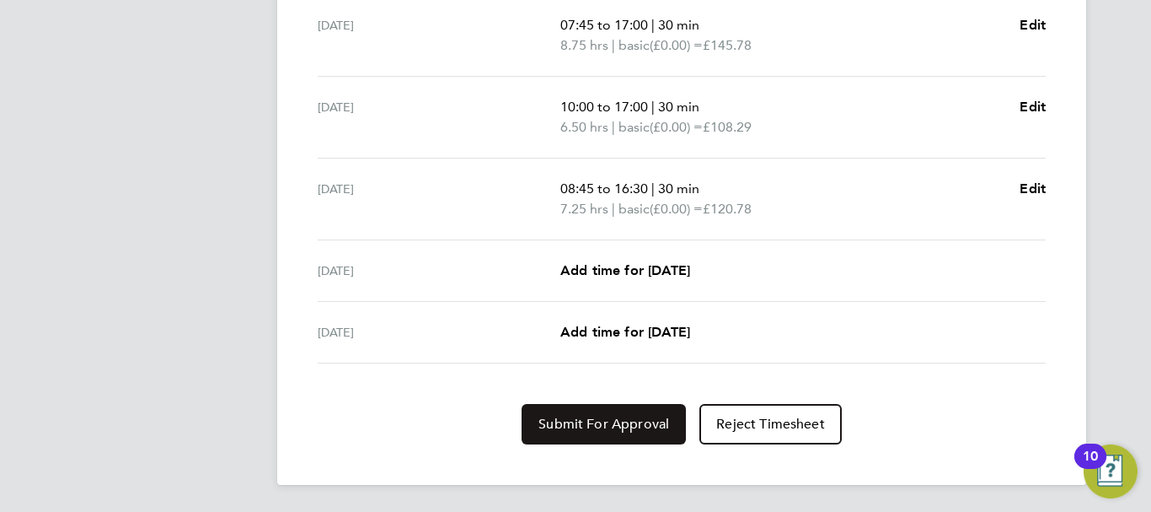
click at [541, 423] on span "Submit For Approval" at bounding box center [604, 423] width 131 height 17
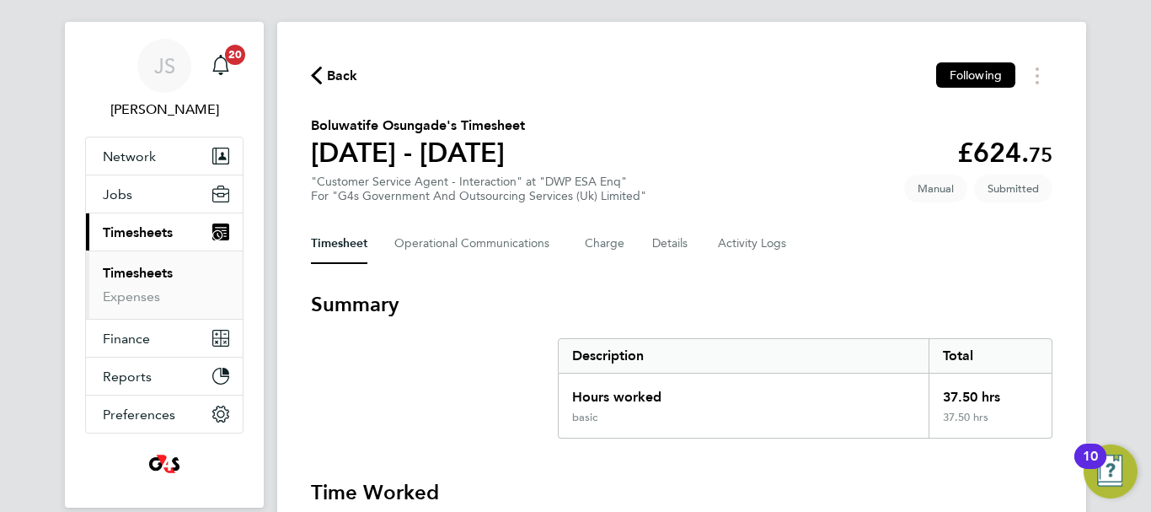
scroll to position [0, 0]
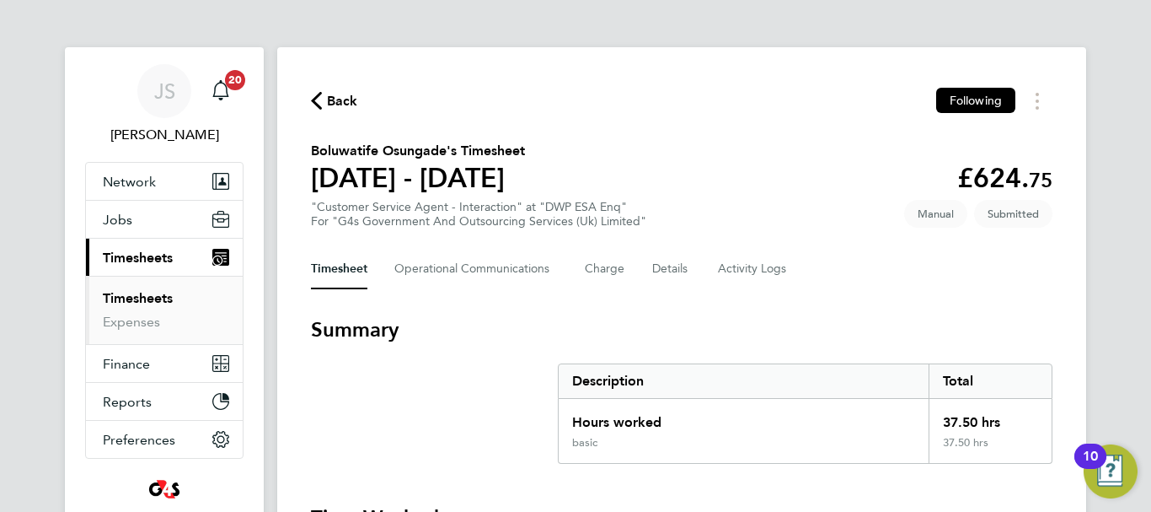
click at [330, 100] on span "Back" at bounding box center [342, 101] width 31 height 20
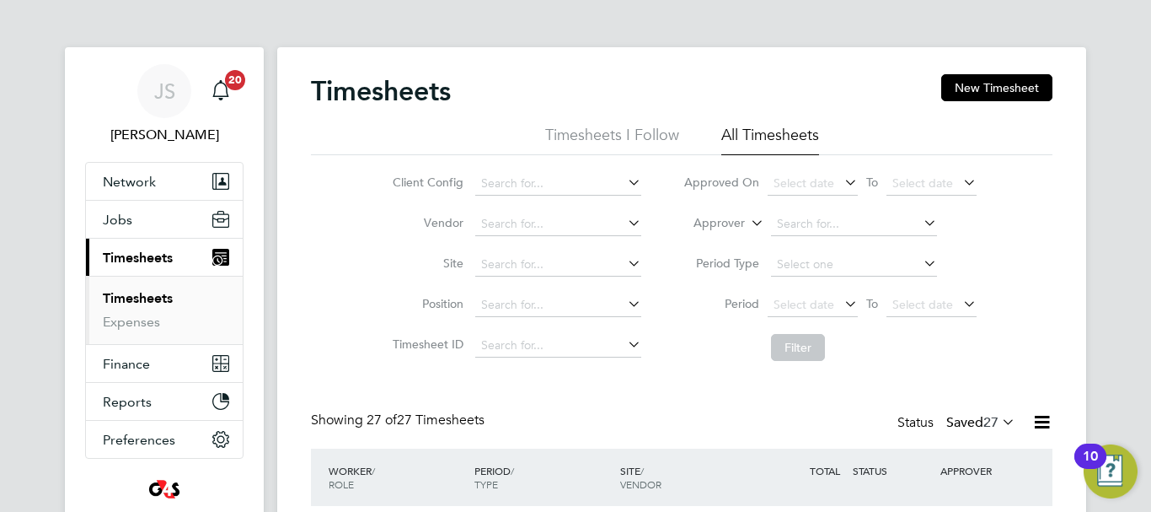
scroll to position [56, 147]
click at [968, 93] on button "New Timesheet" at bounding box center [996, 87] width 111 height 27
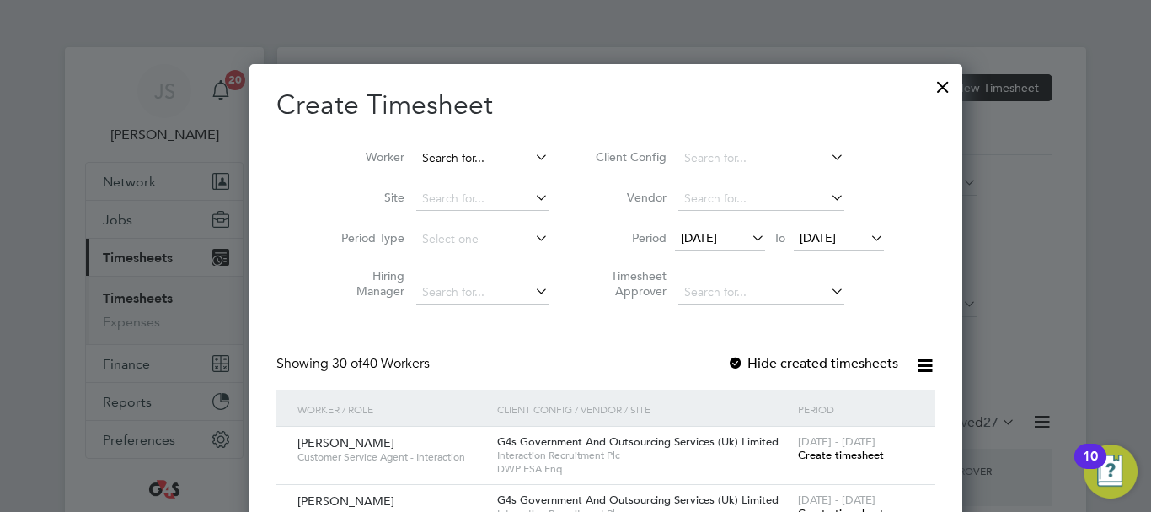
click at [448, 156] on input at bounding box center [482, 159] width 132 height 24
click at [455, 330] on li "Olivia German" at bounding box center [488, 341] width 208 height 23
type input "Olivia German"
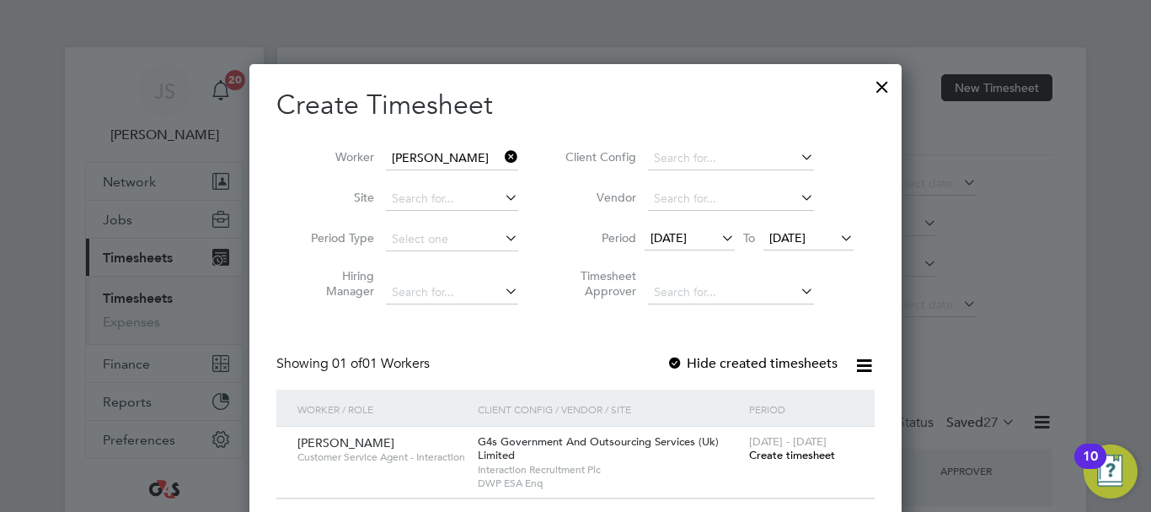
click at [576, 301] on li "Timesheet Approver" at bounding box center [706, 286] width 335 height 53
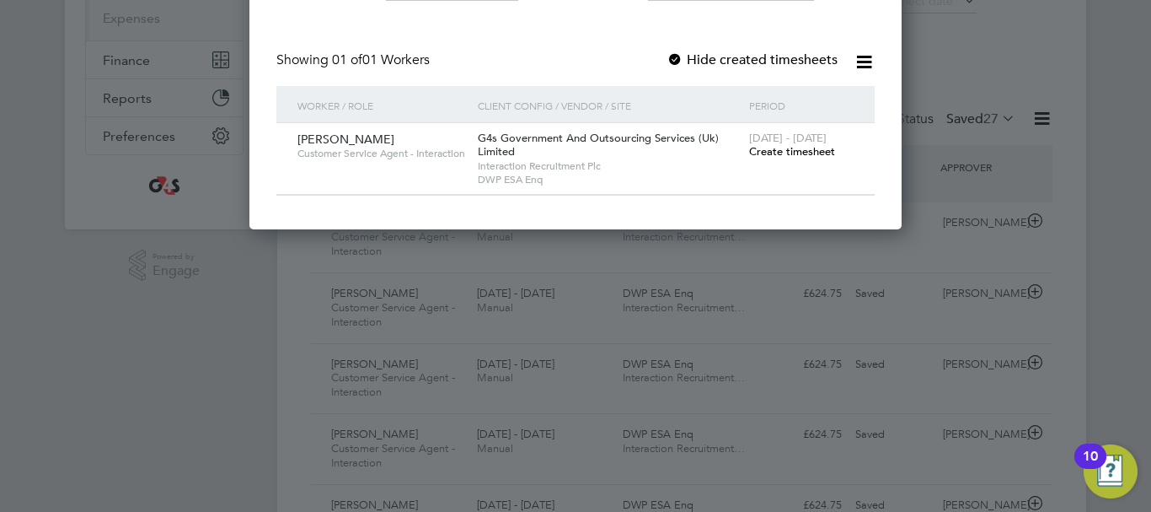
scroll to position [270, 0]
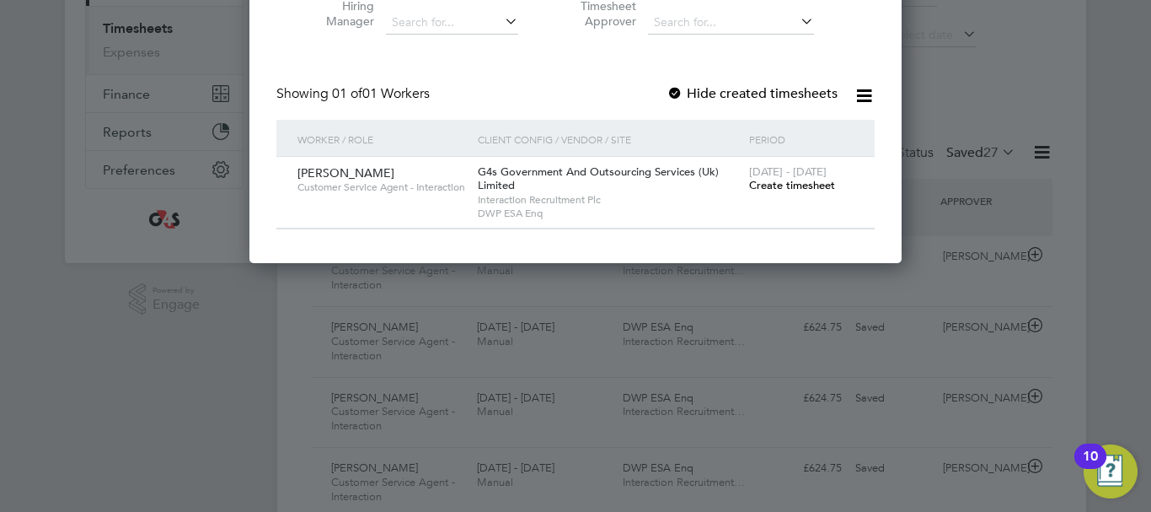
click at [782, 186] on span "Create timesheet" at bounding box center [792, 185] width 86 height 14
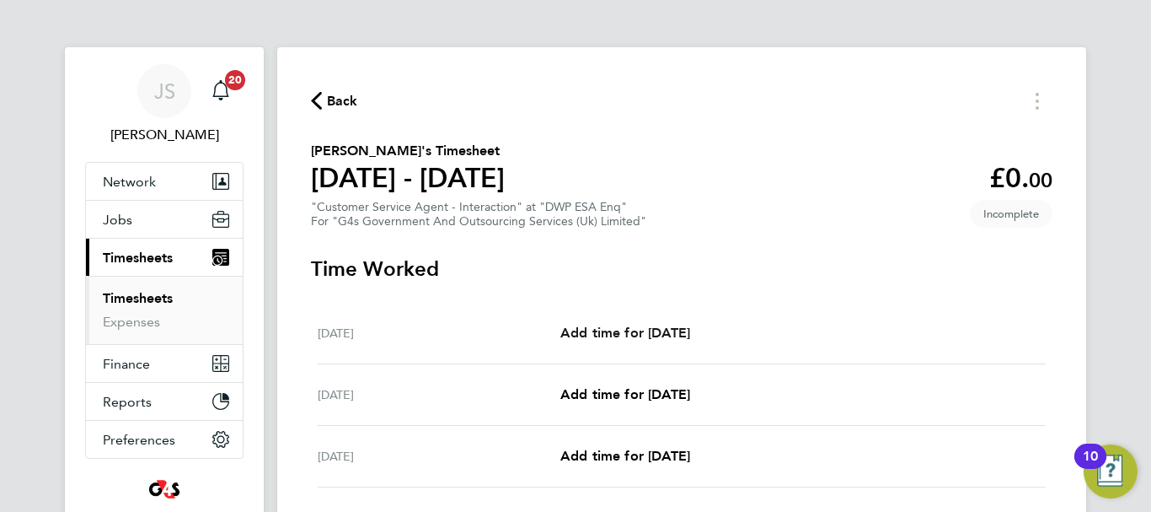
click at [632, 334] on span "Add time for Mon 22 Sep" at bounding box center [625, 332] width 130 height 16
select select "30"
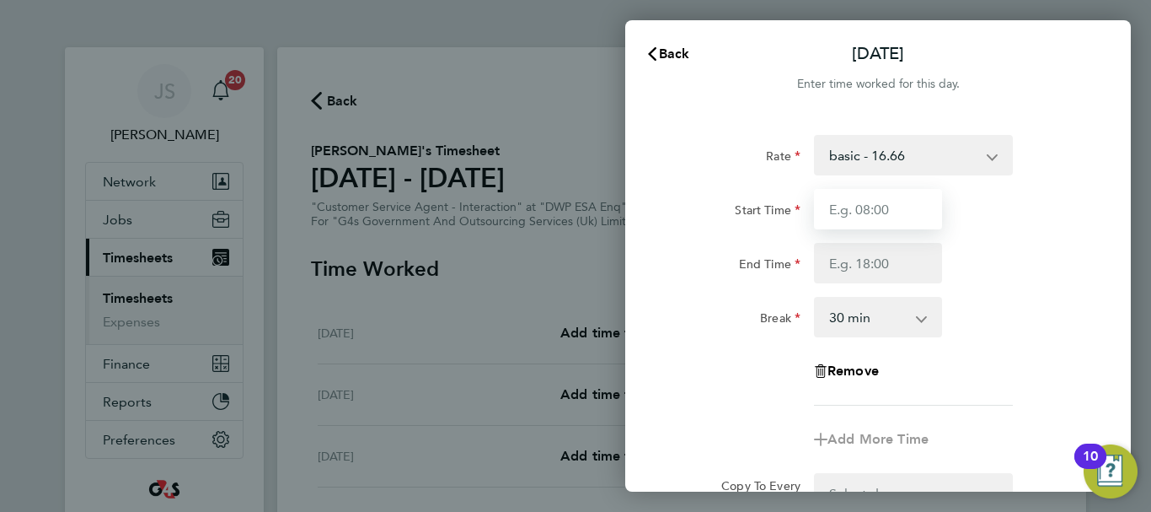
click at [903, 212] on input "Start Time" at bounding box center [878, 209] width 128 height 40
click at [888, 212] on input "Start Time" at bounding box center [878, 209] width 128 height 40
type input "08:45"
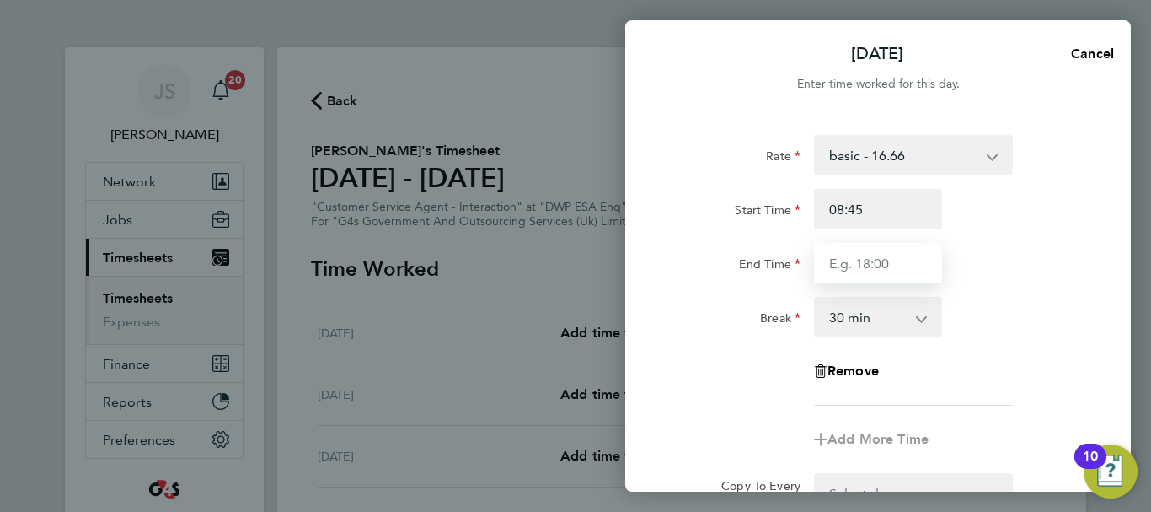
click at [850, 267] on input "End Time" at bounding box center [878, 263] width 128 height 40
type input "16:50"
click at [1007, 271] on div "End Time 16:50" at bounding box center [878, 263] width 425 height 40
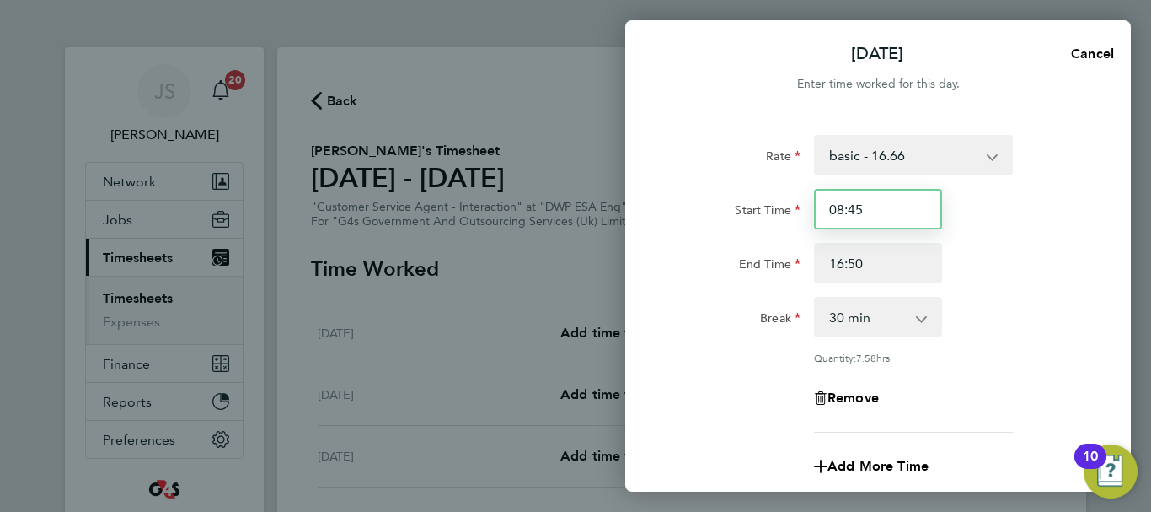
click at [854, 208] on input "08:45" at bounding box center [878, 209] width 128 height 40
click at [854, 207] on input "08:45" at bounding box center [878, 209] width 128 height 40
click at [850, 207] on input "08:45" at bounding box center [878, 209] width 128 height 40
click at [1037, 240] on div "Start Time 08:45 End Time 16:50" at bounding box center [878, 236] width 425 height 94
click at [996, 311] on div "Break 0 min 15 min 30 min 45 min 60 min 75 min 90 min" at bounding box center [878, 317] width 425 height 40
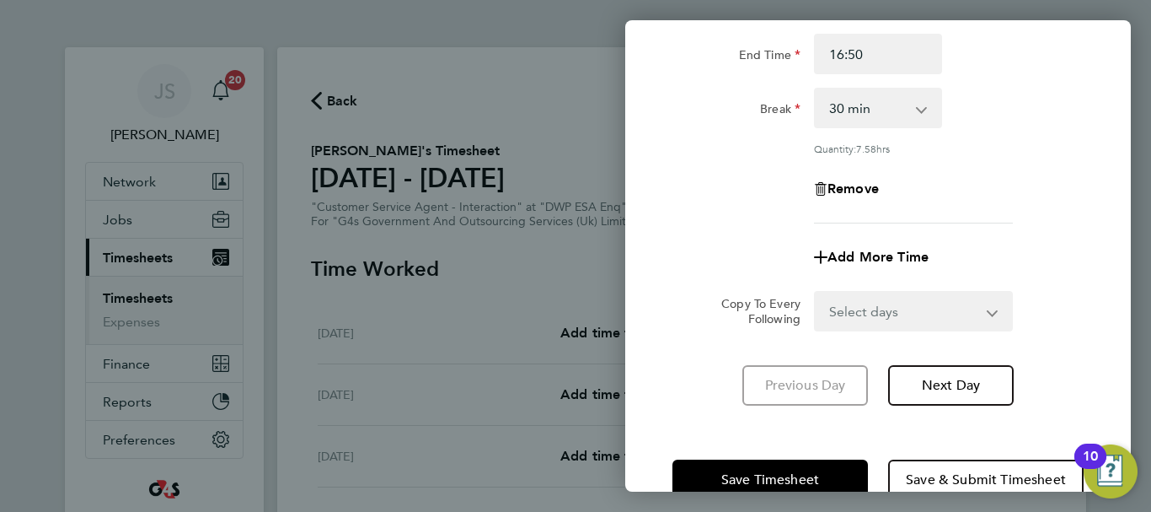
scroll to position [249, 0]
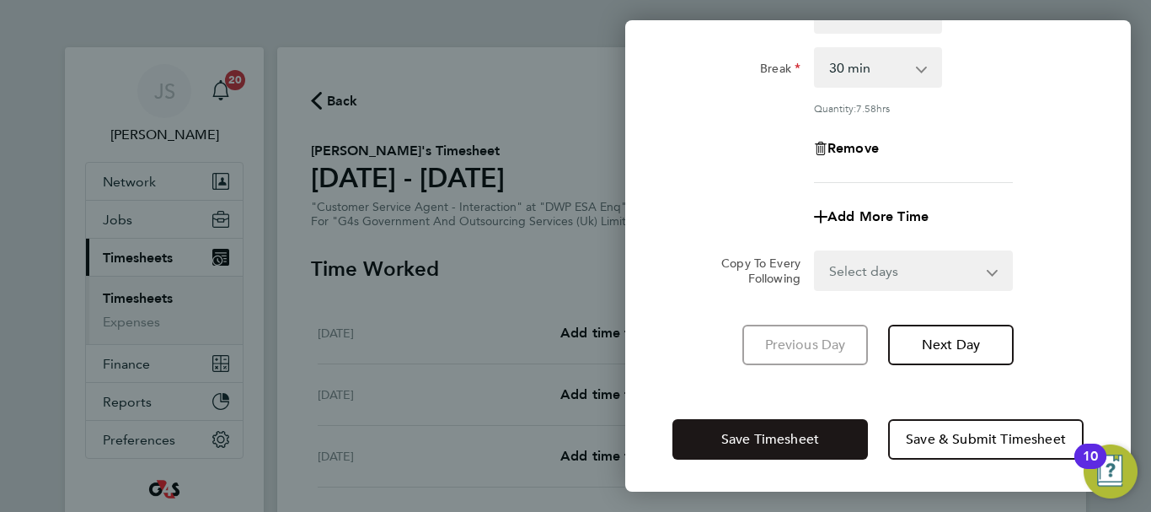
click at [761, 442] on span "Save Timesheet" at bounding box center [770, 439] width 98 height 17
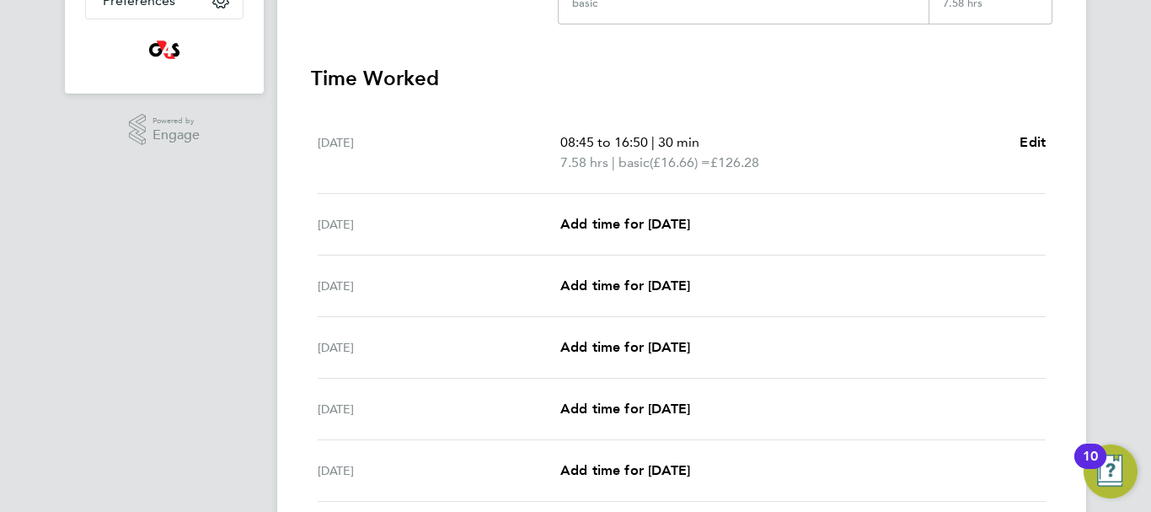
scroll to position [506, 0]
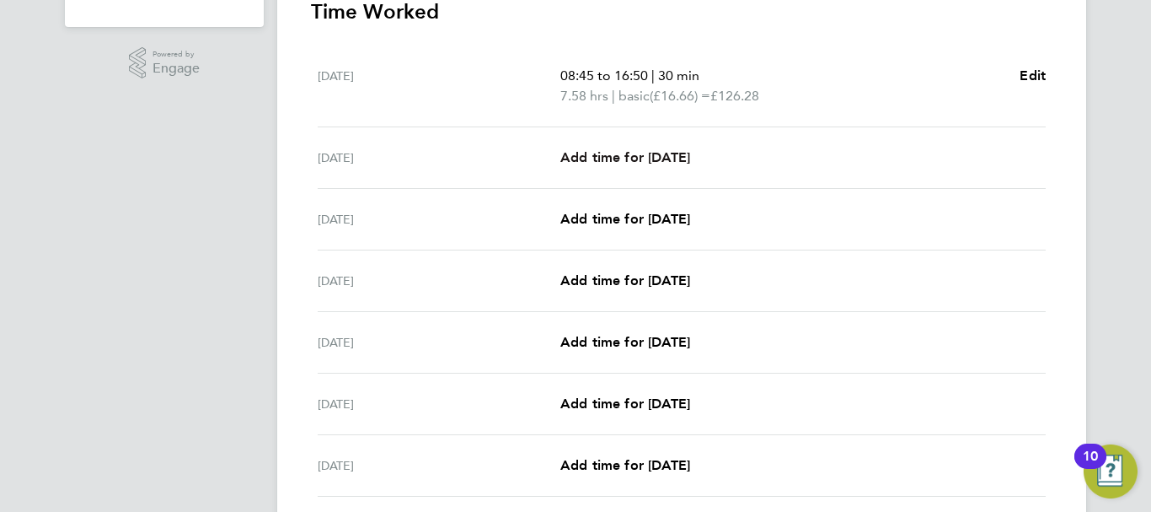
click at [628, 163] on span "Add time for Tue 23 Sep" at bounding box center [625, 157] width 130 height 16
select select "30"
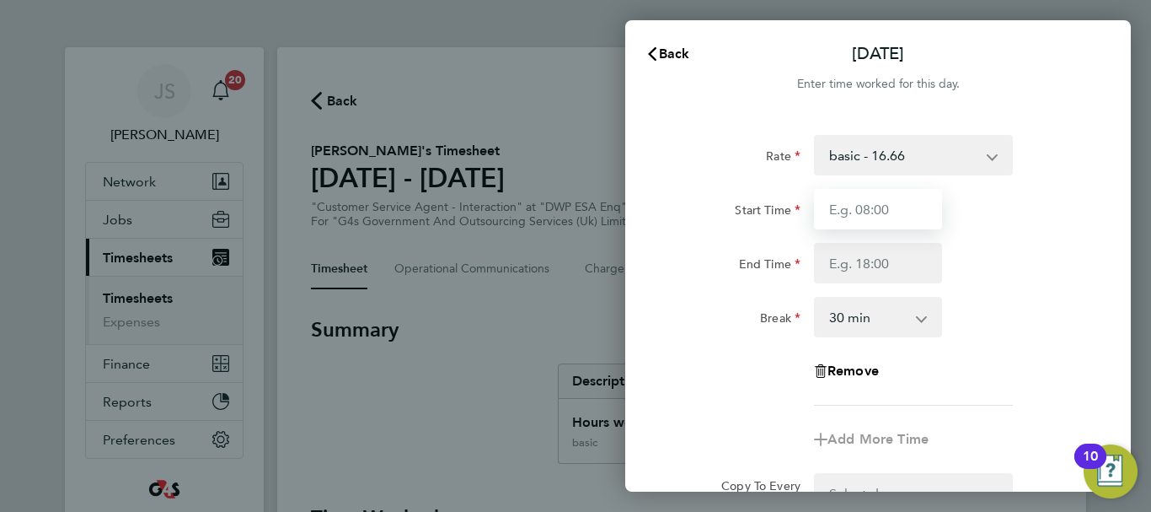
click at [870, 210] on input "Start Time" at bounding box center [878, 209] width 128 height 40
type input "08:45"
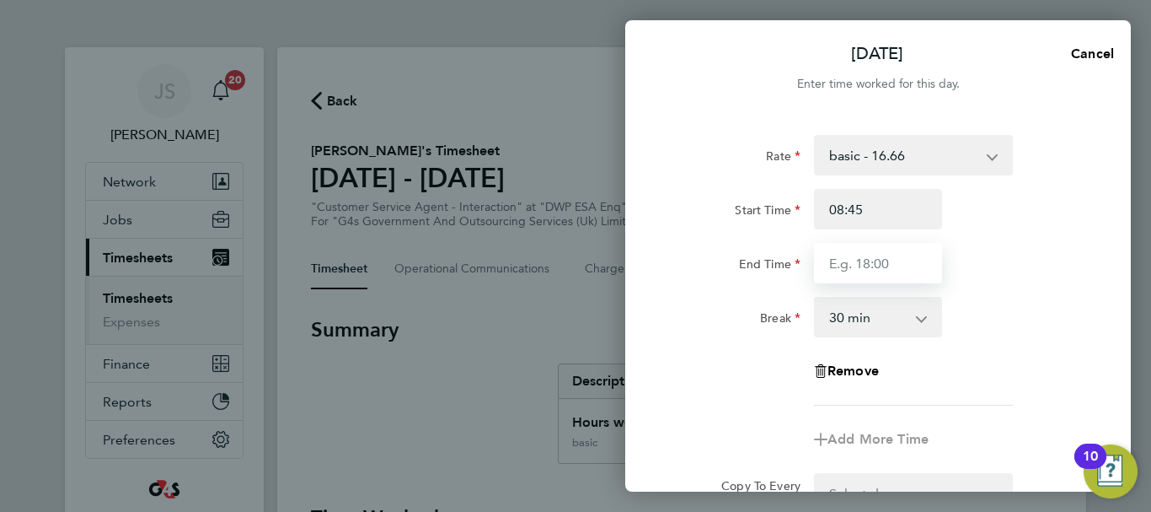
click at [885, 273] on input "End Time" at bounding box center [878, 263] width 128 height 40
type input "16:00"
click at [993, 319] on div "Break 0 min 15 min 30 min 45 min 60 min 75 min 90 min" at bounding box center [878, 317] width 425 height 40
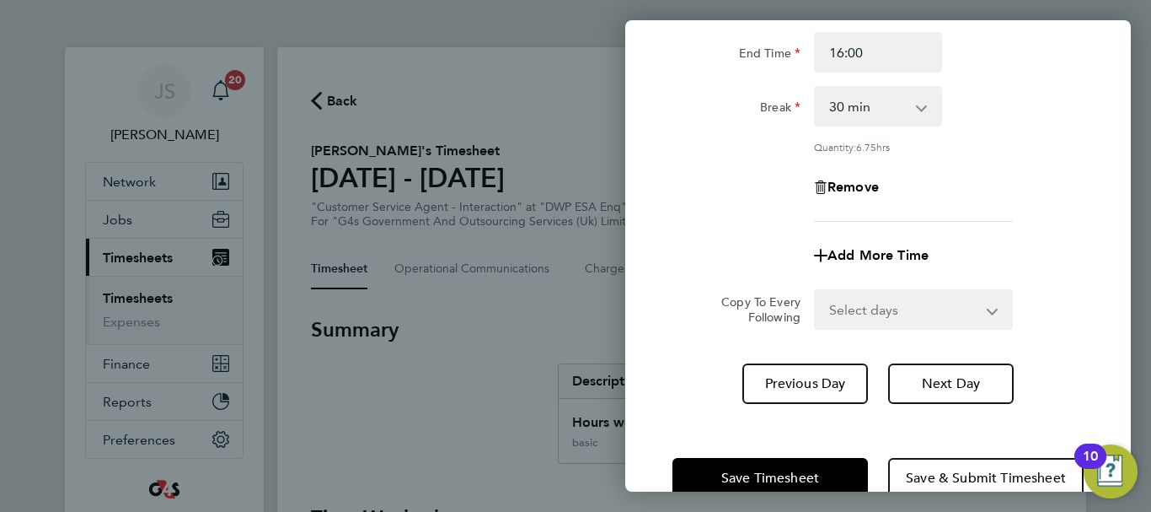
scroll to position [249, 0]
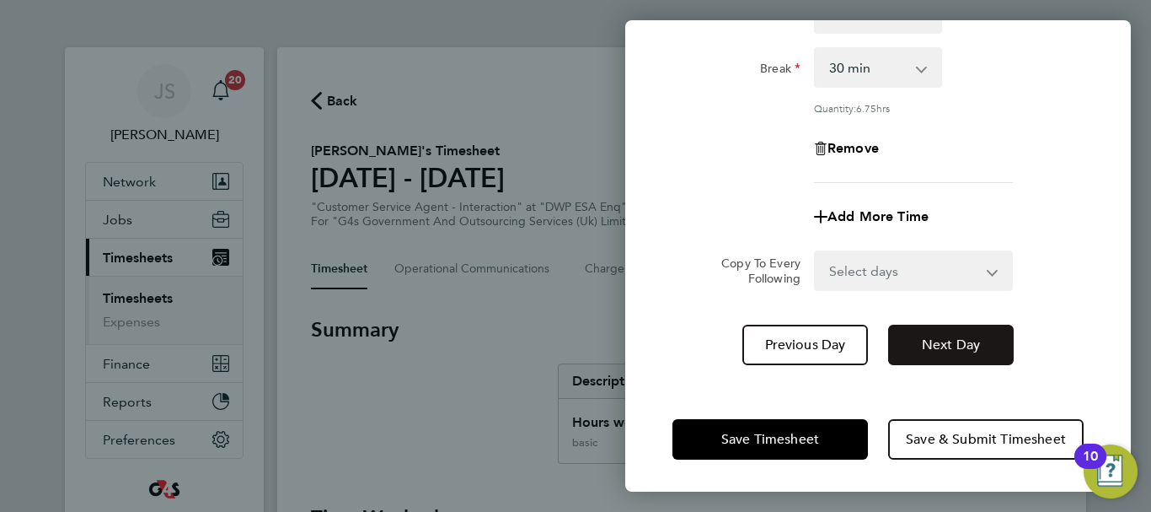
click at [936, 343] on span "Next Day" at bounding box center [951, 344] width 58 height 17
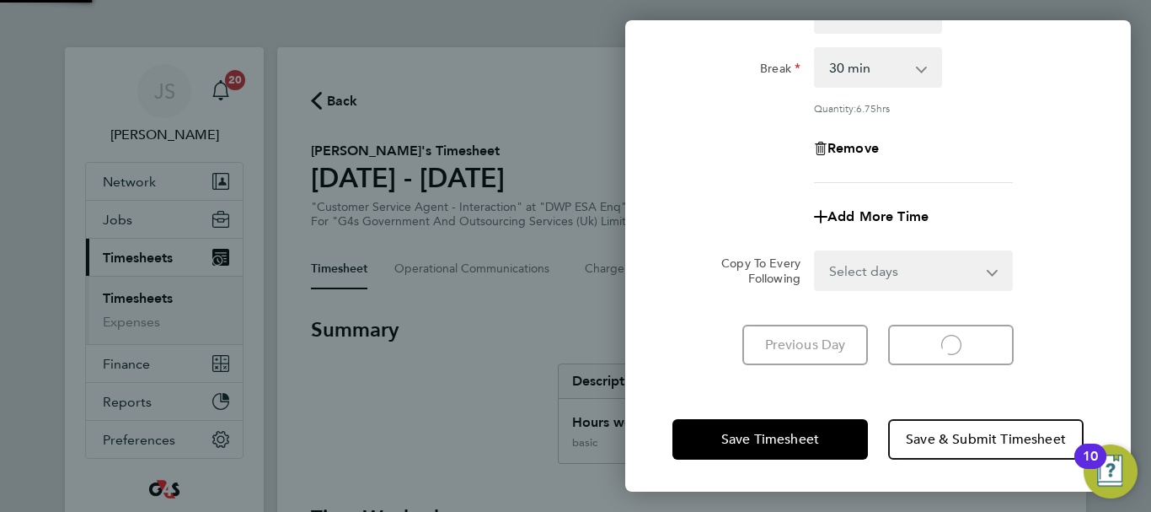
select select "30"
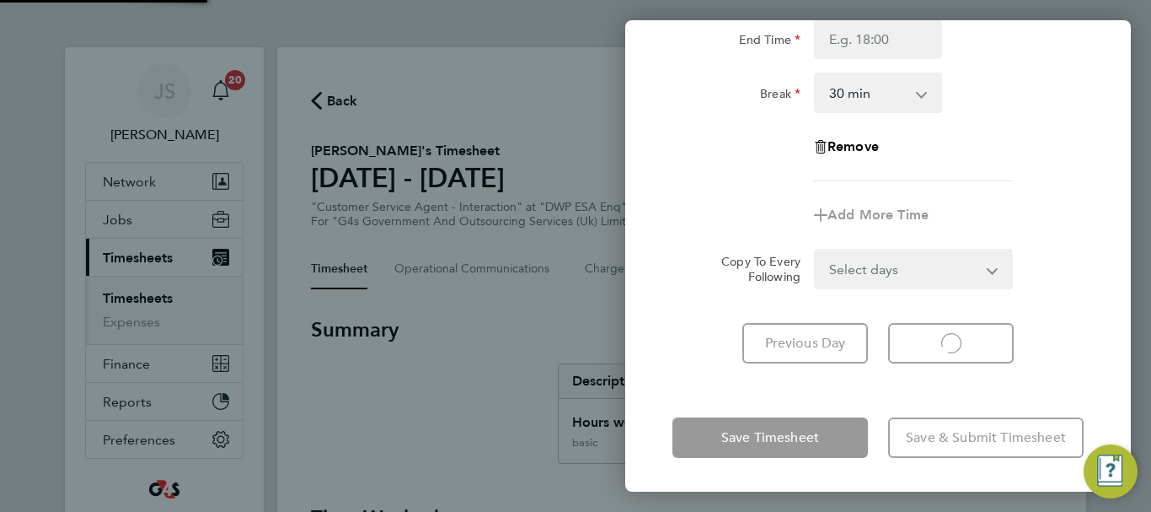
scroll to position [224, 0]
select select "30"
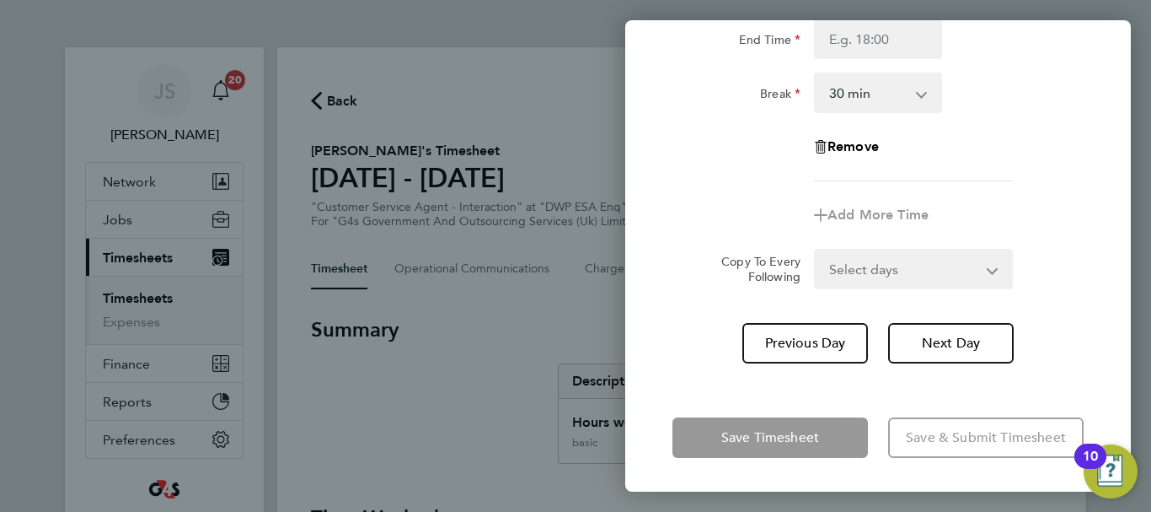
click at [953, 172] on div "Rate basic - 16.66 System Issue Not Paid Annual Leave x1.5 - 24.73 x2 - 32.79 B…" at bounding box center [878, 46] width 411 height 271
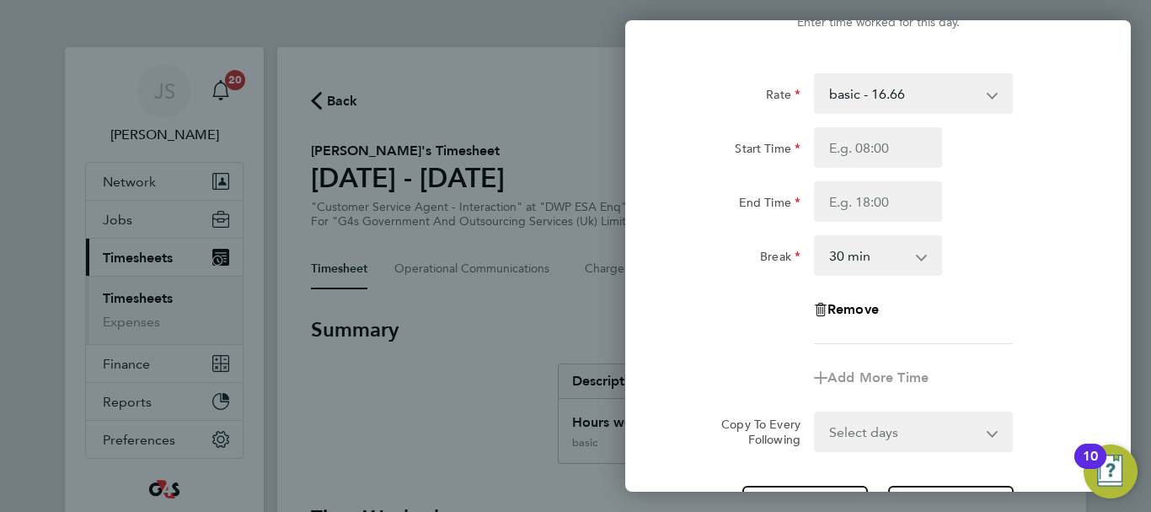
scroll to position [0, 0]
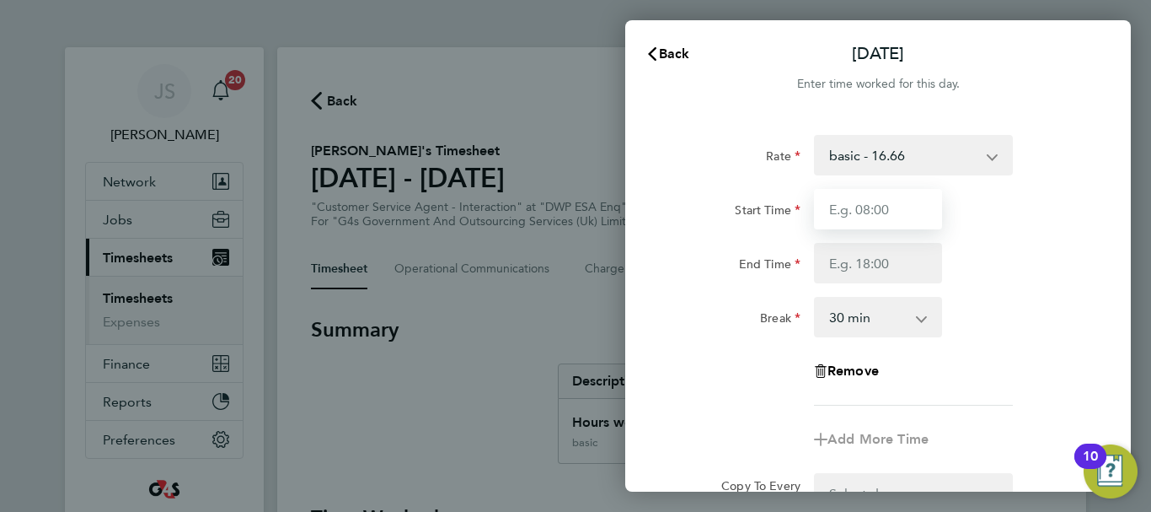
click at [878, 207] on input "Start Time" at bounding box center [878, 209] width 128 height 40
type input "07:45"
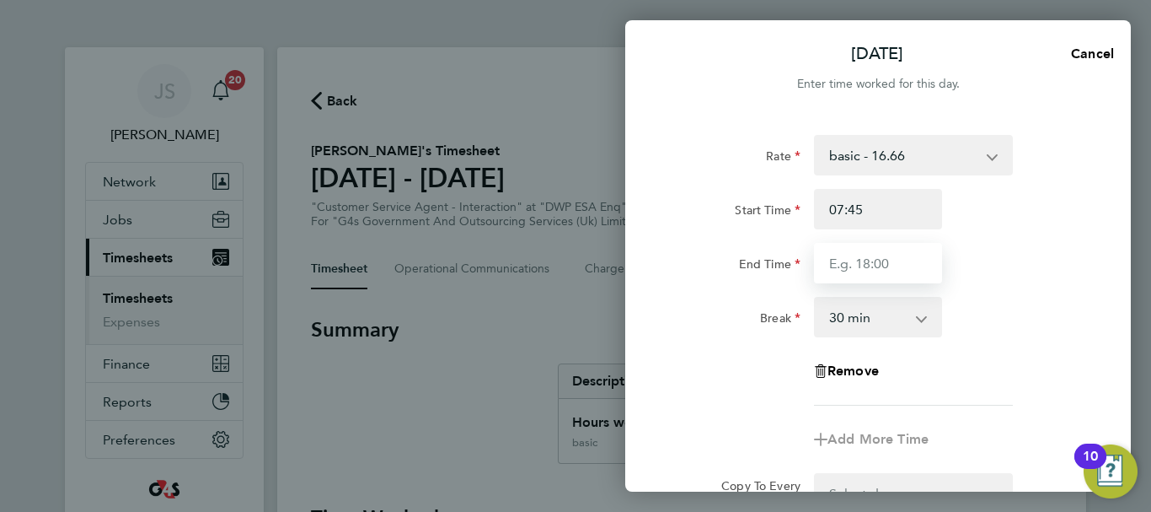
drag, startPoint x: 881, startPoint y: 258, endPoint x: 892, endPoint y: 257, distance: 11.0
click at [892, 257] on input "End Time" at bounding box center [878, 263] width 128 height 40
type input "17:08"
click at [1010, 296] on div "Rate basic - 16.66 System Issue Not Paid Annual Leave x1.5 - 24.73 x2 - 32.79 B…" at bounding box center [878, 270] width 411 height 271
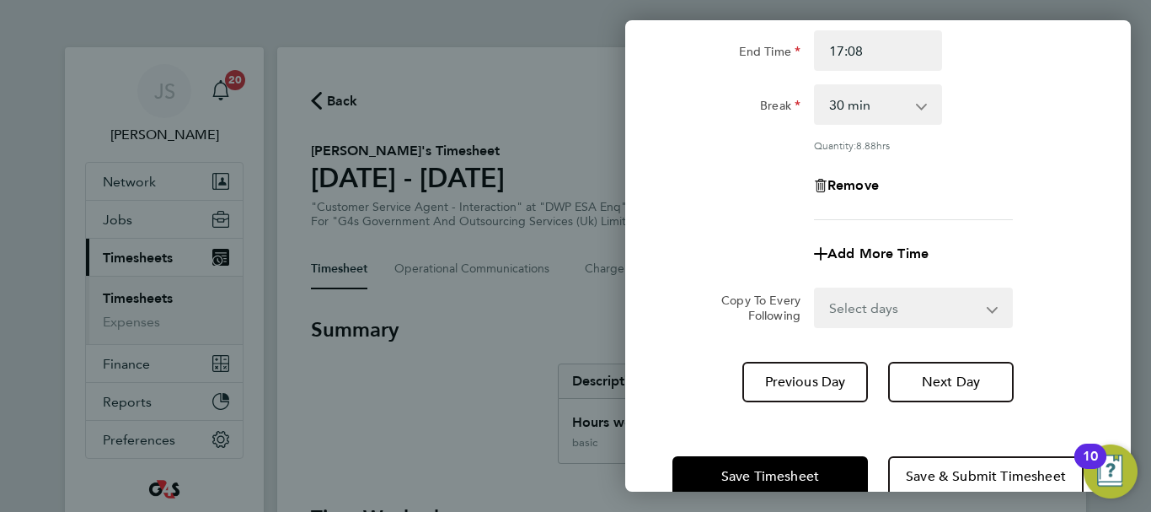
scroll to position [249, 0]
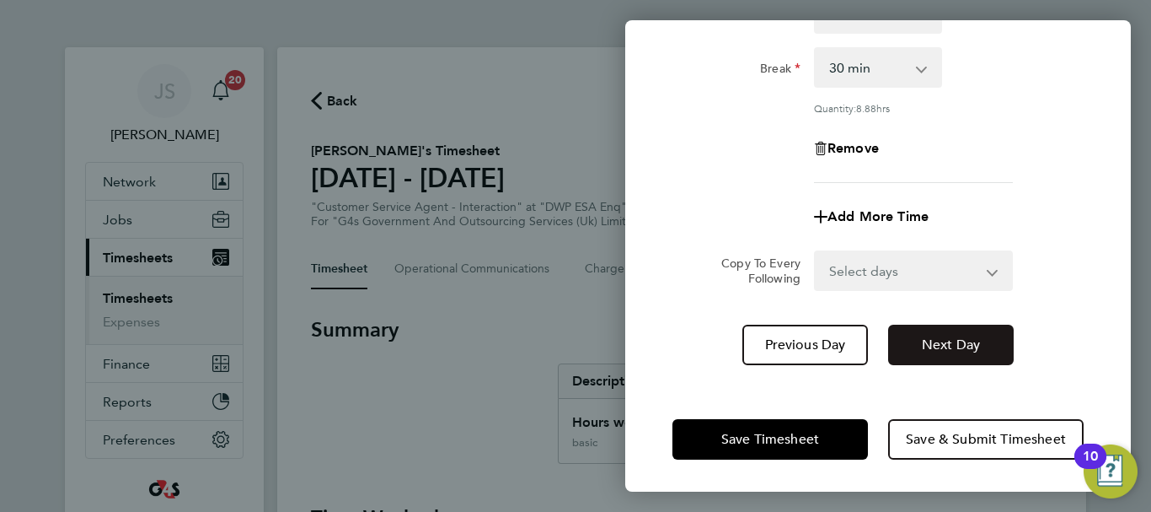
click at [941, 349] on span "Next Day" at bounding box center [951, 344] width 58 height 17
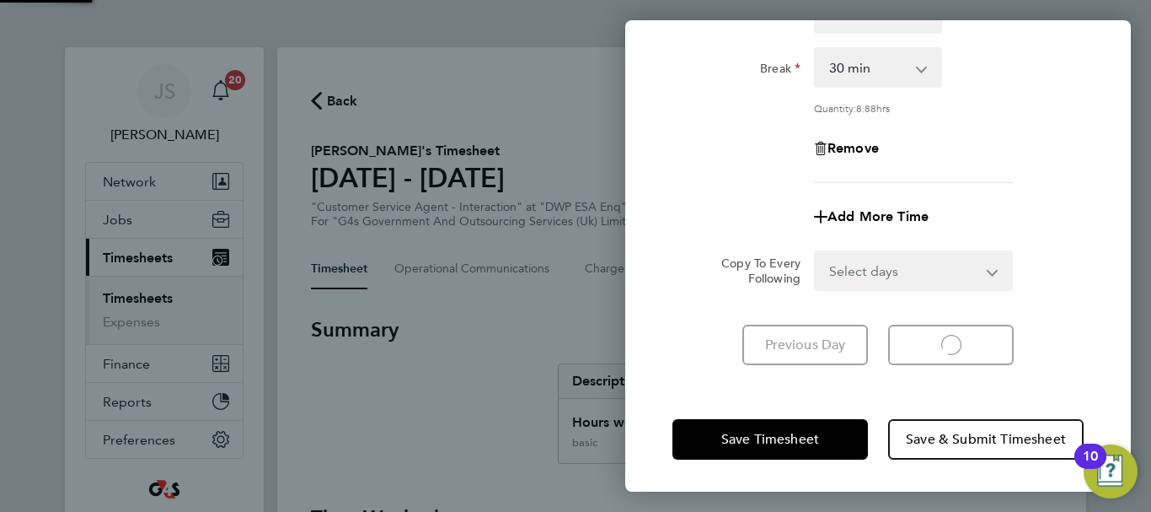
select select "30"
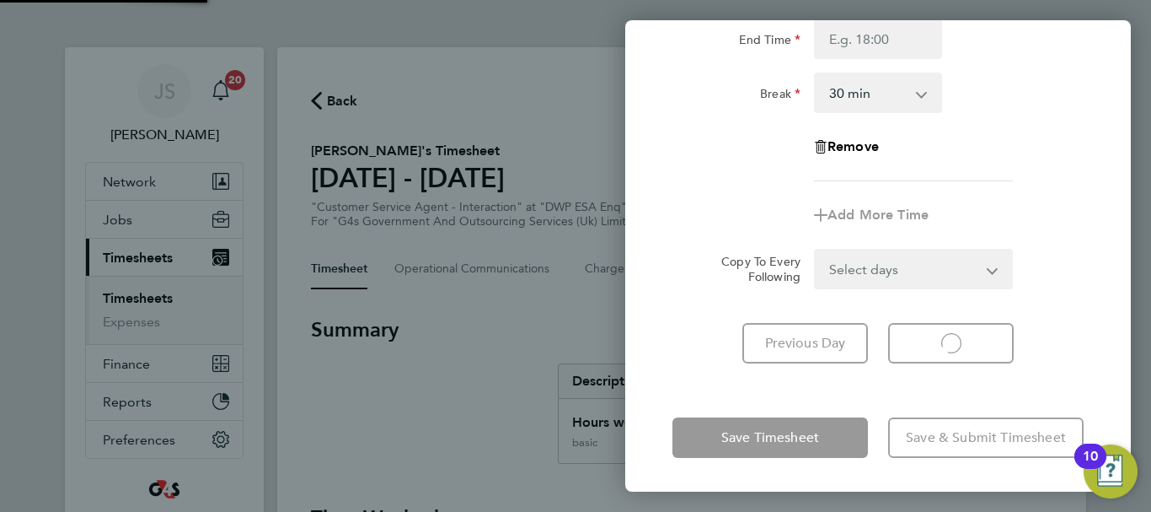
scroll to position [224, 0]
select select "30"
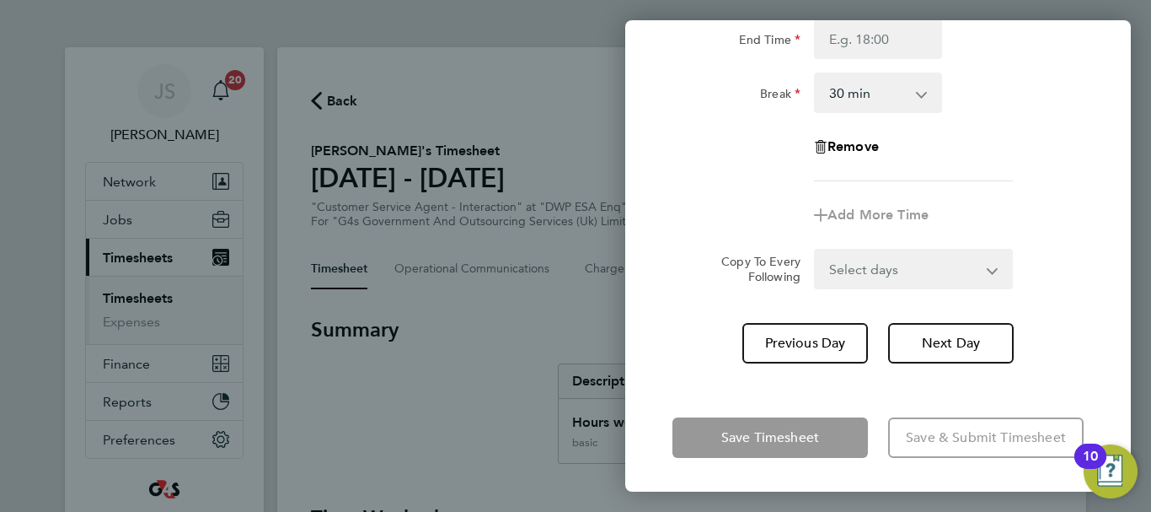
click at [979, 150] on div "Remove" at bounding box center [878, 146] width 425 height 40
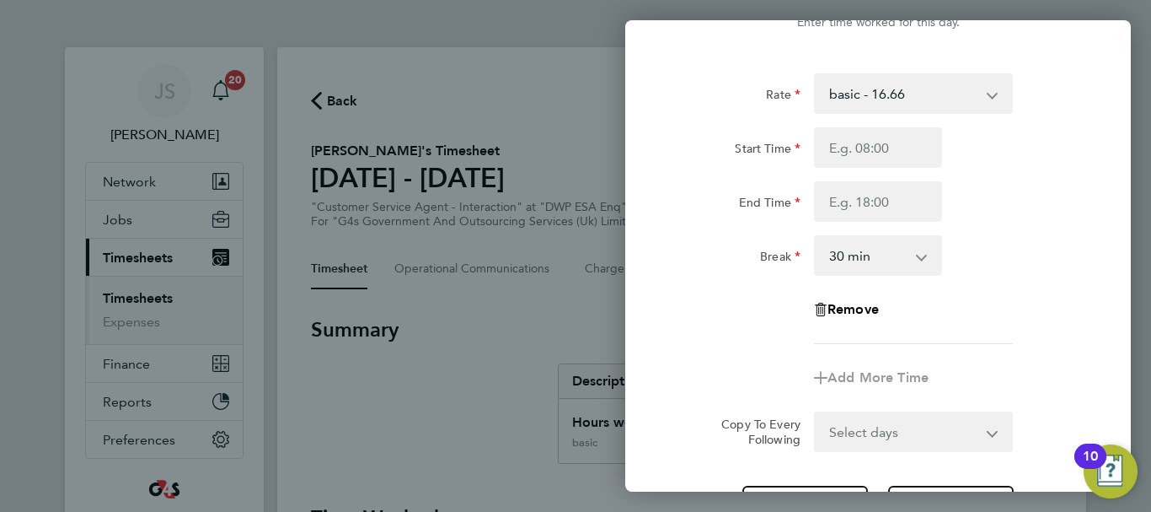
scroll to position [0, 0]
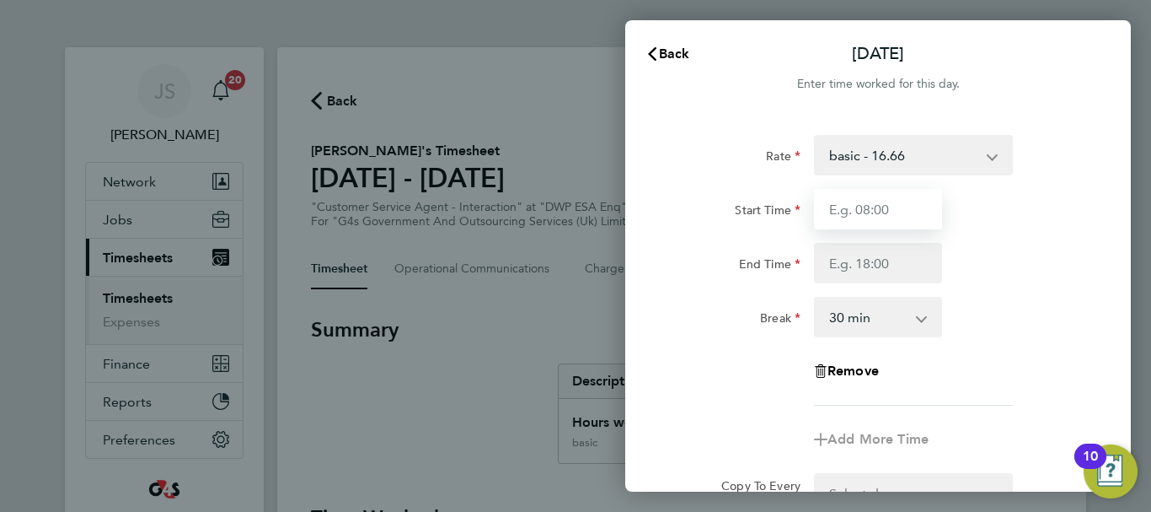
click at [885, 207] on input "Start Time" at bounding box center [878, 209] width 128 height 40
type input "10:00"
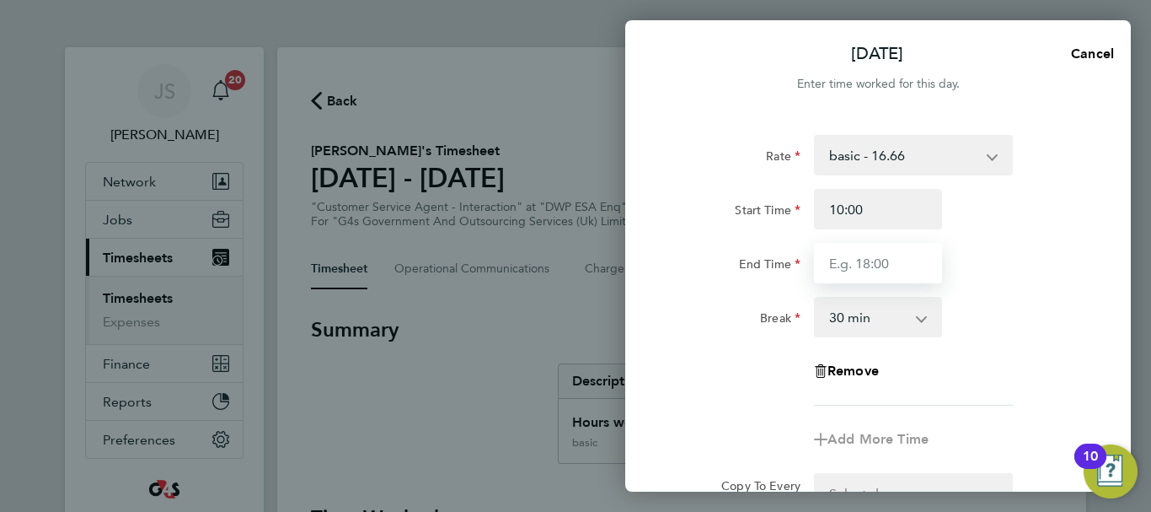
click at [880, 267] on input "End Time" at bounding box center [878, 263] width 128 height 40
type input "17:02"
click at [974, 340] on div "Rate basic - 16.66 System Issue Not Paid Annual Leave x1.5 - 24.73 x2 - 32.79 B…" at bounding box center [878, 270] width 411 height 271
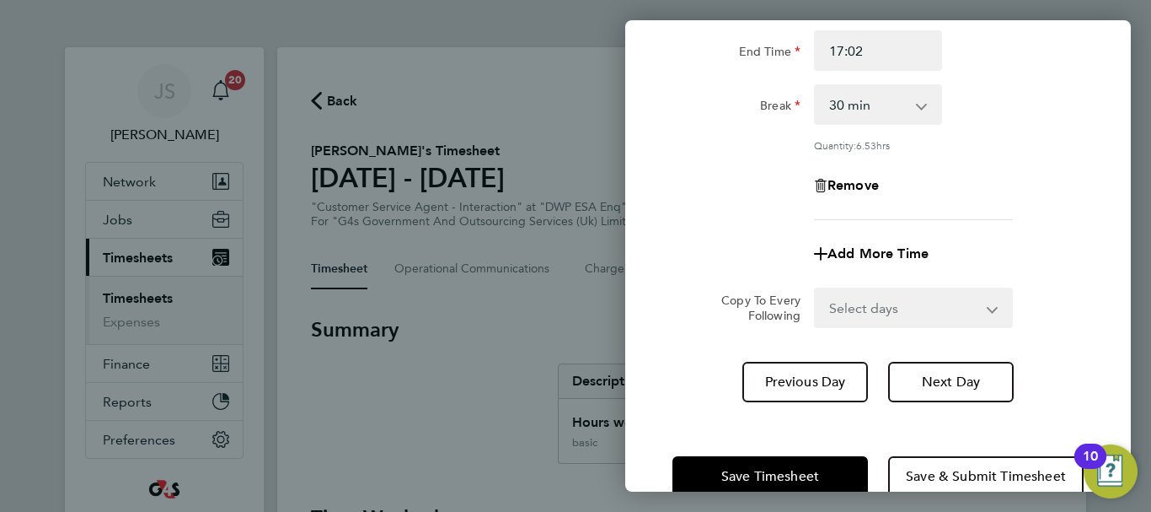
scroll to position [249, 0]
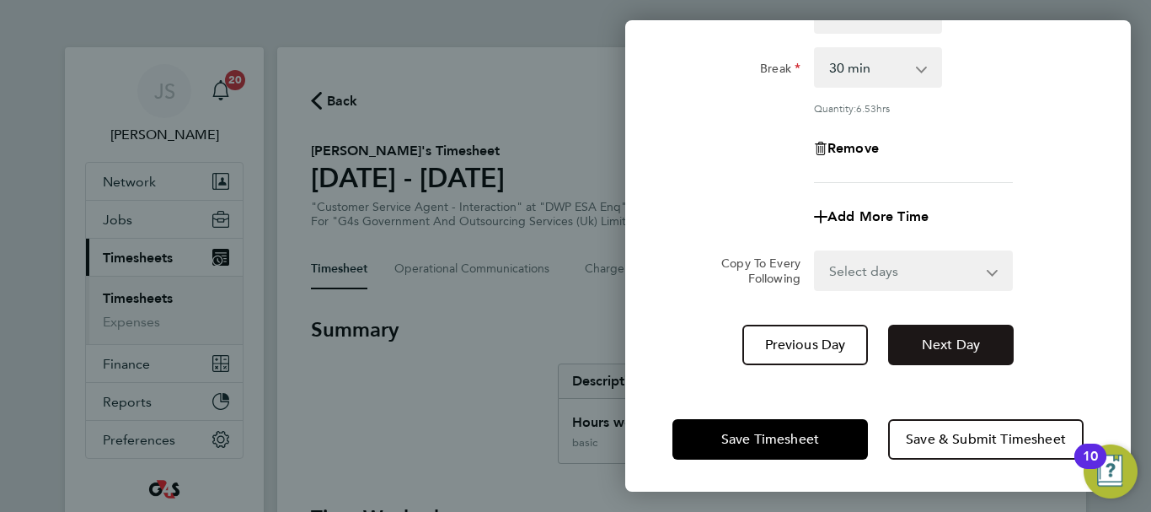
click at [974, 340] on span "Next Day" at bounding box center [951, 344] width 58 height 17
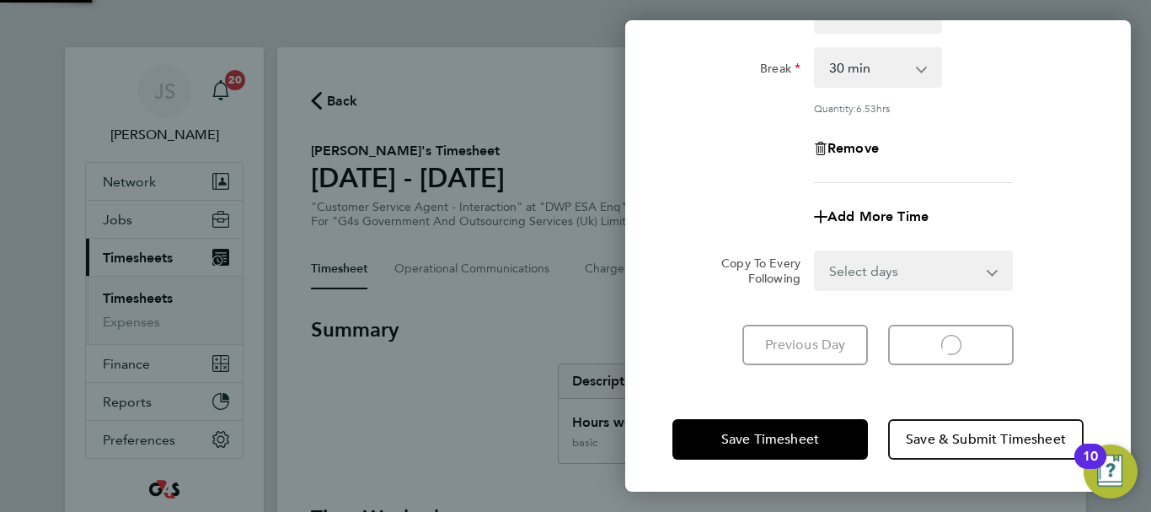
select select "30"
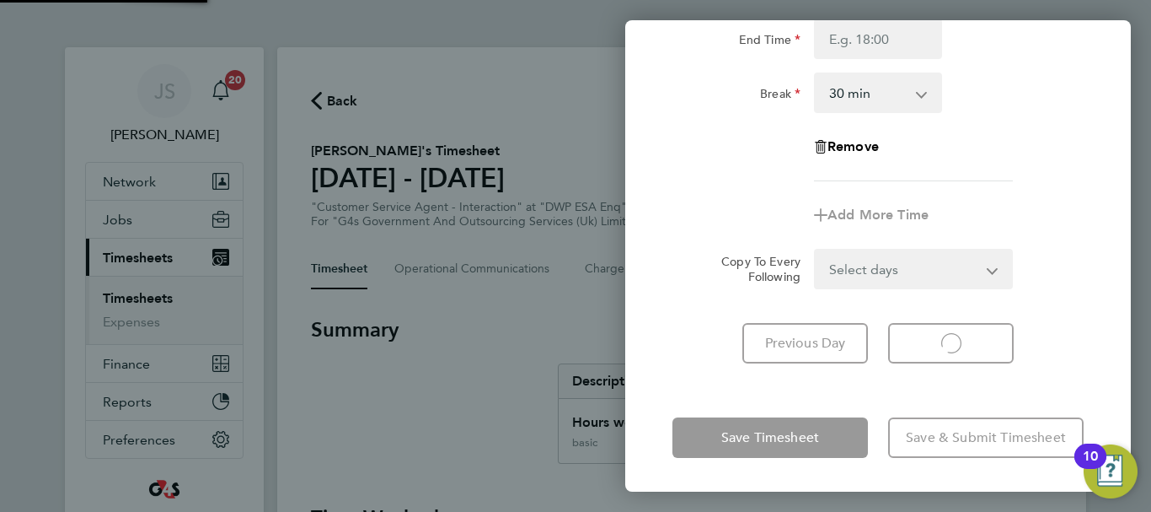
scroll to position [224, 0]
select select "30"
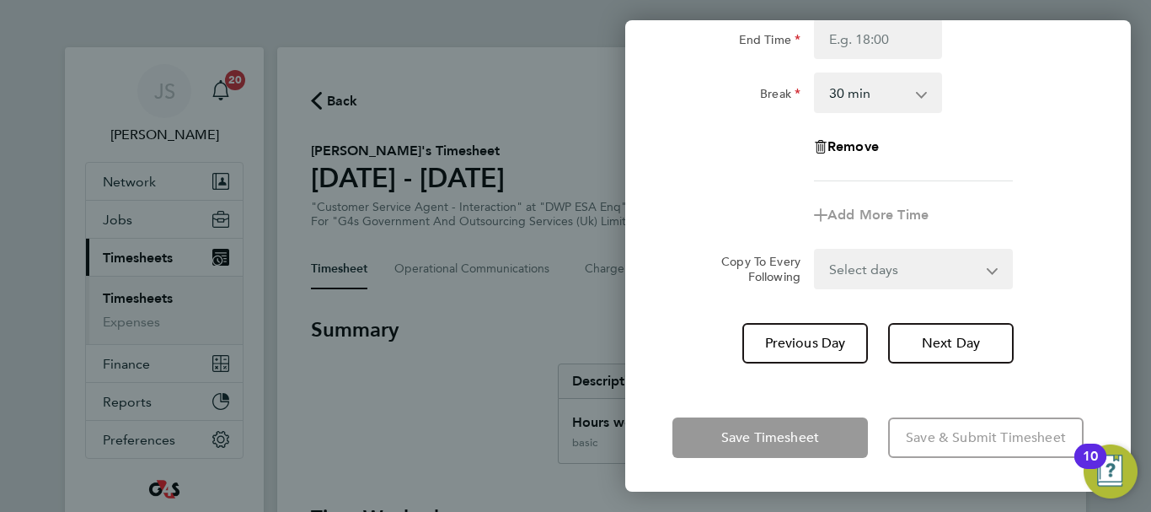
click at [1075, 159] on div "Remove" at bounding box center [878, 146] width 425 height 40
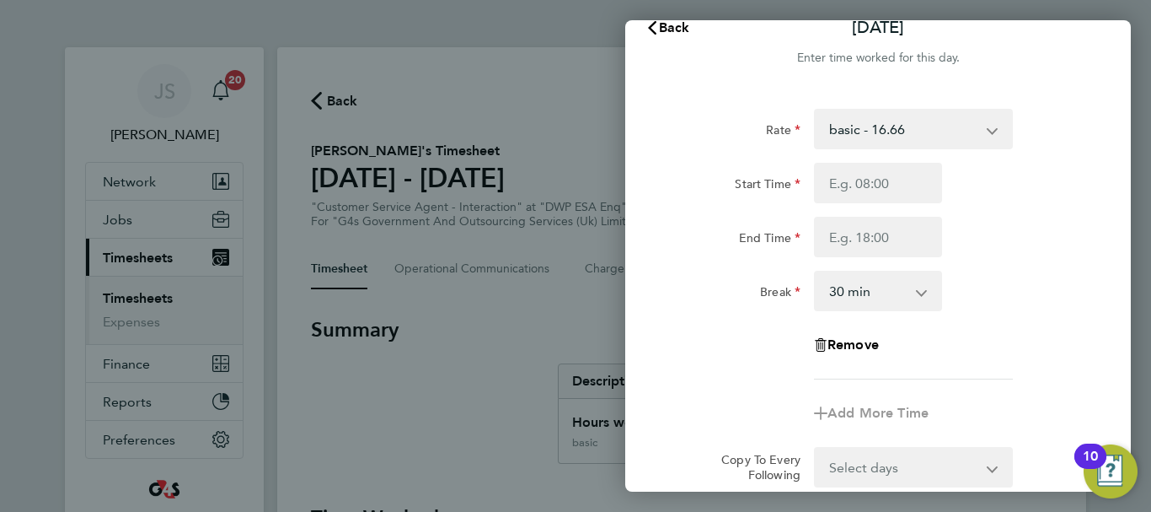
scroll to position [0, 0]
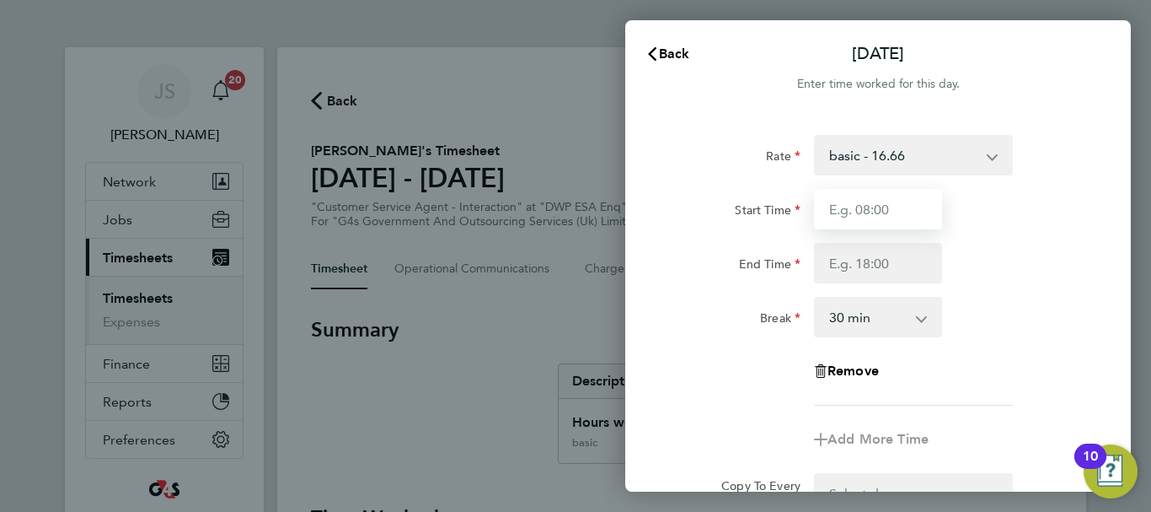
click at [851, 199] on input "Start Time" at bounding box center [878, 209] width 128 height 40
type input "08:45"
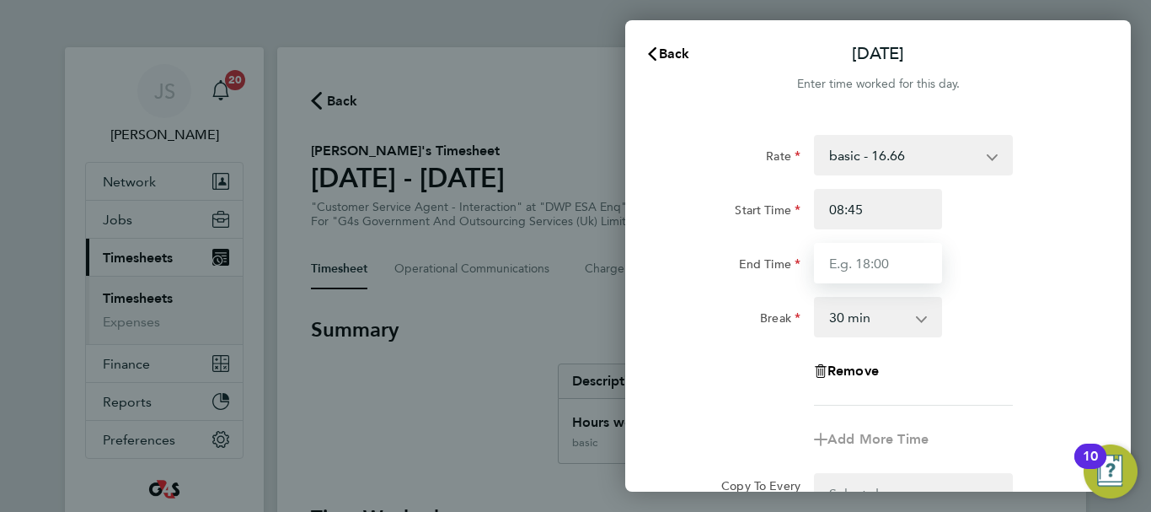
click at [871, 260] on input "End Time" at bounding box center [878, 263] width 128 height 40
type input "16:30"
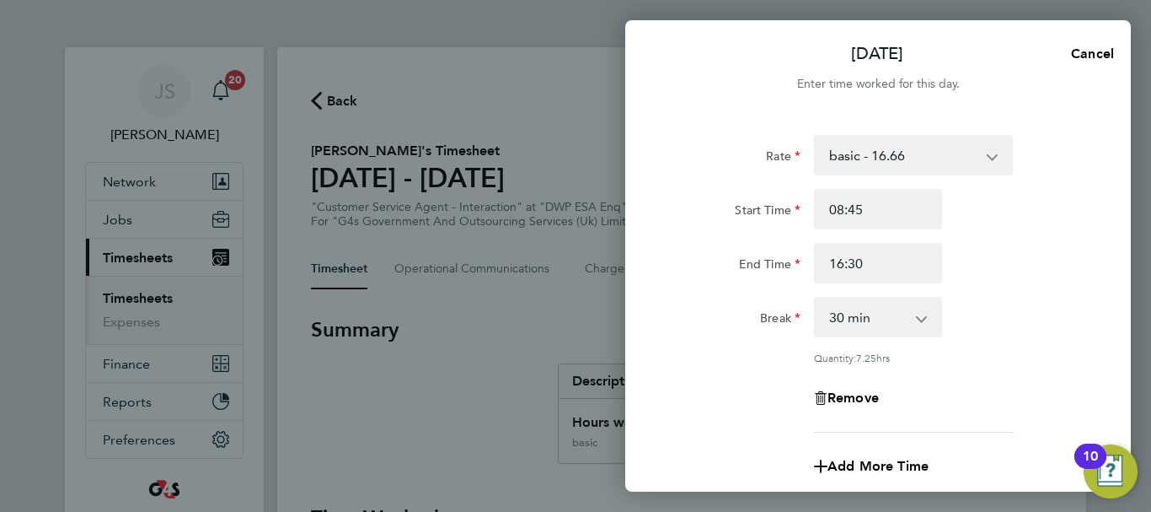
click at [979, 294] on div "Rate basic - 16.66 System Issue Not Paid Annual Leave x1.5 - 24.73 x2 - 32.79 B…" at bounding box center [878, 283] width 411 height 297
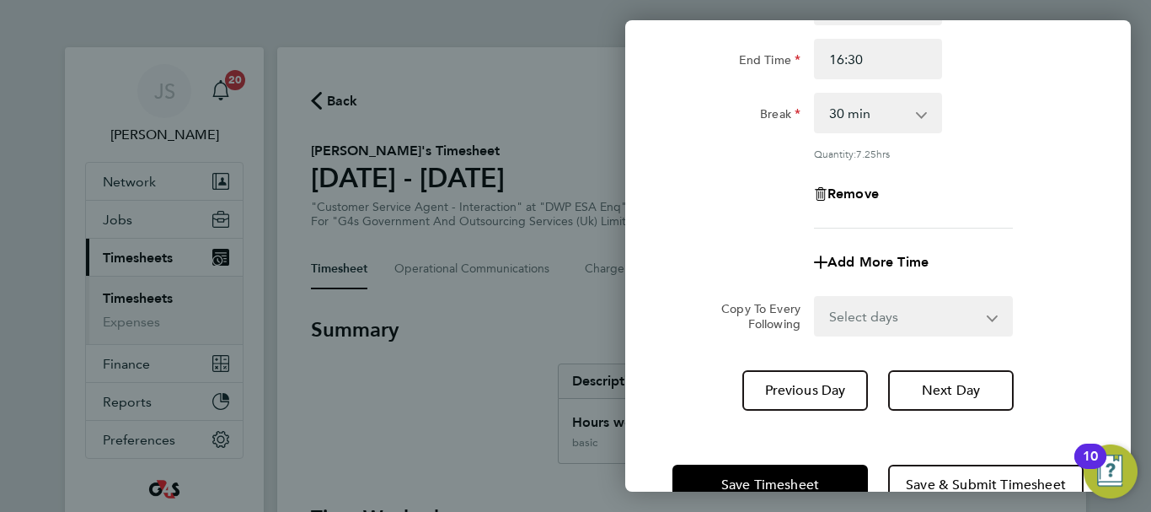
scroll to position [249, 0]
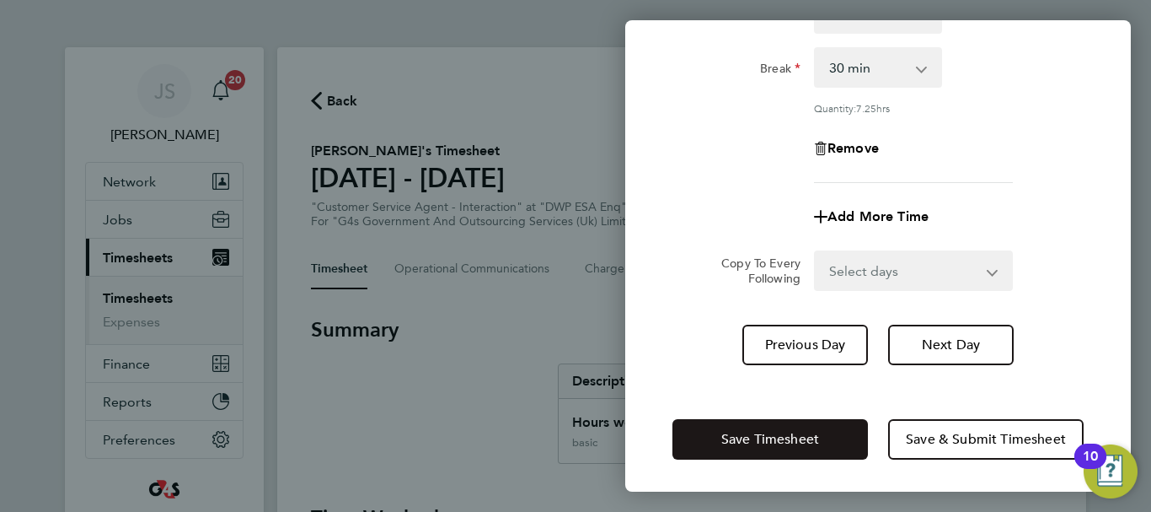
click at [791, 431] on span "Save Timesheet" at bounding box center [770, 439] width 98 height 17
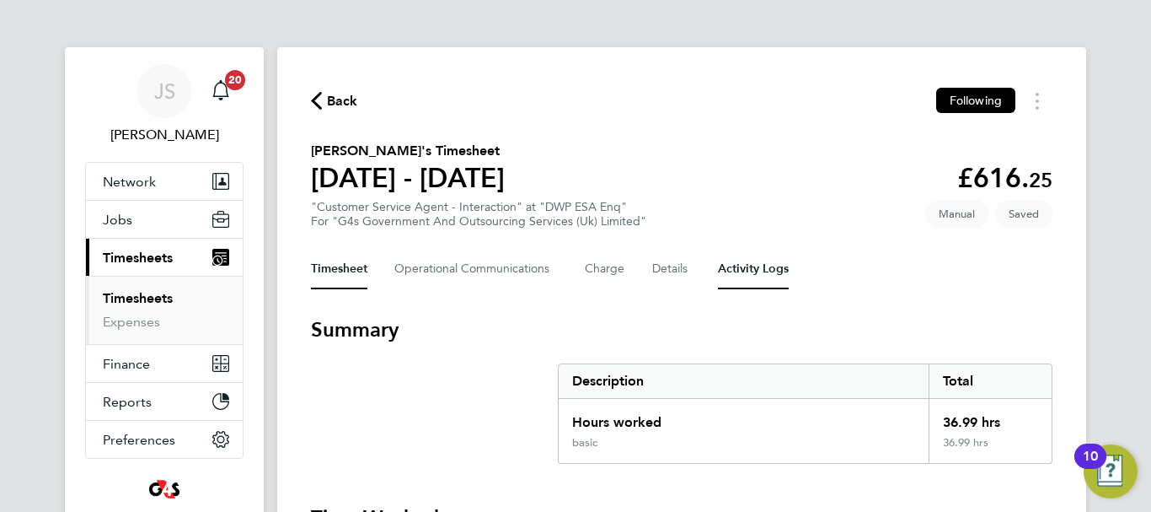
click at [776, 277] on Logs-tab "Activity Logs" at bounding box center [753, 269] width 71 height 40
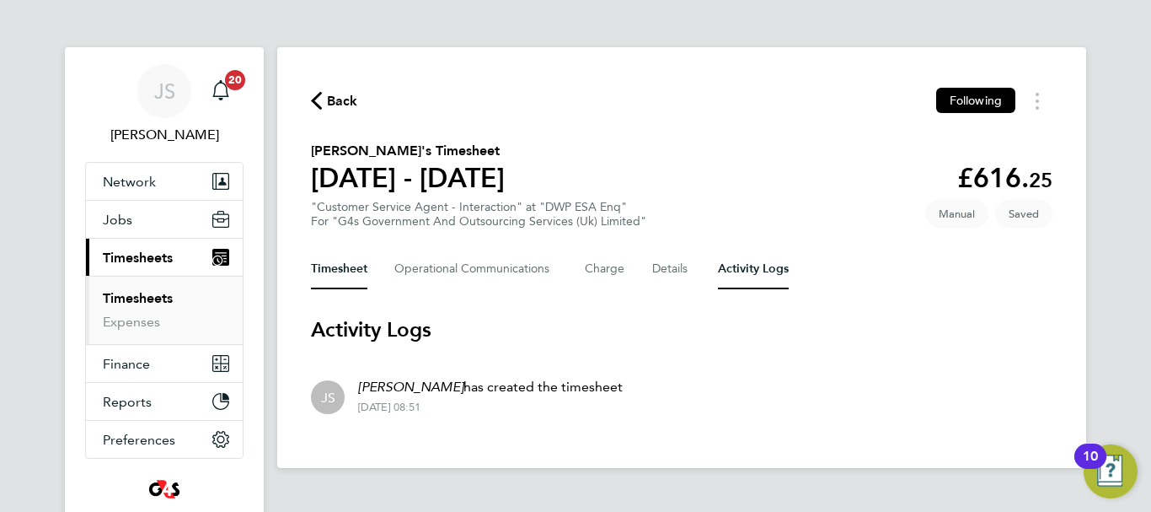
click at [351, 276] on button "Timesheet" at bounding box center [339, 269] width 56 height 40
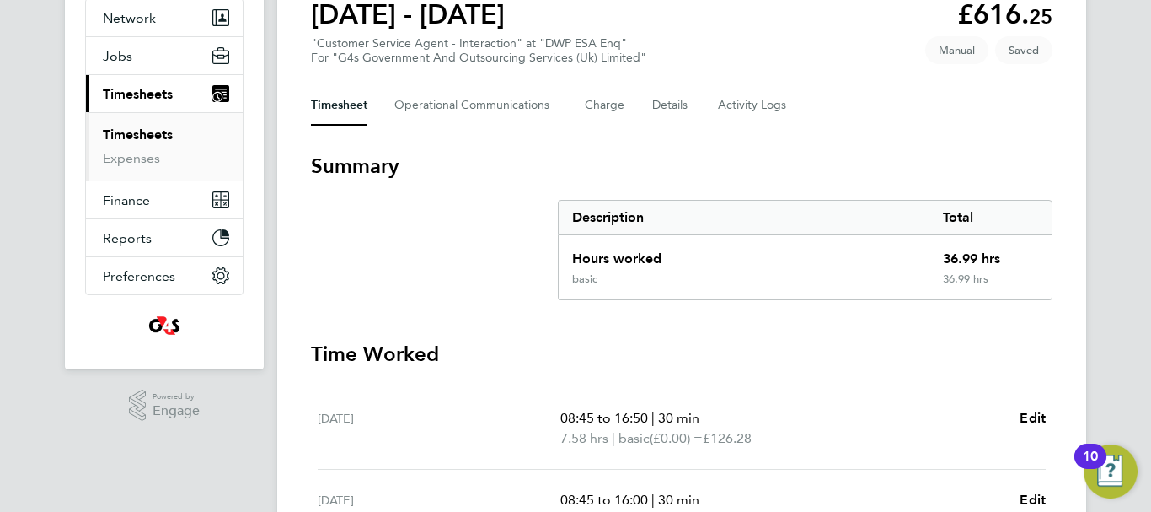
scroll to position [337, 0]
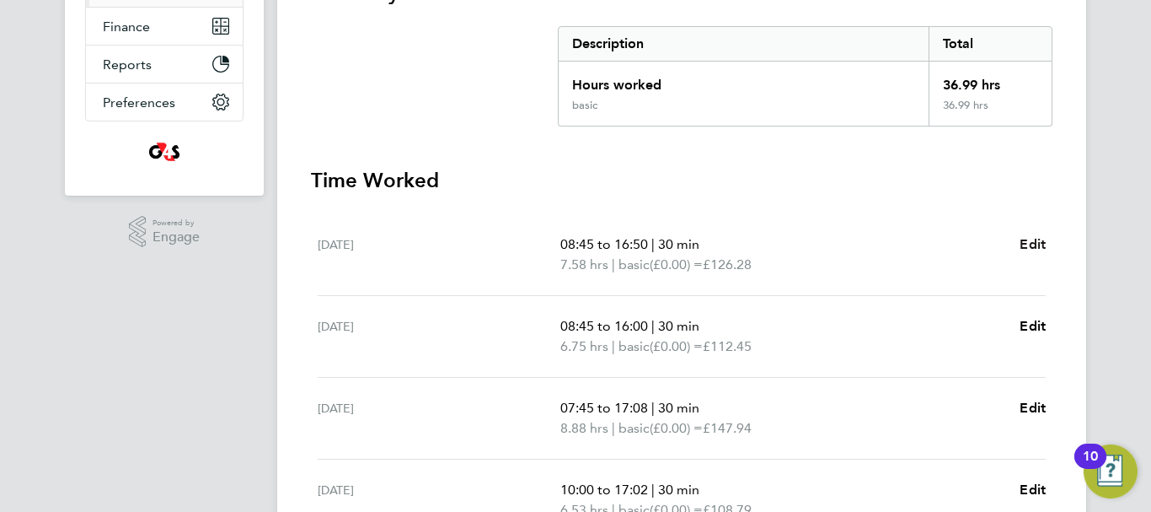
click at [1020, 248] on span "Edit" at bounding box center [1033, 244] width 26 height 16
select select "30"
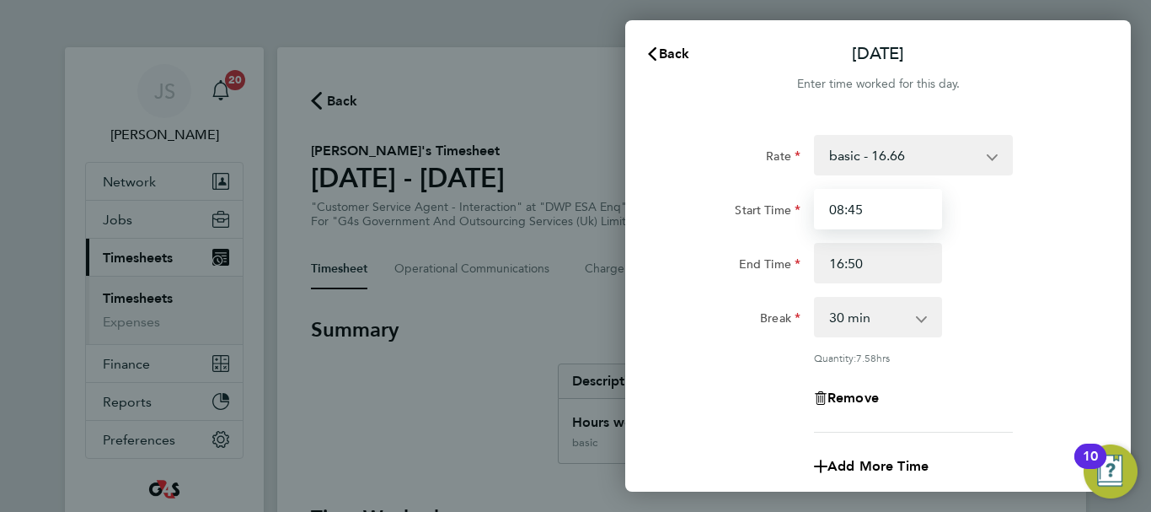
click at [850, 212] on input "08:45" at bounding box center [878, 209] width 128 height 40
click at [886, 215] on input "08:3045" at bounding box center [878, 209] width 128 height 40
type input "08:15"
click at [970, 246] on div "End Time 16:50" at bounding box center [878, 263] width 425 height 40
click at [957, 384] on div "Remove" at bounding box center [878, 398] width 425 height 40
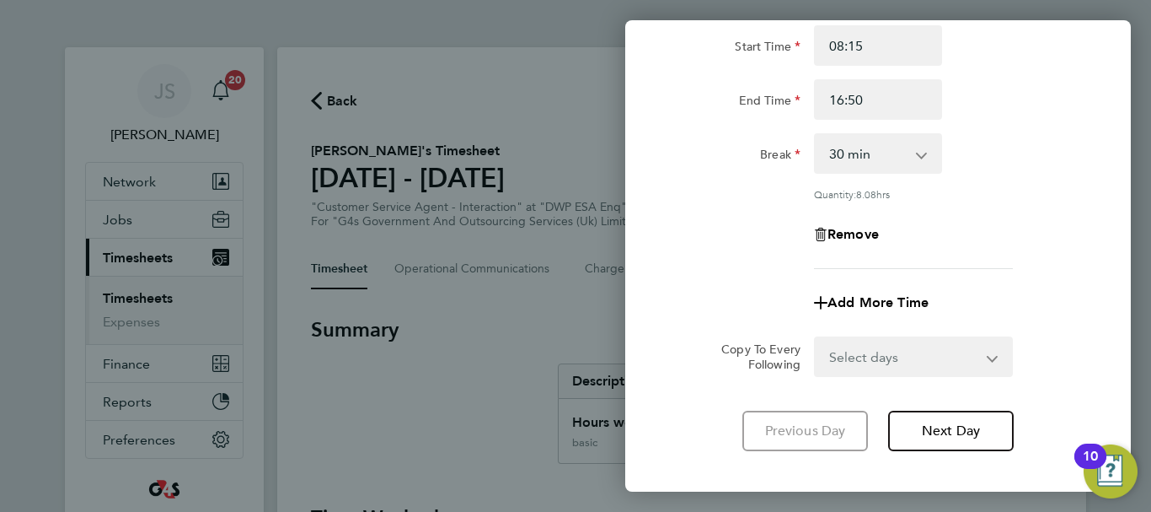
scroll to position [249, 0]
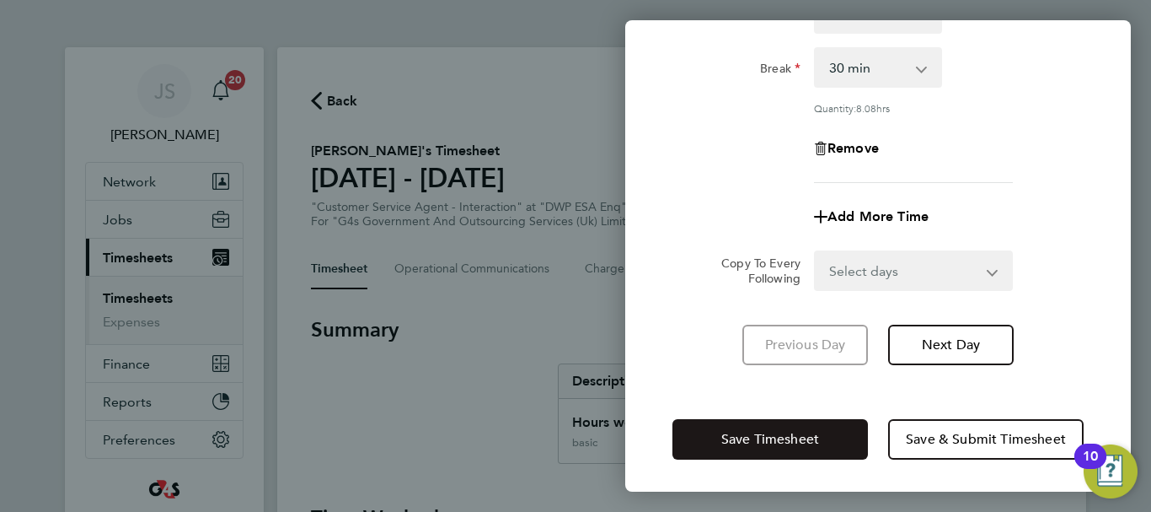
click at [813, 439] on span "Save Timesheet" at bounding box center [770, 439] width 98 height 17
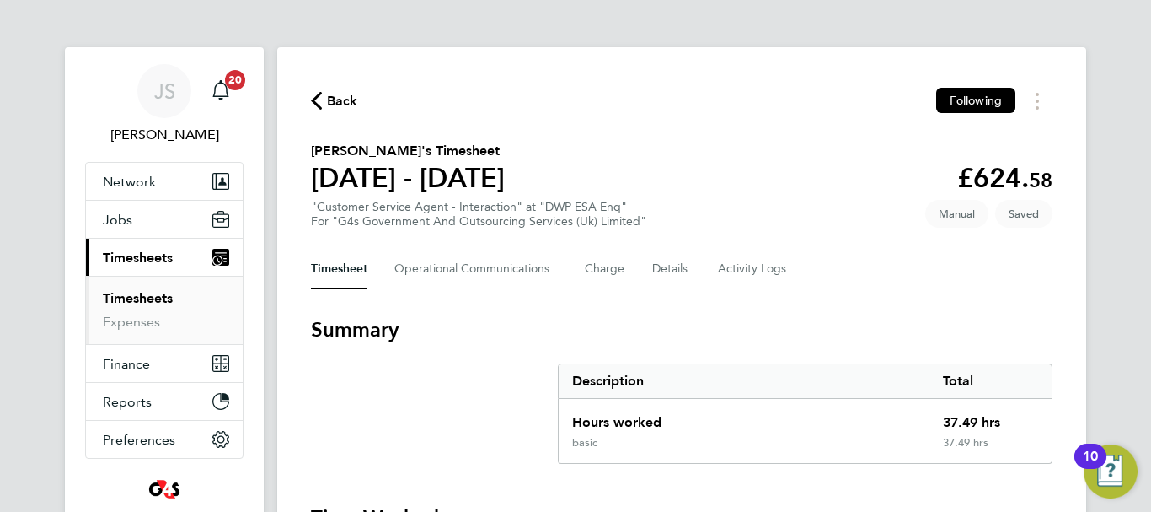
click at [832, 328] on h3 "Summary" at bounding box center [682, 329] width 742 height 27
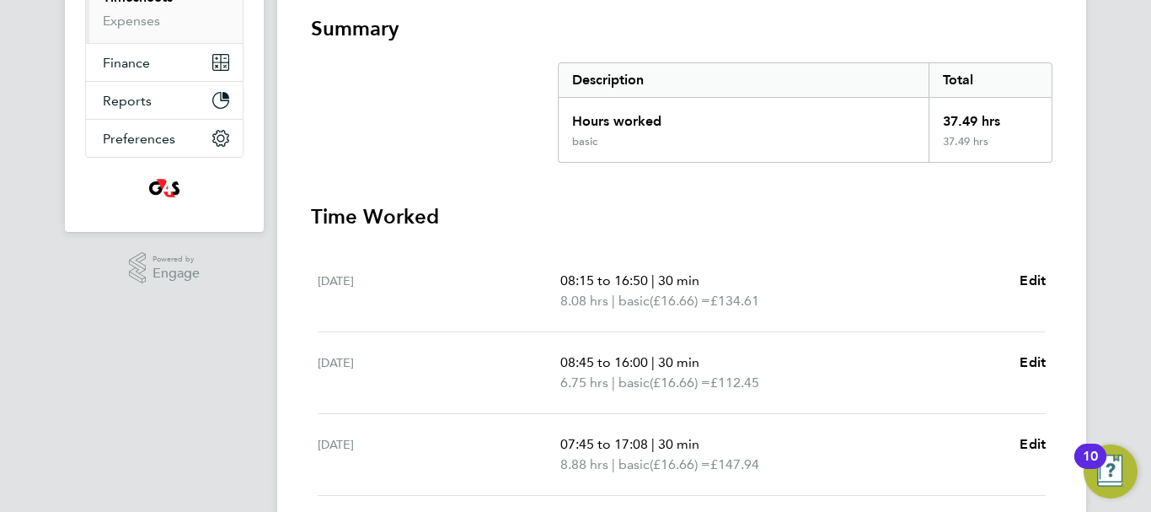
scroll to position [303, 0]
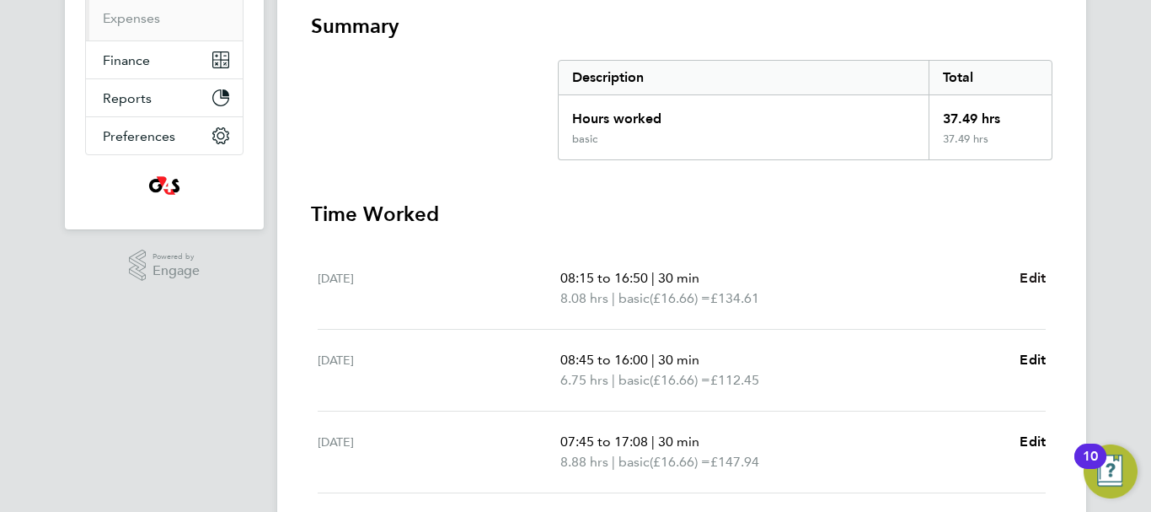
click at [1030, 277] on span "Edit" at bounding box center [1033, 278] width 26 height 16
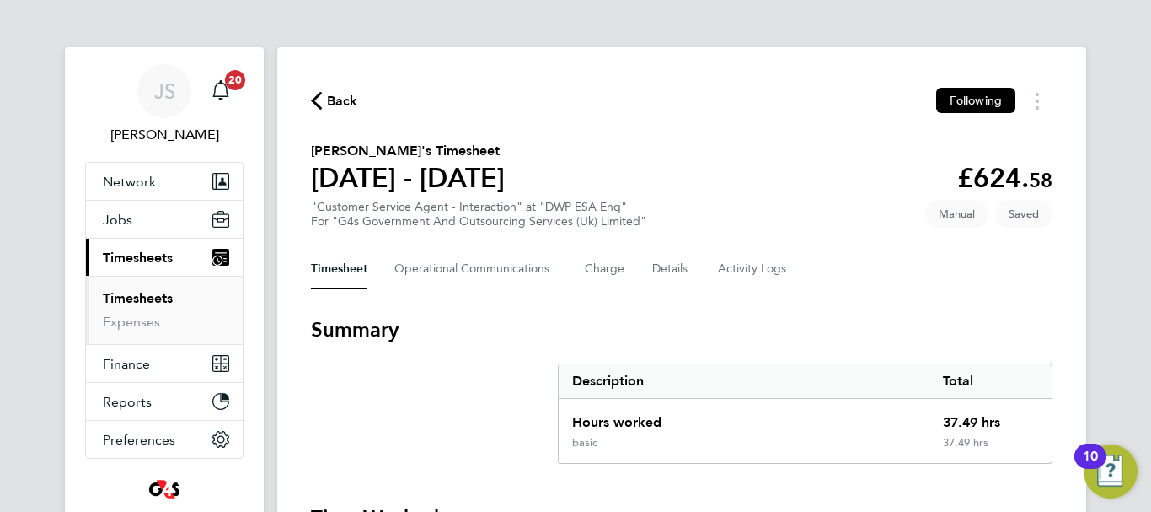
select select "30"
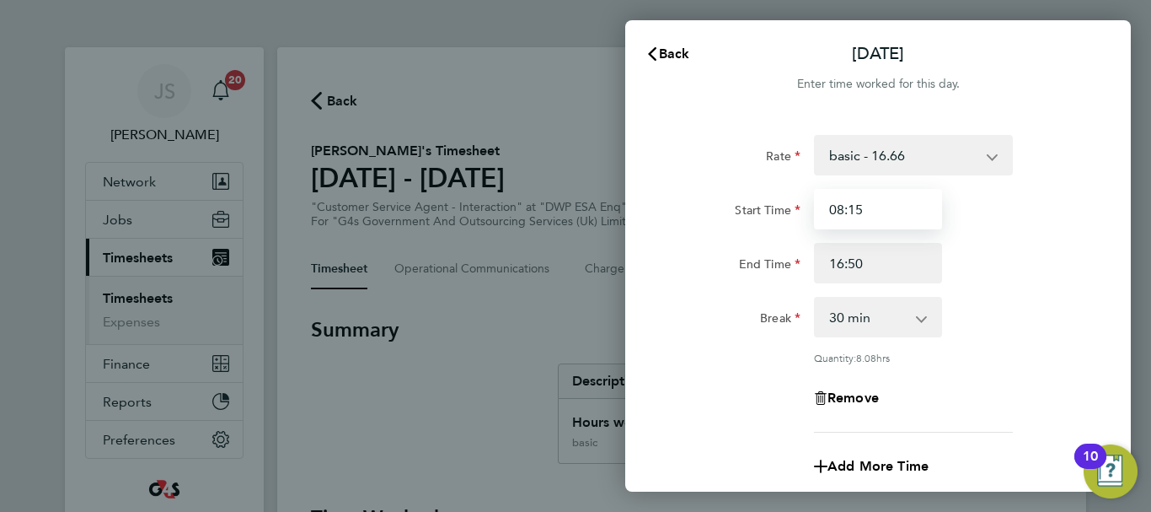
click at [867, 209] on input "08:15" at bounding box center [878, 209] width 128 height 40
type input "08:14"
click at [1005, 260] on div "End Time 16:50" at bounding box center [878, 263] width 425 height 40
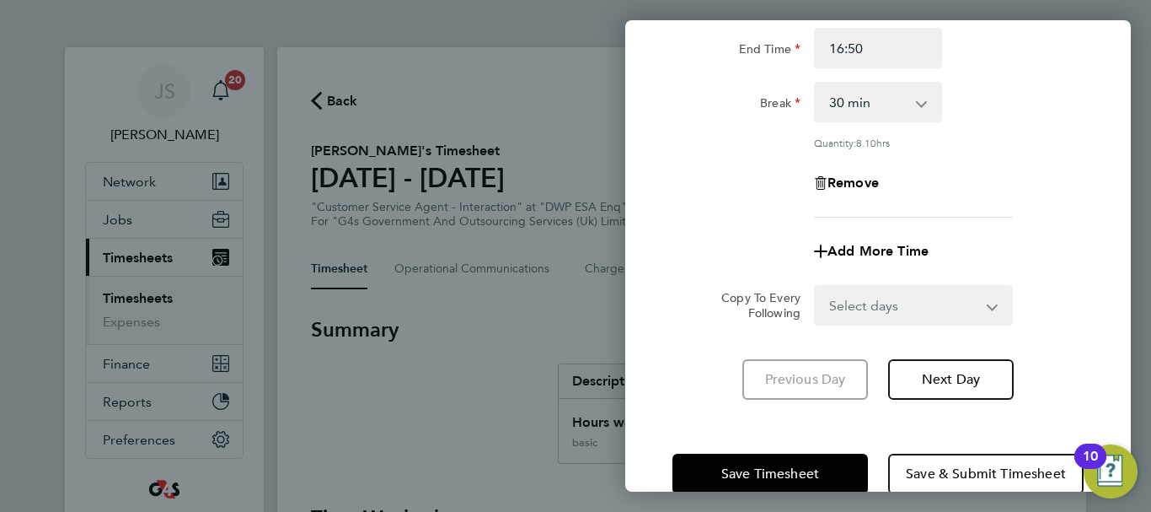
scroll to position [249, 0]
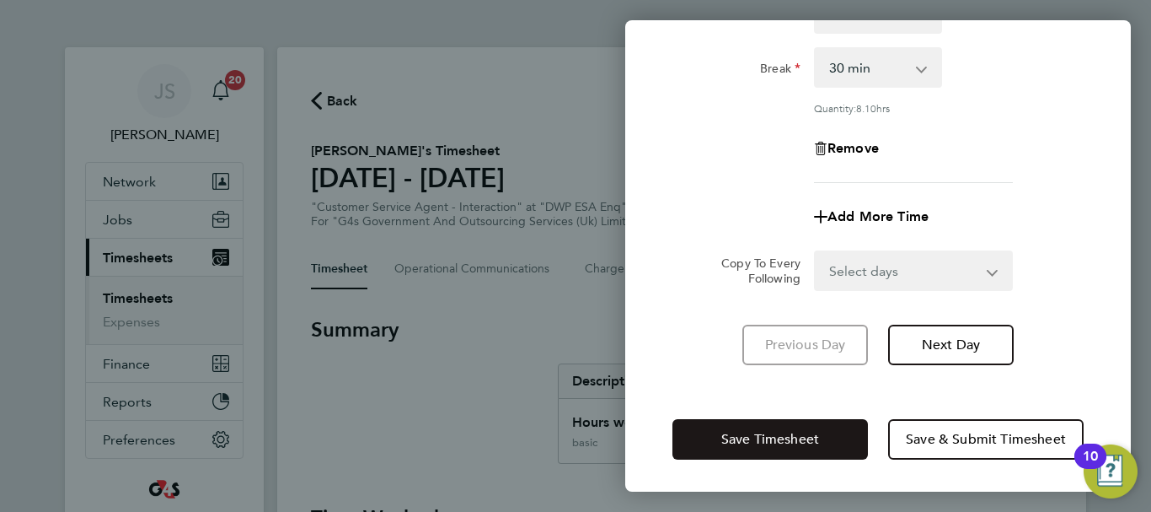
click at [751, 435] on span "Save Timesheet" at bounding box center [770, 439] width 98 height 17
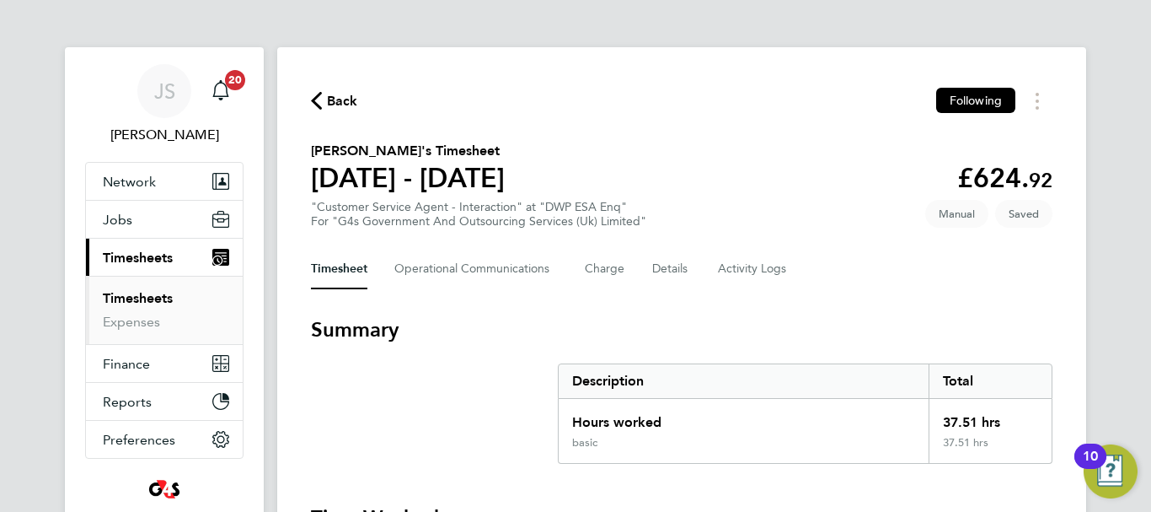
click at [776, 329] on h3 "Summary" at bounding box center [682, 329] width 742 height 27
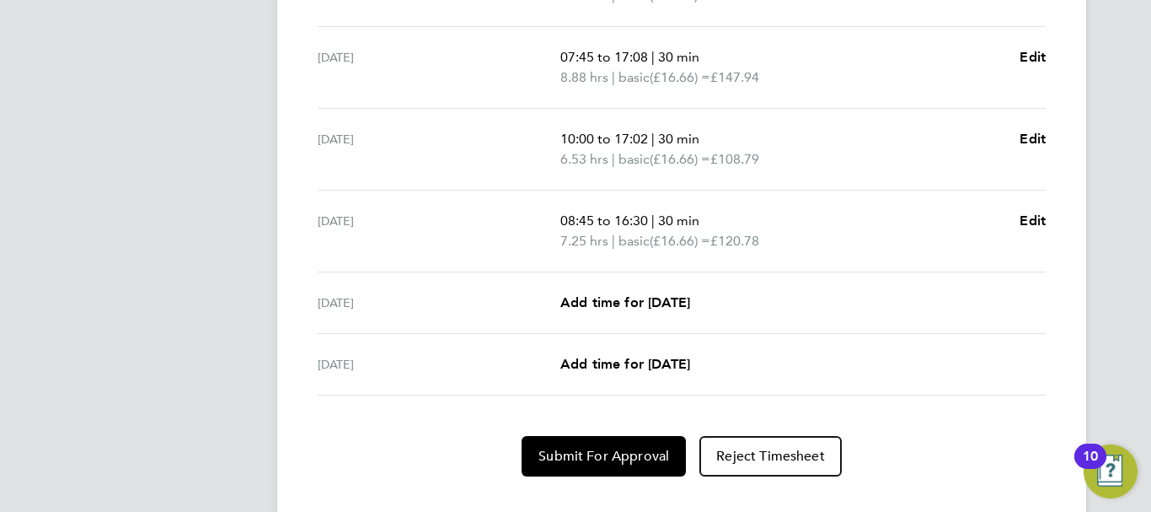
scroll to position [686, 0]
click at [1032, 141] on span "Edit" at bounding box center [1033, 140] width 26 height 16
select select "30"
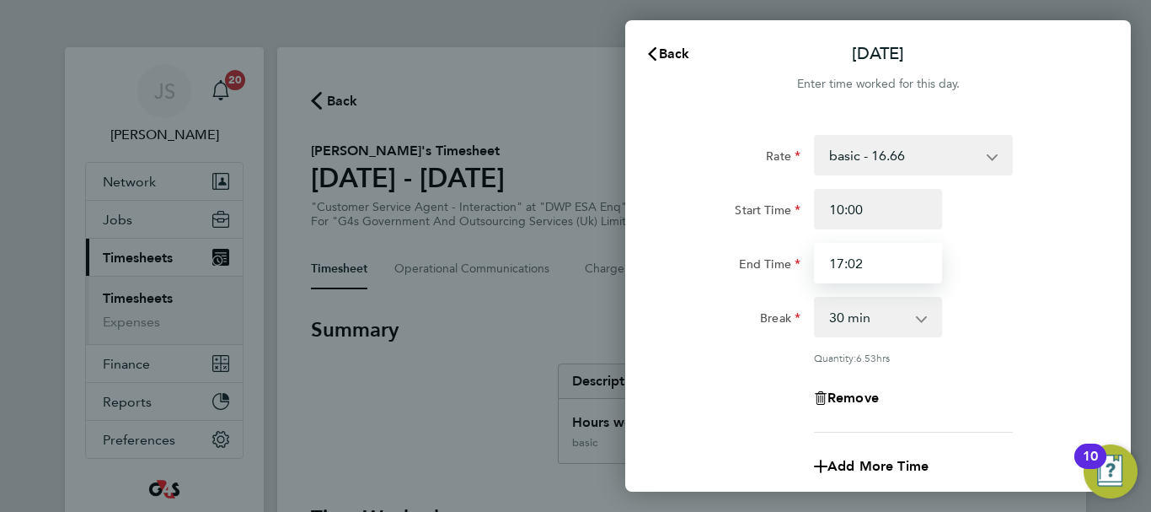
click at [871, 270] on input "17:02" at bounding box center [878, 263] width 128 height 40
click at [881, 273] on input "17:01" at bounding box center [878, 263] width 128 height 40
type input "17:01"
click at [980, 276] on div "End Time 17:01" at bounding box center [878, 263] width 425 height 40
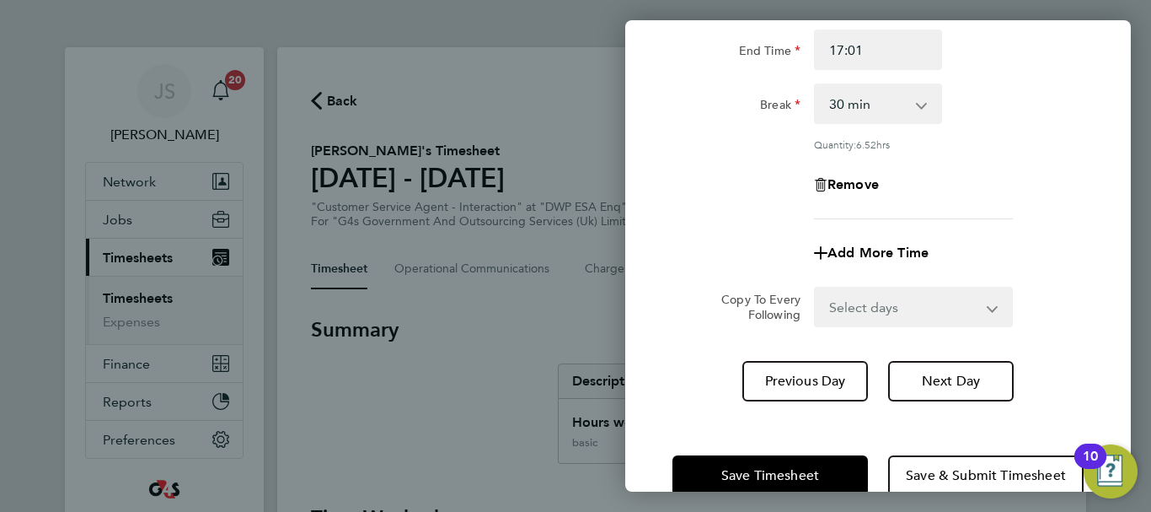
scroll to position [249, 0]
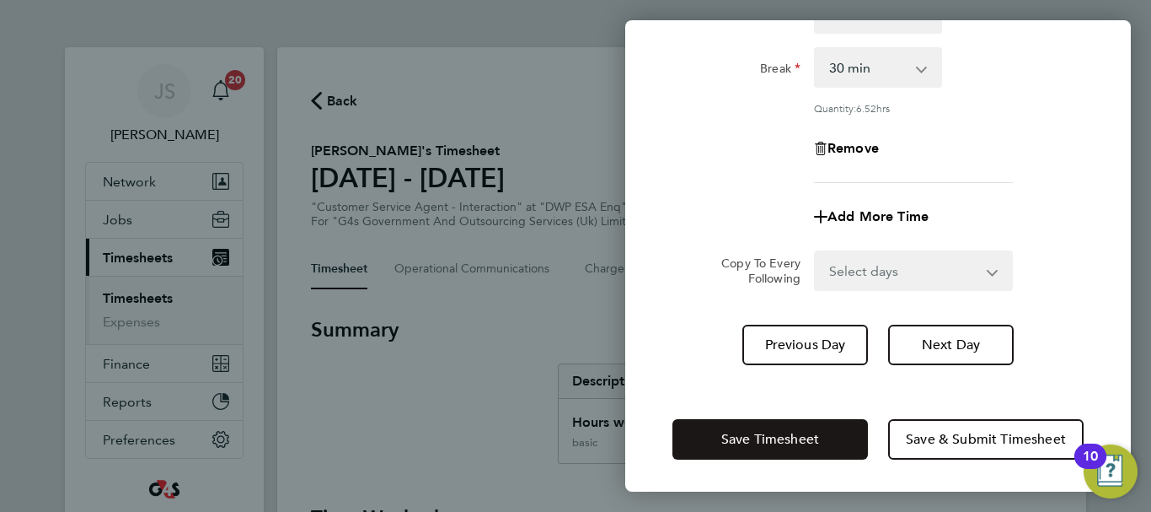
click at [779, 435] on span "Save Timesheet" at bounding box center [770, 439] width 98 height 17
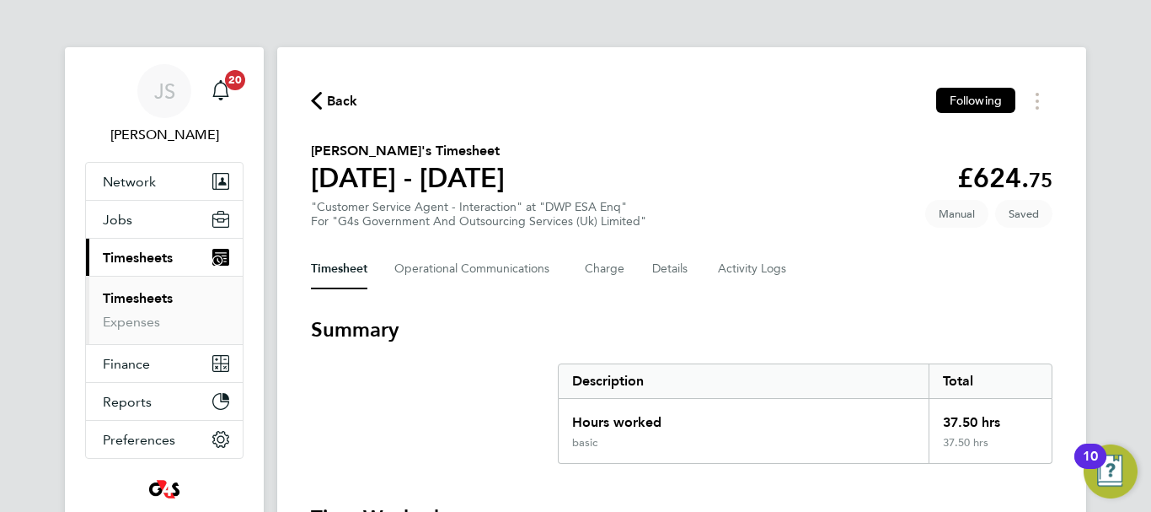
click at [839, 281] on div "Timesheet Operational Communications Charge Details Activity Logs" at bounding box center [682, 269] width 742 height 40
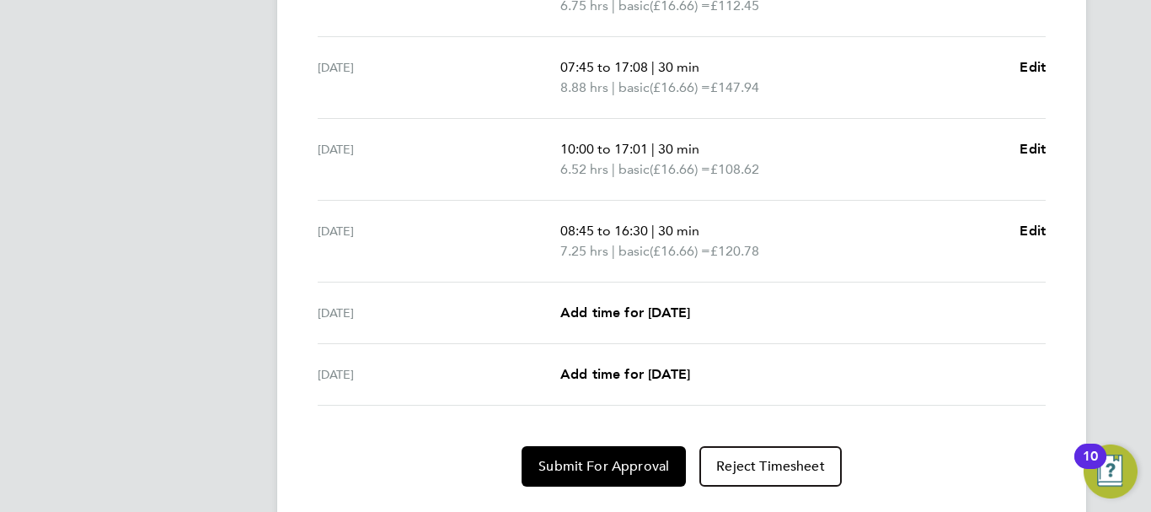
scroll to position [720, 0]
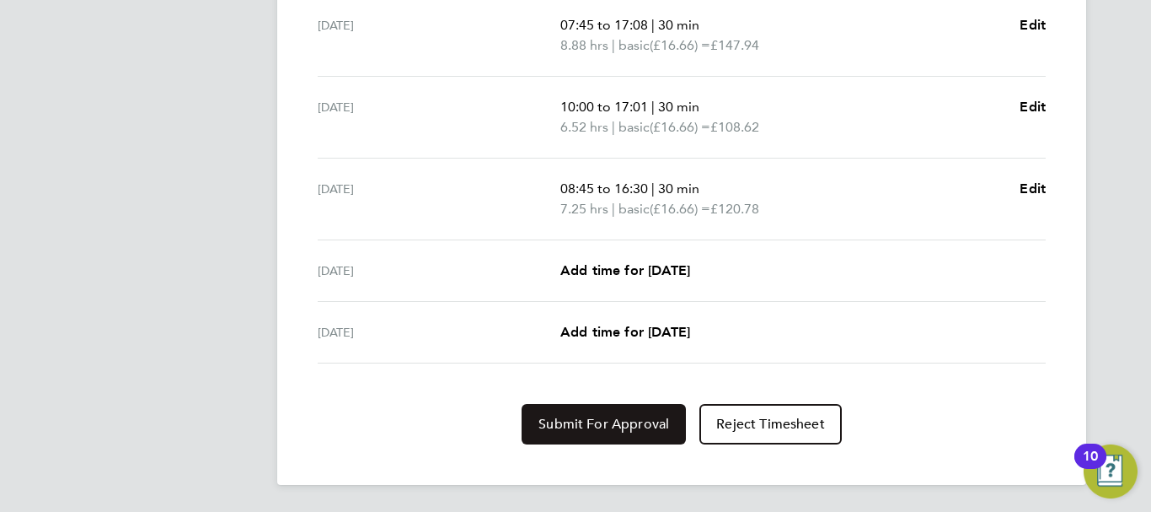
click at [580, 430] on span "Submit For Approval" at bounding box center [604, 423] width 131 height 17
